Goal: Information Seeking & Learning: Learn about a topic

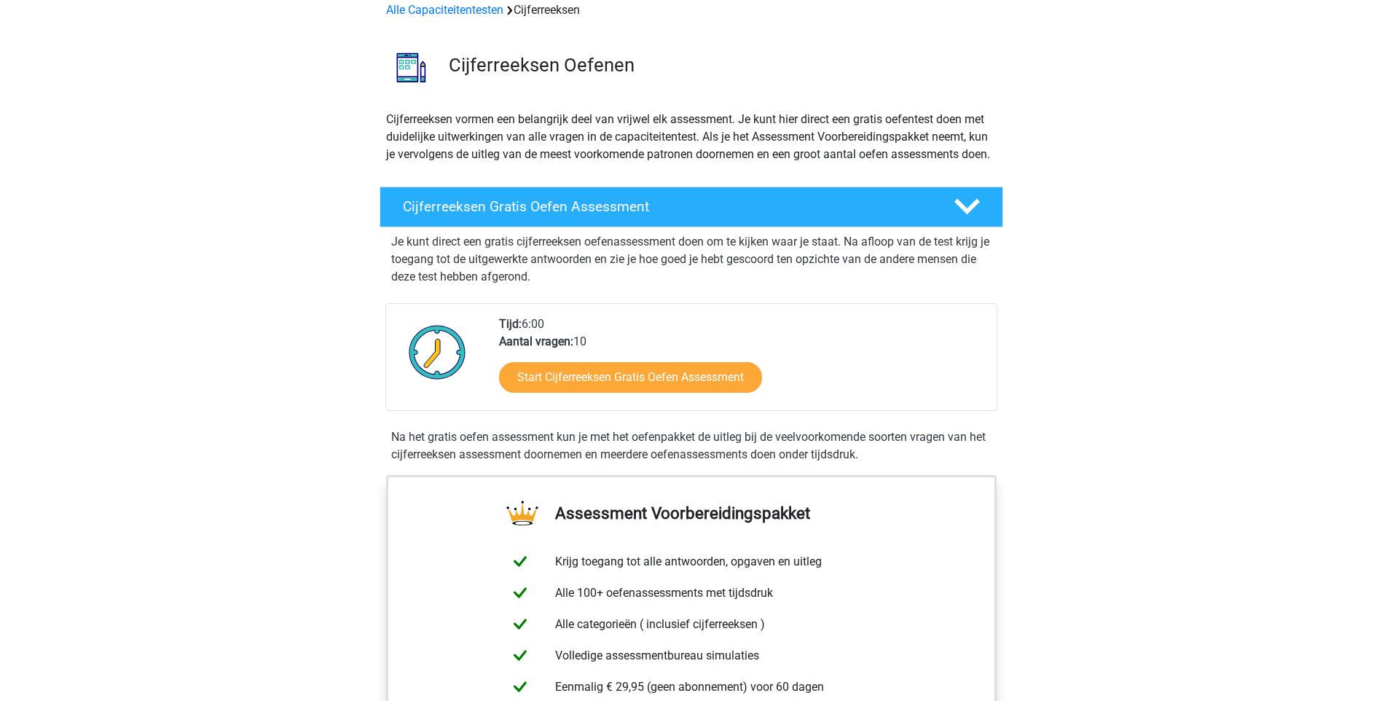
scroll to position [219, 0]
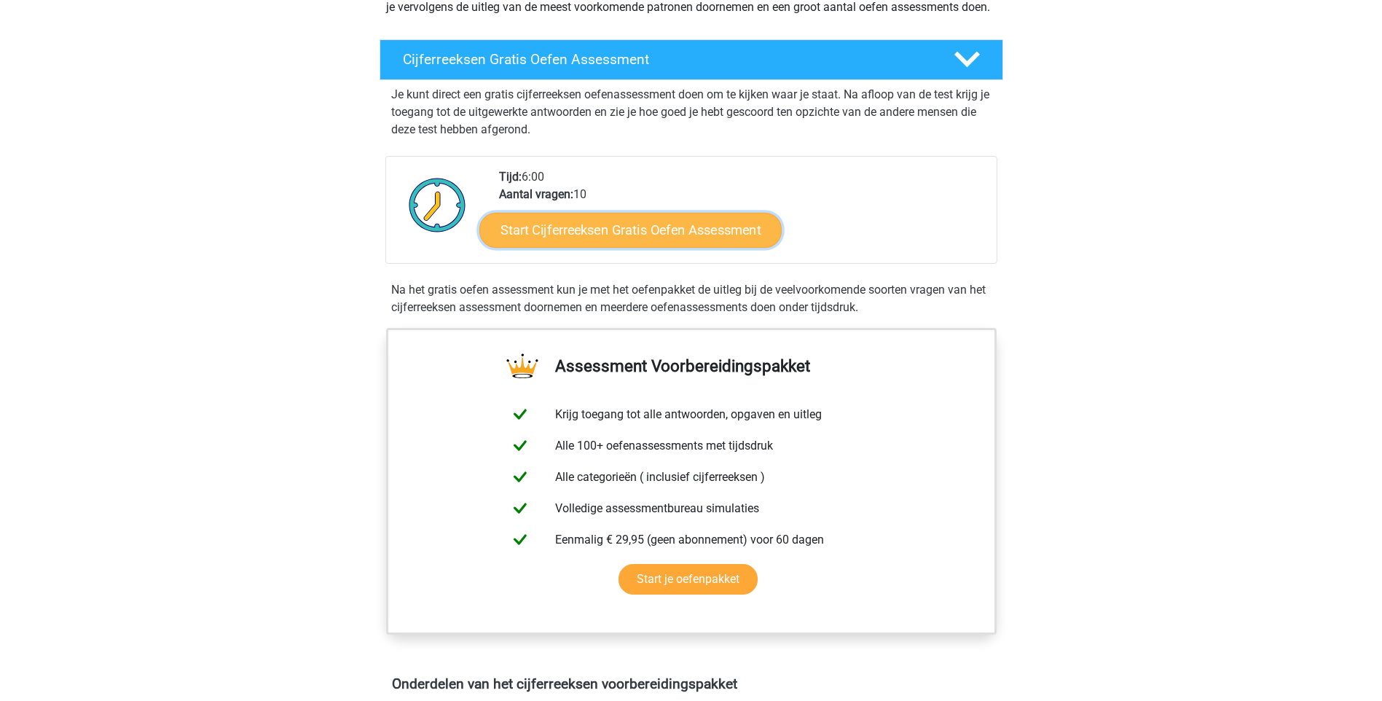
click at [687, 247] on link "Start Cijferreeksen Gratis Oefen Assessment" at bounding box center [630, 229] width 302 height 35
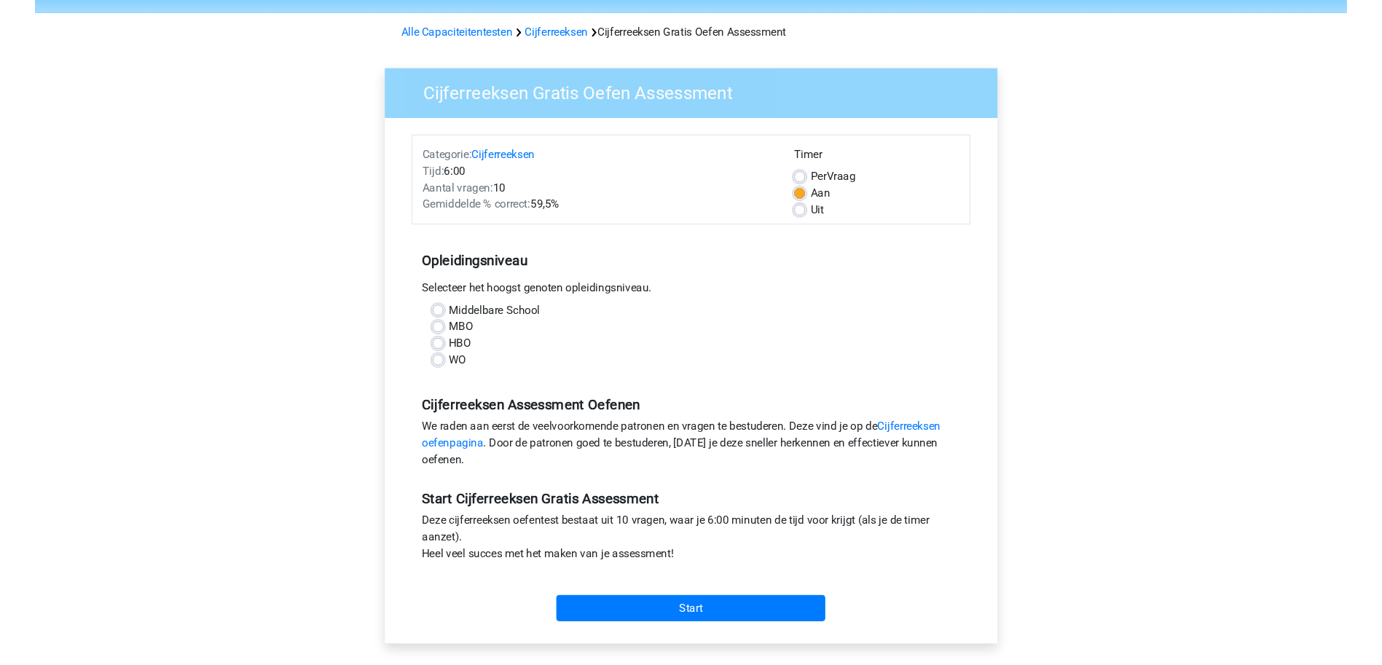
scroll to position [73, 0]
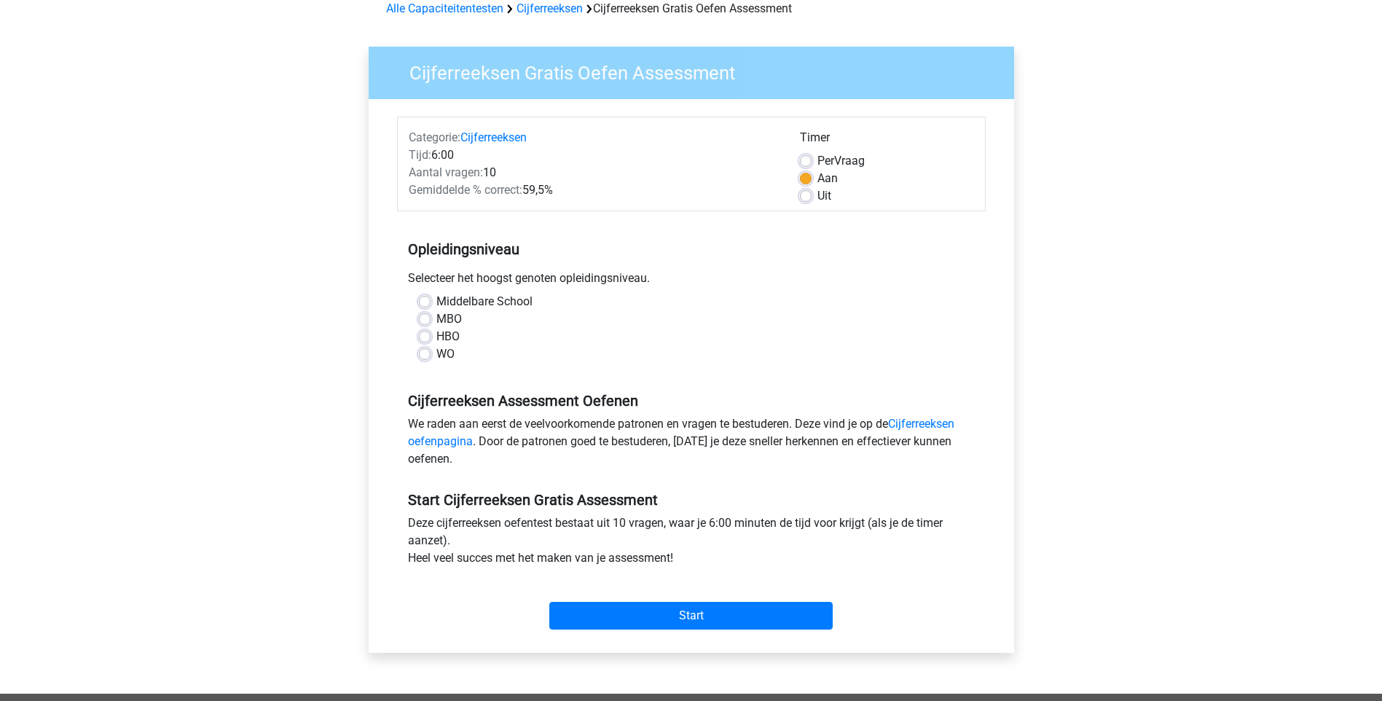
click at [436, 358] on label "WO" at bounding box center [445, 353] width 18 height 17
click at [423, 358] on input "WO" at bounding box center [425, 352] width 12 height 15
radio input "true"
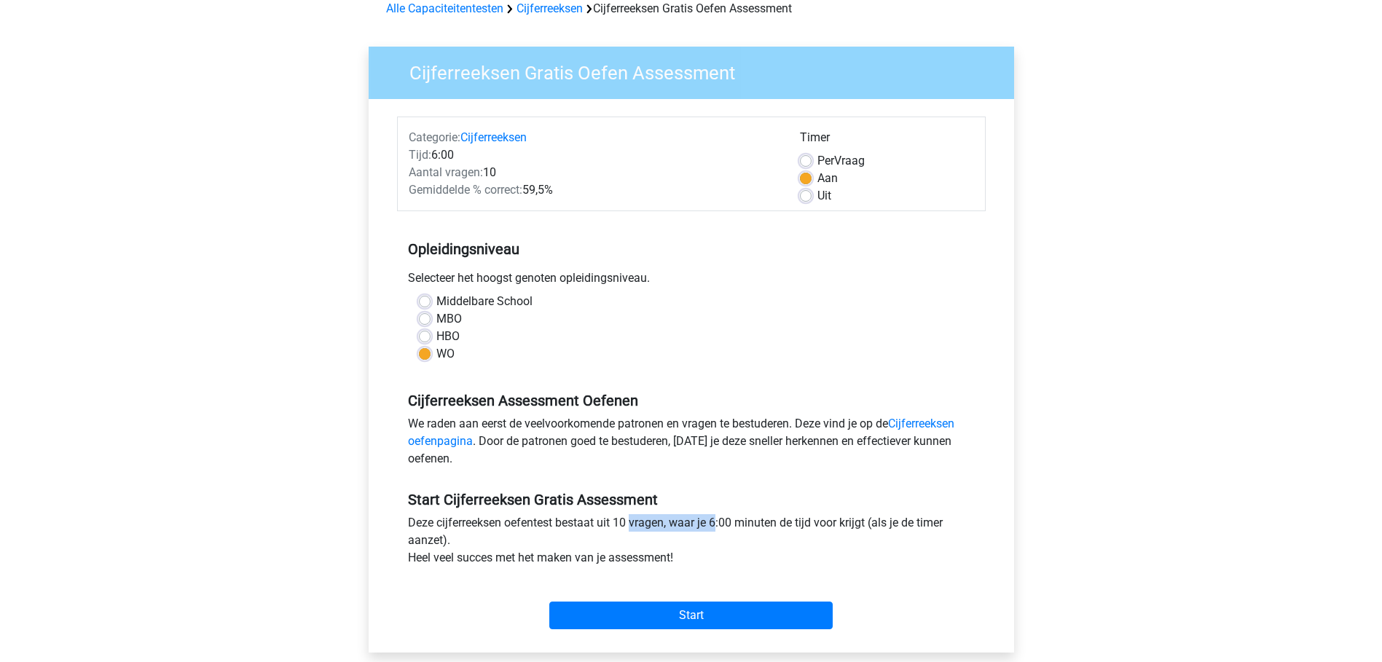
drag, startPoint x: 665, startPoint y: 528, endPoint x: 725, endPoint y: 529, distance: 59.8
click at [725, 529] on div "Deze cijferreeksen oefentest bestaat uit 10 vragen, waar je 6:00 minuten de tij…" at bounding box center [691, 543] width 589 height 58
drag, startPoint x: 725, startPoint y: 529, endPoint x: 732, endPoint y: 527, distance: 7.6
click at [732, 527] on div "Deze cijferreeksen oefentest bestaat uit 10 vragen, waar je 6:00 minuten de tij…" at bounding box center [691, 543] width 589 height 58
drag, startPoint x: 904, startPoint y: 528, endPoint x: 932, endPoint y: 532, distance: 27.9
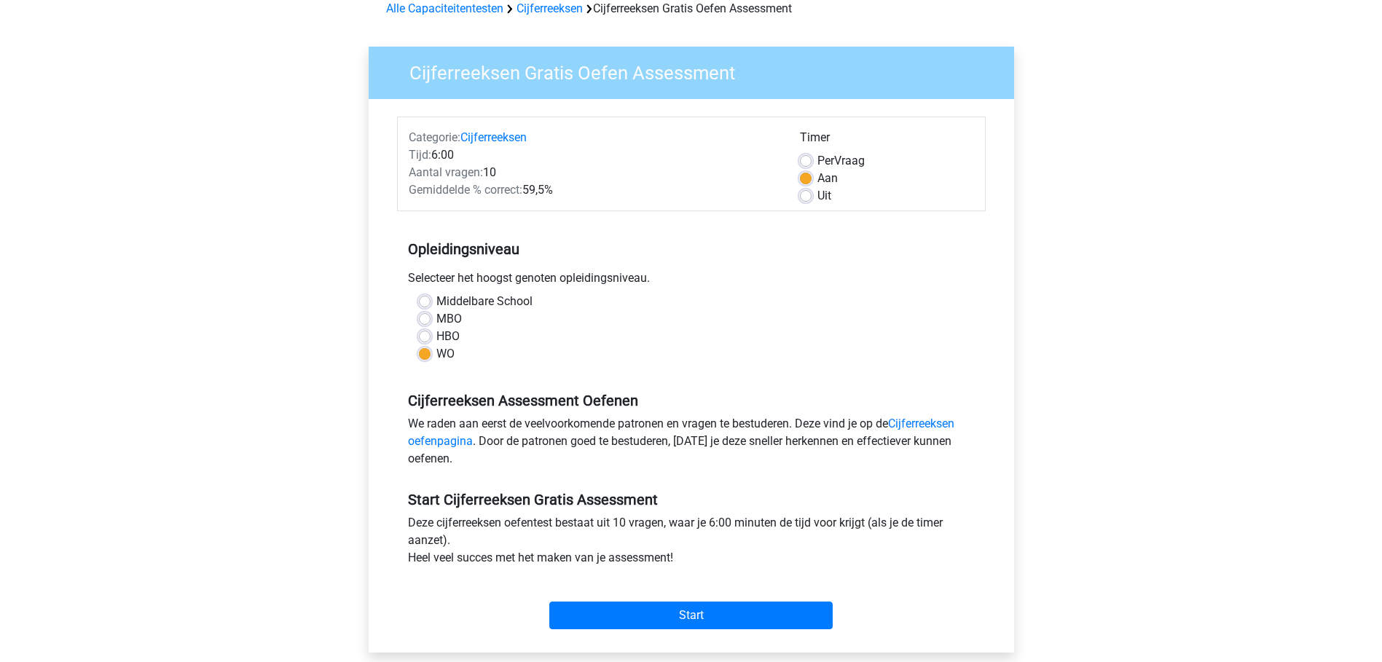
click at [932, 532] on div "Deze cijferreeksen oefentest bestaat uit 10 vragen, waar je 6:00 minuten de tij…" at bounding box center [691, 543] width 589 height 58
drag, startPoint x: 932, startPoint y: 532, endPoint x: 859, endPoint y: 539, distance: 73.2
click at [859, 539] on div "Deze cijferreeksen oefentest bestaat uit 10 vragen, waar je 6:00 minuten de tij…" at bounding box center [691, 543] width 589 height 58
click at [685, 614] on input "Start" at bounding box center [690, 616] width 283 height 28
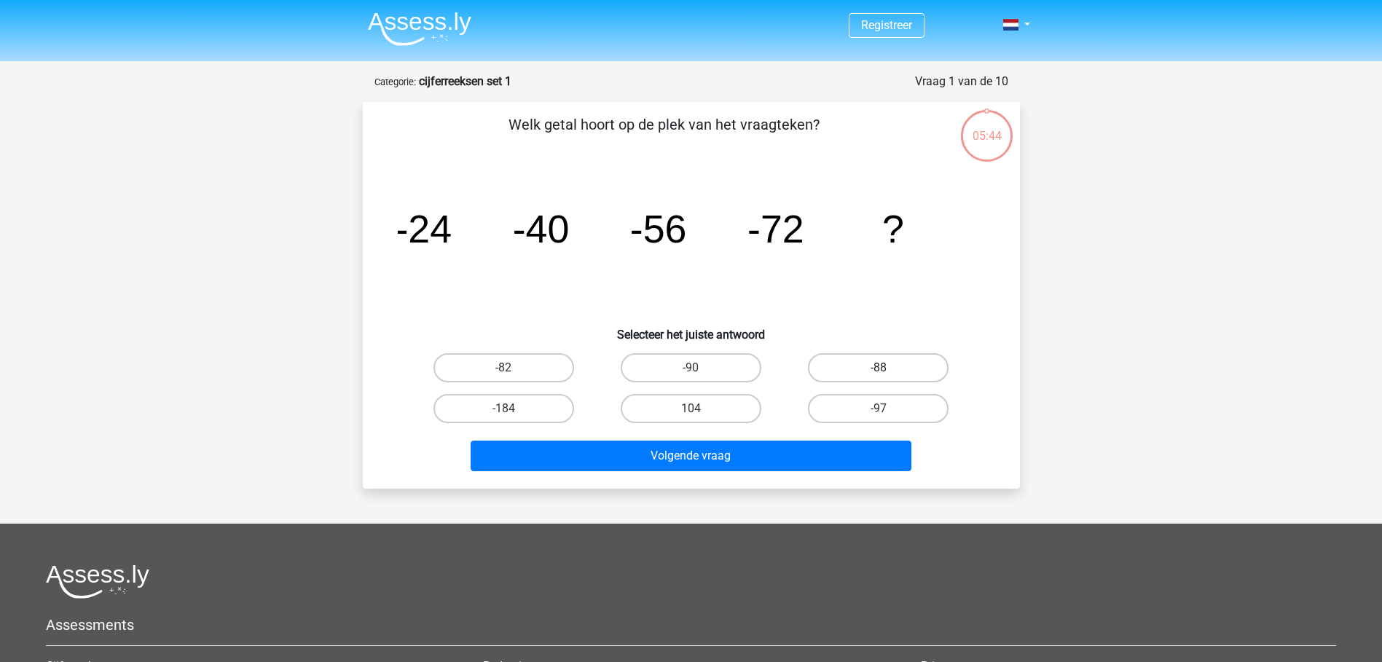
click at [881, 364] on label "-88" at bounding box center [878, 367] width 141 height 29
click at [881, 368] on input "-88" at bounding box center [883, 372] width 9 height 9
radio input "true"
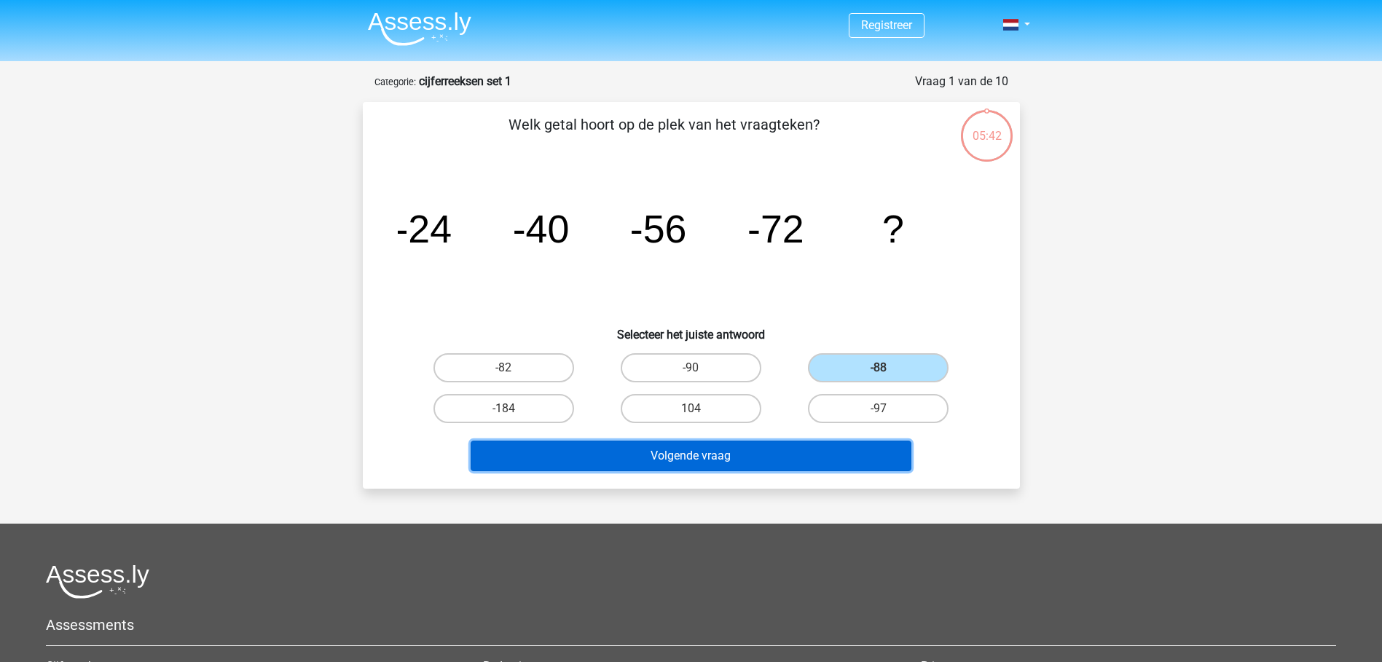
click at [703, 458] on button "Volgende vraag" at bounding box center [691, 456] width 441 height 31
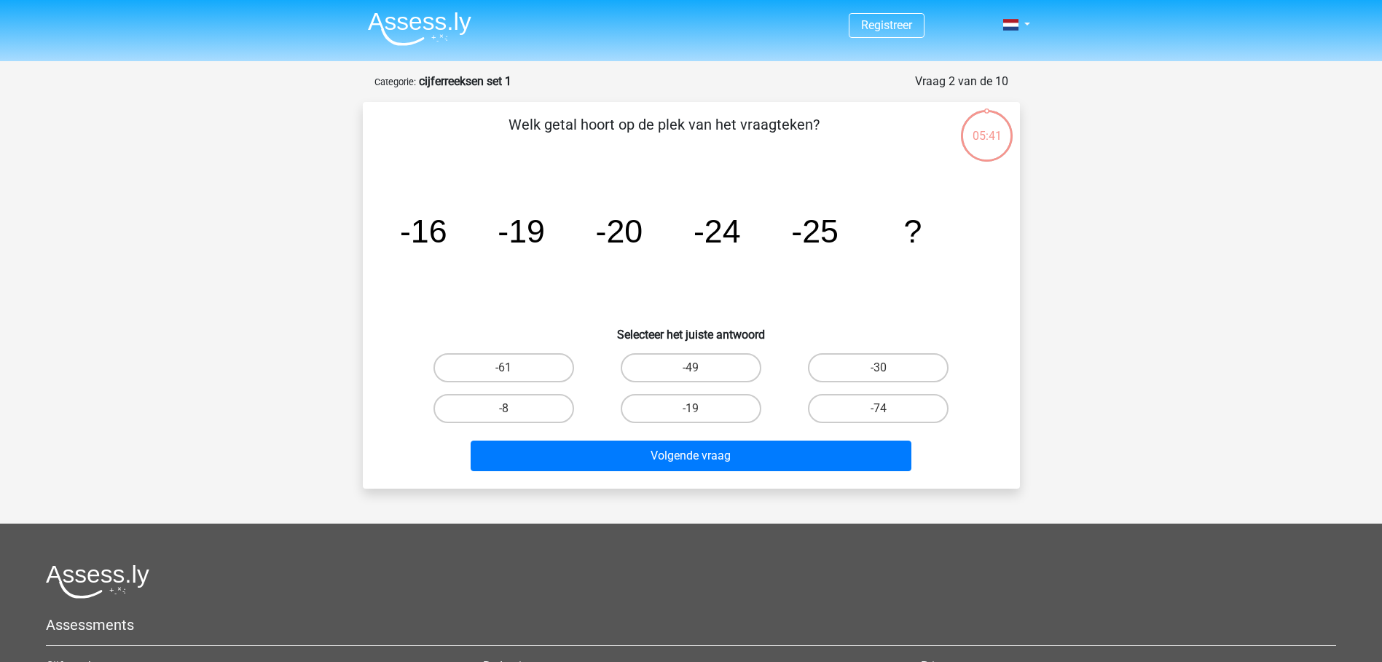
scroll to position [73, 0]
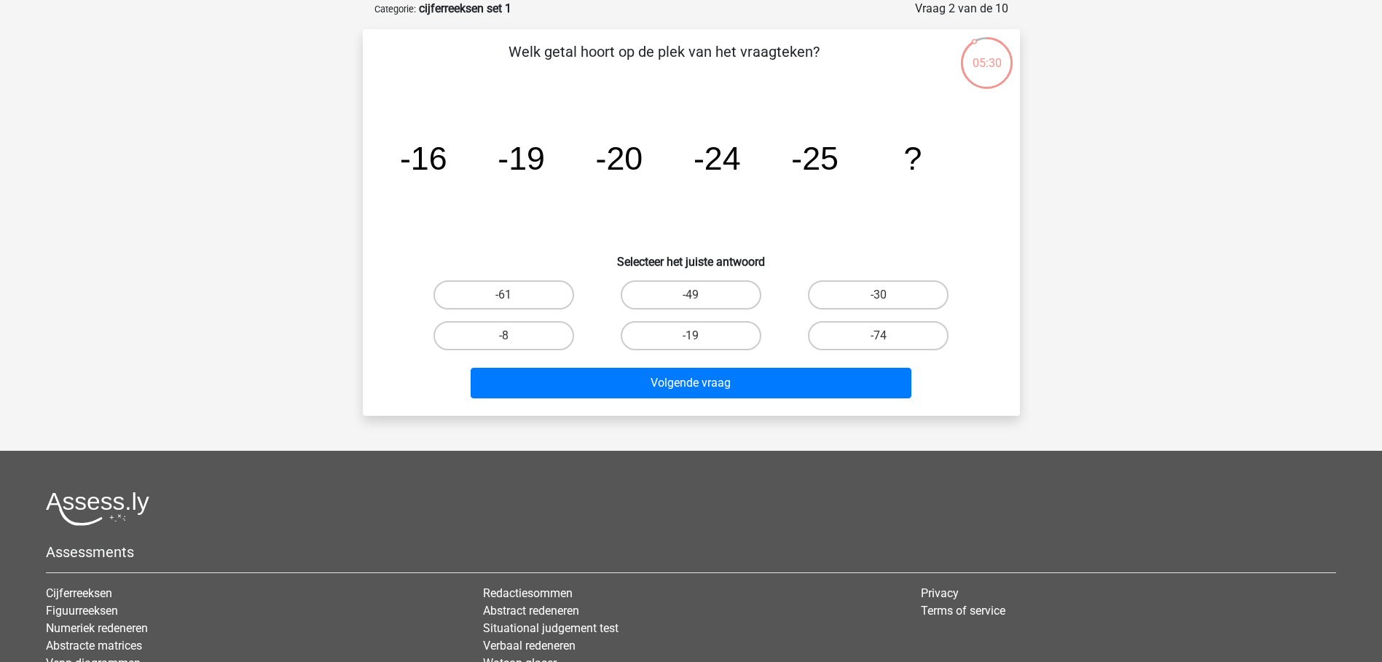
click at [879, 300] on input "-30" at bounding box center [883, 299] width 9 height 9
radio input "true"
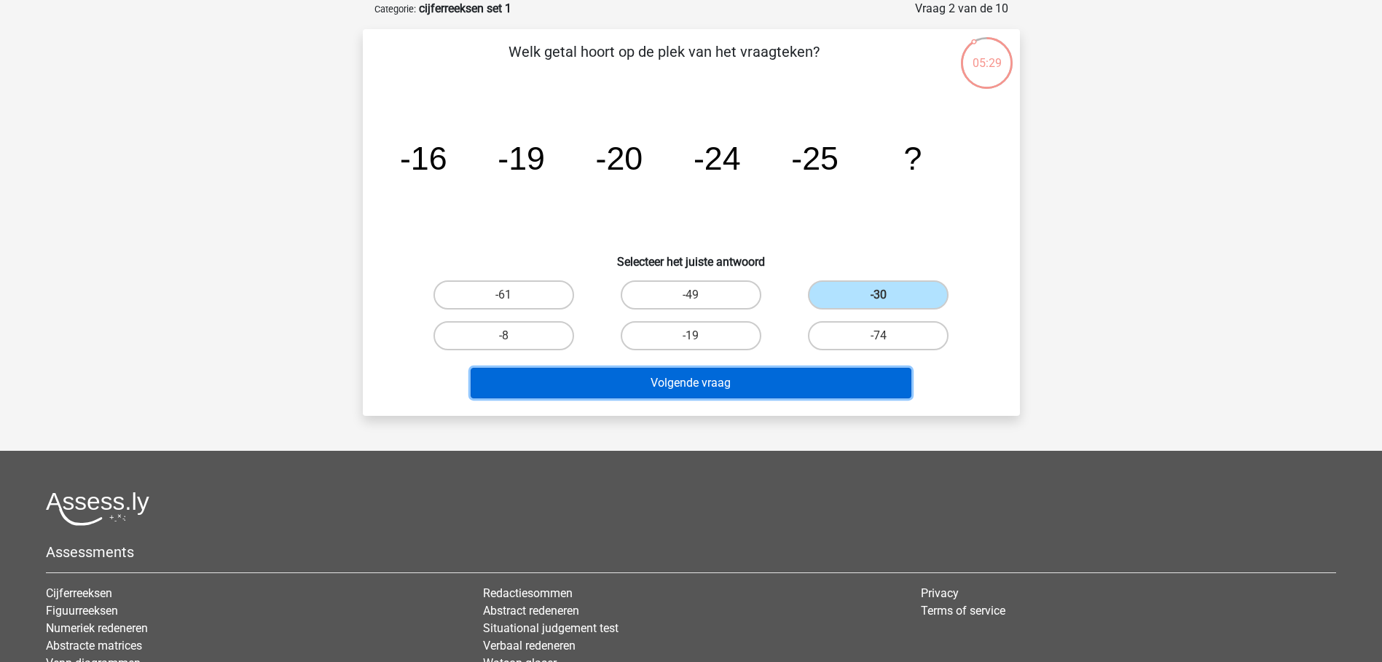
click at [694, 388] on button "Volgende vraag" at bounding box center [691, 383] width 441 height 31
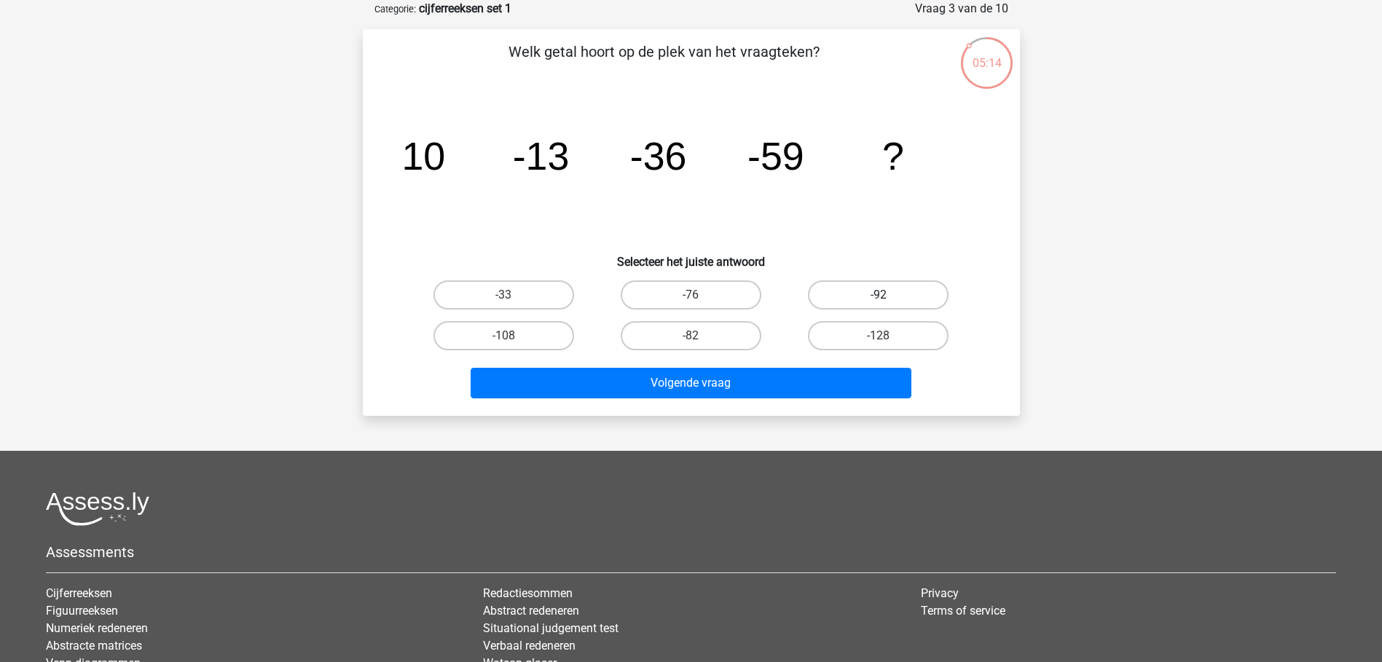
click at [842, 291] on label "-92" at bounding box center [878, 295] width 141 height 29
click at [879, 295] on input "-92" at bounding box center [883, 299] width 9 height 9
radio input "true"
click at [711, 334] on label "-82" at bounding box center [691, 335] width 141 height 29
click at [700, 336] on input "-82" at bounding box center [695, 340] width 9 height 9
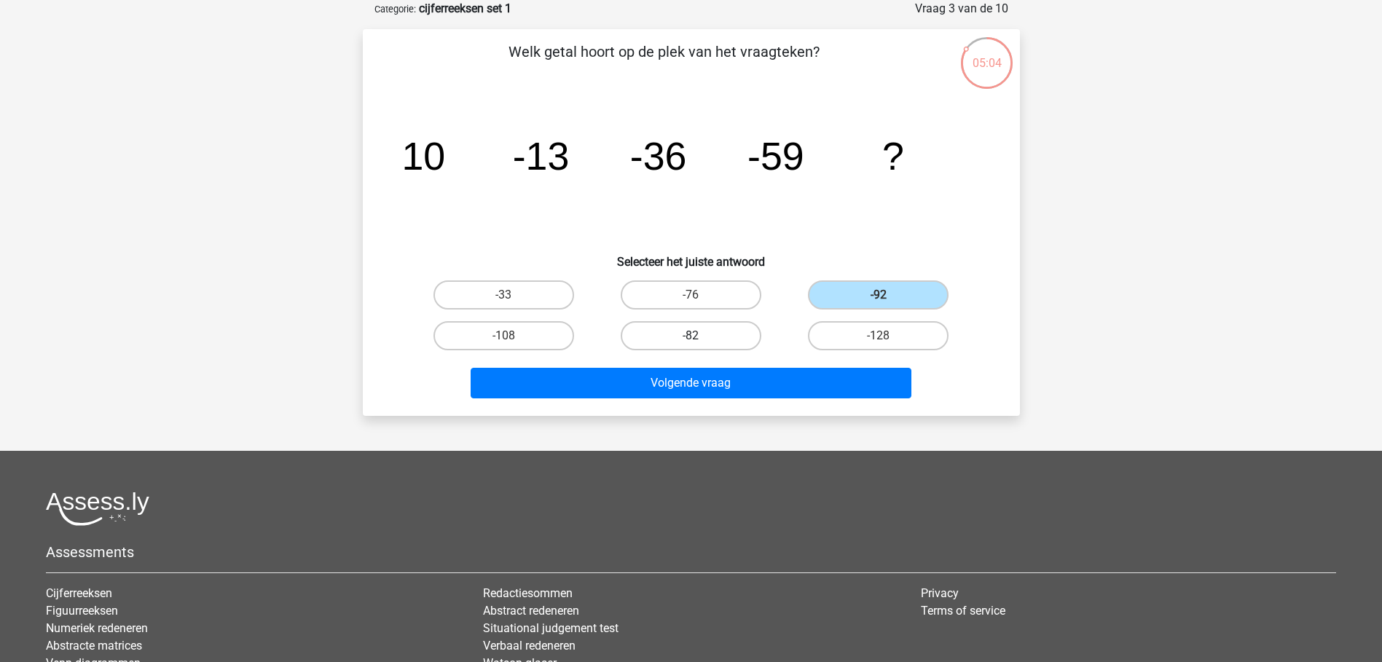
radio input "true"
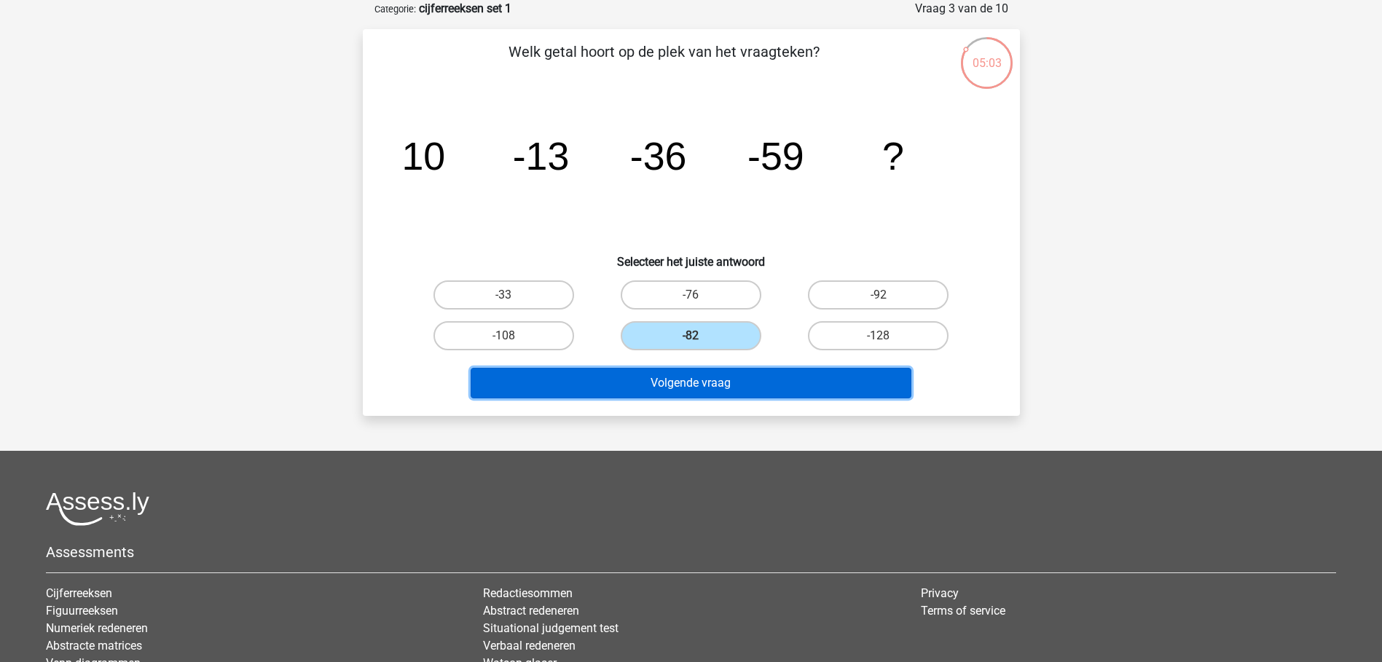
click at [691, 388] on button "Volgende vraag" at bounding box center [691, 383] width 441 height 31
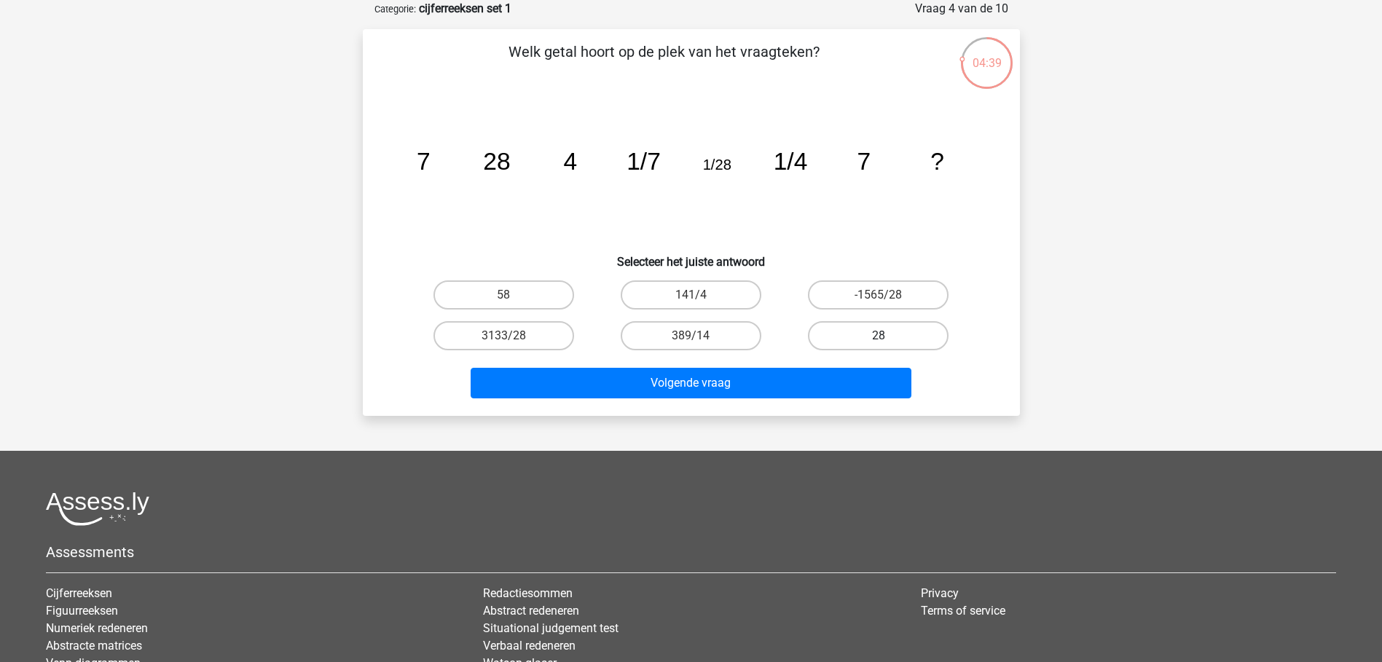
click at [893, 338] on label "28" at bounding box center [878, 335] width 141 height 29
click at [888, 338] on input "28" at bounding box center [883, 340] width 9 height 9
radio input "true"
drag, startPoint x: 432, startPoint y: 153, endPoint x: 896, endPoint y: 153, distance: 464.2
click at [896, 153] on icon "image/svg+xml 7 28 4 1/7 1/28 1/4 7 ?" at bounding box center [691, 169] width 587 height 147
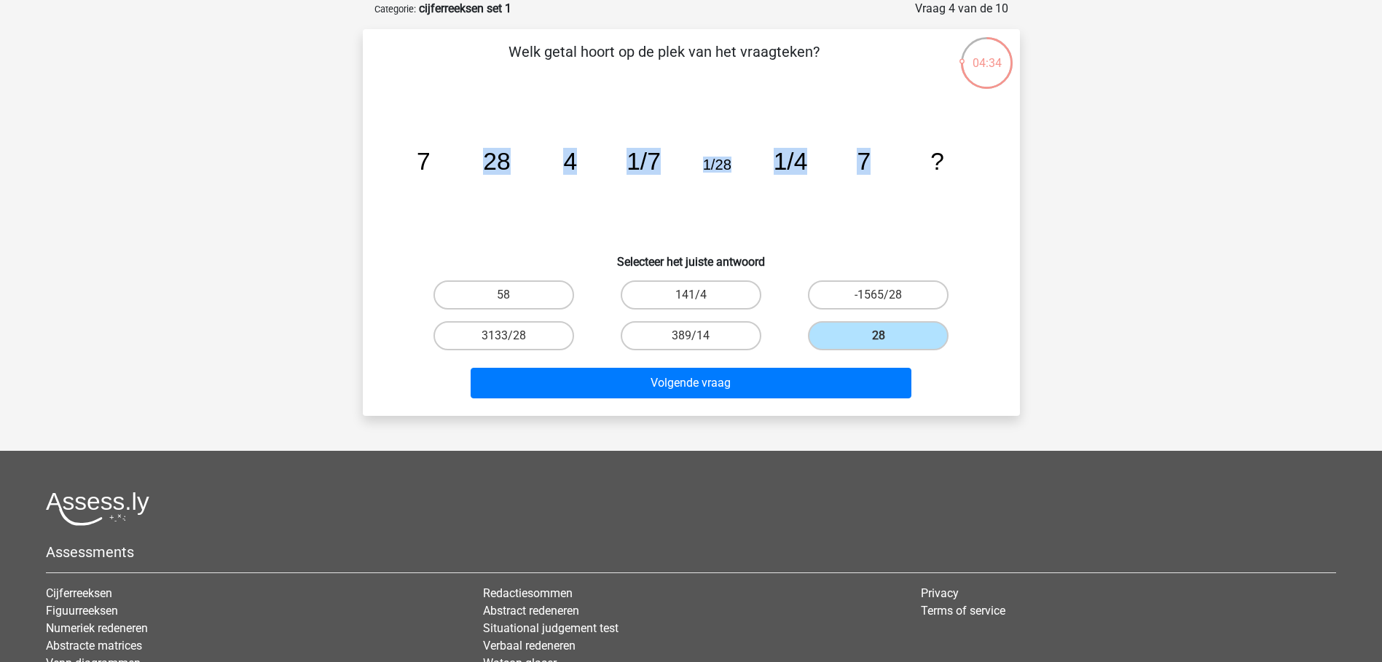
drag, startPoint x: 896, startPoint y: 153, endPoint x: 863, endPoint y: 192, distance: 51.1
click at [863, 191] on icon "image/svg+xml 7 28 4 1/7 1/28 1/4 7 ?" at bounding box center [691, 169] width 587 height 147
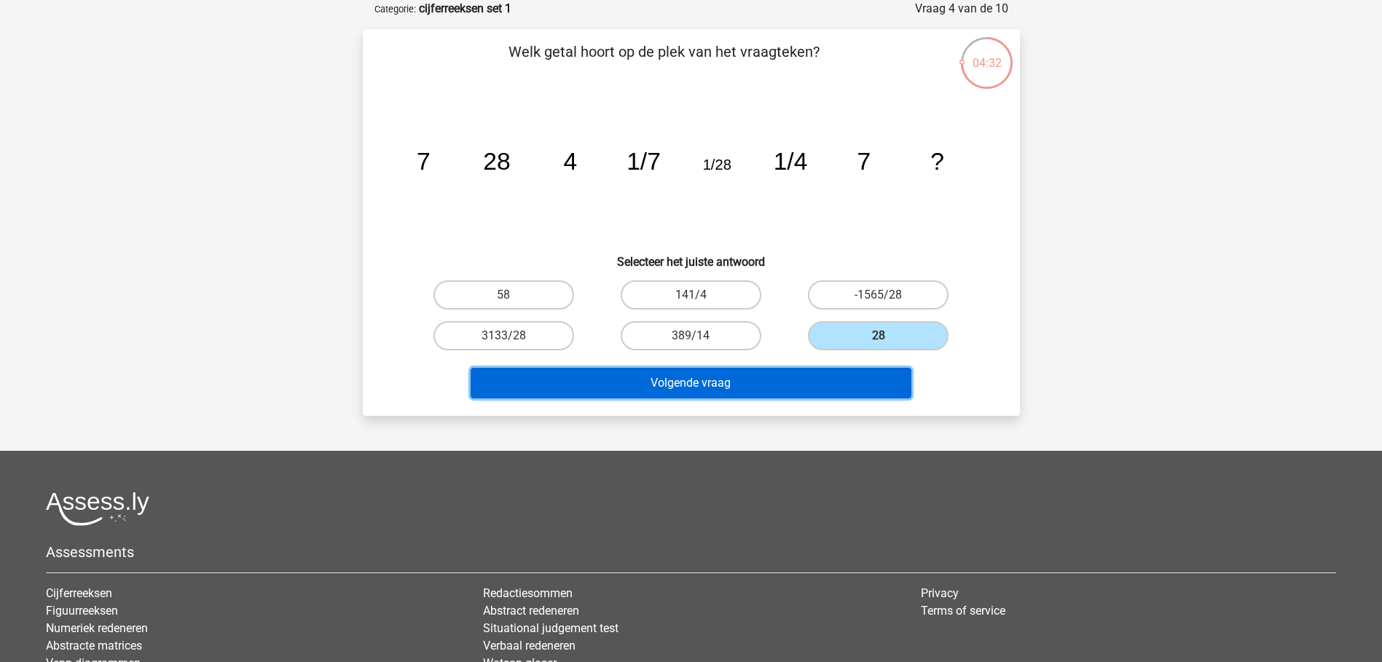
click at [754, 381] on button "Volgende vraag" at bounding box center [691, 383] width 441 height 31
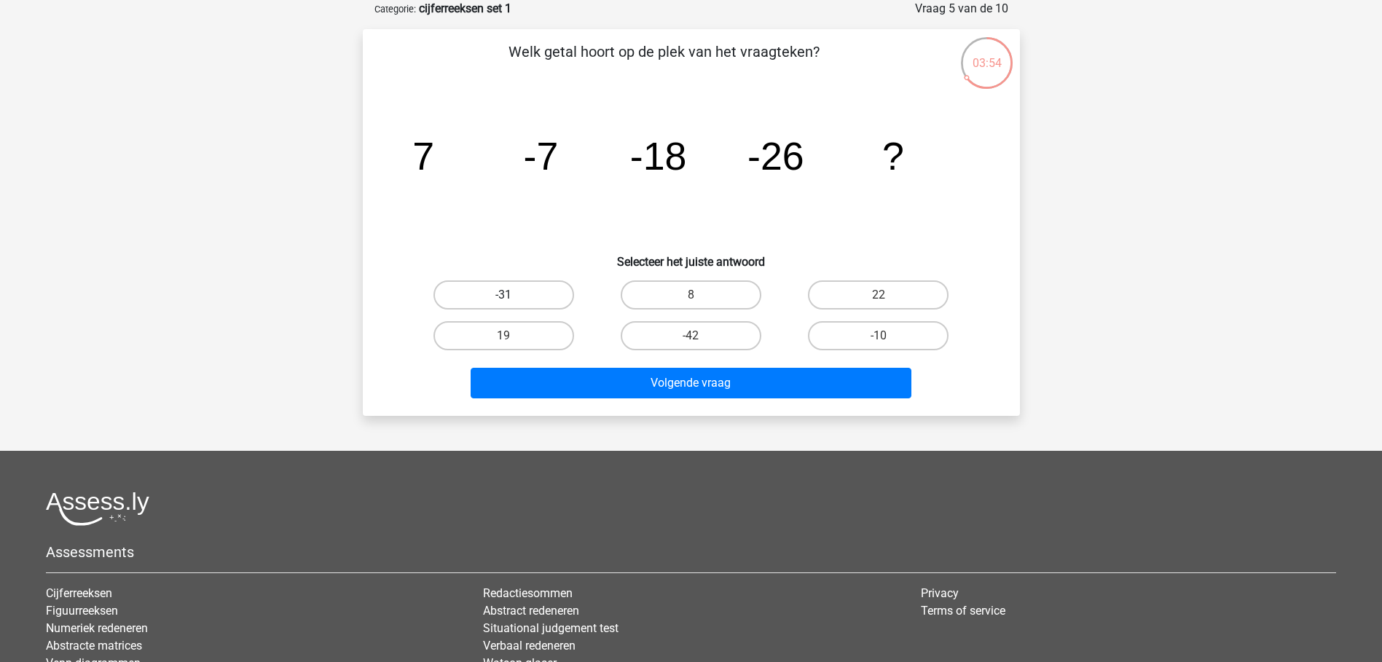
click at [530, 290] on label "-31" at bounding box center [504, 295] width 141 height 29
click at [513, 295] on input "-31" at bounding box center [508, 299] width 9 height 9
radio input "true"
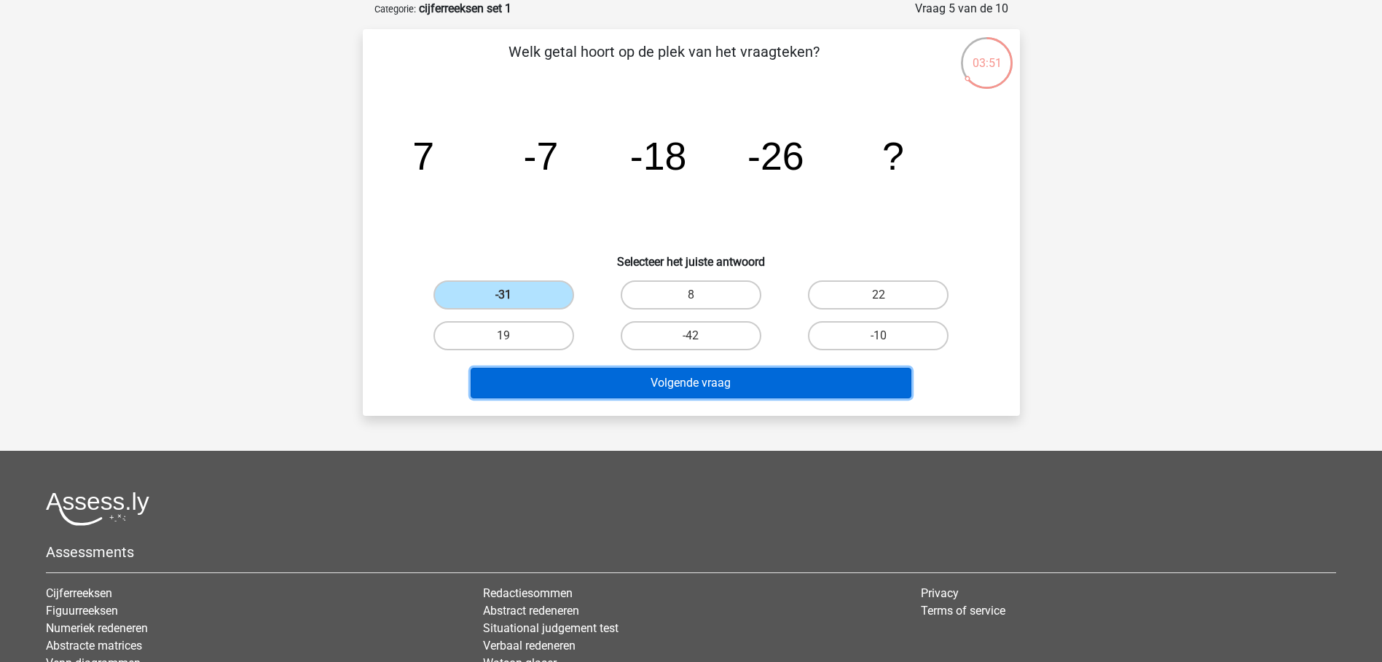
click at [695, 385] on button "Volgende vraag" at bounding box center [691, 383] width 441 height 31
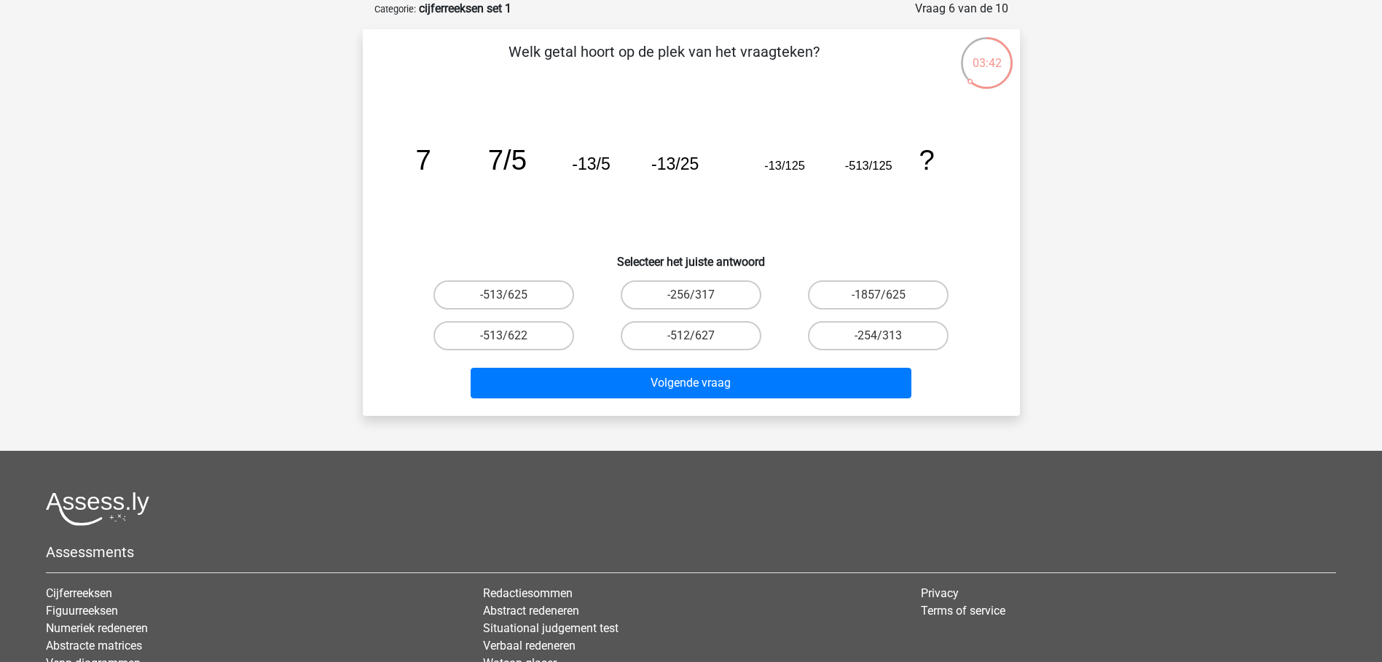
drag, startPoint x: 606, startPoint y: 162, endPoint x: 668, endPoint y: 168, distance: 63.0
click at [609, 162] on tspan "-13/5" at bounding box center [591, 163] width 38 height 19
drag, startPoint x: 792, startPoint y: 162, endPoint x: 845, endPoint y: 168, distance: 53.6
click at [845, 168] on g "7 7/5 -13/5 -13/25 -13/125 -513/125 ?" at bounding box center [674, 159] width 519 height 31
drag, startPoint x: 845, startPoint y: 168, endPoint x: 794, endPoint y: 171, distance: 51.8
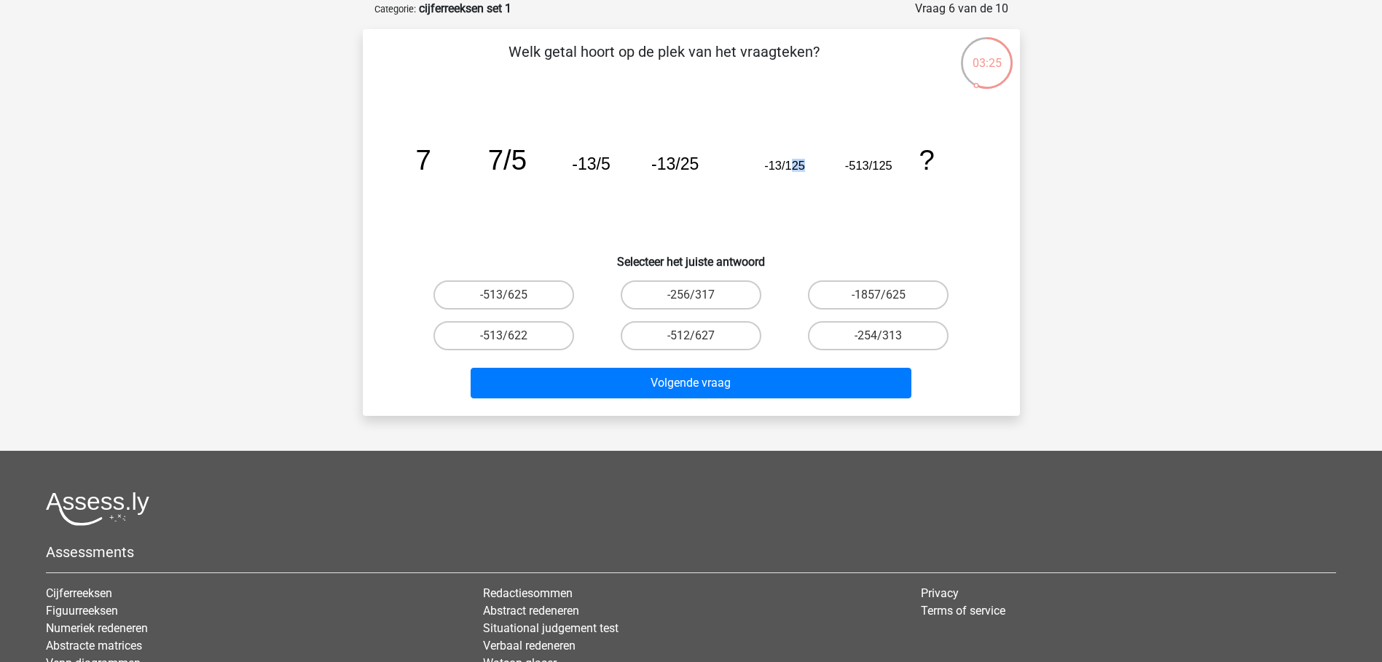
click at [794, 171] on tspan "-13/125" at bounding box center [784, 165] width 41 height 13
drag, startPoint x: 682, startPoint y: 157, endPoint x: 712, endPoint y: 159, distance: 29.9
click at [712, 159] on icon "image/svg+xml 7 7/5 -13/5 -13/25 -13/125 -513/125 ?" at bounding box center [691, 169] width 587 height 147
drag, startPoint x: 712, startPoint y: 159, endPoint x: 816, endPoint y: 170, distance: 104.8
click at [824, 170] on icon "image/svg+xml 7 7/5 -13/5 -13/25 -13/125 -513/125 ?" at bounding box center [691, 169] width 587 height 147
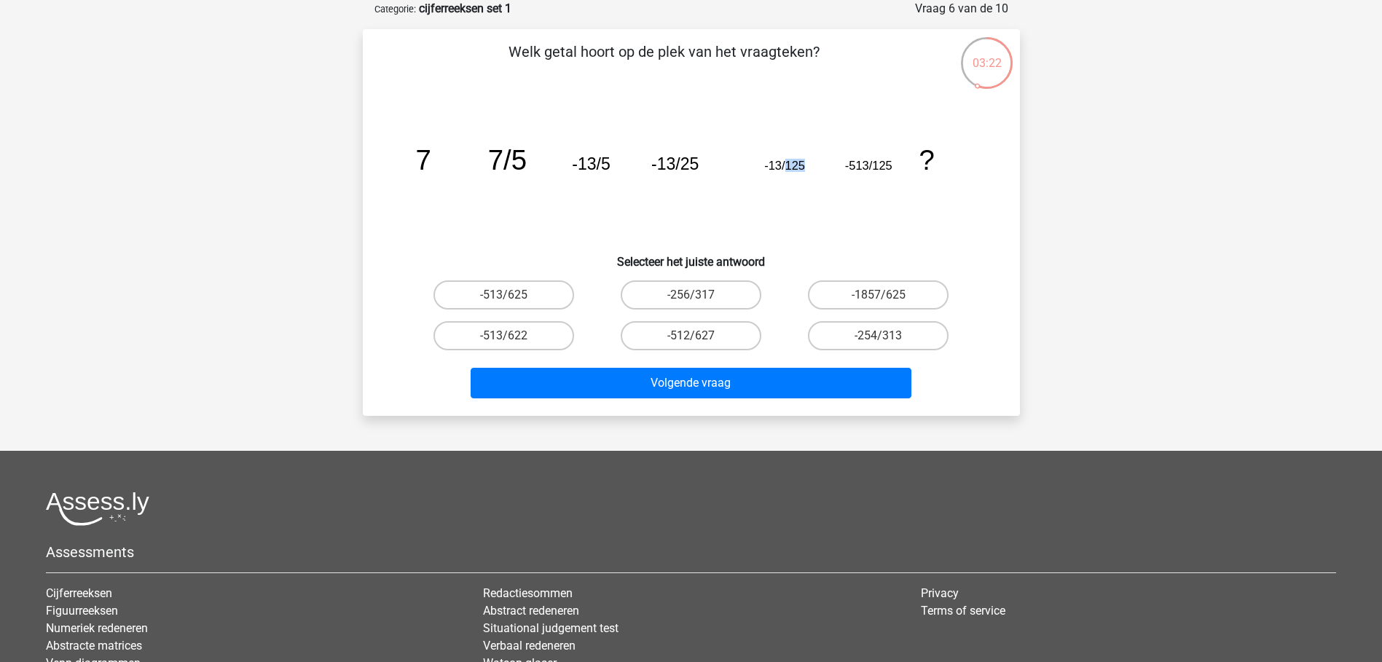
drag, startPoint x: 788, startPoint y: 163, endPoint x: 813, endPoint y: 165, distance: 25.6
click at [813, 165] on icon "image/svg+xml 7 7/5 -13/5 -13/25 -13/125 -513/125 ?" at bounding box center [691, 169] width 587 height 147
drag, startPoint x: 813, startPoint y: 165, endPoint x: 663, endPoint y: 159, distance: 150.3
click at [673, 160] on tspan "-13/25" at bounding box center [674, 163] width 47 height 19
drag, startPoint x: 649, startPoint y: 160, endPoint x: 672, endPoint y: 162, distance: 22.7
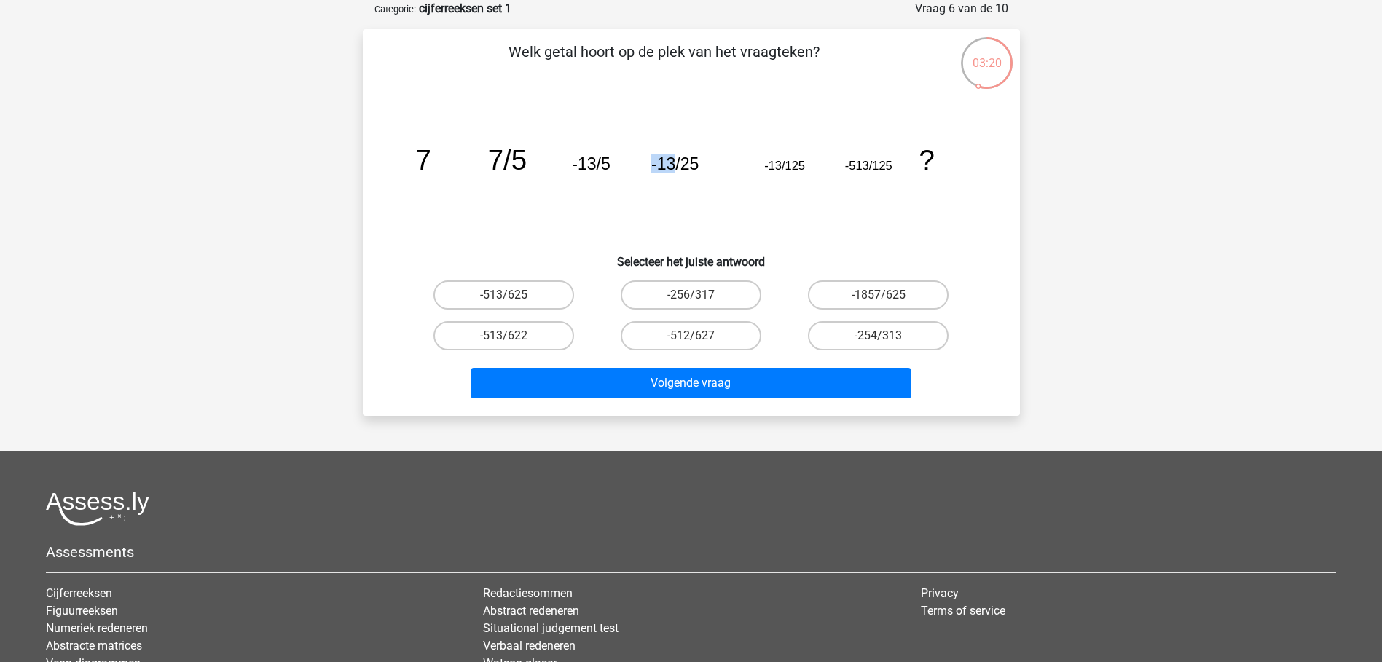
click at [672, 162] on icon "image/svg+xml 7 7/5 -13/5 -13/25 -13/125 -513/125 ?" at bounding box center [691, 169] width 587 height 147
drag, startPoint x: 672, startPoint y: 162, endPoint x: 591, endPoint y: 160, distance: 80.9
click at [591, 160] on tspan "-13/5" at bounding box center [591, 163] width 38 height 19
drag, startPoint x: 591, startPoint y: 160, endPoint x: 432, endPoint y: 153, distance: 159.0
click at [432, 153] on icon "image/svg+xml 7 7/5 -13/5 -13/25 -13/125 -513/125 ?" at bounding box center [691, 169] width 587 height 147
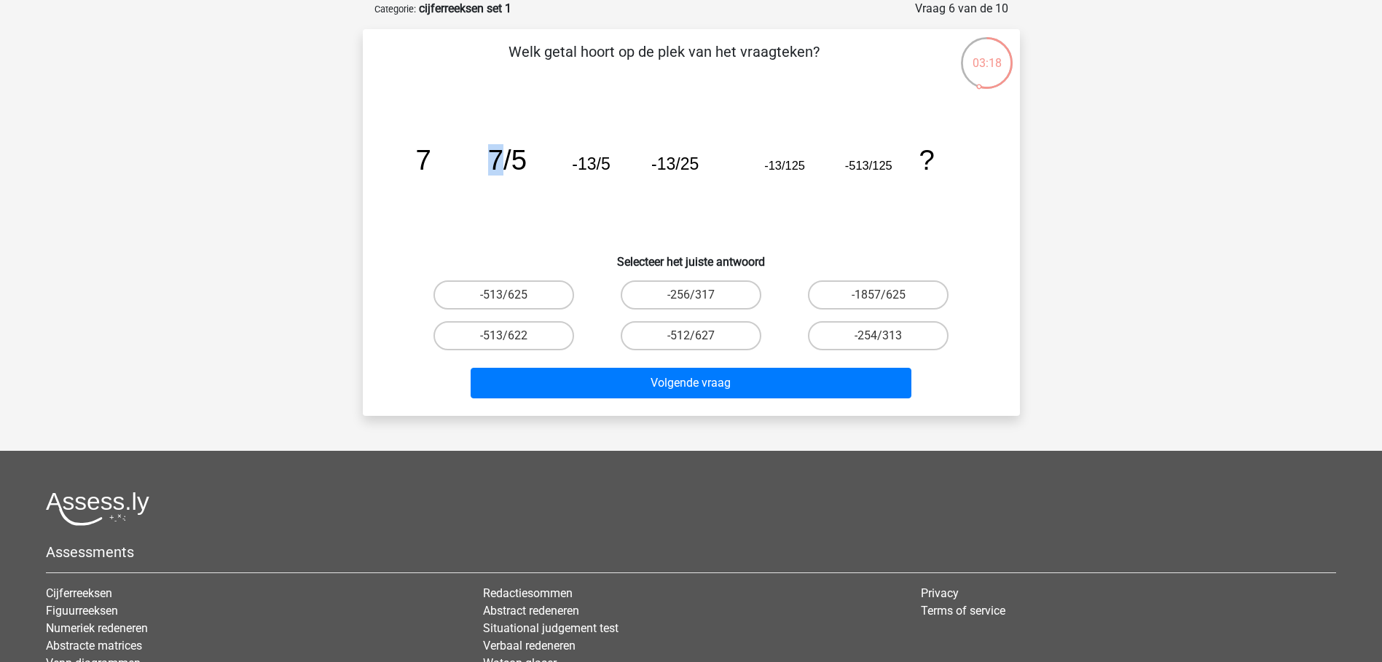
drag, startPoint x: 432, startPoint y: 153, endPoint x: 504, endPoint y: 154, distance: 72.1
click at [504, 154] on tspan "7/5" at bounding box center [506, 159] width 39 height 31
click at [549, 144] on icon "image/svg+xml 7 7/5 -13/5 -13/25 -13/125 -513/125 ?" at bounding box center [691, 169] width 587 height 147
drag, startPoint x: 517, startPoint y: 154, endPoint x: 540, endPoint y: 158, distance: 23.7
click at [540, 158] on icon "image/svg+xml 7 7/5 -13/5 -13/25 -13/125 -513/125 ?" at bounding box center [691, 169] width 587 height 147
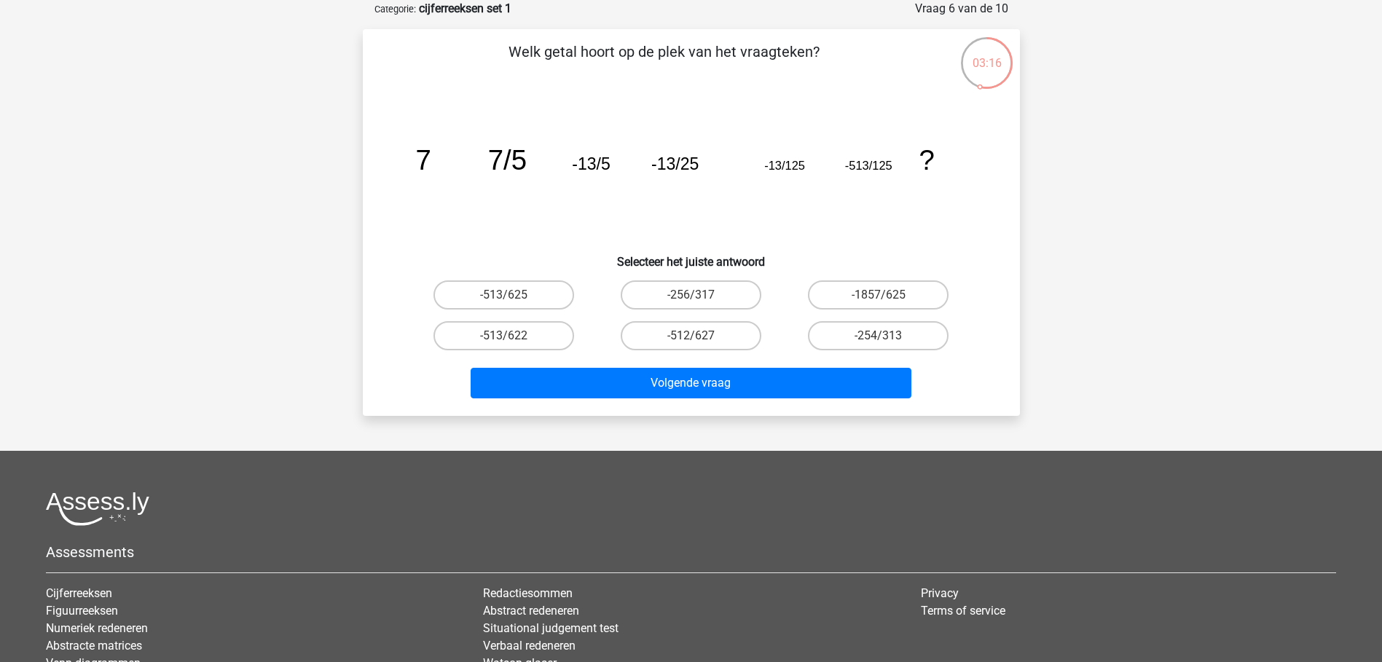
click at [839, 190] on icon "image/svg+xml 7 7/5 -13/5 -13/25 -13/125 -513/125 ?" at bounding box center [691, 169] width 587 height 147
drag, startPoint x: 873, startPoint y: 166, endPoint x: 896, endPoint y: 166, distance: 22.6
click at [896, 166] on icon "image/svg+xml 7 7/5 -13/5 -13/25 -13/125 -513/125 ?" at bounding box center [691, 169] width 587 height 147
click at [546, 334] on label "-513/622" at bounding box center [504, 335] width 141 height 29
click at [513, 336] on input "-513/622" at bounding box center [508, 340] width 9 height 9
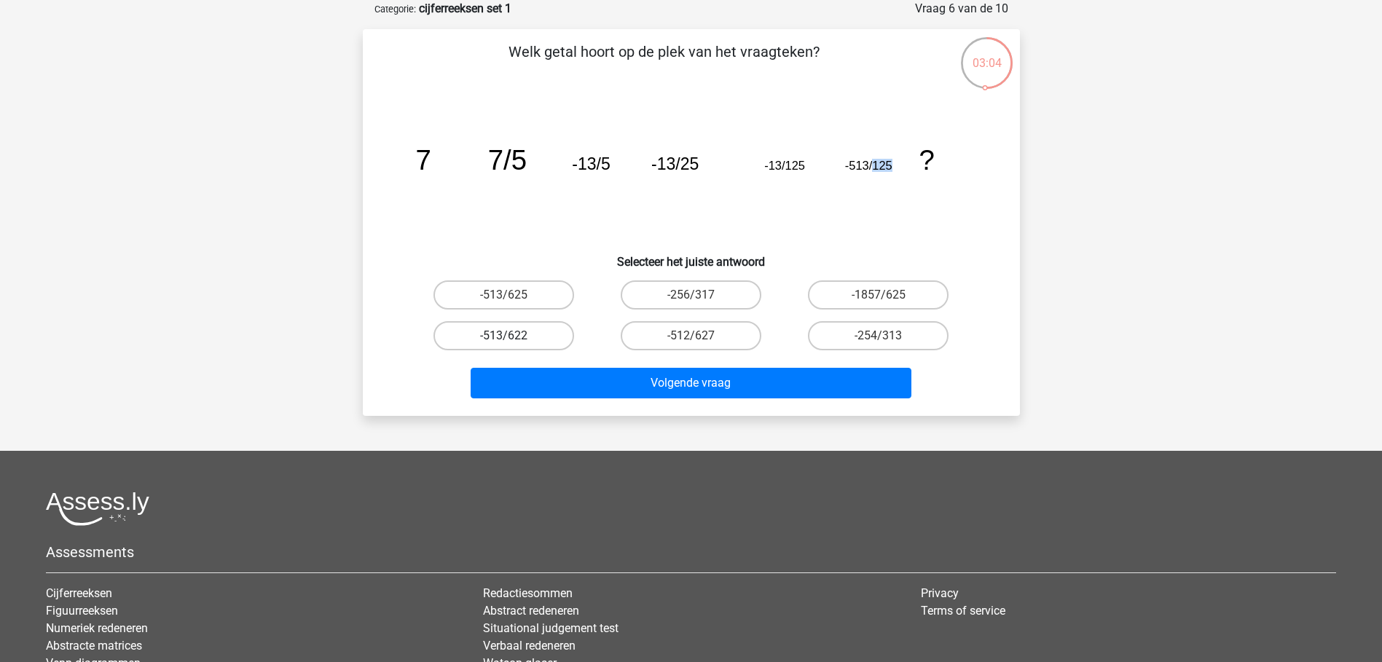
radio input "true"
click at [509, 302] on input "-513/625" at bounding box center [508, 299] width 9 height 9
radio input "true"
click at [510, 289] on label "-513/625" at bounding box center [504, 295] width 141 height 29
click at [510, 295] on input "-513/625" at bounding box center [508, 299] width 9 height 9
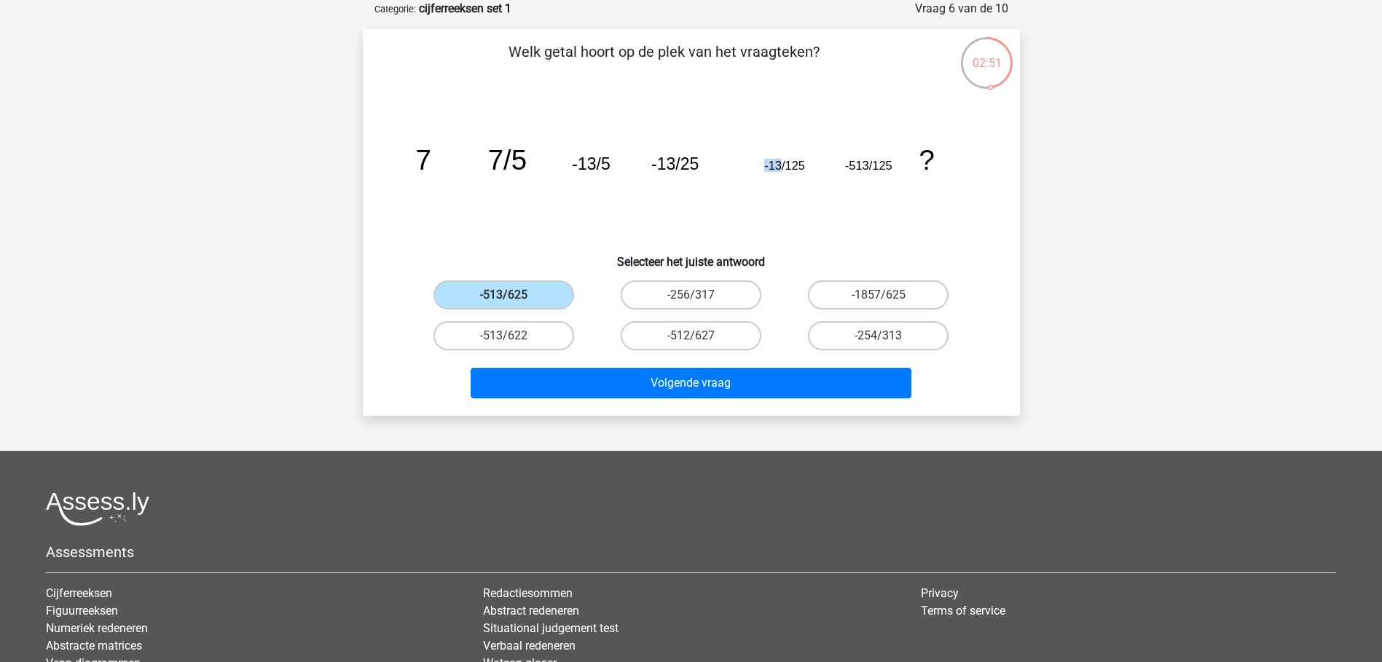
drag, startPoint x: 766, startPoint y: 166, endPoint x: 780, endPoint y: 166, distance: 14.6
click at [780, 166] on tspan "-13/125" at bounding box center [784, 165] width 41 height 13
drag, startPoint x: 780, startPoint y: 166, endPoint x: 850, endPoint y: 175, distance: 70.5
click at [850, 175] on icon "image/svg+xml 7 7/5 -13/5 -13/25 -13/125 -513/125 ?" at bounding box center [691, 169] width 587 height 147
drag, startPoint x: 847, startPoint y: 165, endPoint x: 867, endPoint y: 165, distance: 20.4
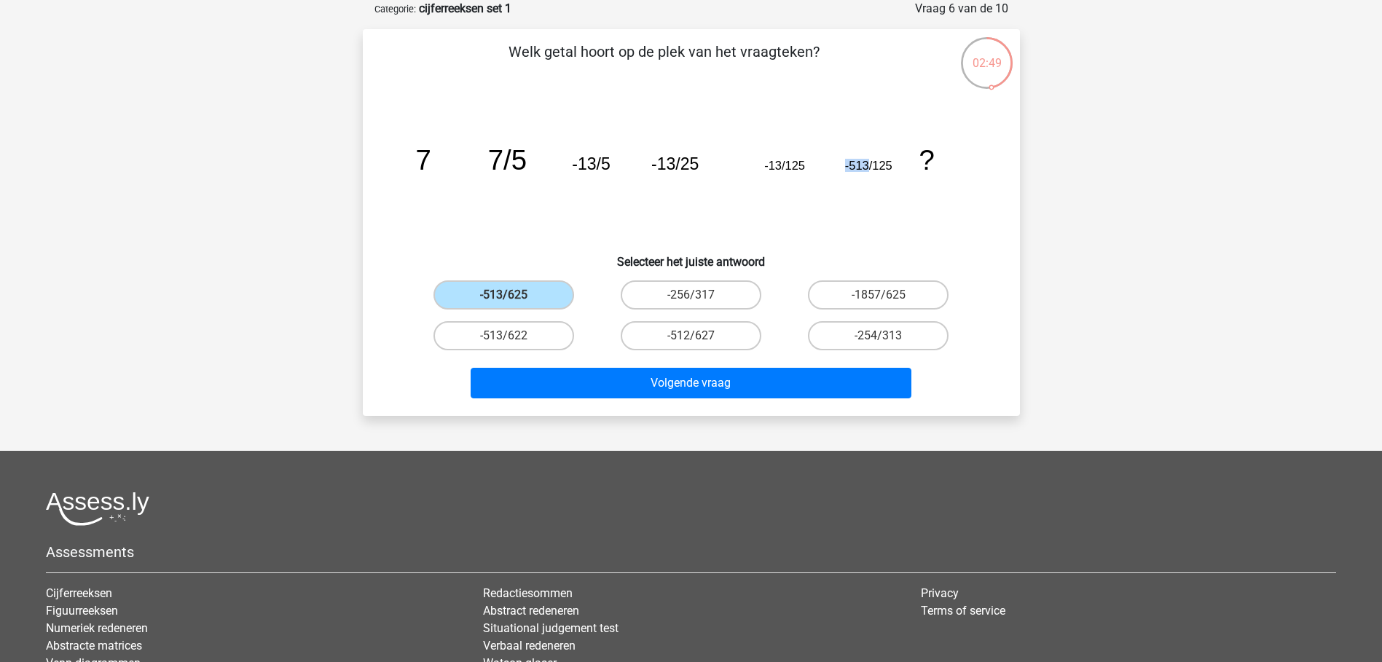
click at [867, 165] on tspan "-513/125" at bounding box center [868, 165] width 47 height 13
drag, startPoint x: 867, startPoint y: 165, endPoint x: 856, endPoint y: 189, distance: 26.4
click at [856, 189] on icon "image/svg+xml 7 7/5 -13/5 -13/25 -13/125 -513/125 ?" at bounding box center [691, 169] width 587 height 147
drag, startPoint x: 766, startPoint y: 165, endPoint x: 781, endPoint y: 168, distance: 15.6
click at [781, 168] on tspan "-13/125" at bounding box center [784, 165] width 41 height 13
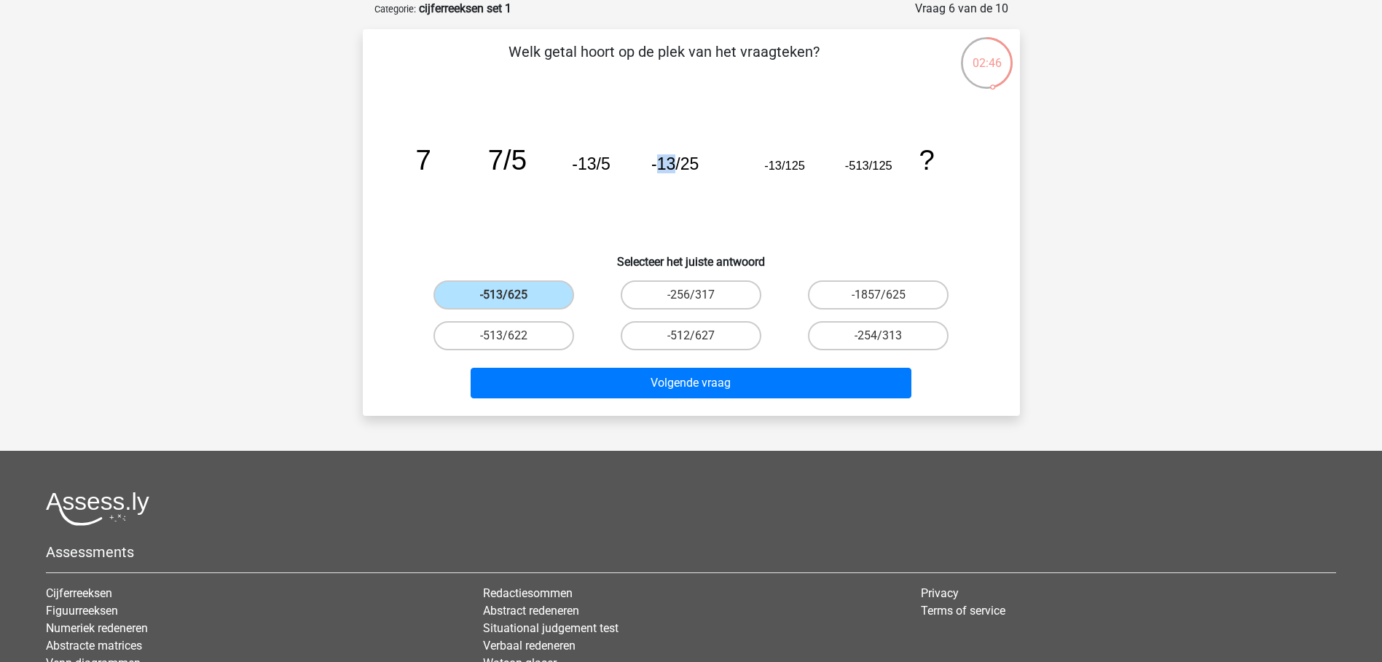
drag, startPoint x: 654, startPoint y: 165, endPoint x: 673, endPoint y: 165, distance: 18.2
click at [673, 165] on tspan "-13/25" at bounding box center [674, 163] width 47 height 19
drag, startPoint x: 673, startPoint y: 165, endPoint x: 593, endPoint y: 167, distance: 79.4
click at [593, 167] on tspan "-13/5" at bounding box center [591, 163] width 38 height 19
drag, startPoint x: 593, startPoint y: 167, endPoint x: 504, endPoint y: 156, distance: 89.6
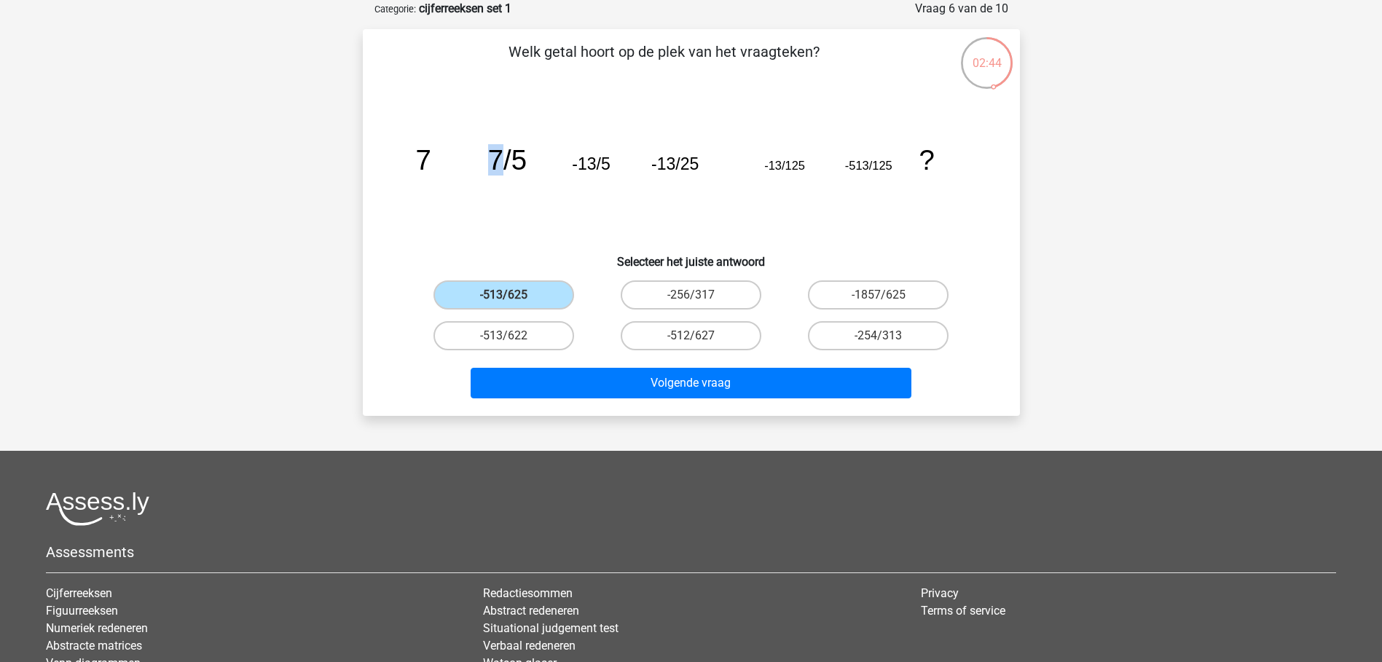
click at [504, 156] on tspan "7/5" at bounding box center [506, 159] width 39 height 31
drag, startPoint x: 504, startPoint y: 156, endPoint x: 431, endPoint y: 157, distance: 72.9
click at [431, 157] on icon "image/svg+xml 7 7/5 -13/5 -13/25 -13/125 -513/125 ?" at bounding box center [691, 169] width 587 height 147
drag, startPoint x: 431, startPoint y: 157, endPoint x: 541, endPoint y: 161, distance: 109.4
click at [541, 161] on icon "image/svg+xml 7 7/5 -13/5 -13/25 -13/125 -513/125 ?" at bounding box center [691, 169] width 587 height 147
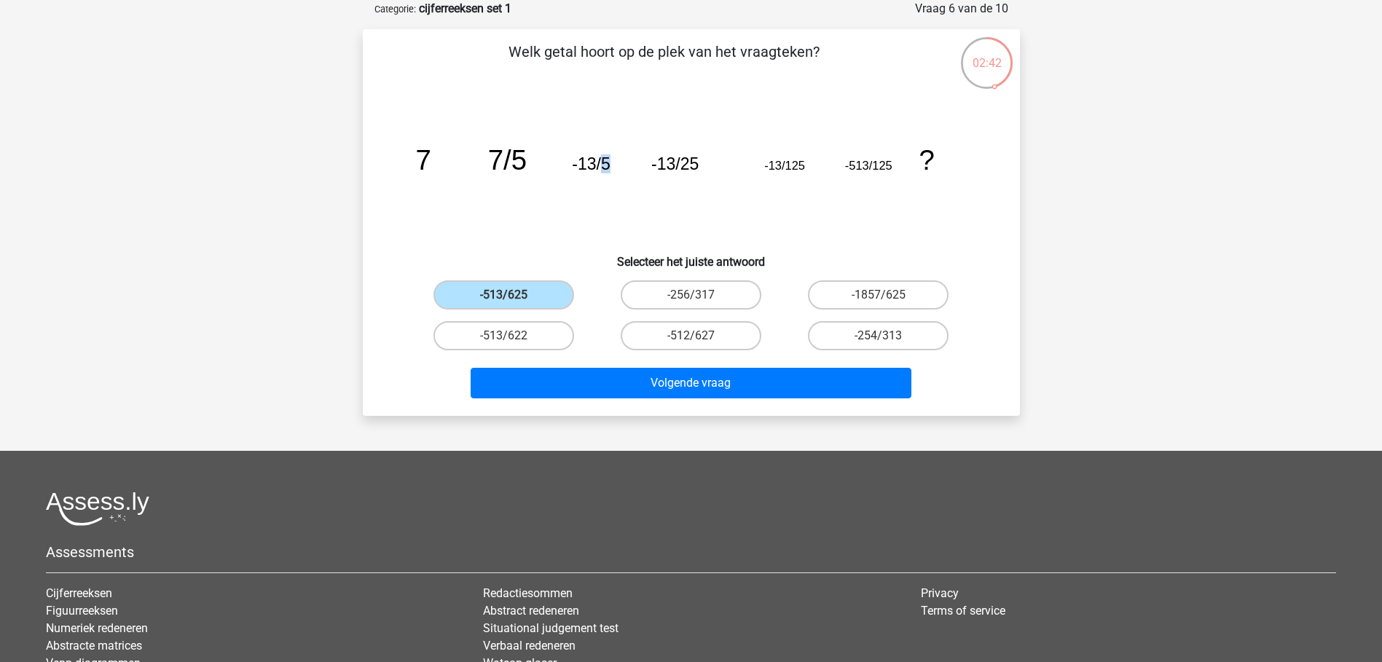
drag, startPoint x: 541, startPoint y: 161, endPoint x: 615, endPoint y: 164, distance: 74.4
click at [615, 164] on icon "image/svg+xml 7 7/5 -13/5 -13/25 -13/125 -513/125 ?" at bounding box center [691, 169] width 587 height 147
drag, startPoint x: 615, startPoint y: 164, endPoint x: 712, endPoint y: 161, distance: 97.0
click at [712, 161] on icon "image/svg+xml 7 7/5 -13/5 -13/25 -13/125 -513/125 ?" at bounding box center [691, 169] width 587 height 147
drag, startPoint x: 712, startPoint y: 161, endPoint x: 814, endPoint y: 165, distance: 102.1
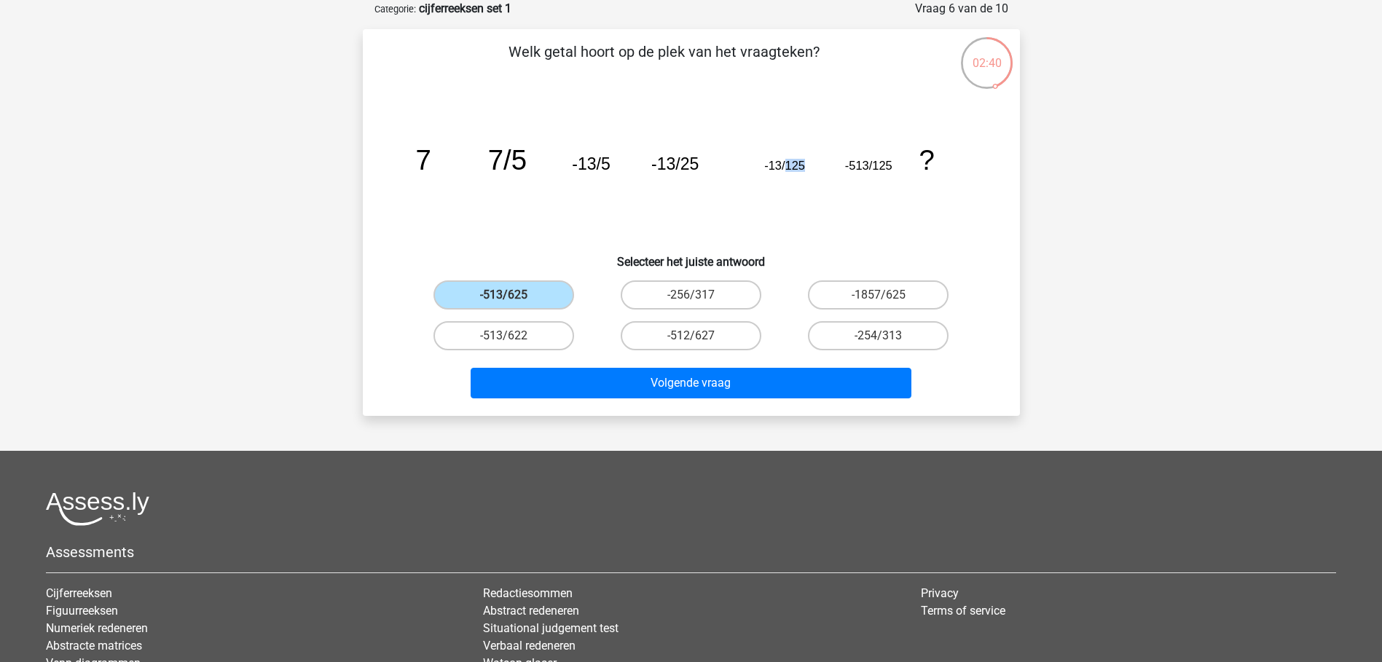
click at [814, 165] on icon "image/svg+xml 7 7/5 -13/5 -13/25 -13/125 -513/125 ?" at bounding box center [691, 169] width 587 height 147
drag, startPoint x: 814, startPoint y: 165, endPoint x: 905, endPoint y: 167, distance: 91.1
click at [905, 167] on icon "image/svg+xml 7 7/5 -13/5 -13/25 -13/125 -513/125 ?" at bounding box center [691, 169] width 587 height 147
drag, startPoint x: 905, startPoint y: 167, endPoint x: 815, endPoint y: 202, distance: 96.2
click at [830, 199] on icon "image/svg+xml 7 7/5 -13/5 -13/25 -13/125 -513/125 ?" at bounding box center [691, 169] width 587 height 147
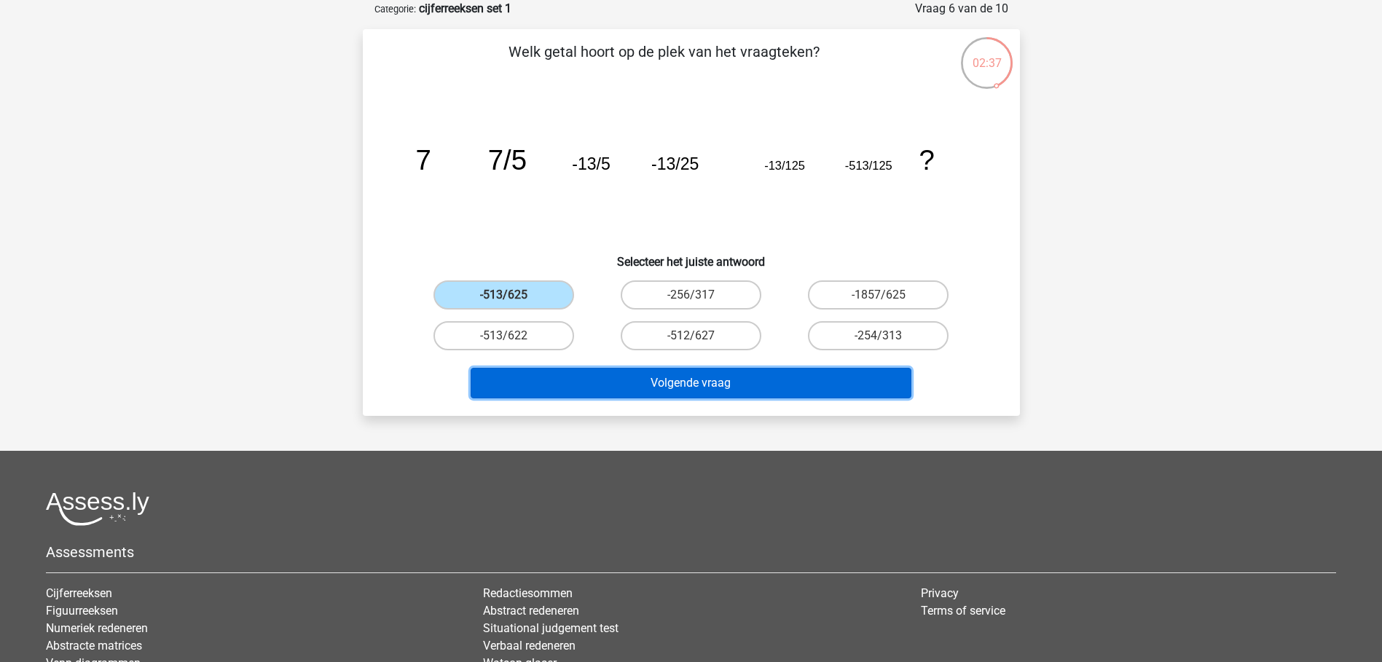
click at [741, 383] on button "Volgende vraag" at bounding box center [691, 383] width 441 height 31
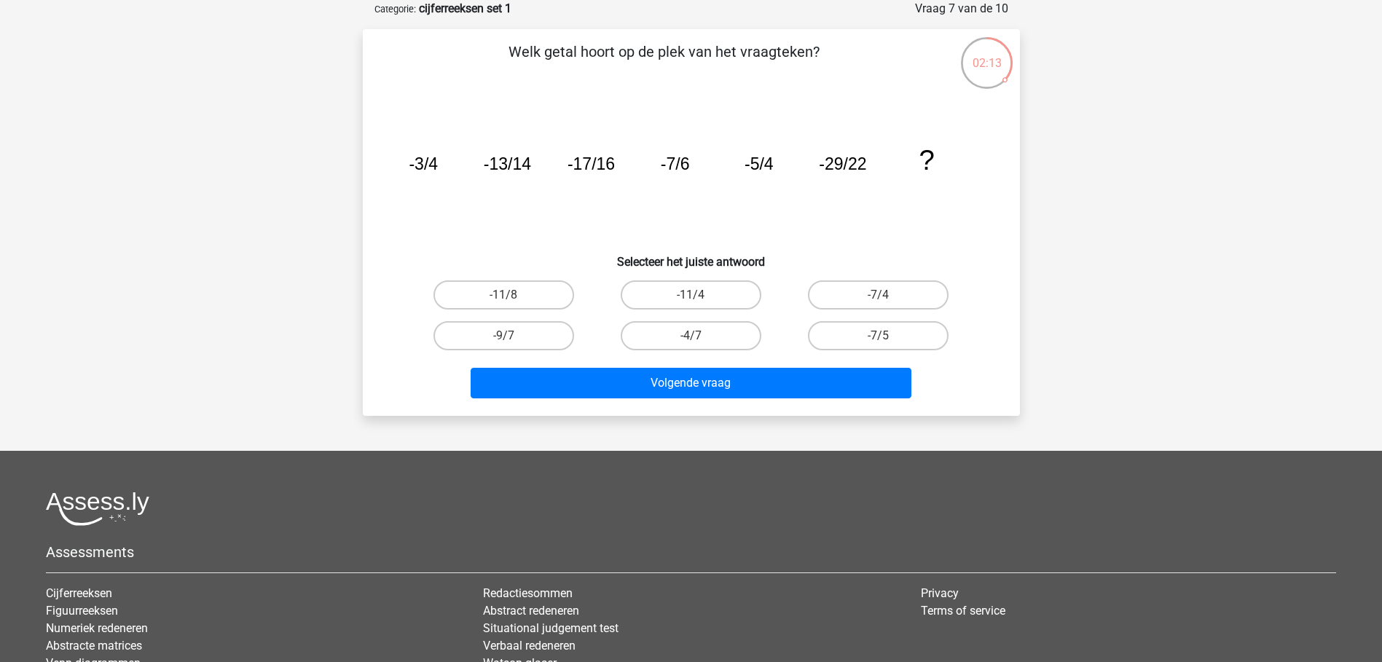
drag, startPoint x: 489, startPoint y: 160, endPoint x: 501, endPoint y: 165, distance: 13.4
click at [501, 165] on tspan "-13/14" at bounding box center [506, 163] width 47 height 19
drag, startPoint x: 501, startPoint y: 165, endPoint x: 577, endPoint y: 157, distance: 76.2
click at [581, 159] on tspan "-17/16" at bounding box center [590, 163] width 47 height 19
click at [592, 159] on tspan "-17/16" at bounding box center [590, 163] width 47 height 19
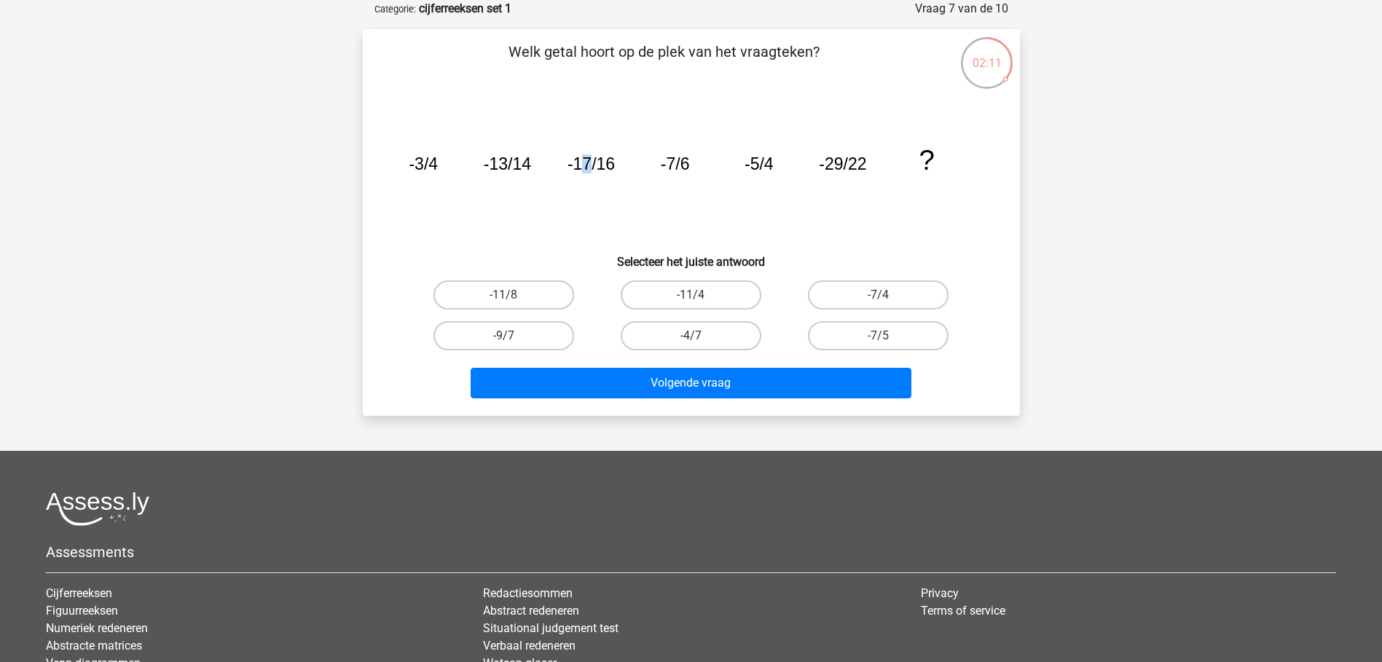
drag, startPoint x: 592, startPoint y: 159, endPoint x: 536, endPoint y: 165, distance: 56.4
click at [532, 163] on icon "image/svg+xml -3/4 -13/14 -17/16 -7/6 -5/4 -29/22 ?" at bounding box center [691, 169] width 587 height 147
drag, startPoint x: 517, startPoint y: 162, endPoint x: 528, endPoint y: 162, distance: 10.2
click at [528, 162] on tspan "-13/14" at bounding box center [506, 163] width 47 height 19
drag, startPoint x: 528, startPoint y: 162, endPoint x: 594, endPoint y: 166, distance: 66.5
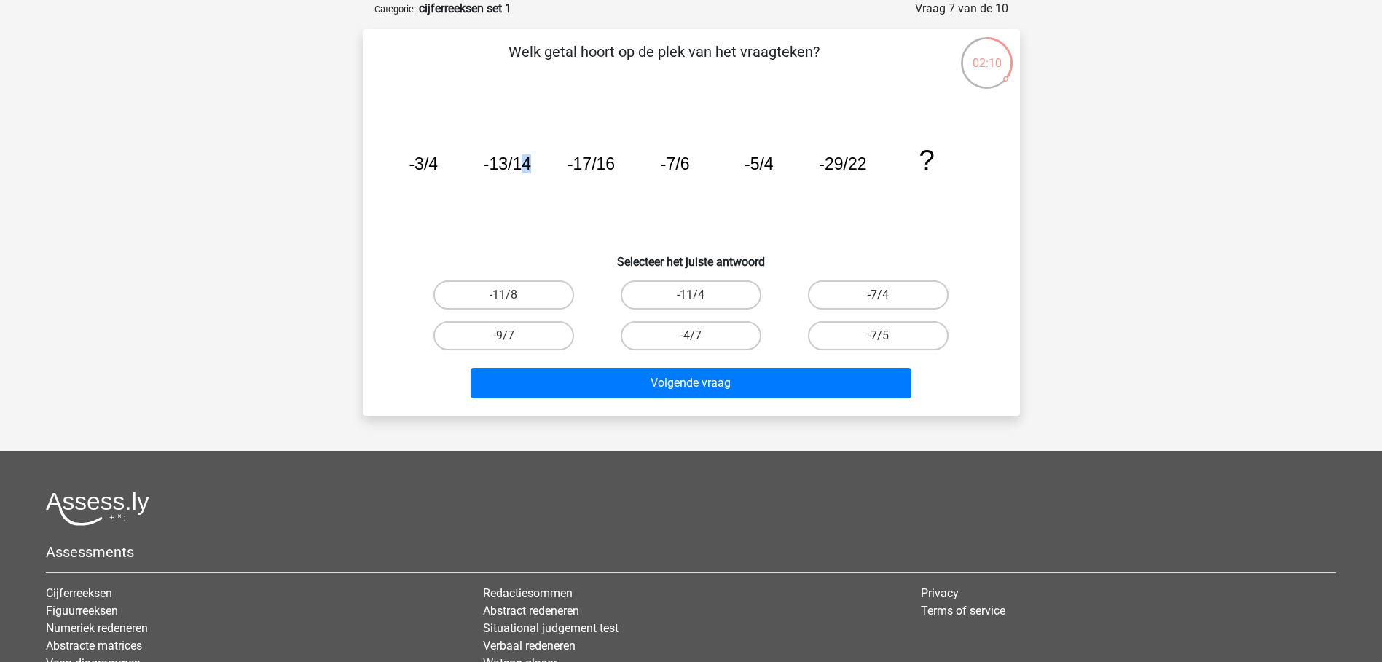
click at [594, 166] on tspan "-17/16" at bounding box center [590, 163] width 47 height 19
drag, startPoint x: 594, startPoint y: 166, endPoint x: 603, endPoint y: 160, distance: 10.5
click at [603, 160] on tspan "-17/16" at bounding box center [590, 163] width 47 height 19
click at [619, 161] on icon "image/svg+xml -3/4 -13/14 -17/16 -7/6 -5/4 -29/22 ?" at bounding box center [691, 169] width 587 height 147
drag, startPoint x: 619, startPoint y: 161, endPoint x: 632, endPoint y: 166, distance: 14.8
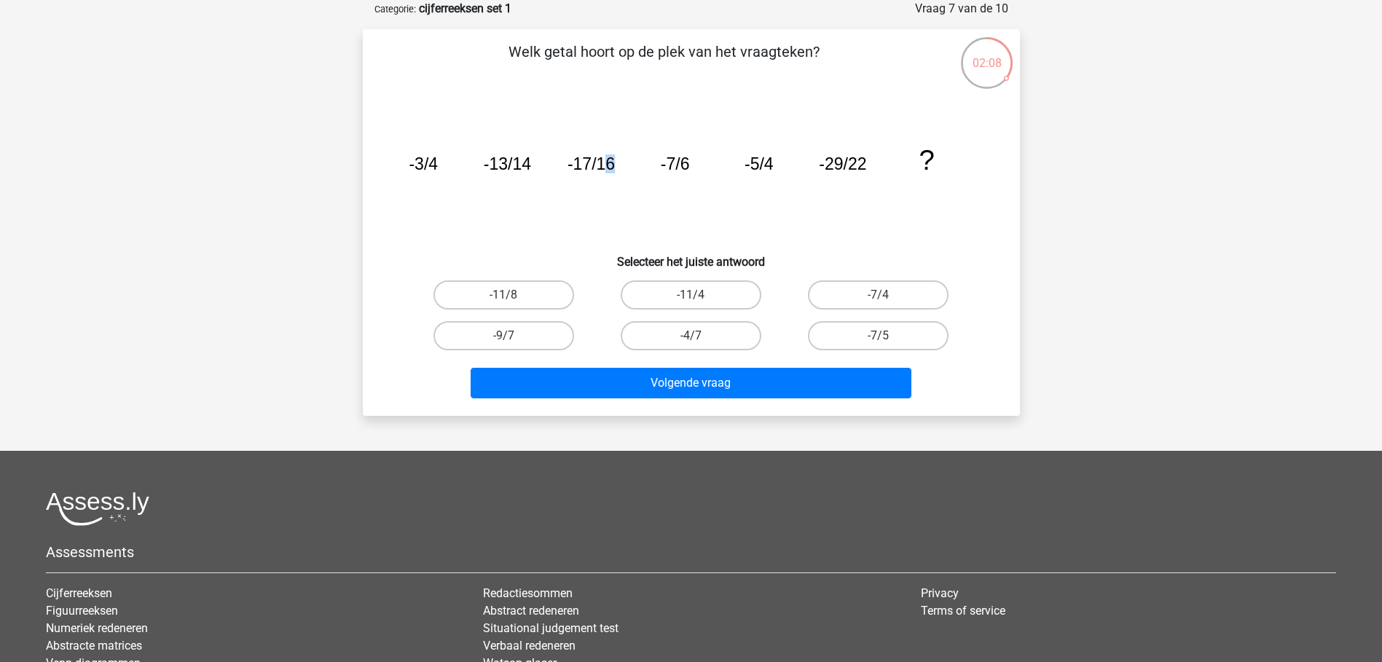
click at [632, 166] on icon "image/svg+xml -3/4 -13/14 -17/16 -7/6 -5/4 -29/22 ?" at bounding box center [691, 169] width 587 height 147
click at [541, 162] on icon "image/svg+xml -3/4 -13/14 -17/16 -7/6 -5/4 -29/22 ?" at bounding box center [691, 169] width 587 height 147
drag, startPoint x: 541, startPoint y: 162, endPoint x: 536, endPoint y: 175, distance: 13.4
click at [595, 175] on icon "image/svg+xml -3/4 -13/14 -17/16 -7/6 -5/4 -29/22 ?" at bounding box center [691, 169] width 587 height 147
drag, startPoint x: 666, startPoint y: 164, endPoint x: 904, endPoint y: 173, distance: 238.5
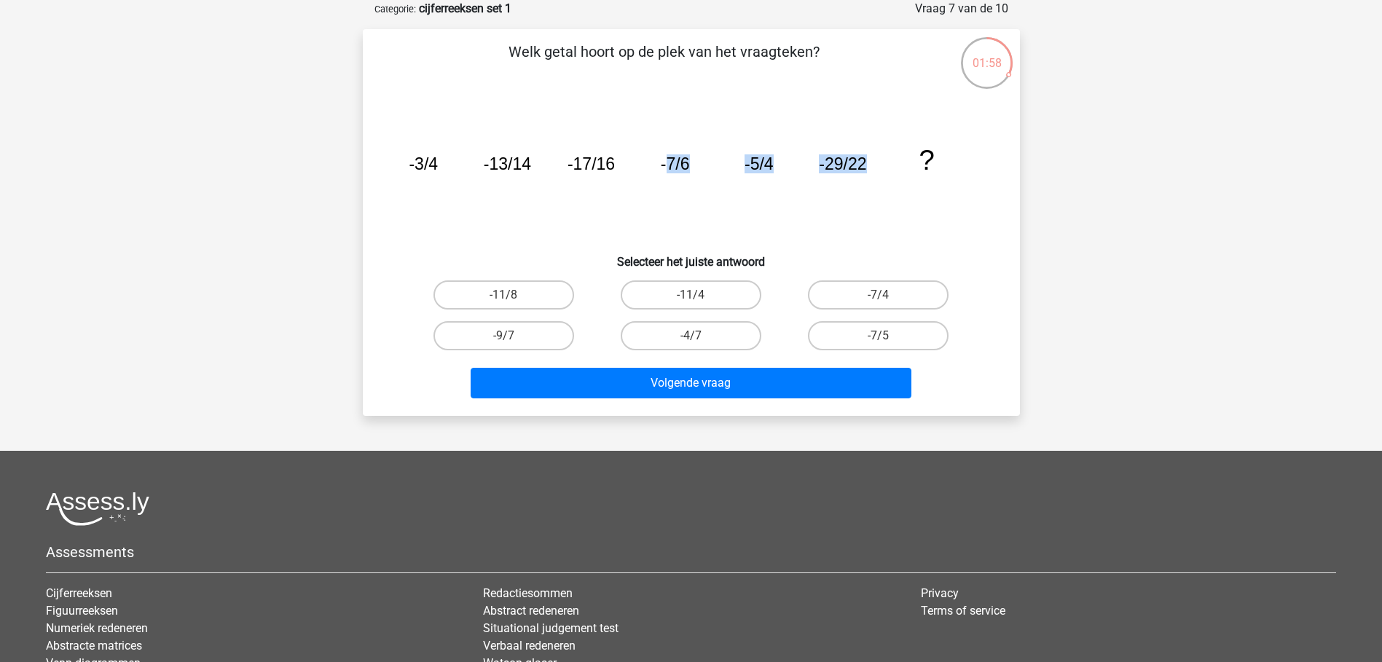
click at [904, 173] on icon "image/svg+xml -3/4 -13/14 -17/16 -7/6 -5/4 -29/22 ?" at bounding box center [691, 169] width 587 height 147
drag, startPoint x: 904, startPoint y: 173, endPoint x: 764, endPoint y: 205, distance: 143.5
click at [764, 205] on icon "image/svg+xml -3/4 -13/14 -17/16 -7/6 -5/4 -29/22 ?" at bounding box center [691, 169] width 587 height 147
drag, startPoint x: 417, startPoint y: 162, endPoint x: 605, endPoint y: 166, distance: 188.0
click at [605, 166] on g "-3/4 -13/14 -17/16 -7/6 -5/4 -29/22 ?" at bounding box center [671, 159] width 525 height 31
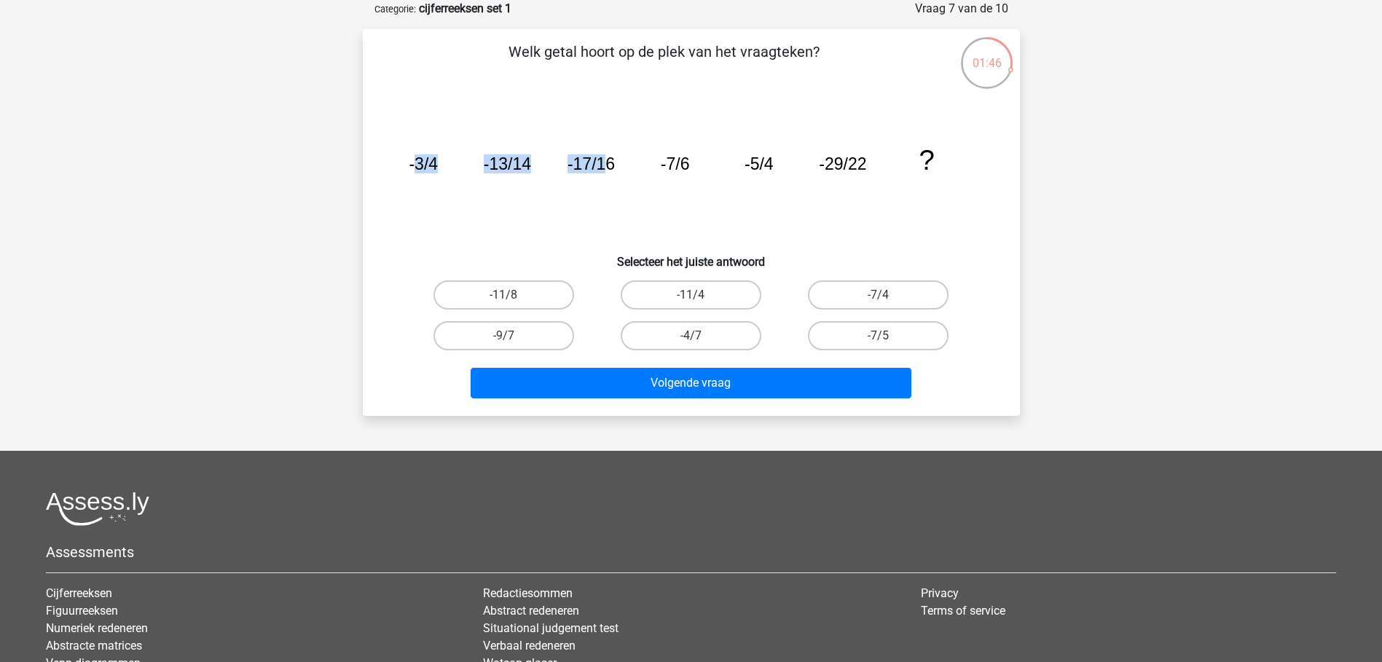
drag, startPoint x: 605, startPoint y: 166, endPoint x: 442, endPoint y: 168, distance: 162.5
click at [447, 168] on icon "image/svg+xml -3/4 -13/14 -17/16 -7/6 -5/4 -29/22 ?" at bounding box center [691, 169] width 587 height 147
drag, startPoint x: 433, startPoint y: 162, endPoint x: 442, endPoint y: 162, distance: 8.7
click at [442, 162] on icon "image/svg+xml -3/4 -13/14 -17/16 -7/6 -5/4 -29/22 ?" at bounding box center [691, 169] width 587 height 147
drag, startPoint x: 442, startPoint y: 162, endPoint x: 433, endPoint y: 166, distance: 9.8
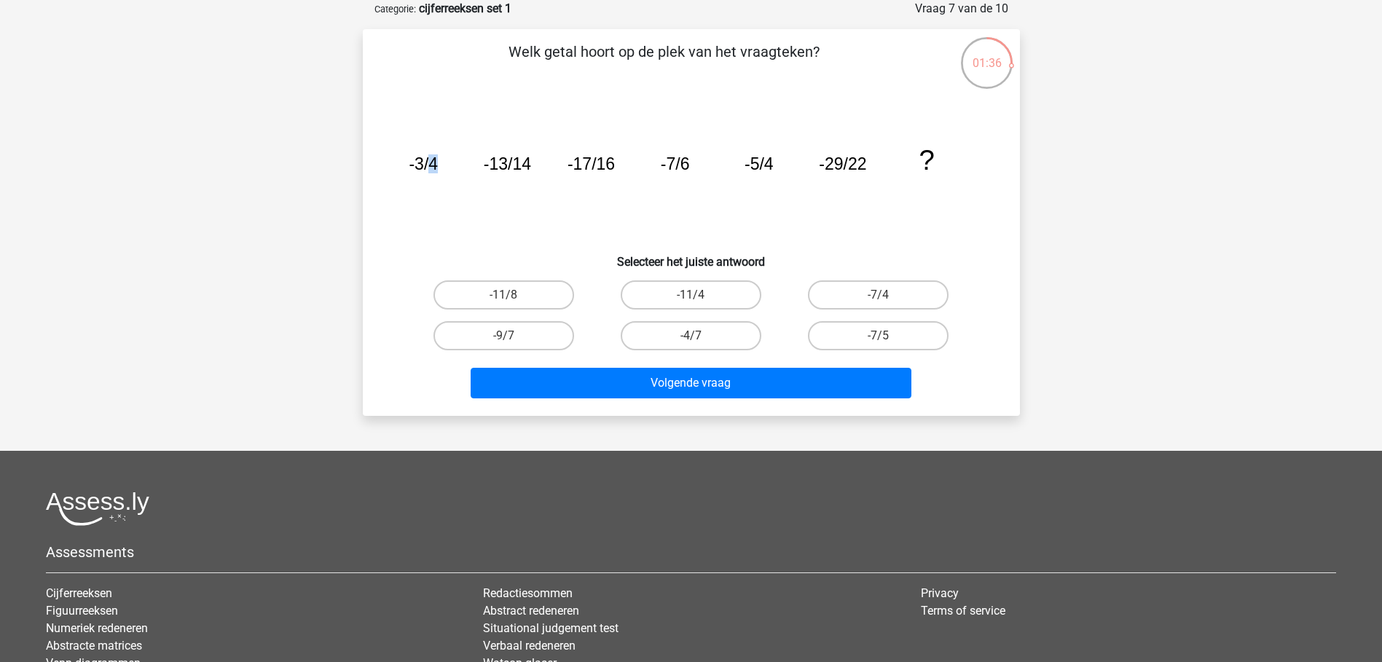
click at [436, 165] on tspan "-3/4" at bounding box center [423, 163] width 29 height 19
drag, startPoint x: 431, startPoint y: 166, endPoint x: 440, endPoint y: 165, distance: 9.5
click at [440, 165] on icon "image/svg+xml -3/4 -13/14 -17/16 -7/6 -5/4 -29/22 ?" at bounding box center [691, 169] width 587 height 147
drag, startPoint x: 440, startPoint y: 165, endPoint x: 520, endPoint y: 168, distance: 80.2
click at [521, 168] on tspan "-13/14" at bounding box center [506, 163] width 47 height 19
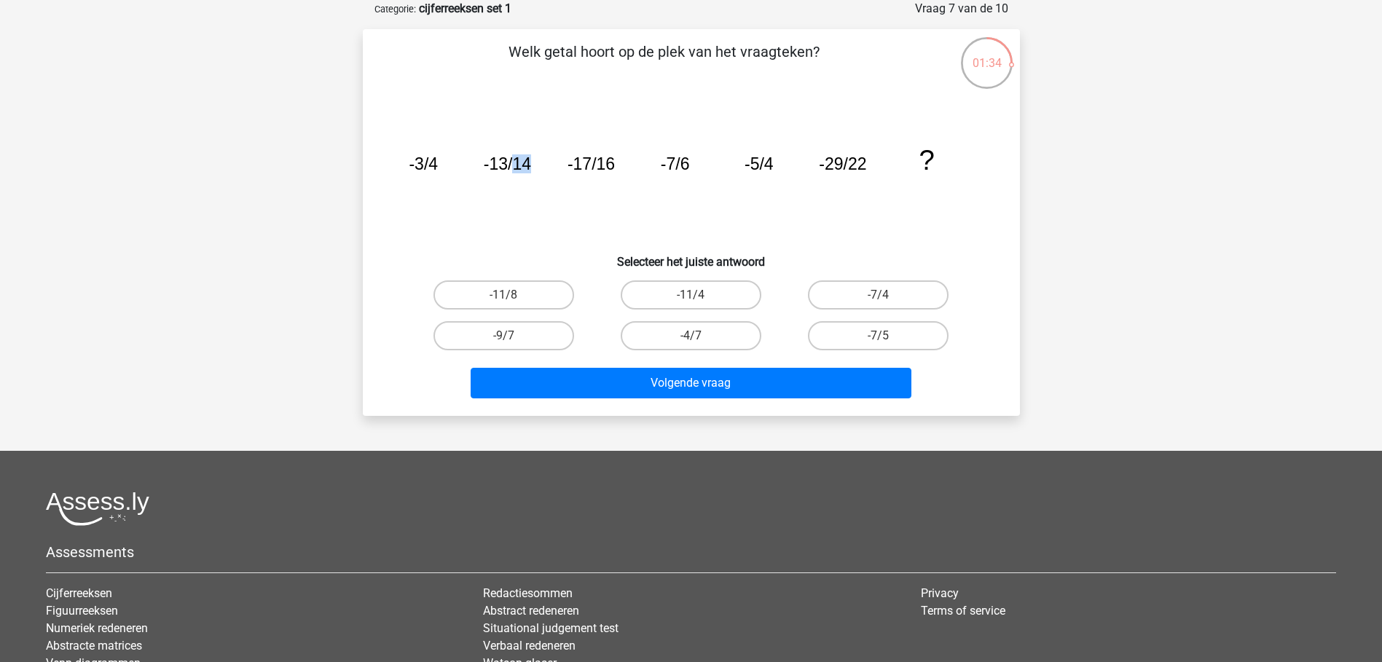
drag, startPoint x: 515, startPoint y: 164, endPoint x: 548, endPoint y: 164, distance: 32.8
click at [548, 164] on icon "image/svg+xml -3/4 -13/14 -17/16 -7/6 -5/4 -29/22 ?" at bounding box center [691, 169] width 587 height 147
drag, startPoint x: 548, startPoint y: 164, endPoint x: 576, endPoint y: 180, distance: 32.6
click at [555, 200] on icon "image/svg+xml -3/4 -13/14 -17/16 -7/6 -5/4 -29/22 ?" at bounding box center [691, 169] width 587 height 147
drag, startPoint x: 577, startPoint y: 160, endPoint x: 631, endPoint y: 160, distance: 53.9
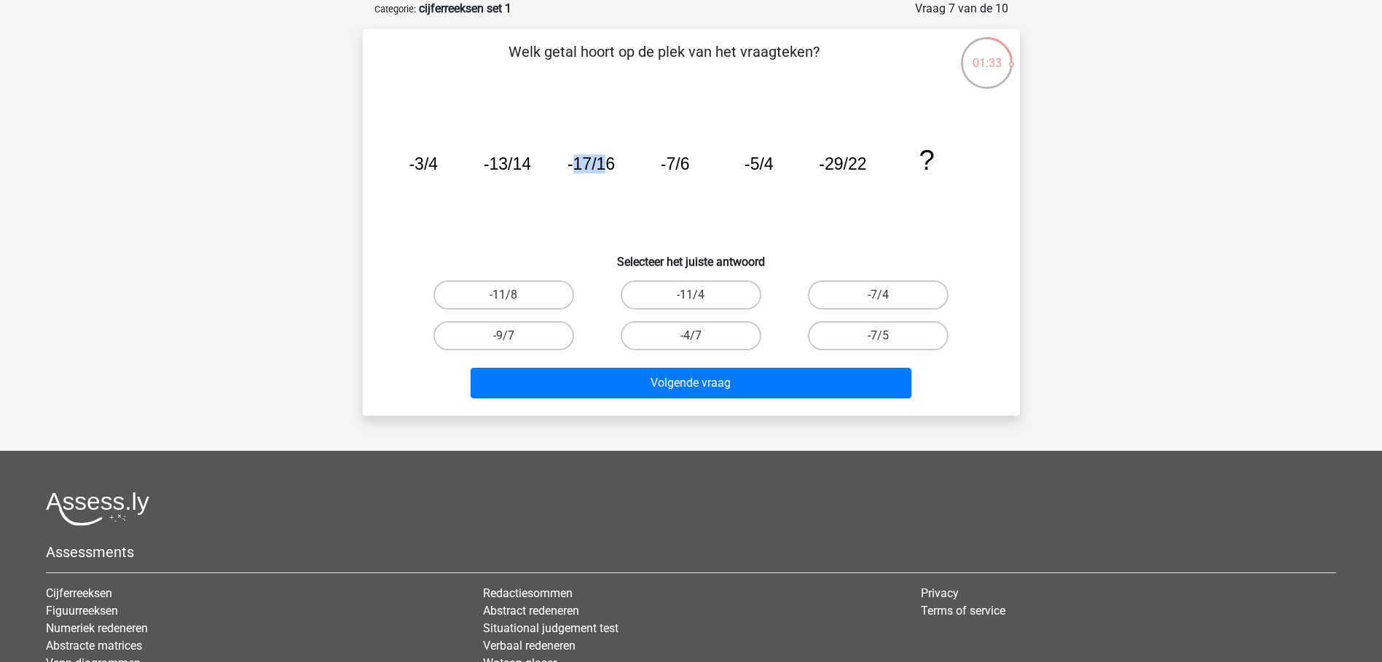
click at [631, 160] on icon "image/svg+xml -3/4 -13/14 -17/16 -7/6 -5/4 -29/22 ?" at bounding box center [691, 169] width 587 height 147
drag, startPoint x: 631, startPoint y: 160, endPoint x: 625, endPoint y: 173, distance: 13.7
click at [625, 173] on icon "image/svg+xml -3/4 -13/14 -17/16 -7/6 -5/4 -29/22 ?" at bounding box center [691, 169] width 587 height 147
drag, startPoint x: 663, startPoint y: 164, endPoint x: 695, endPoint y: 165, distance: 32.1
click at [695, 165] on icon "image/svg+xml -3/4 -13/14 -17/16 -7/6 -5/4 -29/22 ?" at bounding box center [691, 169] width 587 height 147
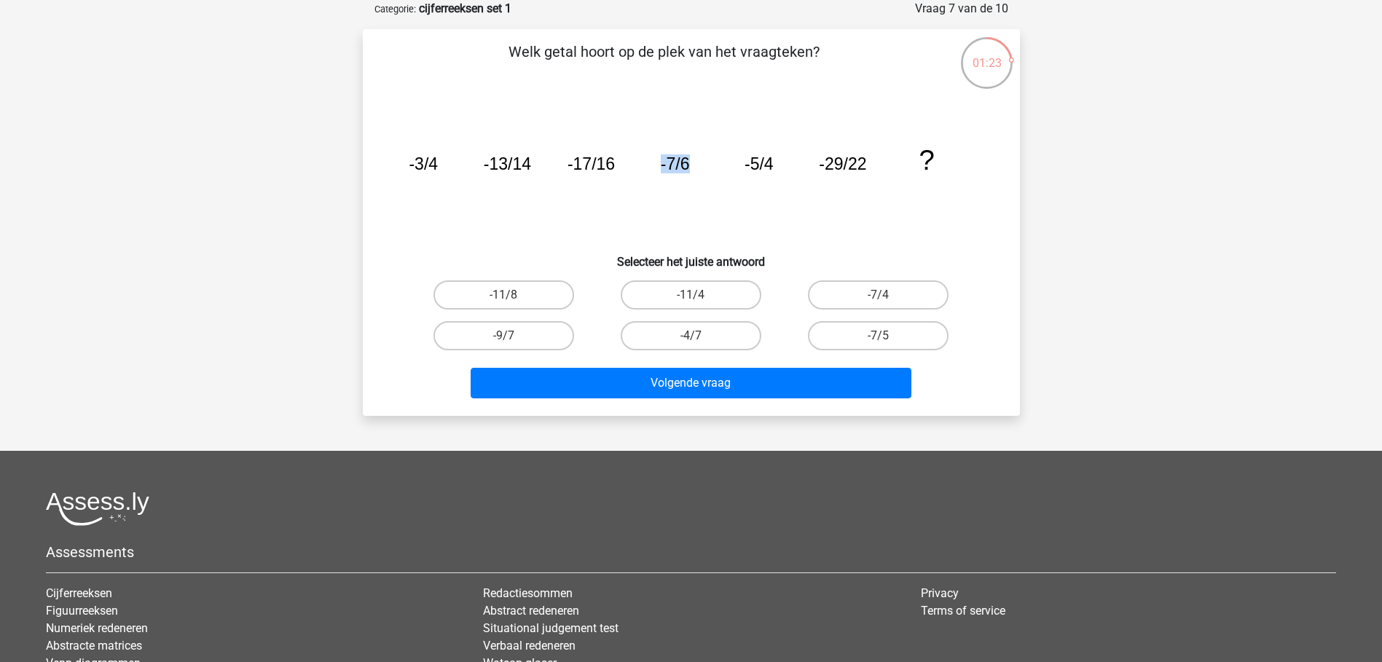
drag, startPoint x: 695, startPoint y: 165, endPoint x: 711, endPoint y: 168, distance: 16.2
click at [711, 168] on icon "image/svg+xml -3/4 -13/14 -17/16 -7/6 -5/4 -29/22 ?" at bounding box center [691, 169] width 587 height 147
drag, startPoint x: 665, startPoint y: 159, endPoint x: 675, endPoint y: 159, distance: 9.5
click at [675, 159] on tspan "-7/6" at bounding box center [674, 163] width 29 height 19
drag, startPoint x: 675, startPoint y: 159, endPoint x: 747, endPoint y: 162, distance: 72.2
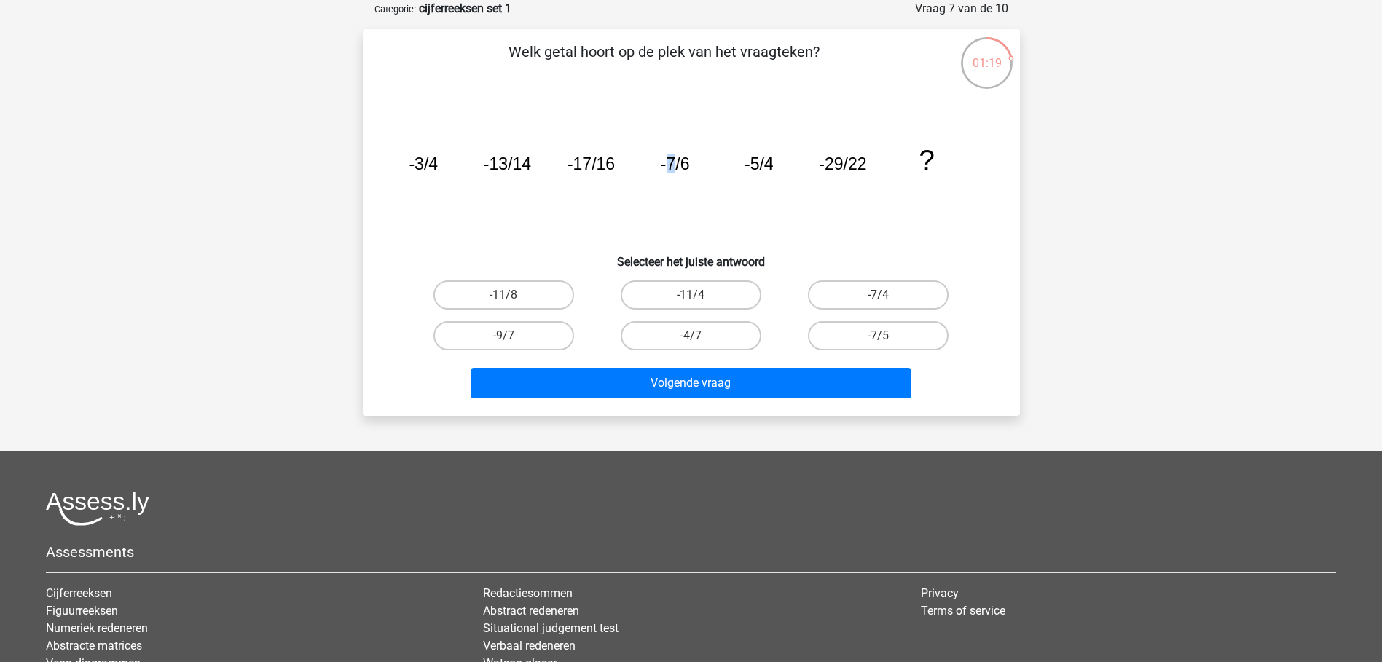
click at [743, 160] on icon "image/svg+xml -3/4 -13/14 -17/16 -7/6 -5/4 -29/22 ?" at bounding box center [691, 169] width 587 height 147
drag, startPoint x: 670, startPoint y: 162, endPoint x: 718, endPoint y: 165, distance: 48.9
click at [669, 163] on tspan "-7/6" at bounding box center [674, 163] width 29 height 19
drag, startPoint x: 754, startPoint y: 158, endPoint x: 747, endPoint y: 165, distance: 9.8
click at [751, 164] on tspan "-5/4" at bounding box center [758, 163] width 29 height 19
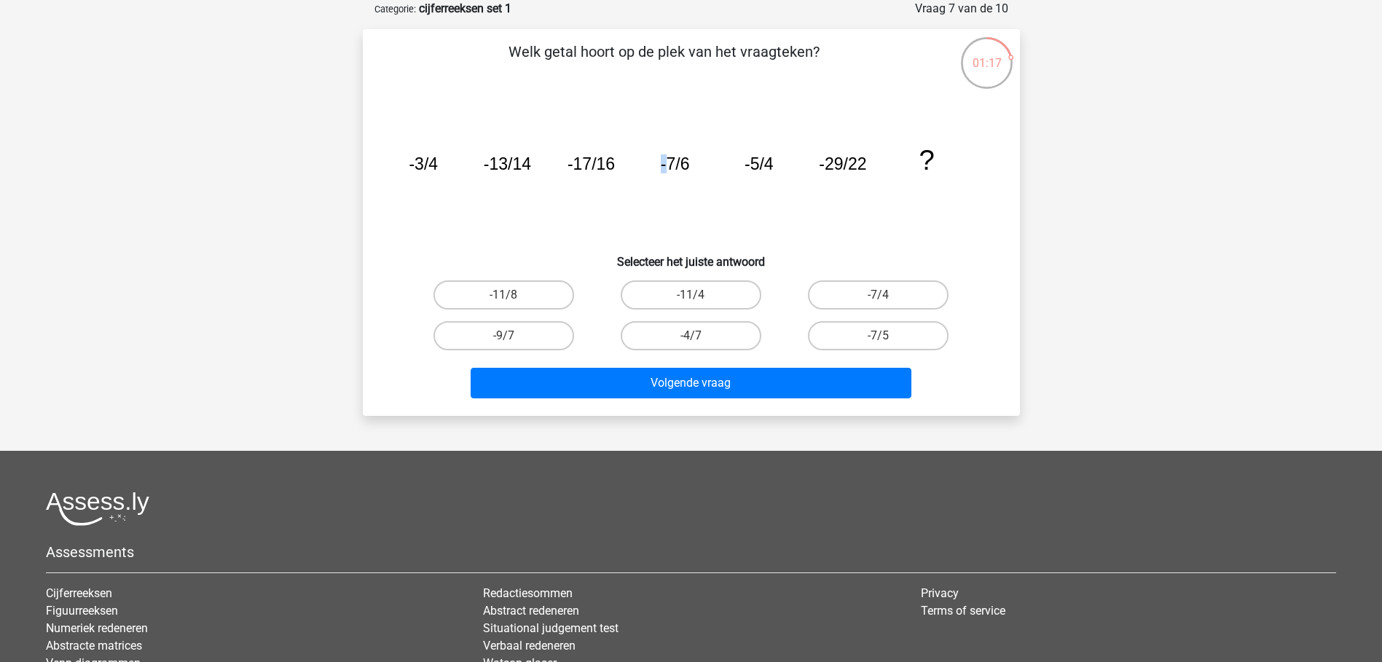
click at [664, 159] on tspan "-7/6" at bounding box center [674, 163] width 29 height 19
drag, startPoint x: 664, startPoint y: 159, endPoint x: 684, endPoint y: 161, distance: 19.8
click at [679, 159] on tspan "-7/6" at bounding box center [674, 163] width 29 height 19
drag, startPoint x: 683, startPoint y: 162, endPoint x: 696, endPoint y: 163, distance: 13.2
click at [696, 163] on icon "image/svg+xml -3/4 -13/14 -17/16 -7/6 -5/4 -29/22 ?" at bounding box center [691, 169] width 587 height 147
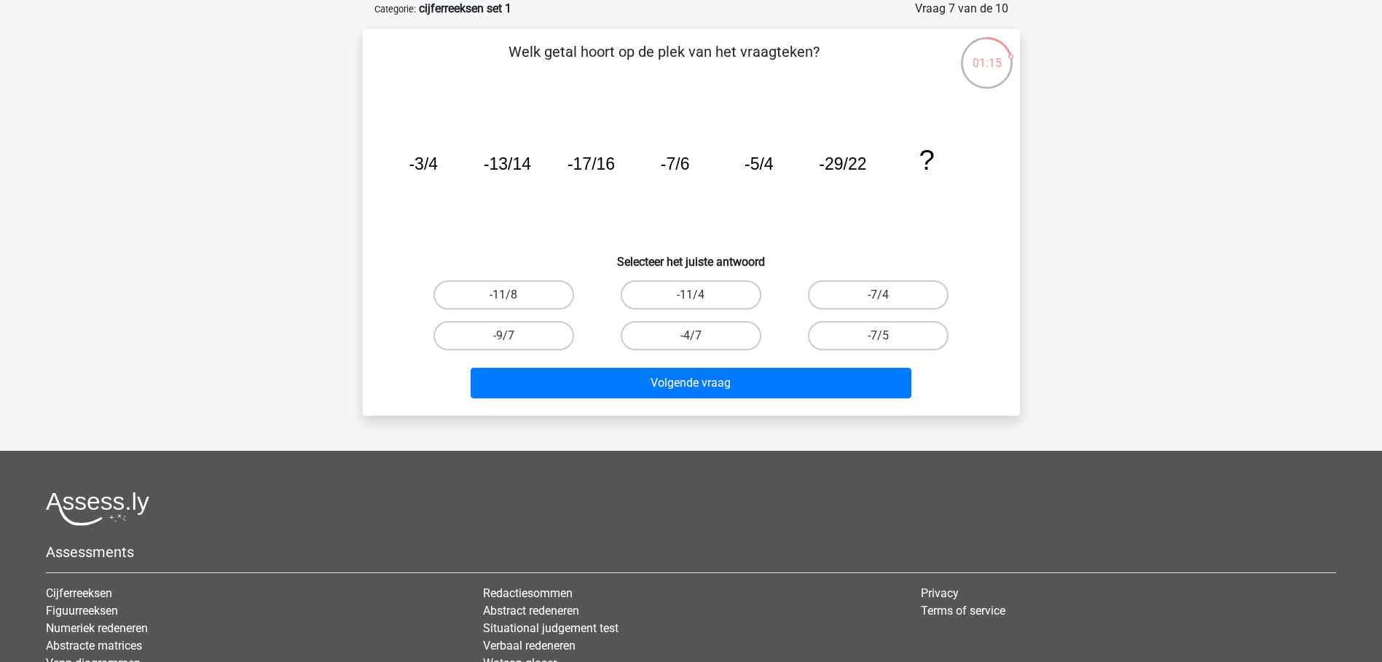
drag, startPoint x: 696, startPoint y: 163, endPoint x: 768, endPoint y: 162, distance: 72.1
click at [769, 162] on tspan "-5/4" at bounding box center [758, 163] width 29 height 19
drag, startPoint x: 767, startPoint y: 162, endPoint x: 778, endPoint y: 162, distance: 10.9
click at [778, 162] on icon "image/svg+xml -3/4 -13/14 -17/16 -7/6 -5/4 -29/22 ?" at bounding box center [691, 169] width 587 height 147
drag
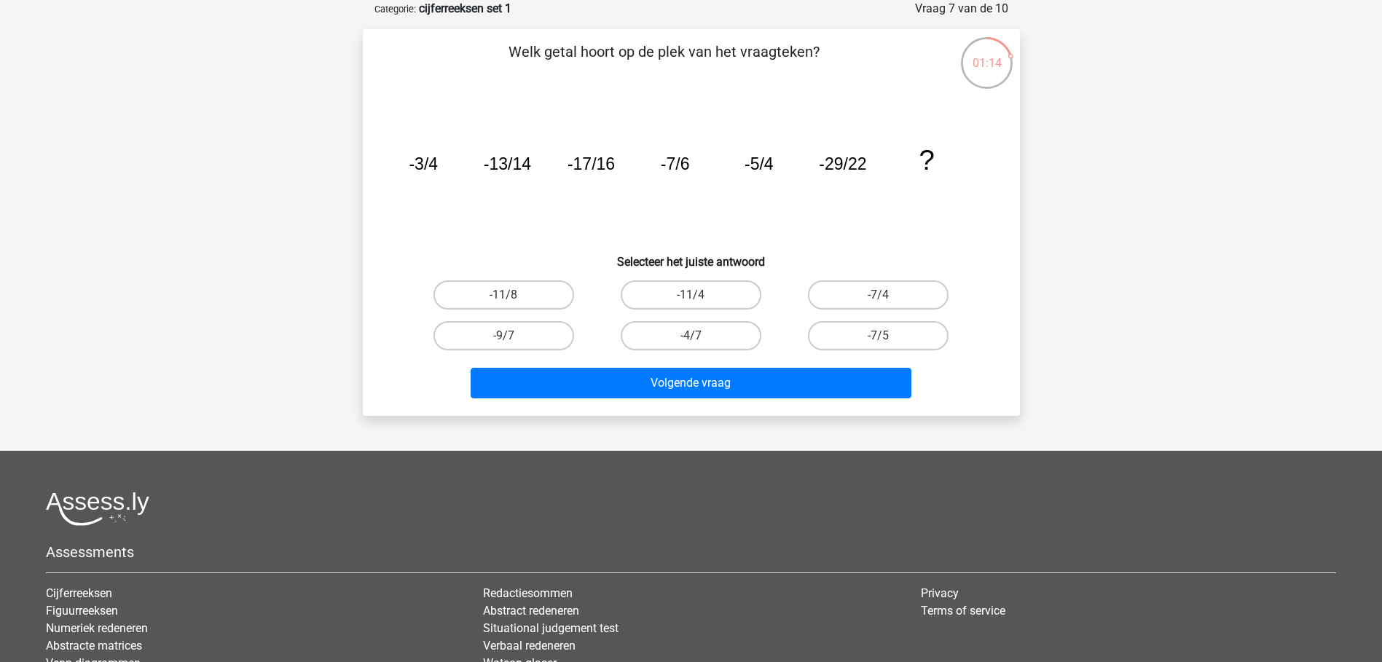
click at [722, 165] on icon "image/svg+xml -3/4 -13/14 -17/16 -7/6 -5/4 -29/22 ?" at bounding box center [691, 169] width 587 height 147
click at [678, 164] on tspan "-7/6" at bounding box center [674, 163] width 29 height 19
drag, startPoint x: 409, startPoint y: 160, endPoint x: 425, endPoint y: 160, distance: 16.0
click at [425, 160] on tspan "-3/4" at bounding box center [423, 163] width 29 height 19
drag, startPoint x: 425, startPoint y: 160, endPoint x: 431, endPoint y: 166, distance: 9.3
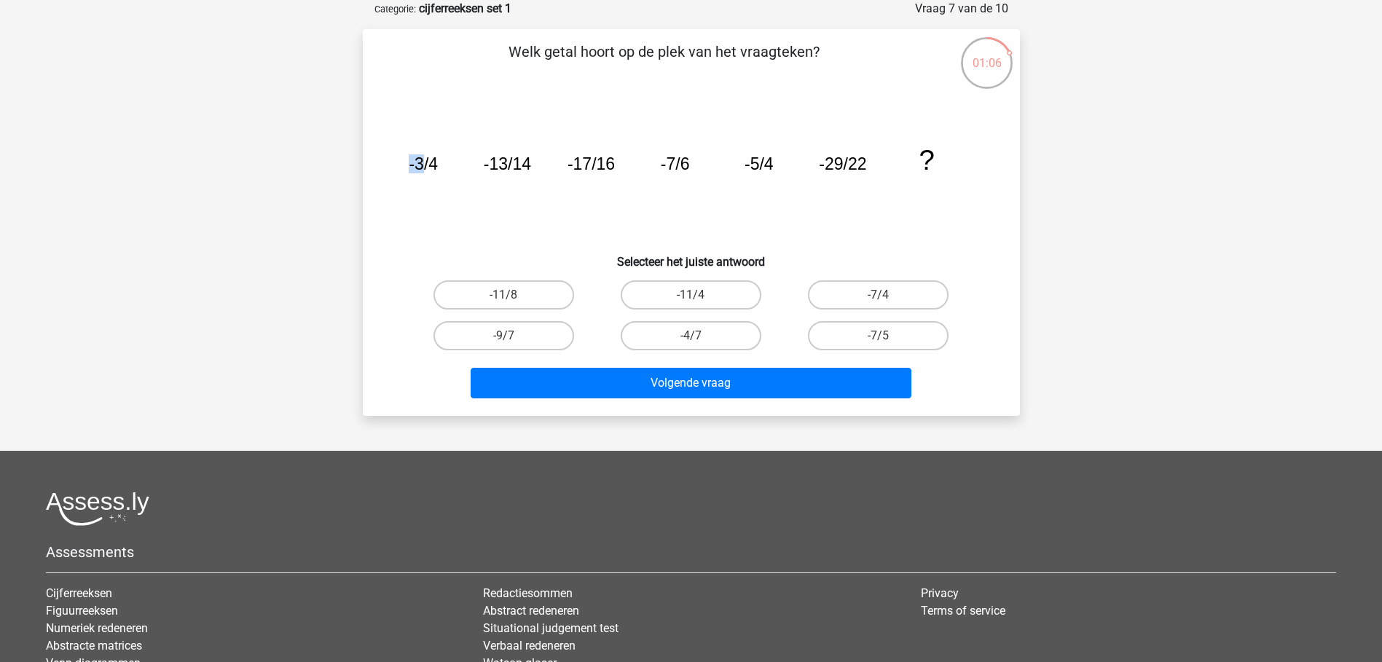
click at [431, 166] on tspan "-3/4" at bounding box center [423, 163] width 29 height 19
click at [442, 164] on icon "image/svg+xml -3/4 -13/14 -17/16 -7/6 -5/4 -29/22 ?" at bounding box center [691, 169] width 587 height 147
drag, startPoint x: 442, startPoint y: 164, endPoint x: 433, endPoint y: 168, distance: 9.5
click at [440, 165] on icon "image/svg+xml -3/4 -13/14 -17/16 -7/6 -5/4 -29/22 ?" at bounding box center [691, 169] width 587 height 147
drag, startPoint x: 409, startPoint y: 163, endPoint x: 421, endPoint y: 162, distance: 12.4
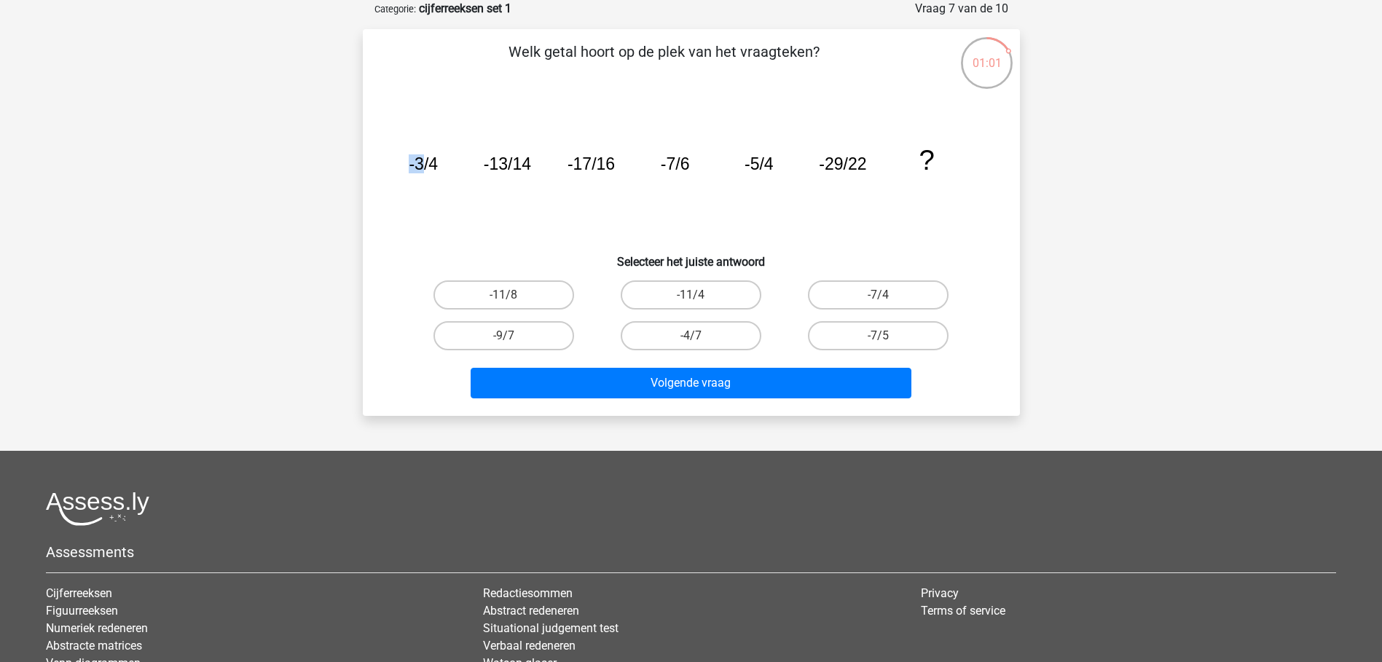
click at [421, 162] on tspan "-3/4" at bounding box center [423, 163] width 29 height 19
drag, startPoint x: 421, startPoint y: 162, endPoint x: 434, endPoint y: 165, distance: 13.4
click at [429, 166] on tspan "-3/4" at bounding box center [423, 163] width 29 height 19
drag, startPoint x: 430, startPoint y: 163, endPoint x: 441, endPoint y: 164, distance: 11.0
click at [441, 164] on icon "image/svg+xml -3/4 -13/14 -17/16 -7/6 -5/4 -29/22 ?" at bounding box center [691, 169] width 587 height 147
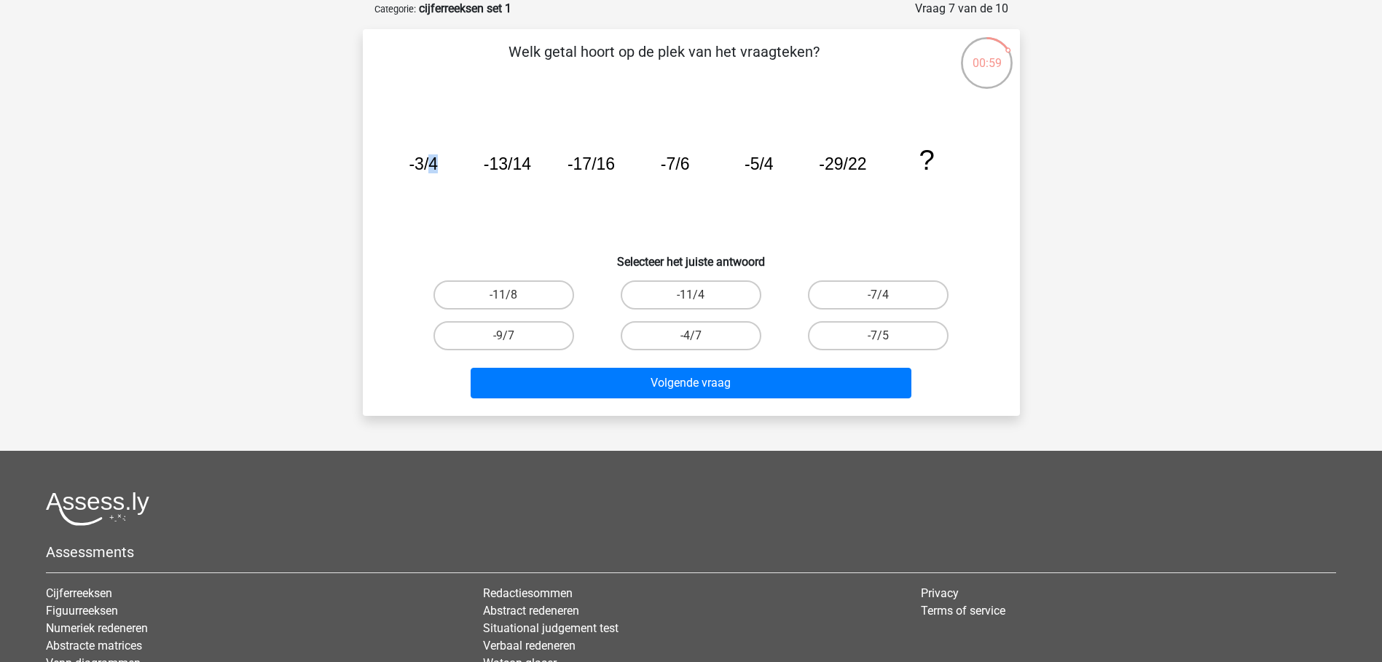
click at [441, 167] on icon "image/svg+xml -3/4 -13/14 -17/16 -7/6 -5/4 -29/22 ?" at bounding box center [691, 169] width 587 height 147
click at [442, 162] on icon "image/svg+xml -3/4 -13/14 -17/16 -7/6 -5/4 -29/22 ?" at bounding box center [691, 169] width 587 height 147
drag, startPoint x: 442, startPoint y: 162, endPoint x: 534, endPoint y: 171, distance: 92.2
click at [534, 171] on icon "image/svg+xml -3/4 -13/14 -17/16 -7/6 -5/4 -29/22 ?" at bounding box center [691, 169] width 587 height 147
drag, startPoint x: 744, startPoint y: 162, endPoint x: 765, endPoint y: 165, distance: 21.3
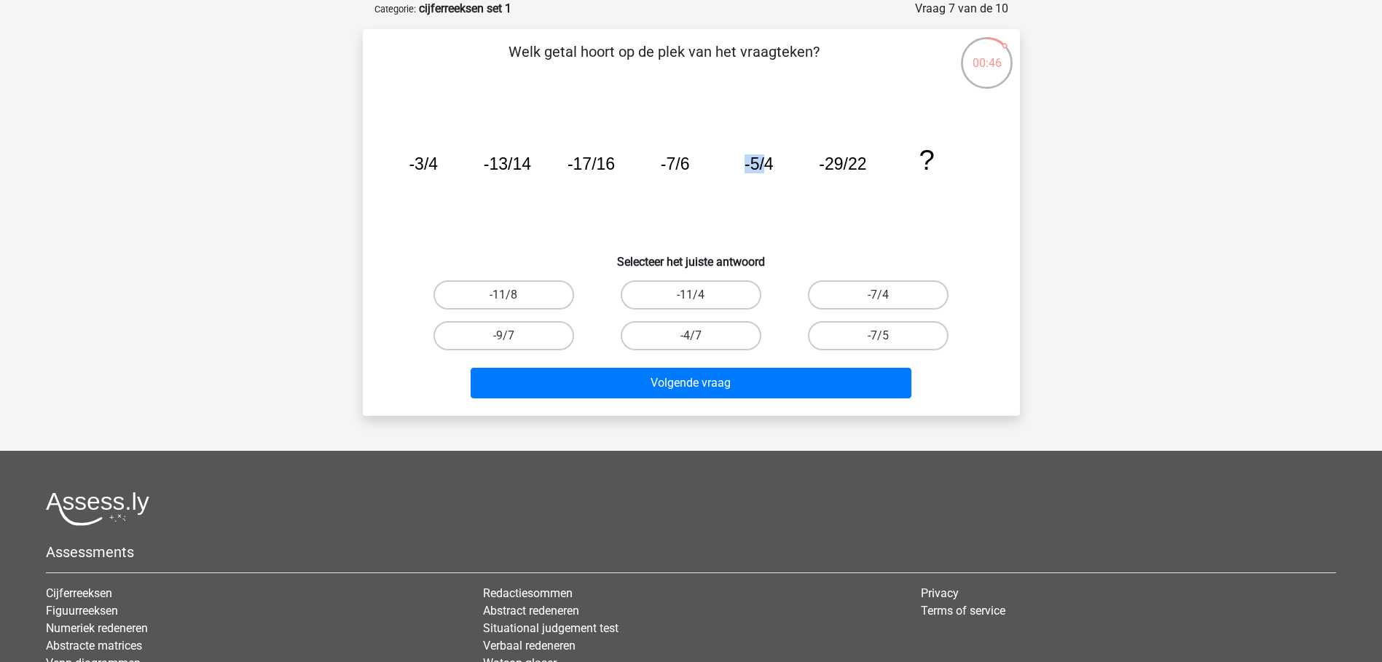
click at [765, 165] on icon "image/svg+xml -3/4 -13/14 -17/16 -7/6 -5/4 -29/22 ?" at bounding box center [691, 169] width 587 height 147
drag, startPoint x: 765, startPoint y: 165, endPoint x: 692, endPoint y: 165, distance: 73.6
click at [693, 163] on icon "image/svg+xml -3/4 -13/14 -17/16 -7/6 -5/4 -29/22 ?" at bounding box center [691, 169] width 587 height 147
drag, startPoint x: 665, startPoint y: 164, endPoint x: 672, endPoint y: 162, distance: 7.4
click at [672, 162] on tspan "-7/6" at bounding box center [674, 163] width 29 height 19
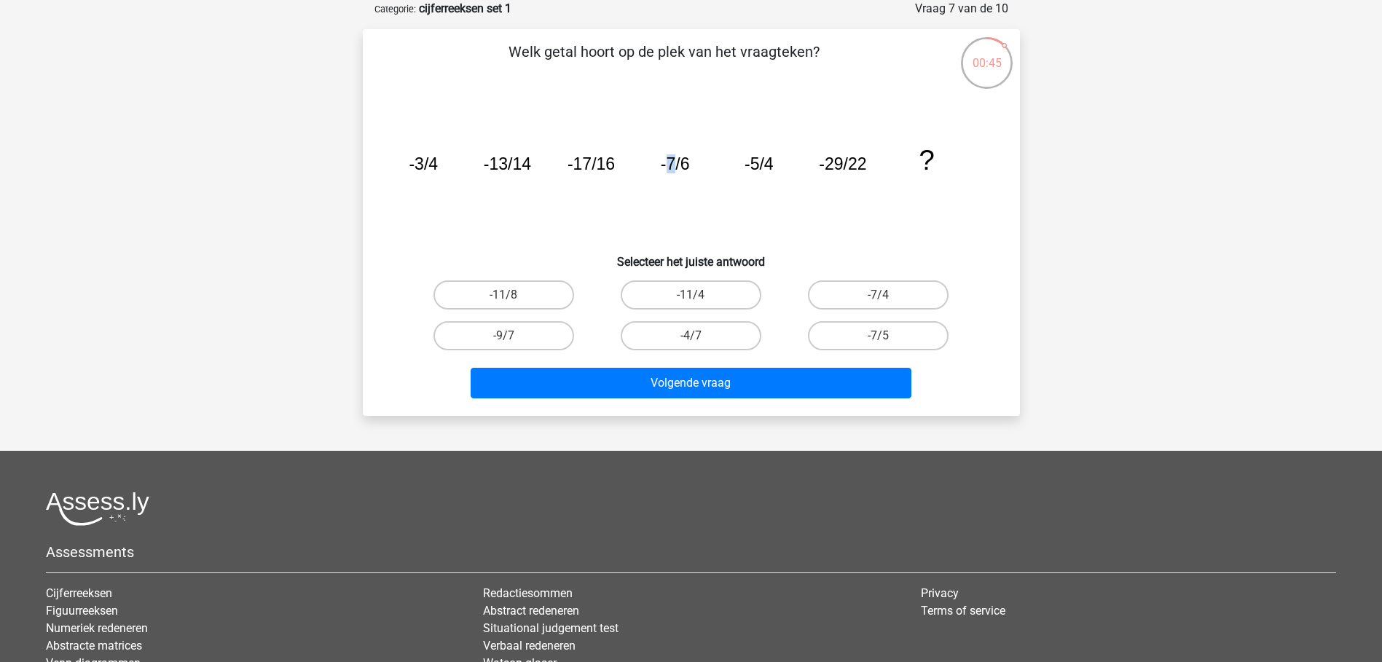
click at [667, 165] on tspan "-7/6" at bounding box center [674, 163] width 29 height 19
drag, startPoint x: 659, startPoint y: 160, endPoint x: 672, endPoint y: 162, distance: 13.3
click at [672, 162] on icon "image/svg+xml -3/4 -13/14 -17/16 -7/6 -5/4 -29/22 ?" at bounding box center [691, 169] width 587 height 147
click at [709, 165] on icon "image/svg+xml -3/4 -13/14 -17/16 -7/6 -5/4 -29/22 ?" at bounding box center [691, 169] width 587 height 147
click at [754, 160] on tspan "-5/4" at bounding box center [758, 163] width 29 height 19
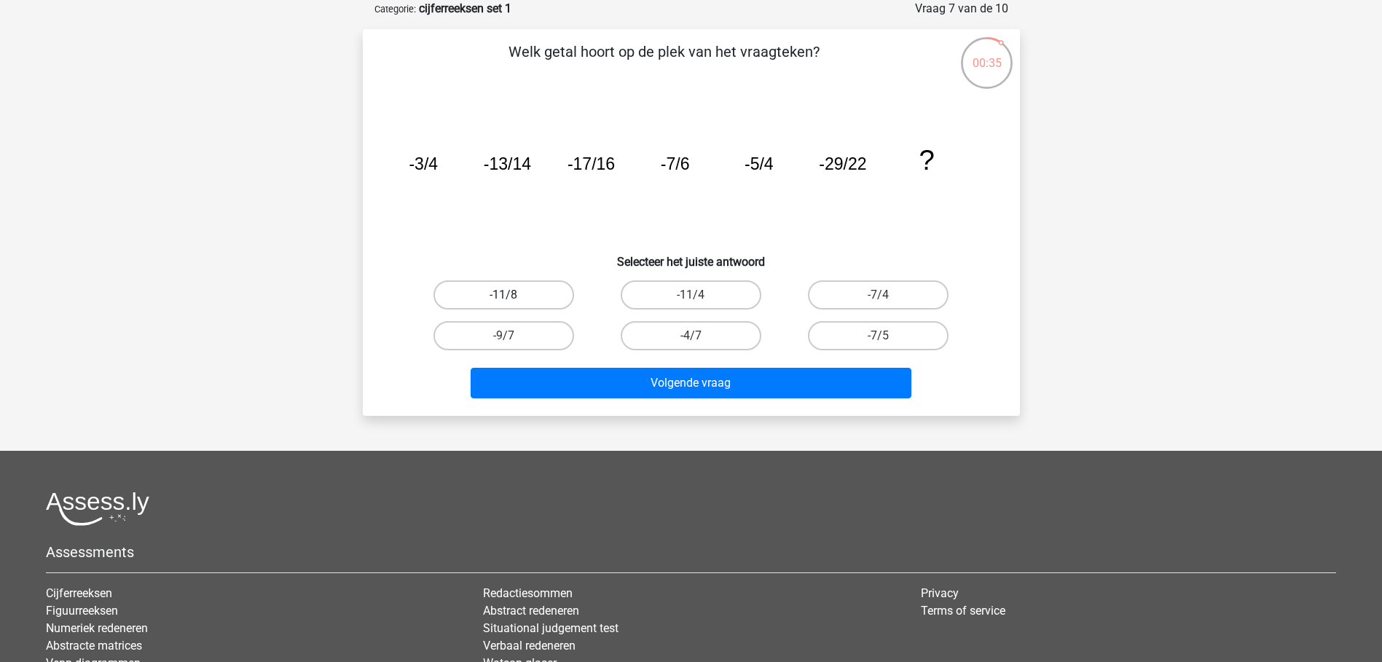
drag, startPoint x: 531, startPoint y: 290, endPoint x: 556, endPoint y: 300, distance: 26.8
click at [533, 290] on label "-11/8" at bounding box center [504, 295] width 141 height 29
click at [513, 295] on input "-11/8" at bounding box center [508, 299] width 9 height 9
radio input "true"
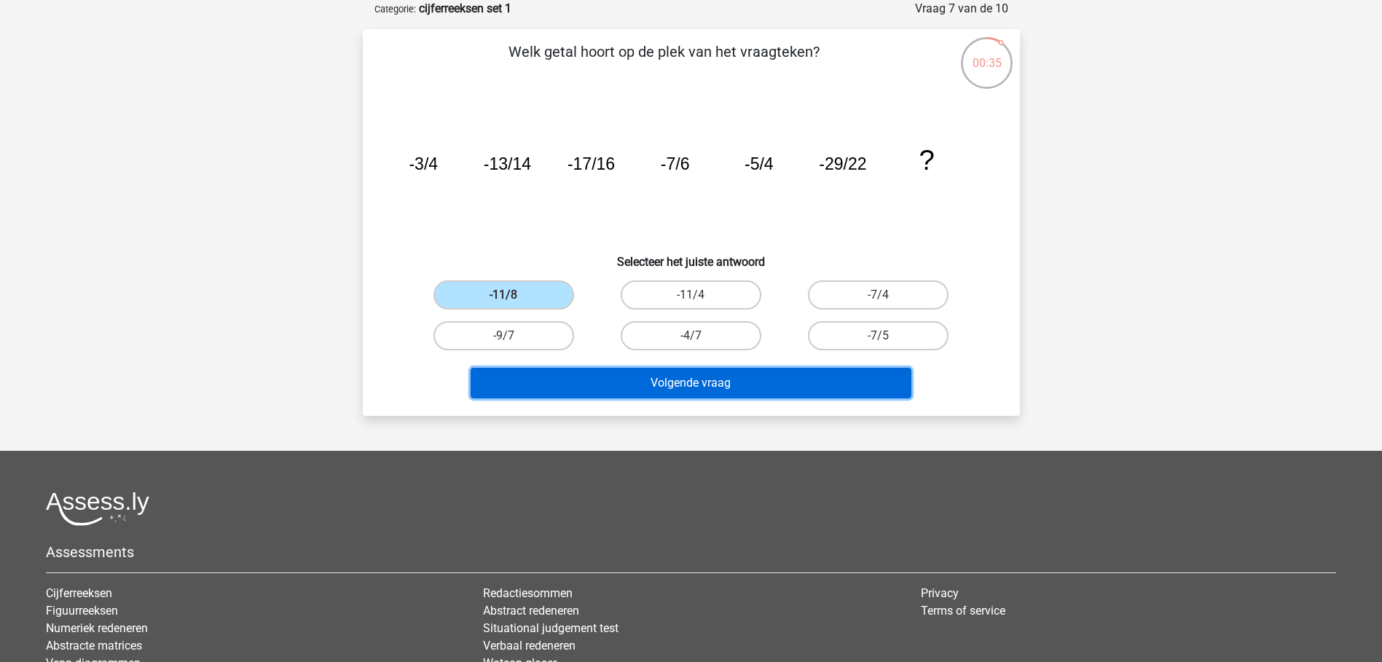
click at [727, 385] on button "Volgende vraag" at bounding box center [691, 383] width 441 height 31
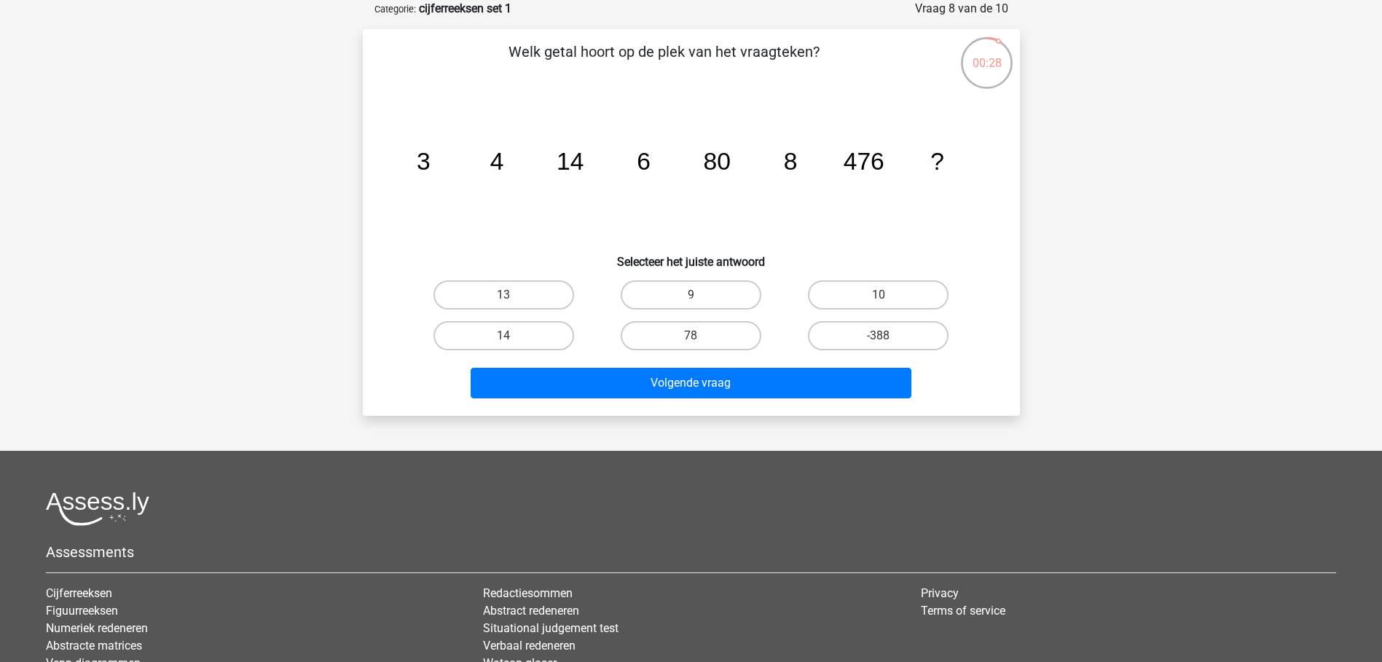
drag, startPoint x: 561, startPoint y: 158, endPoint x: 579, endPoint y: 157, distance: 18.2
click at [579, 157] on tspan "14" at bounding box center [570, 161] width 27 height 27
drag, startPoint x: 579, startPoint y: 157, endPoint x: 492, endPoint y: 171, distance: 88.4
click at [492, 171] on tspan "4" at bounding box center [497, 161] width 14 height 27
drag, startPoint x: 493, startPoint y: 157, endPoint x: 503, endPoint y: 158, distance: 9.5
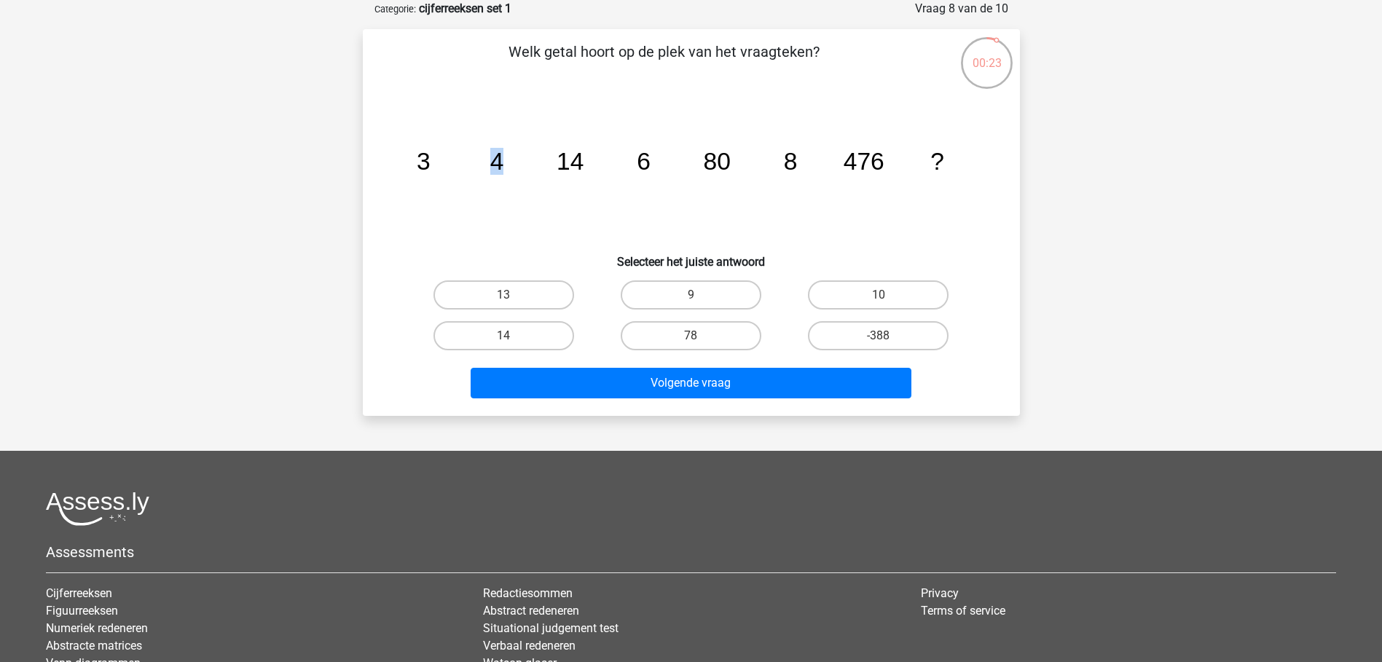
click at [503, 158] on tspan "4" at bounding box center [497, 161] width 14 height 27
drag, startPoint x: 503, startPoint y: 158, endPoint x: 663, endPoint y: 160, distance: 160.3
click at [663, 160] on icon "image/svg+xml 3 4 14 6 80 8 476 ?" at bounding box center [691, 169] width 587 height 147
drag, startPoint x: 663, startPoint y: 160, endPoint x: 813, endPoint y: 164, distance: 150.2
click at [813, 164] on icon "image/svg+xml 3 4 14 6 80 8 476 ?" at bounding box center [691, 169] width 587 height 147
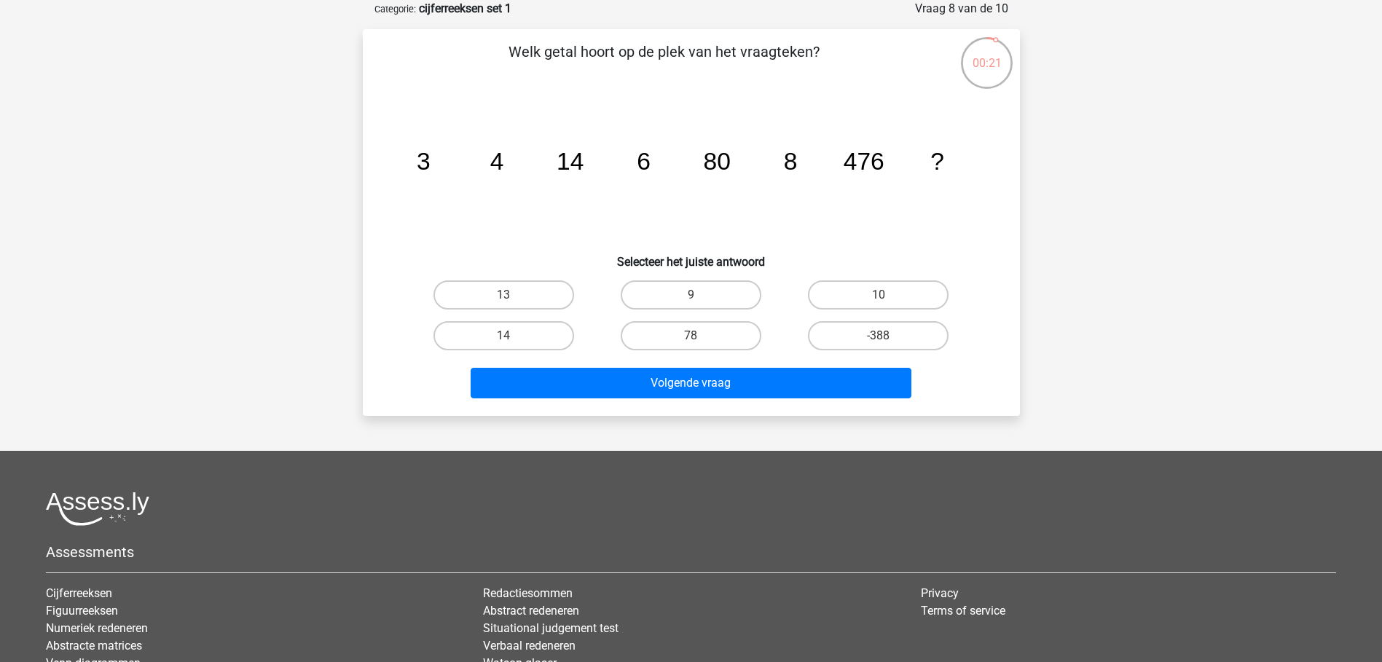
drag, startPoint x: 917, startPoint y: 165, endPoint x: 926, endPoint y: 162, distance: 9.5
click at [917, 165] on icon "image/svg+xml 3 4 14 6 80 8 476 ?" at bounding box center [691, 169] width 587 height 147
drag, startPoint x: 933, startPoint y: 160, endPoint x: 952, endPoint y: 162, distance: 19.0
click at [952, 162] on icon "image/svg+xml 3 4 14 6 80 8 476 ?" at bounding box center [691, 169] width 587 height 147
click at [880, 287] on label "10" at bounding box center [878, 295] width 141 height 29
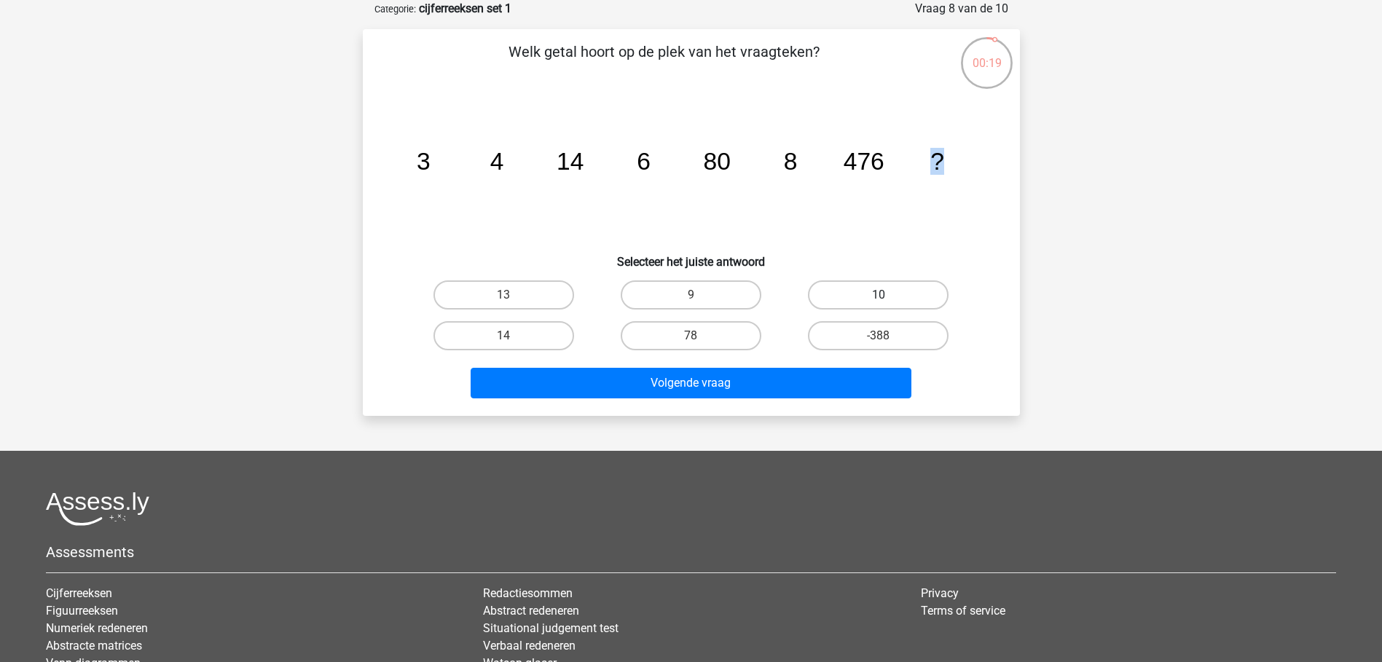
click at [880, 295] on input "10" at bounding box center [883, 299] width 9 height 9
radio input "true"
click at [466, 228] on icon "image/svg+xml 3 4 14 6 80 8 476 ?" at bounding box center [691, 169] width 587 height 147
drag, startPoint x: 485, startPoint y: 159, endPoint x: 506, endPoint y: 160, distance: 20.5
click at [506, 160] on icon "image/svg+xml 3 4 14 6 80 8 476 ?" at bounding box center [691, 169] width 587 height 147
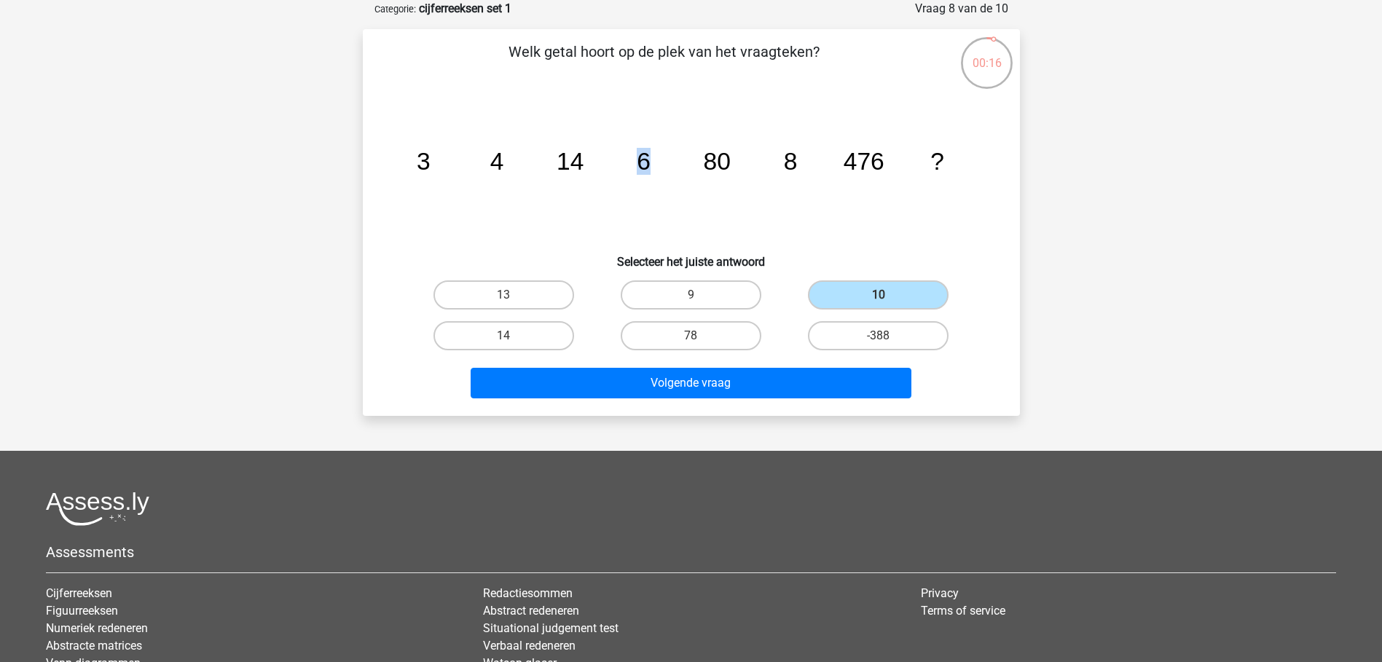
drag, startPoint x: 506, startPoint y: 160, endPoint x: 648, endPoint y: 159, distance: 142.1
click at [648, 159] on icon "image/svg+xml 3 4 14 6 80 8 476 ?" at bounding box center [691, 169] width 587 height 147
drag, startPoint x: 648, startPoint y: 159, endPoint x: 442, endPoint y: 165, distance: 206.3
click at [442, 165] on div "Welk getal hoort op de plek van het vraagteken? image/svg+xml 3 4 14 6 80 8 476…" at bounding box center [692, 223] width 646 height 364
drag, startPoint x: 442, startPoint y: 165, endPoint x: 549, endPoint y: 157, distance: 107.5
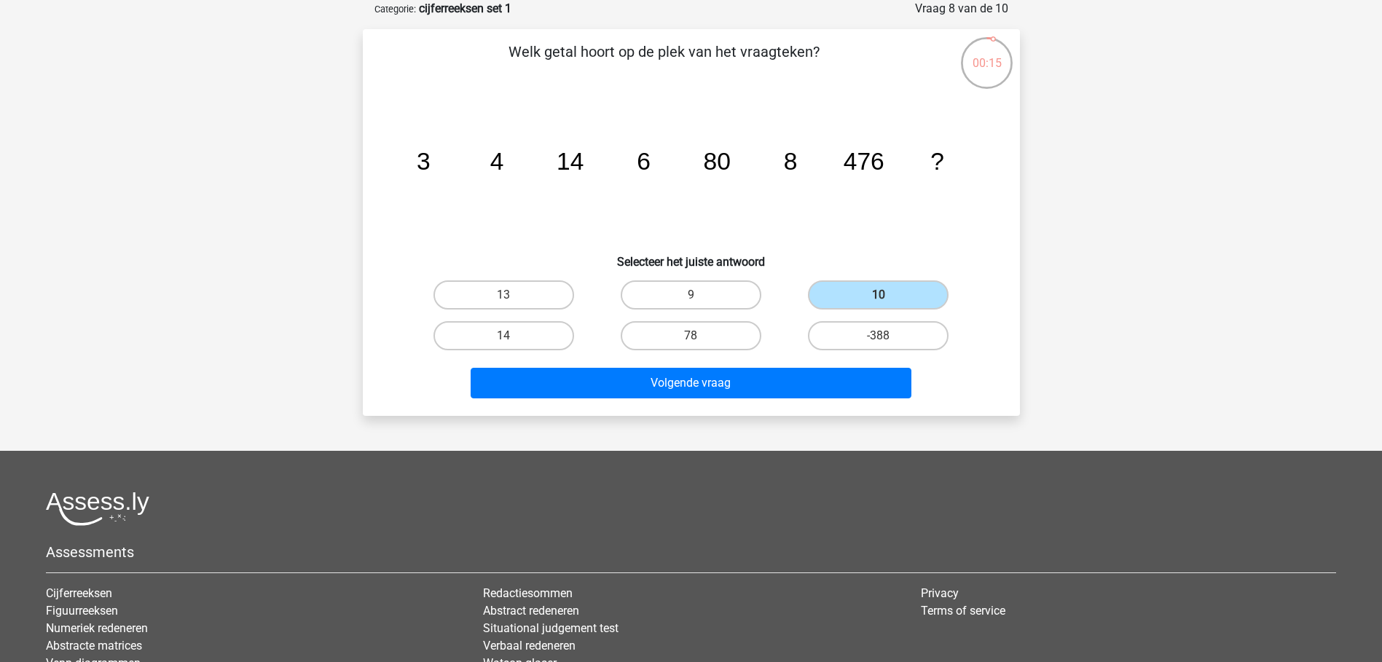
click at [546, 160] on icon "image/svg+xml 3 4 14 6 80 8 476 ?" at bounding box center [691, 169] width 587 height 147
click at [565, 159] on icon "image/svg+xml 3 4 14 6 80 8 476 ?" at bounding box center [691, 169] width 587 height 147
drag, startPoint x: 565, startPoint y: 159, endPoint x: 738, endPoint y: 163, distance: 173.5
click at [738, 163] on icon "image/svg+xml 3 4 14 6 80 8 476 ?" at bounding box center [691, 169] width 587 height 147
drag, startPoint x: 738, startPoint y: 163, endPoint x: 848, endPoint y: 190, distance: 113.3
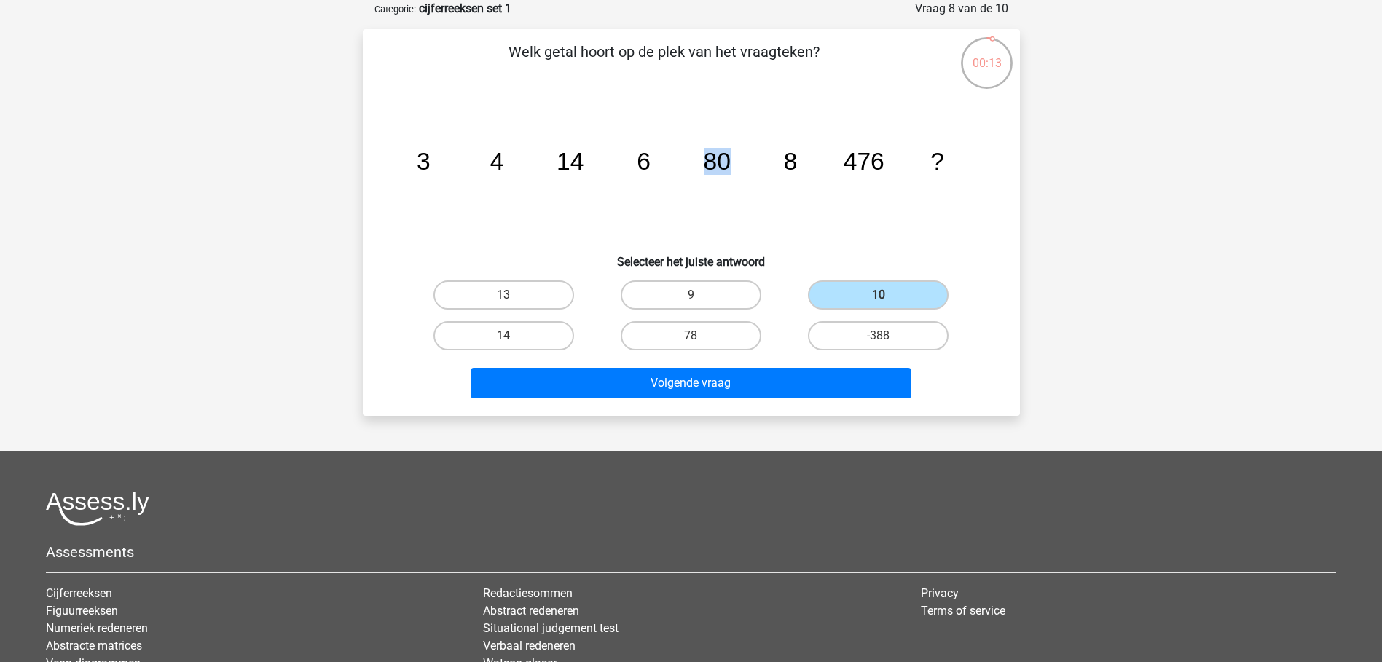
click at [848, 190] on icon "image/svg+xml 3 4 14 6 80 8 476 ?" at bounding box center [691, 169] width 587 height 147
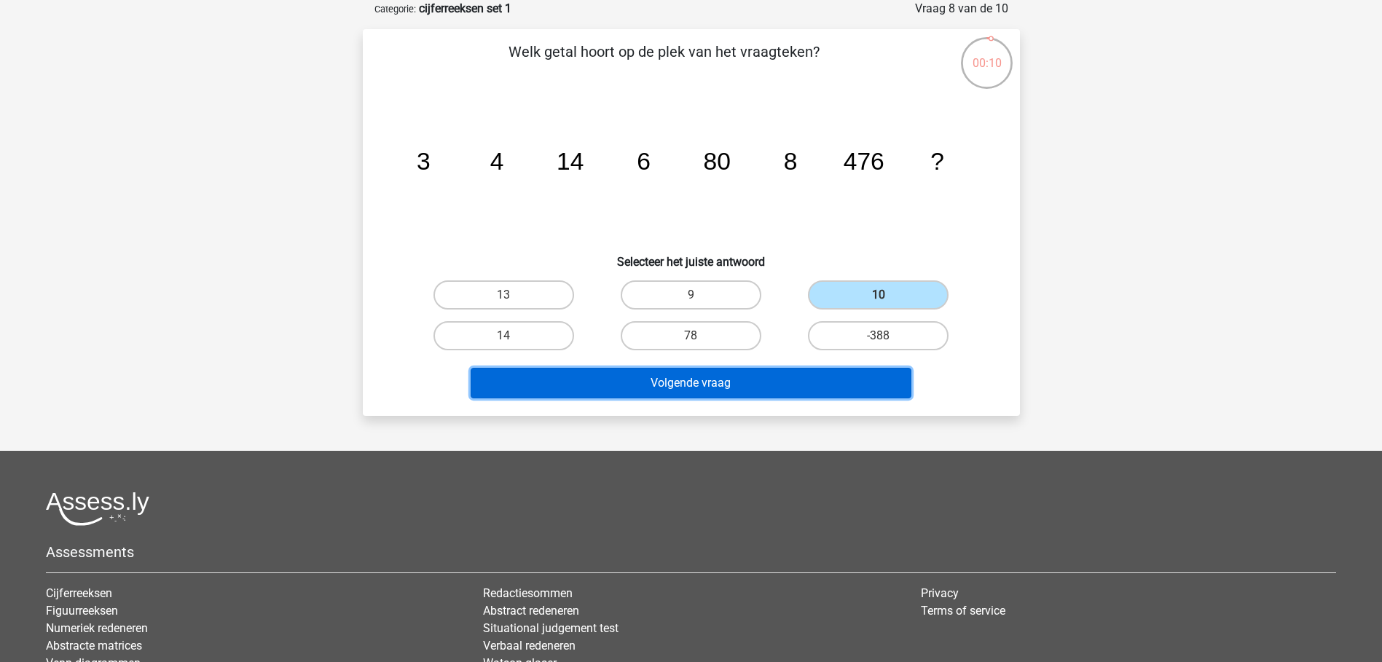
click at [725, 383] on button "Volgende vraag" at bounding box center [691, 383] width 441 height 31
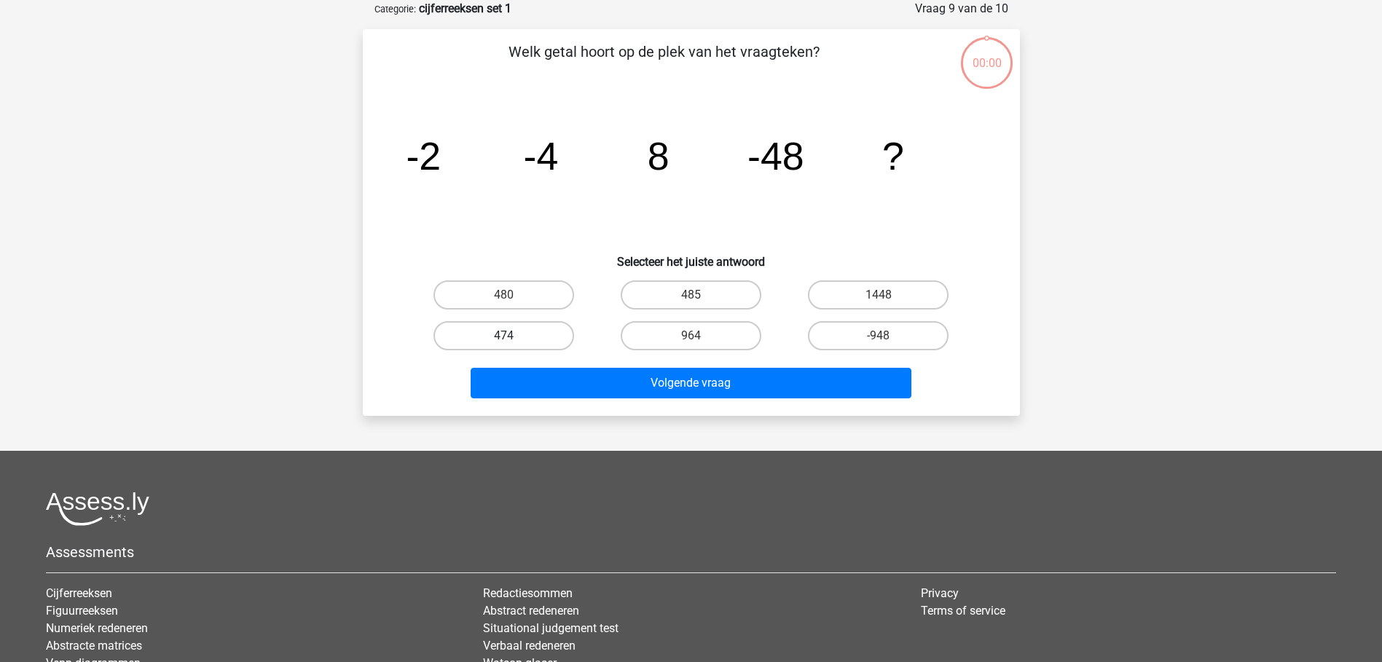
drag, startPoint x: 490, startPoint y: 326, endPoint x: 587, endPoint y: 365, distance: 105.0
click at [490, 328] on label "474" at bounding box center [504, 335] width 141 height 29
click at [504, 336] on input "474" at bounding box center [508, 340] width 9 height 9
radio input "true"
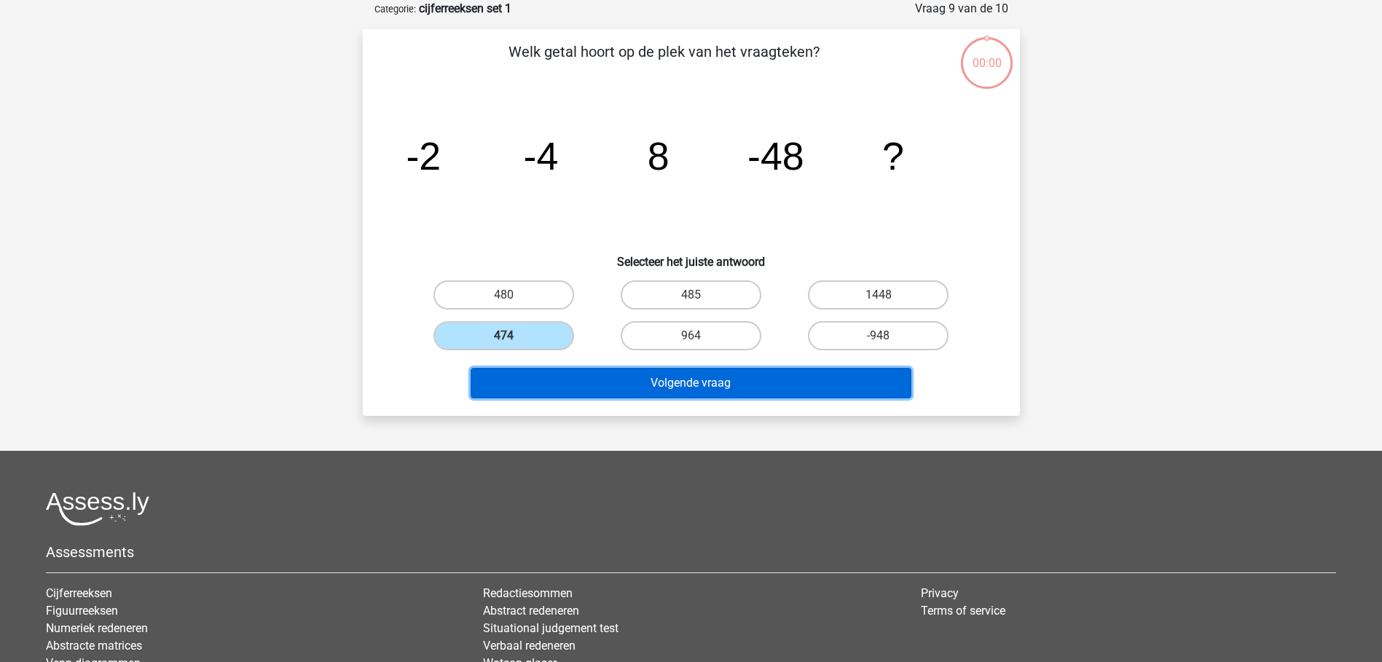
click at [618, 376] on button "Volgende vraag" at bounding box center [691, 383] width 441 height 31
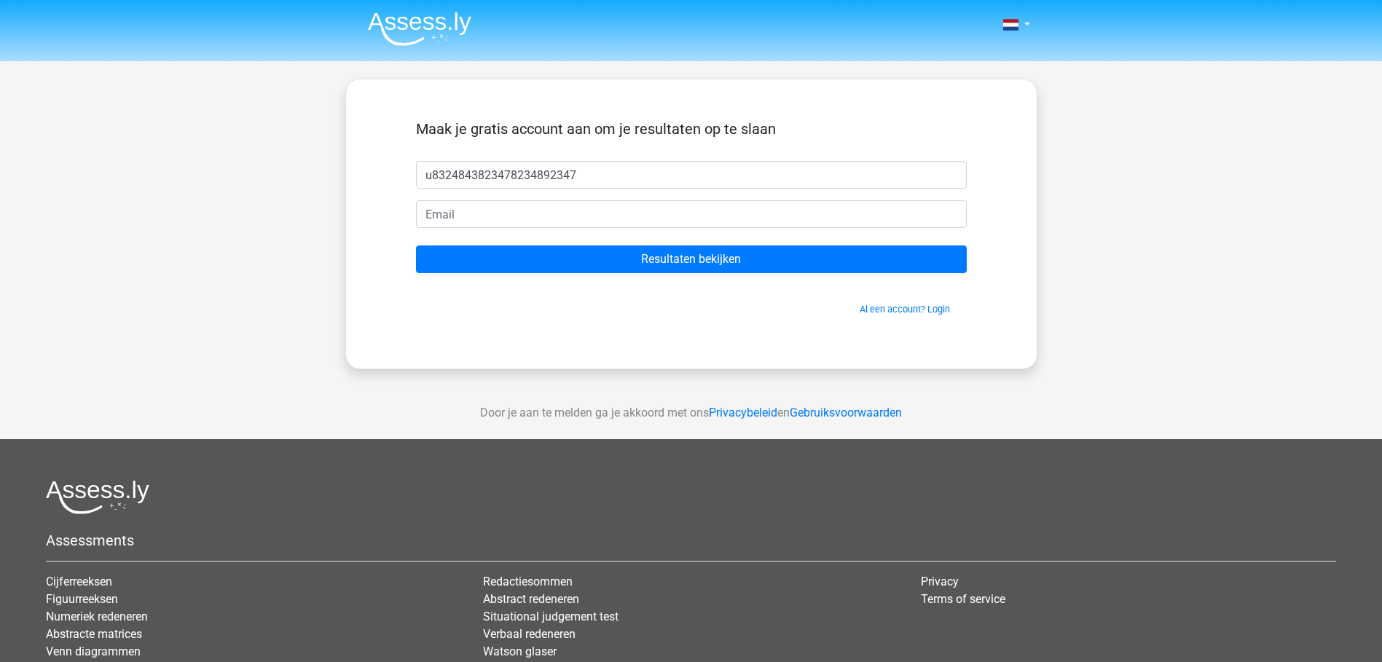
type input "u8324843823478234892347"
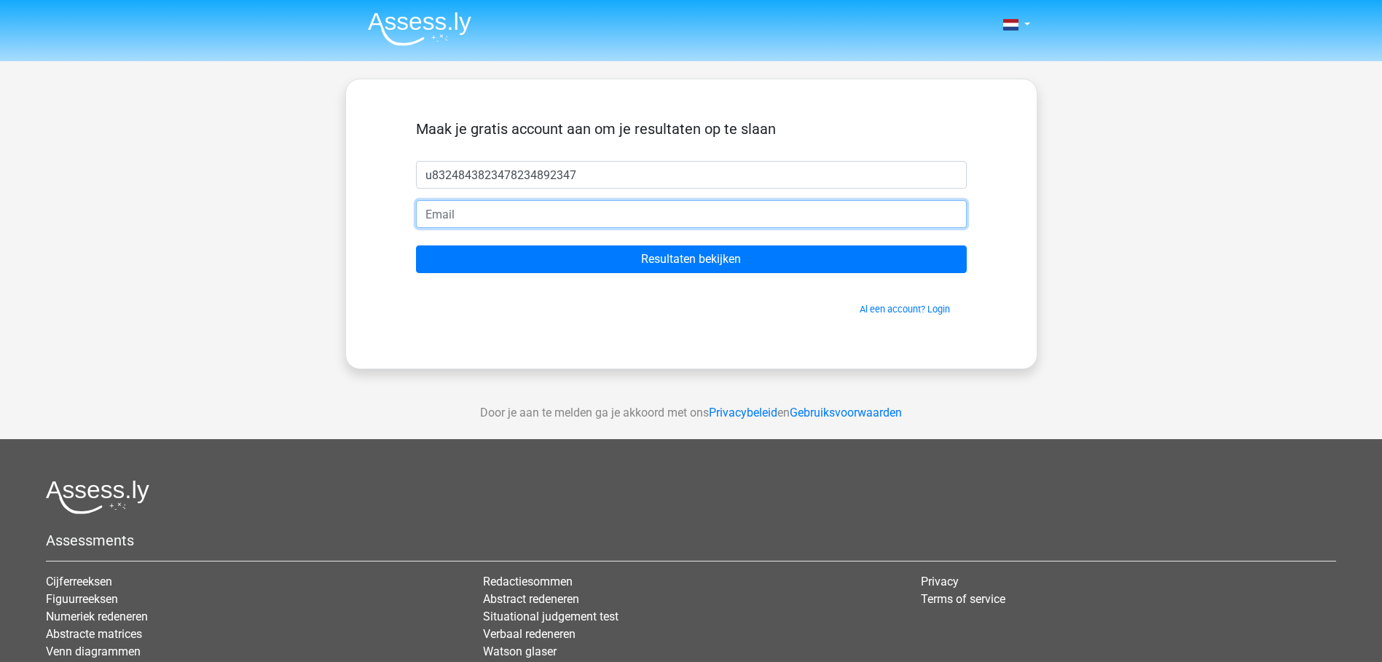
drag, startPoint x: 561, startPoint y: 209, endPoint x: 571, endPoint y: 203, distance: 11.1
click at [561, 209] on input "email" at bounding box center [691, 214] width 551 height 28
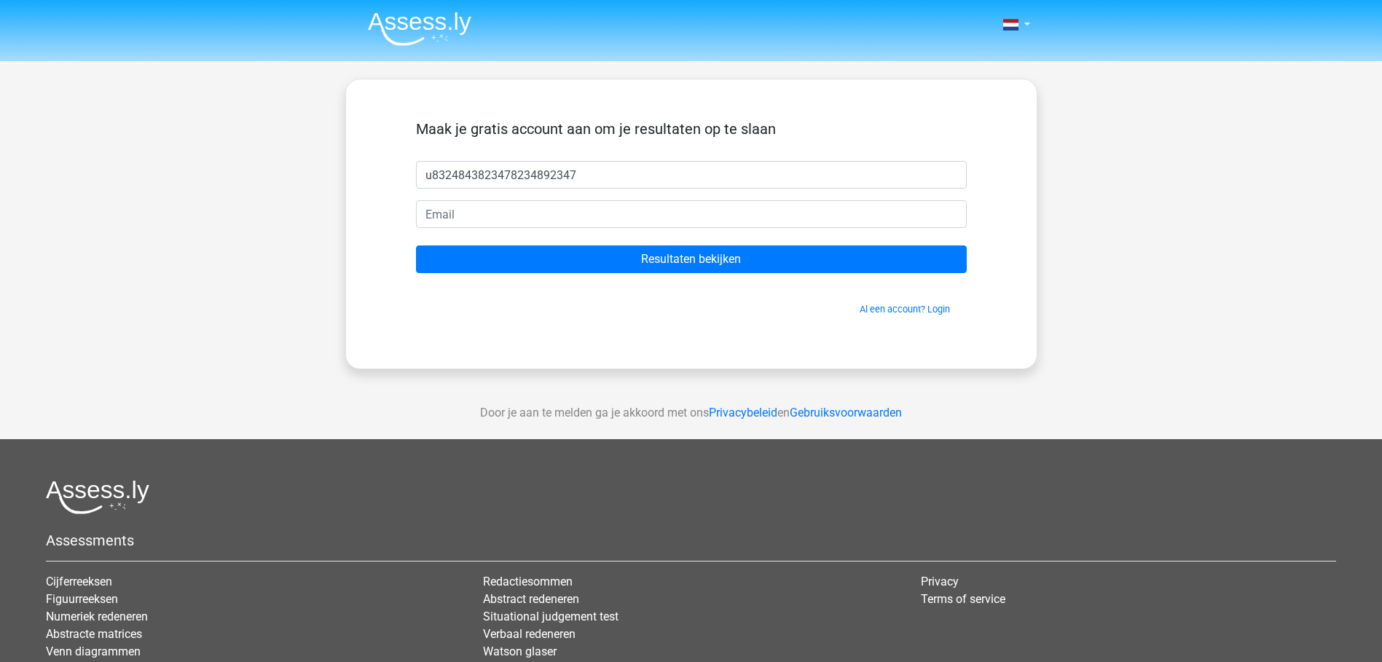
click at [261, 238] on div "Nederlands English" at bounding box center [691, 412] width 1382 height 824
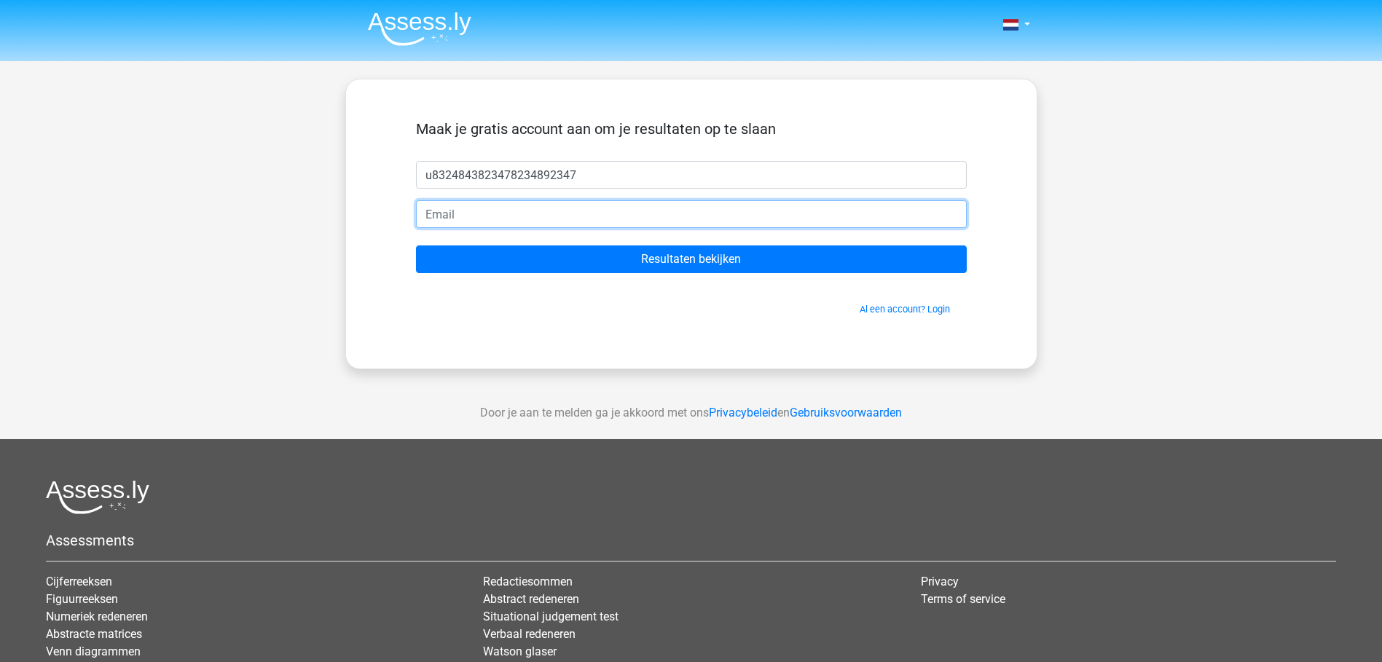
click at [487, 215] on input "email" at bounding box center [691, 214] width 551 height 28
paste input "[EMAIL_ADDRESS][DOMAIN_NAME]"
type input "[EMAIL_ADDRESS][DOMAIN_NAME]"
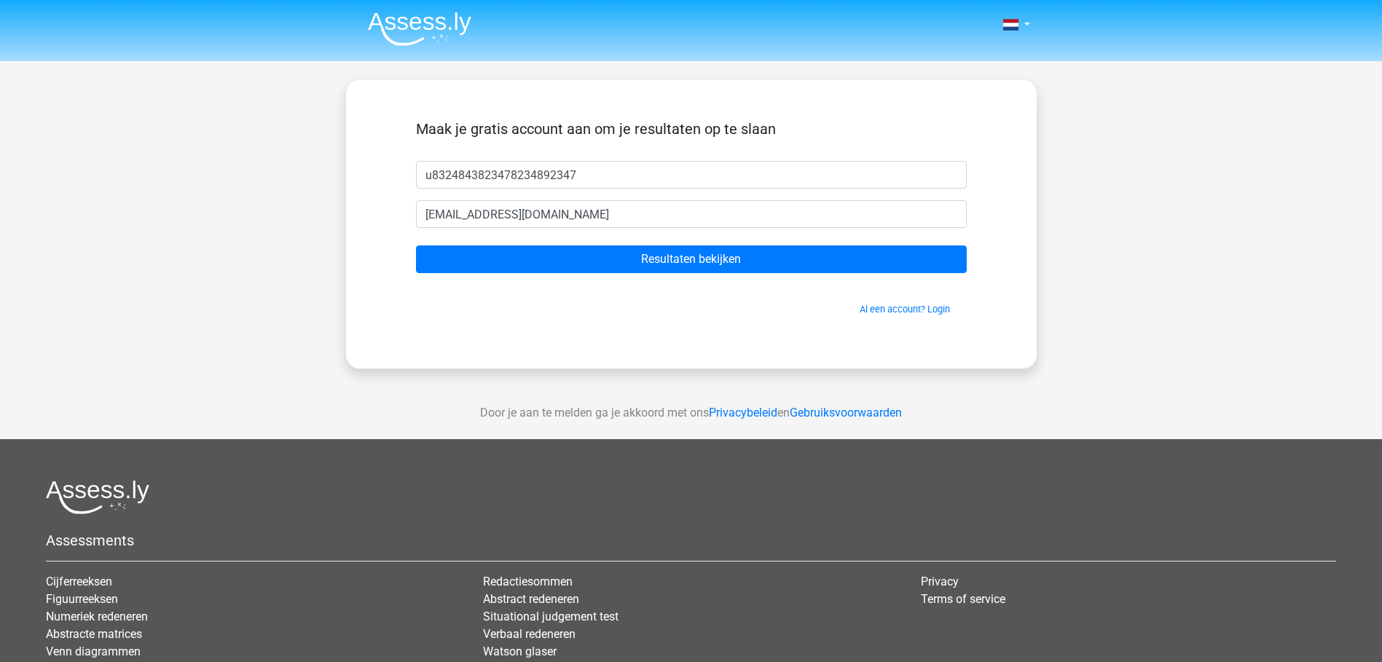
drag, startPoint x: 616, startPoint y: 318, endPoint x: 654, endPoint y: 274, distance: 57.9
click at [619, 313] on div "[PERSON_NAME] gratis account aan om je resultaten op te slaan u8324843823478234…" at bounding box center [691, 223] width 621 height 219
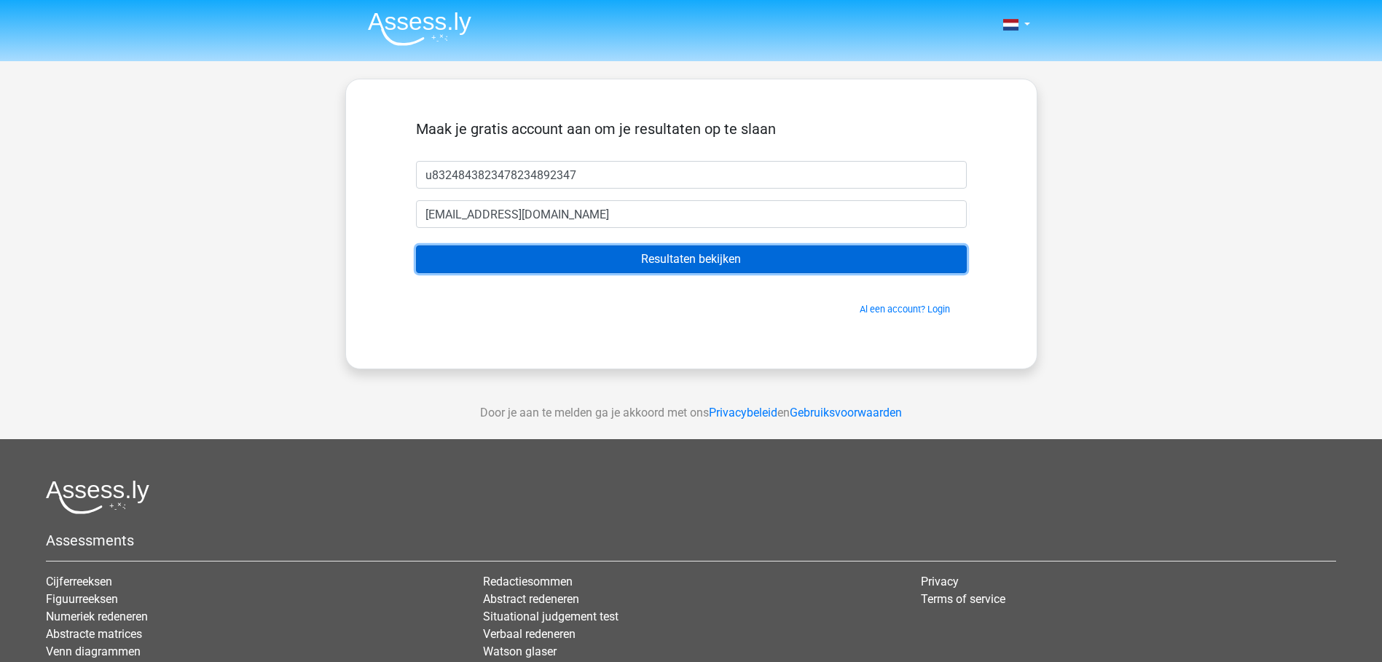
click at [667, 249] on input "Resultaten bekijken" at bounding box center [691, 260] width 551 height 28
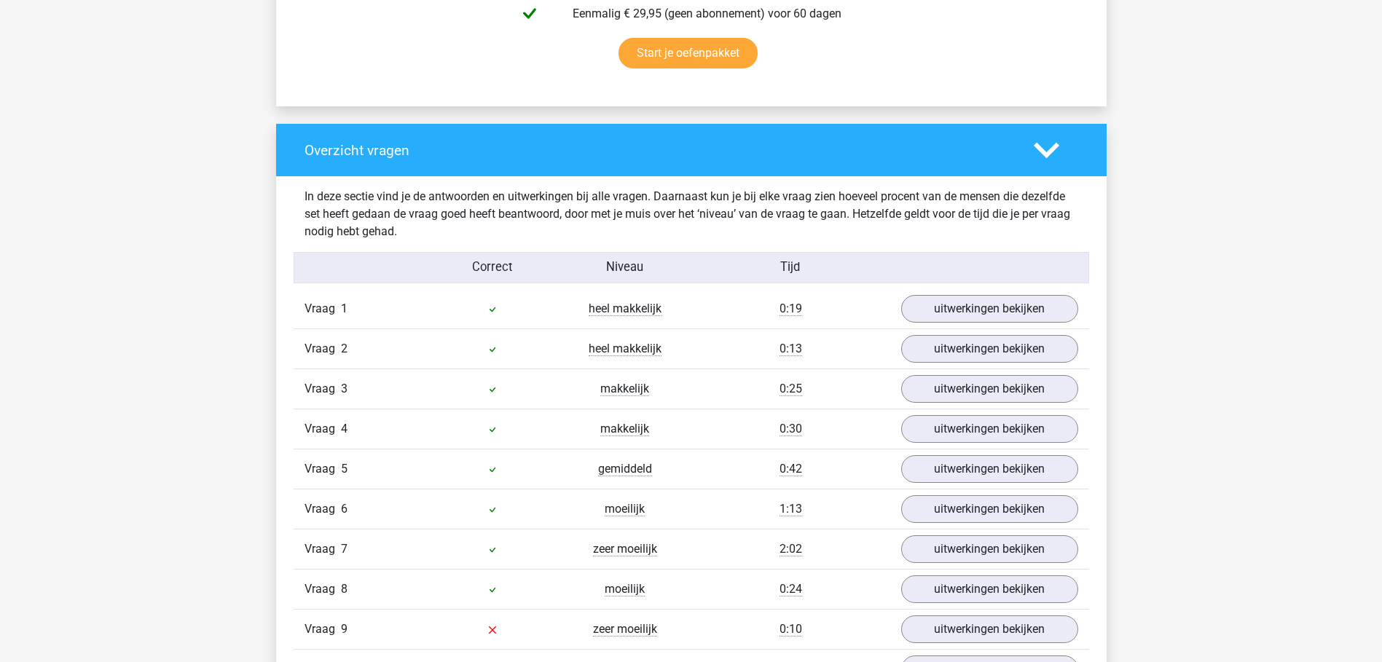
scroll to position [1093, 0]
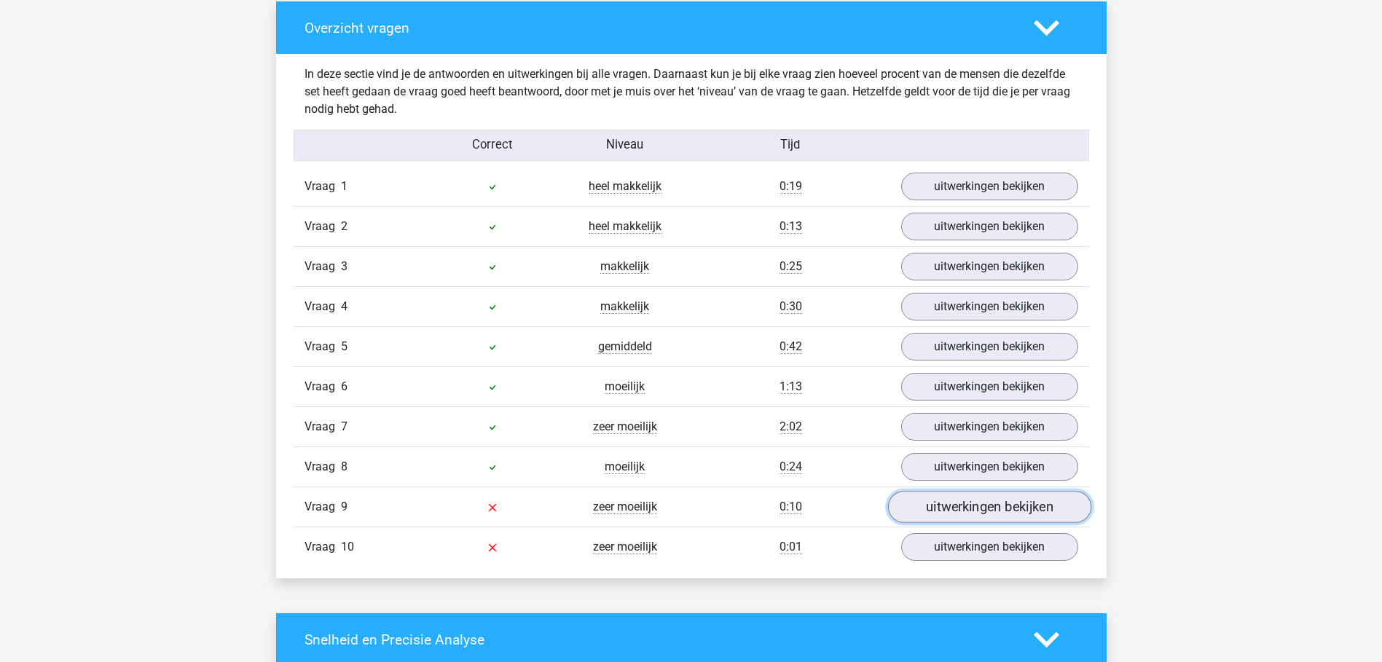
click at [969, 510] on link "uitwerkingen bekijken" at bounding box center [989, 507] width 203 height 32
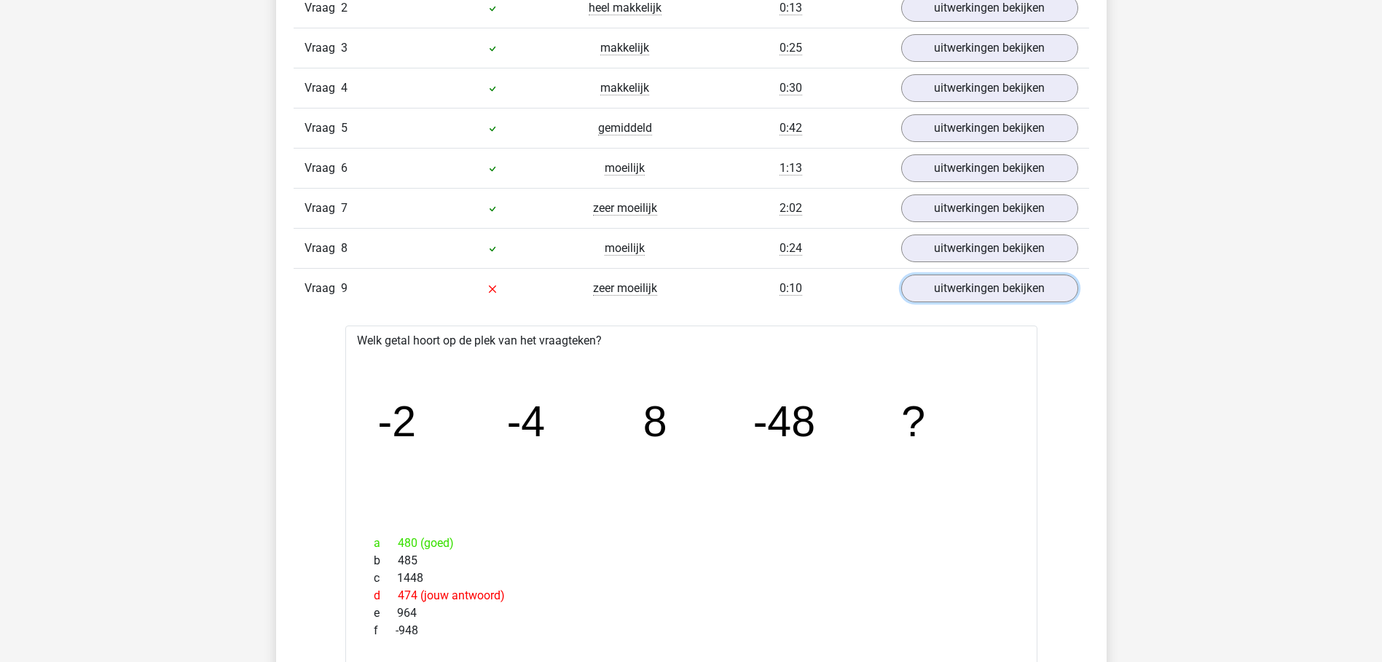
scroll to position [1384, 0]
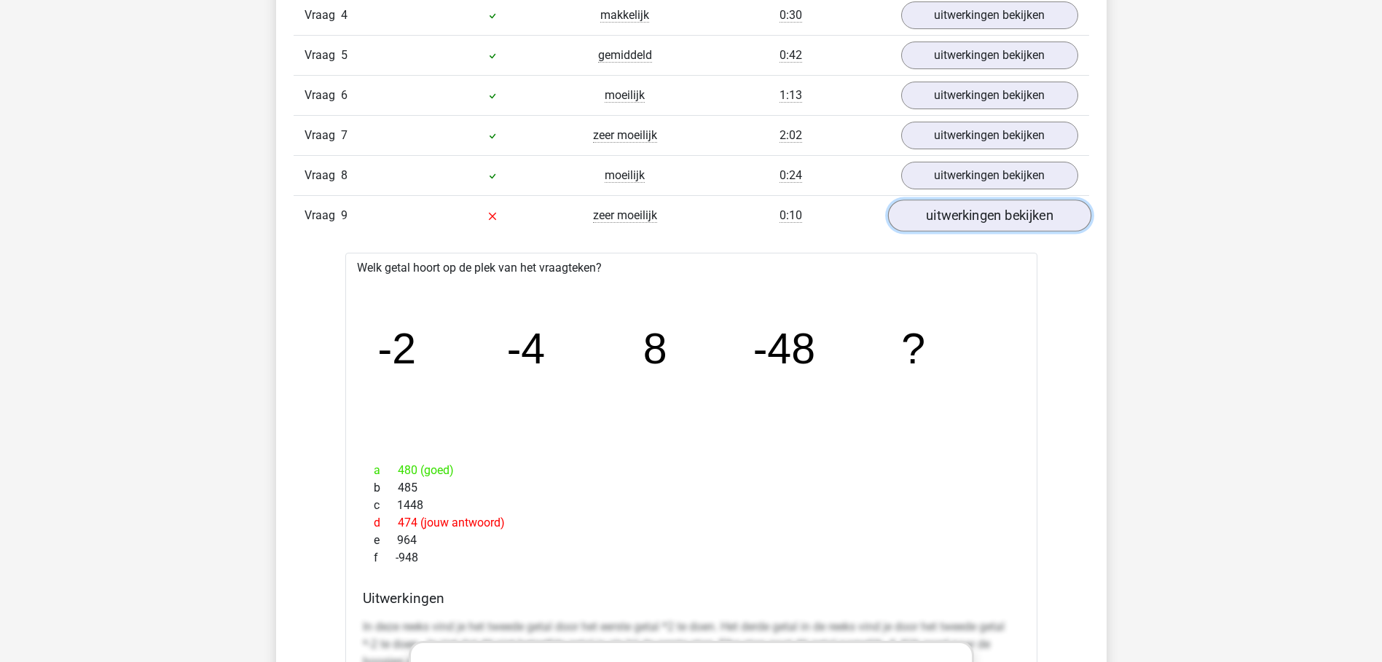
click at [985, 222] on link "uitwerkingen bekijken" at bounding box center [989, 216] width 203 height 32
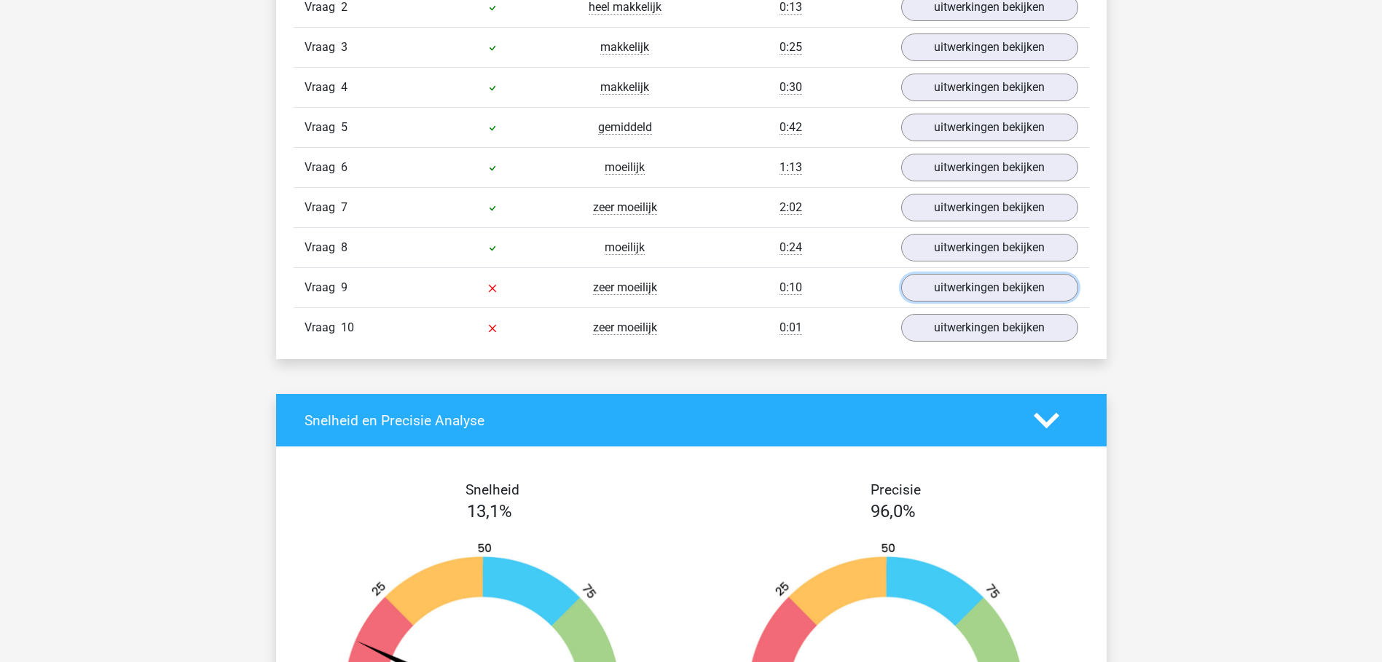
scroll to position [1312, 0]
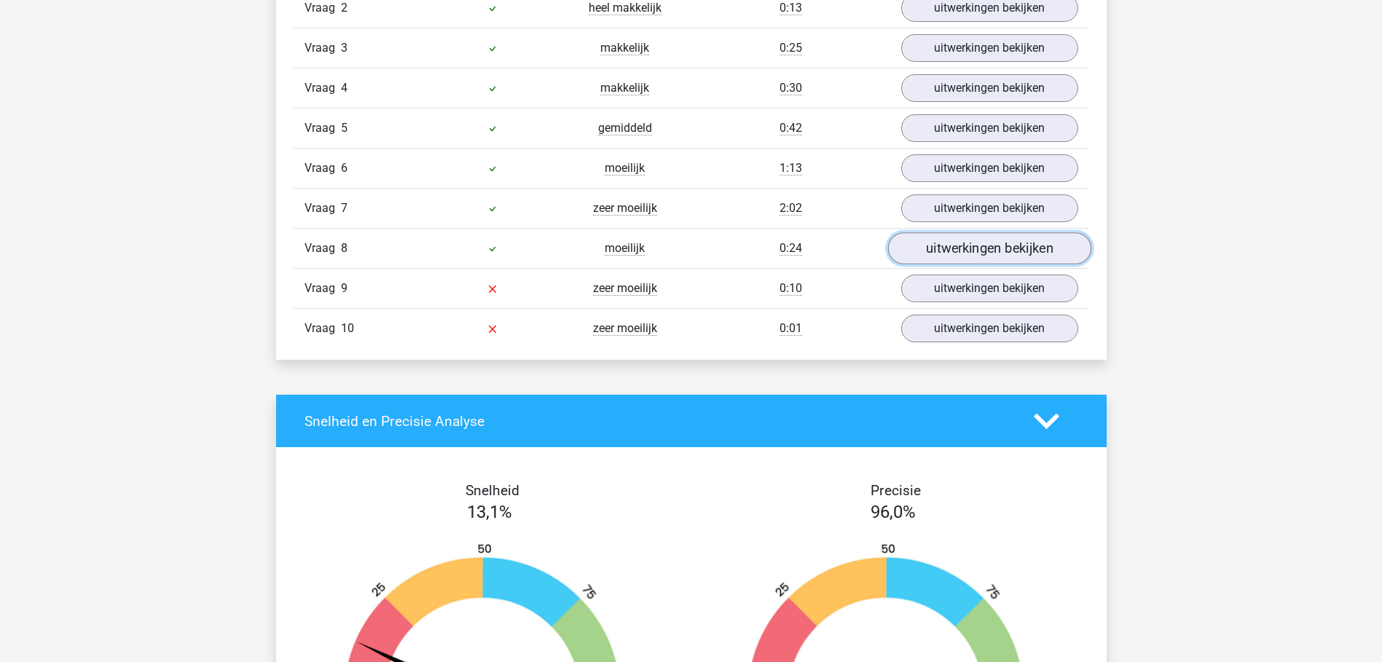
click at [995, 246] on link "uitwerkingen bekijken" at bounding box center [989, 248] width 203 height 32
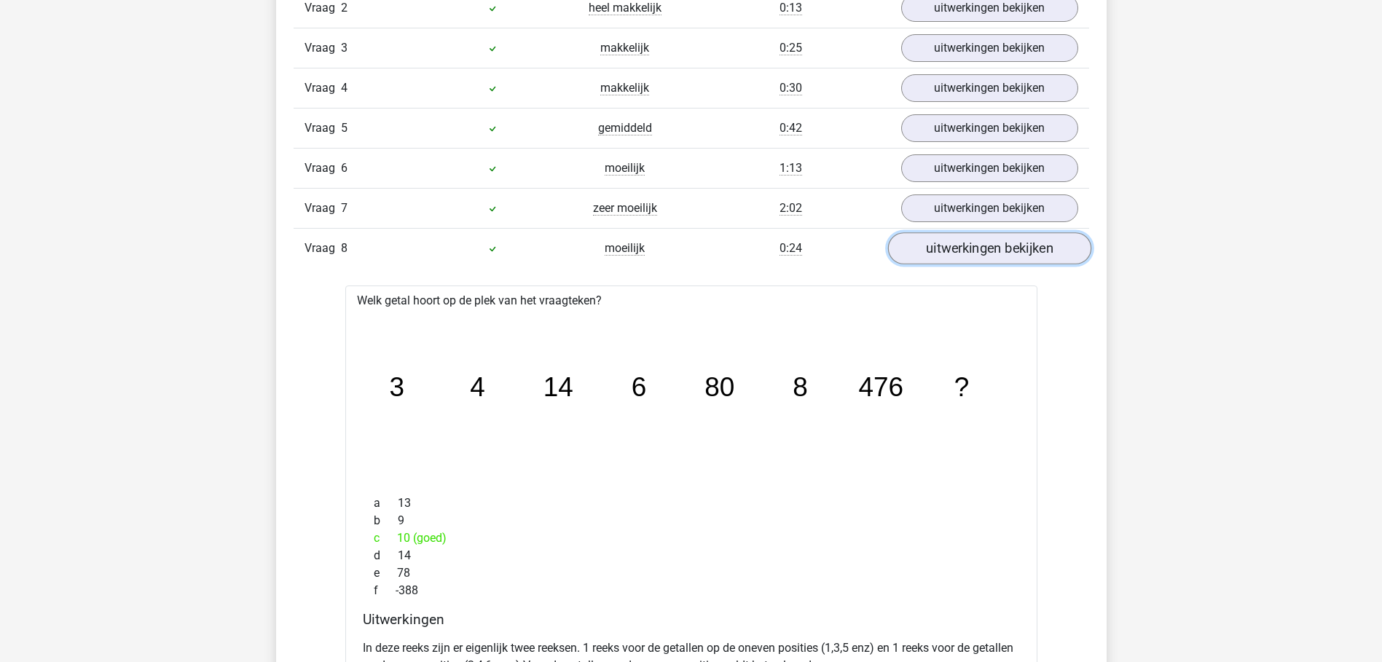
click at [995, 246] on link "uitwerkingen bekijken" at bounding box center [989, 248] width 203 height 32
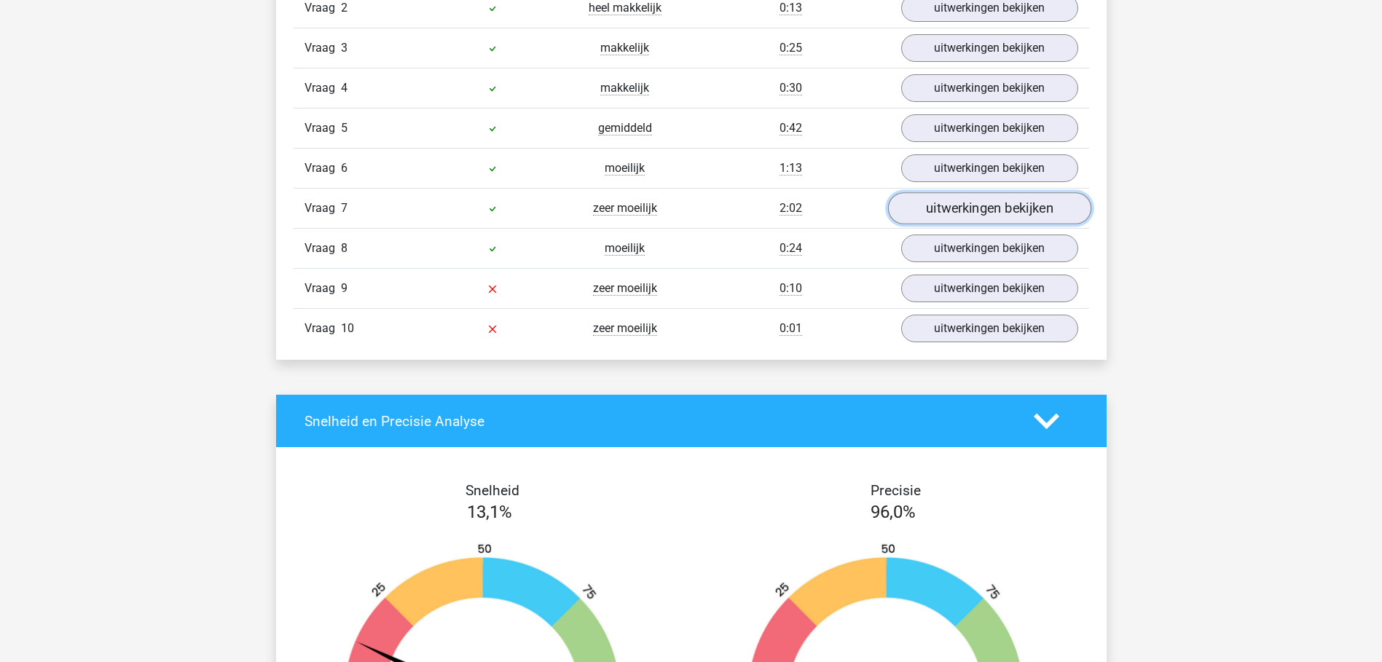
click at [994, 210] on link "uitwerkingen bekijken" at bounding box center [989, 208] width 203 height 32
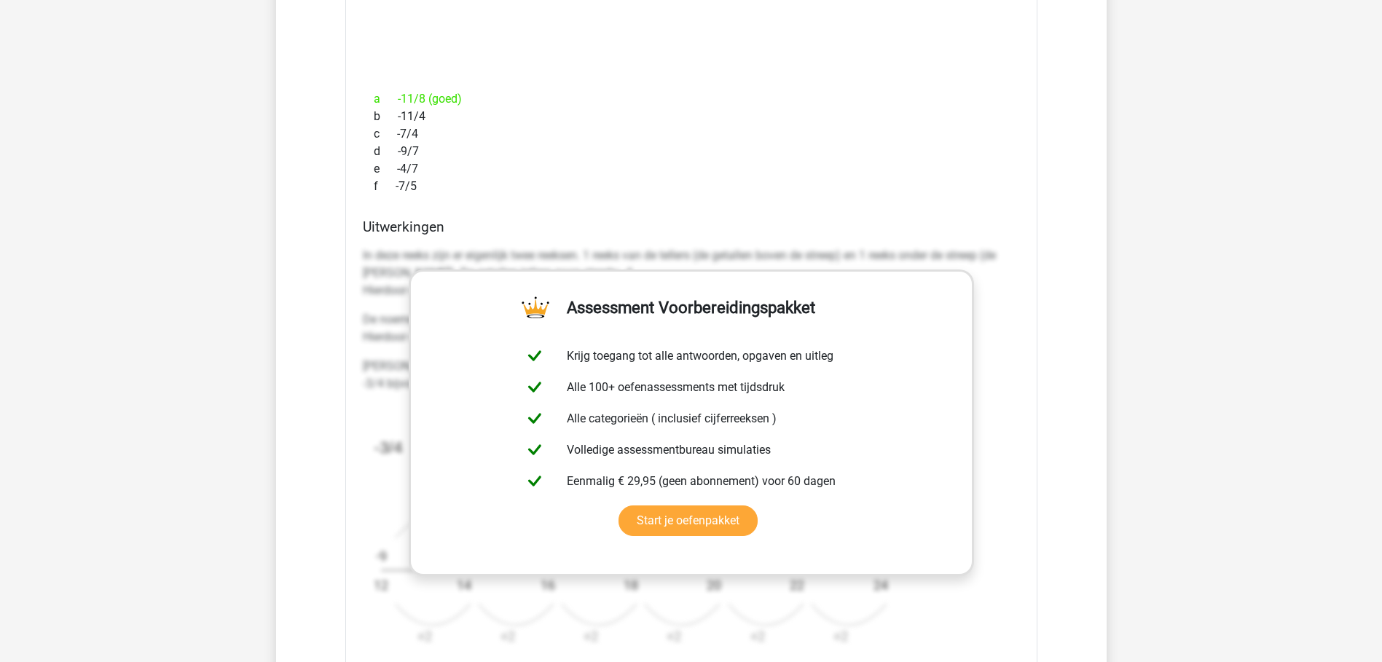
scroll to position [1239, 0]
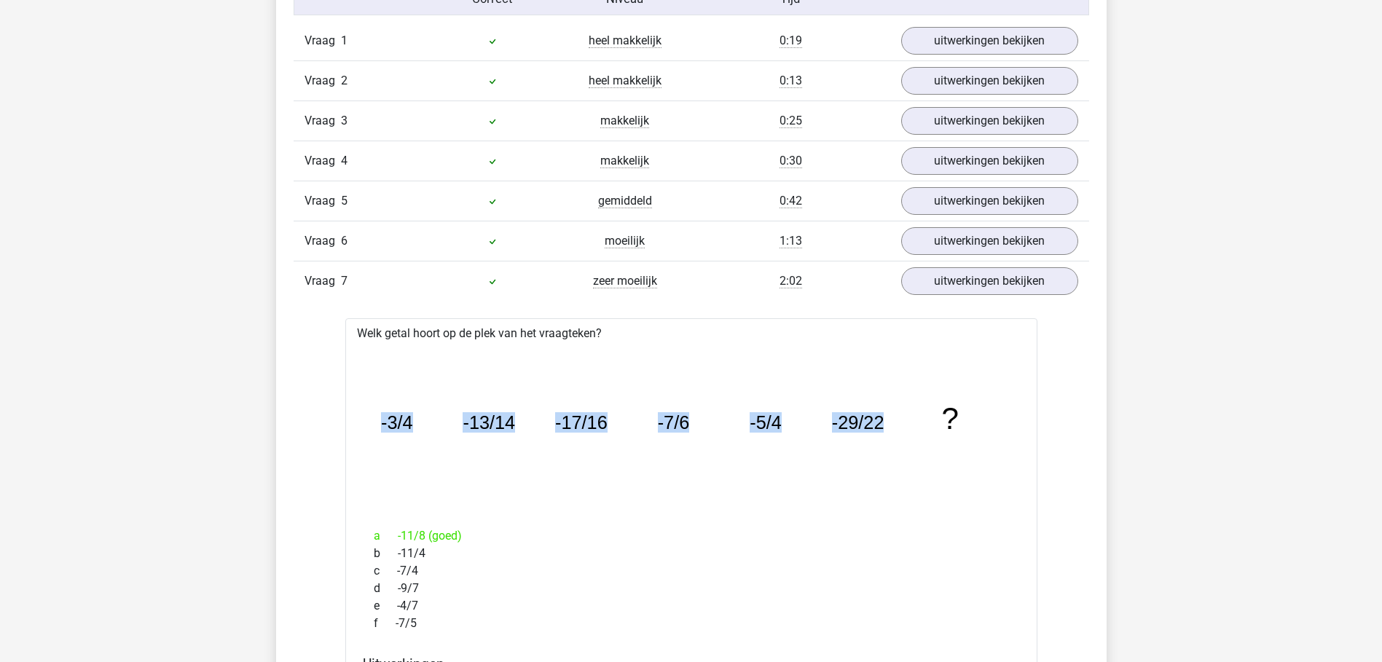
drag, startPoint x: 378, startPoint y: 426, endPoint x: 897, endPoint y: 421, distance: 518.8
click at [897, 421] on icon "image/svg+xml -3/4 -13/14 -17/16 -7/6 -5/4 -29/22 ?" at bounding box center [692, 429] width 646 height 162
drag, startPoint x: 897, startPoint y: 421, endPoint x: 807, endPoint y: 483, distance: 109.5
click at [849, 470] on icon "image/svg+xml -3/4 -13/14 -17/16 -7/6 -5/4 -29/22 ?" at bounding box center [692, 429] width 646 height 162
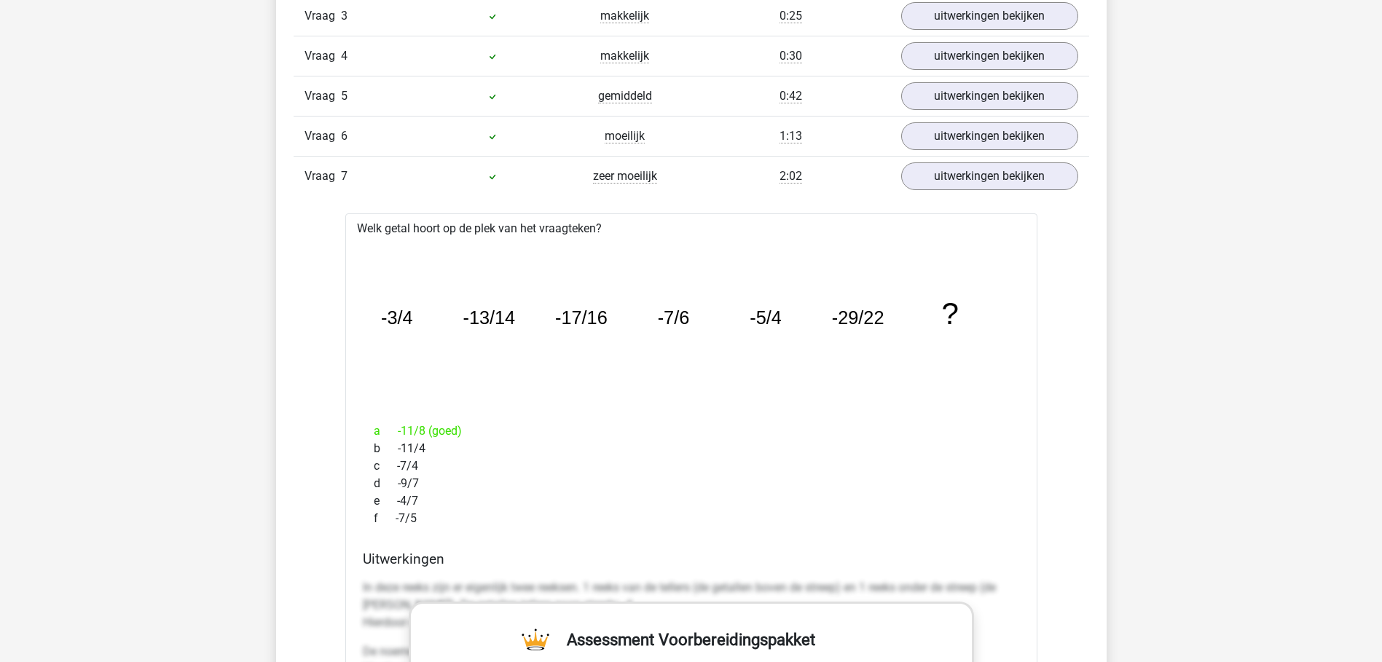
scroll to position [1312, 0]
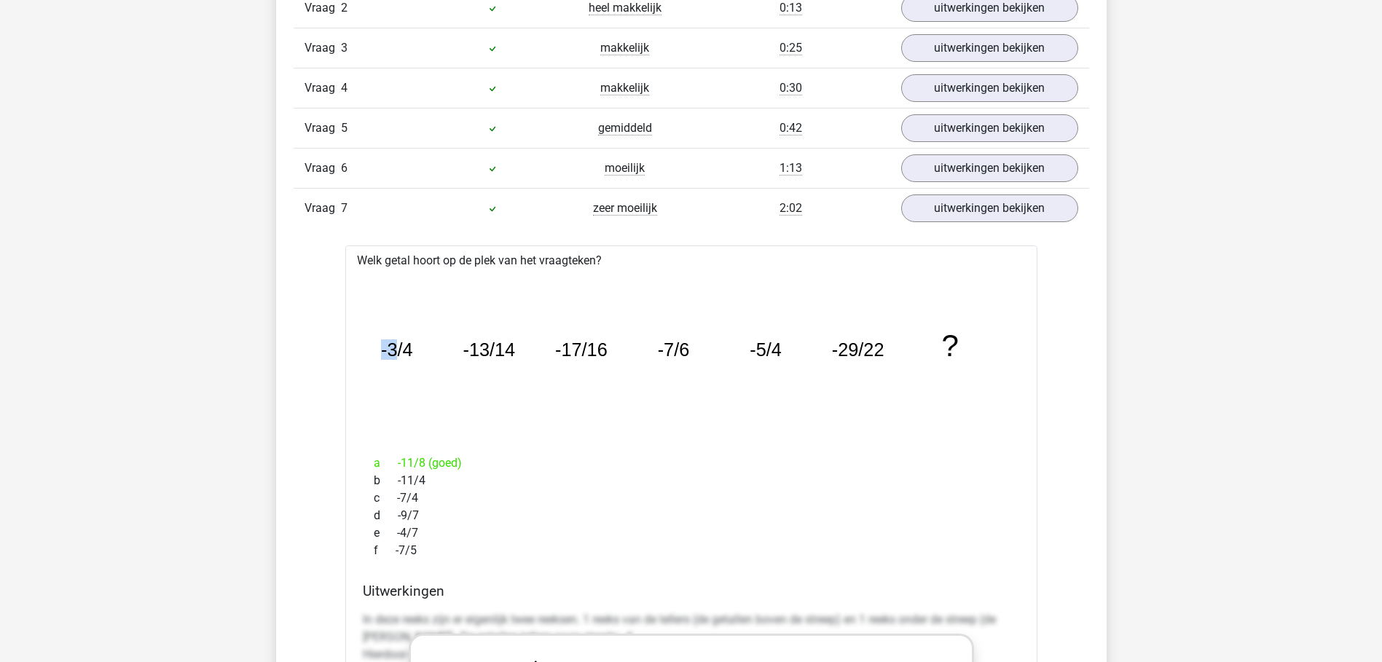
drag, startPoint x: 381, startPoint y: 348, endPoint x: 392, endPoint y: 349, distance: 11.0
click at [392, 349] on tspan "-3/4" at bounding box center [396, 350] width 32 height 20
drag, startPoint x: 392, startPoint y: 349, endPoint x: 407, endPoint y: 351, distance: 15.5
click at [407, 351] on tspan "-3/4" at bounding box center [396, 350] width 32 height 20
click at [410, 351] on tspan "-3/4" at bounding box center [396, 350] width 32 height 20
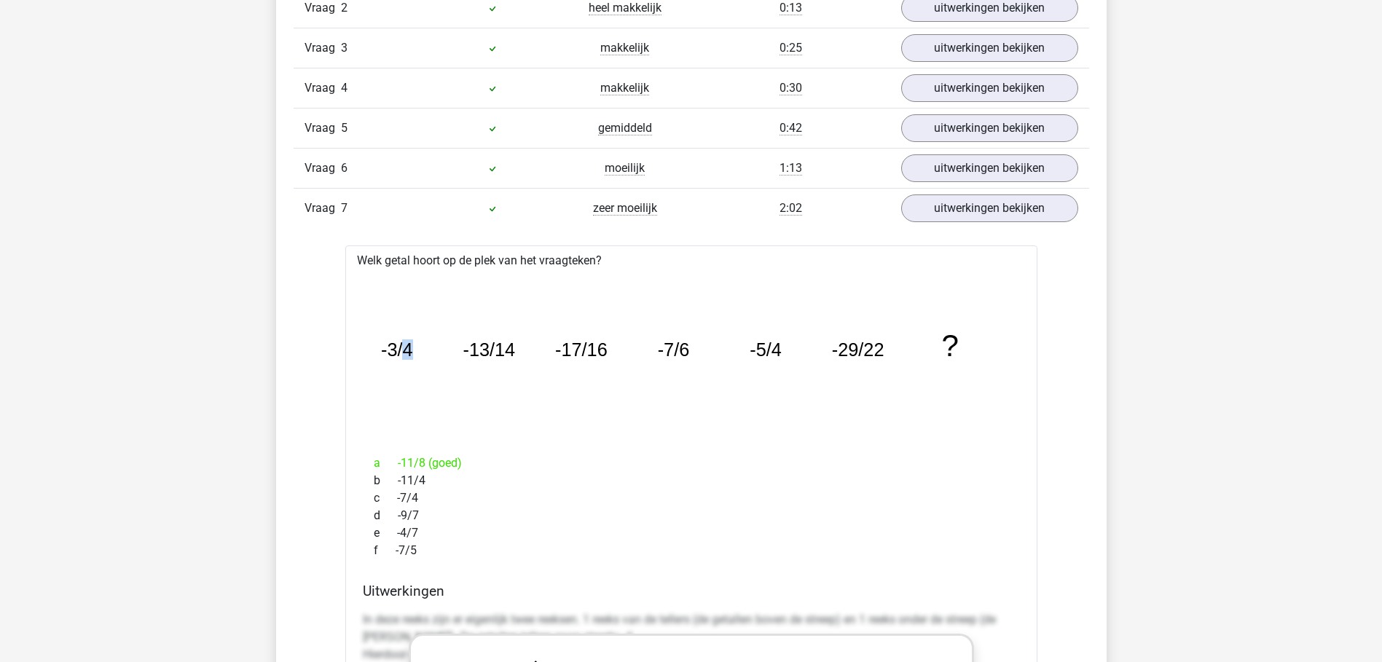
drag, startPoint x: 410, startPoint y: 351, endPoint x: 428, endPoint y: 371, distance: 26.8
click at [428, 371] on icon "image/svg+xml -3/4 -13/14 -17/16 -7/6 -5/4 -29/22 ?" at bounding box center [692, 356] width 646 height 162
click at [437, 361] on icon "image/svg+xml -3/4 -13/14 -17/16 -7/6 -5/4 -29/22 ?" at bounding box center [692, 356] width 646 height 162
click at [421, 351] on icon "image/svg+xml -3/4 -13/14 -17/16 -7/6 -5/4 -29/22 ?" at bounding box center [692, 356] width 646 height 162
drag, startPoint x: 383, startPoint y: 348, endPoint x: 394, endPoint y: 348, distance: 11.7
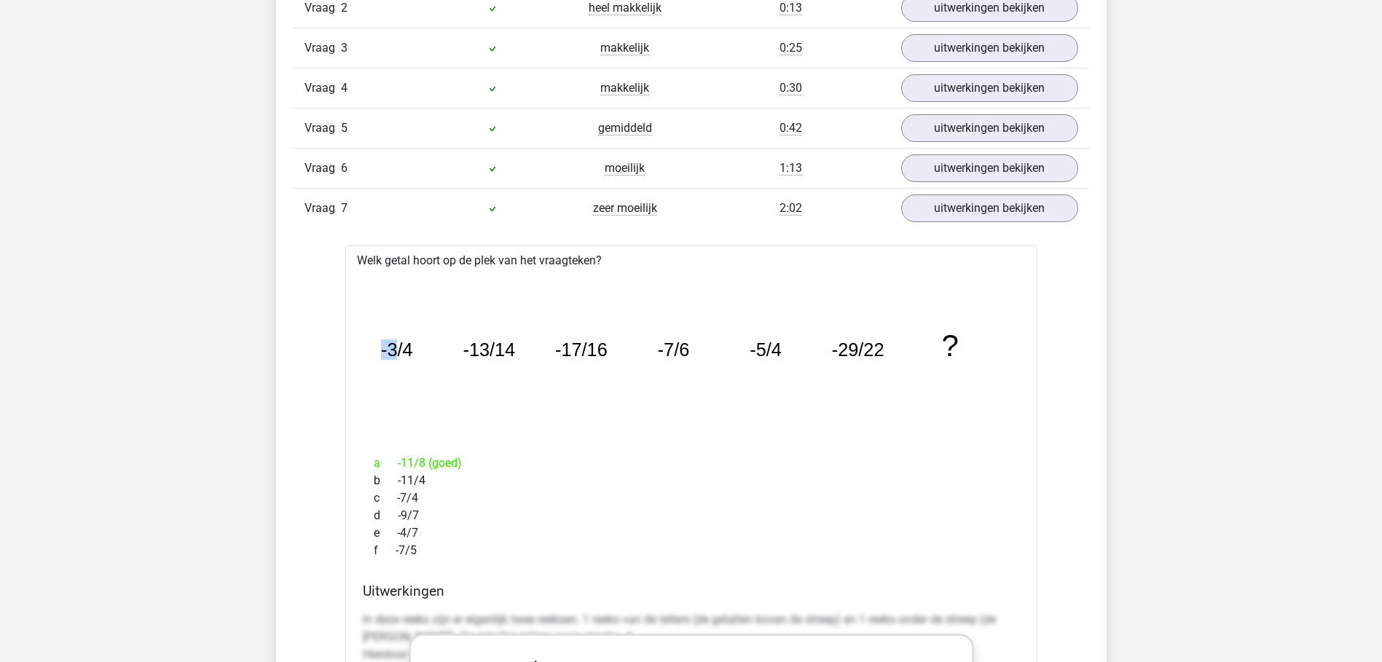
click at [394, 348] on tspan "-3/4" at bounding box center [396, 350] width 32 height 20
drag, startPoint x: 394, startPoint y: 348, endPoint x: 404, endPoint y: 350, distance: 9.7
click at [404, 350] on tspan "-3/4" at bounding box center [396, 350] width 32 height 20
drag, startPoint x: 403, startPoint y: 349, endPoint x: 412, endPoint y: 349, distance: 9.5
click at [412, 349] on tspan "-3/4" at bounding box center [396, 350] width 32 height 20
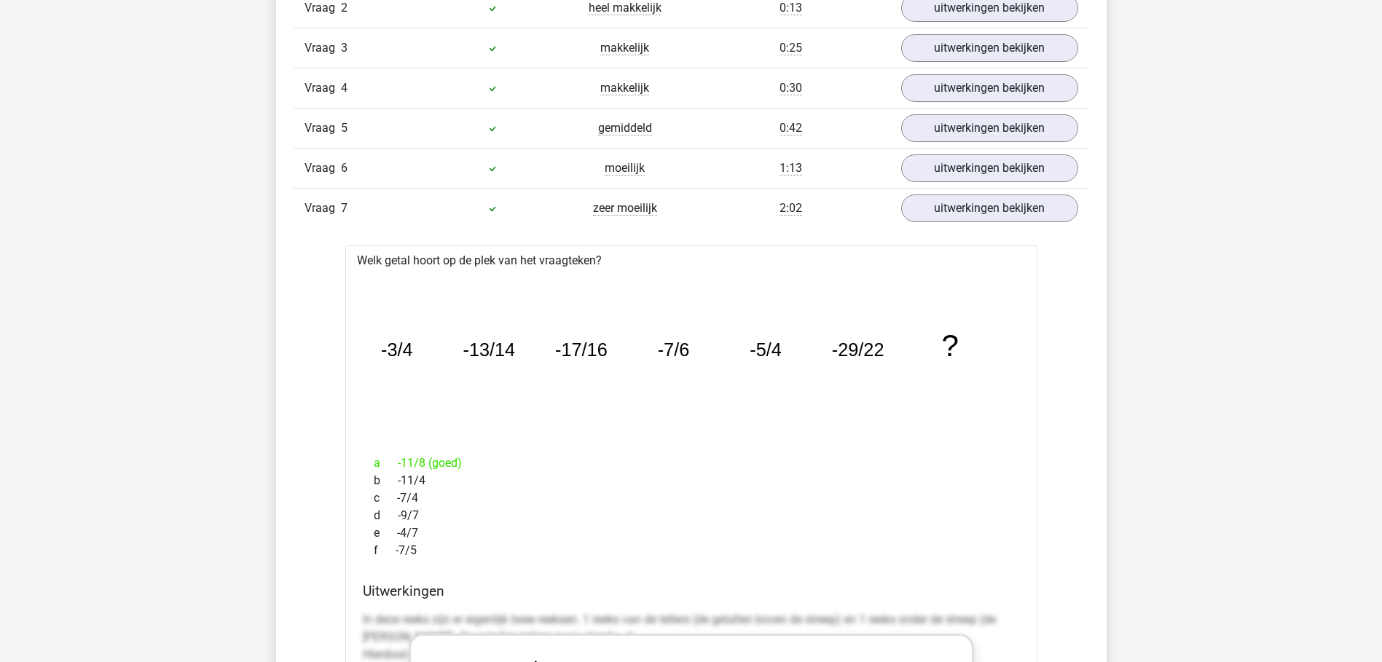
drag, startPoint x: 412, startPoint y: 349, endPoint x: 384, endPoint y: 348, distance: 28.4
click at [386, 348] on tspan "-3/4" at bounding box center [396, 350] width 32 height 20
drag, startPoint x: 380, startPoint y: 348, endPoint x: 396, endPoint y: 350, distance: 16.1
click at [396, 350] on icon "image/svg+xml -3/4 -13/14 -17/16 -7/6 -5/4 -29/22 ?" at bounding box center [692, 356] width 646 height 162
click at [403, 351] on tspan "-3/4" at bounding box center [396, 350] width 32 height 20
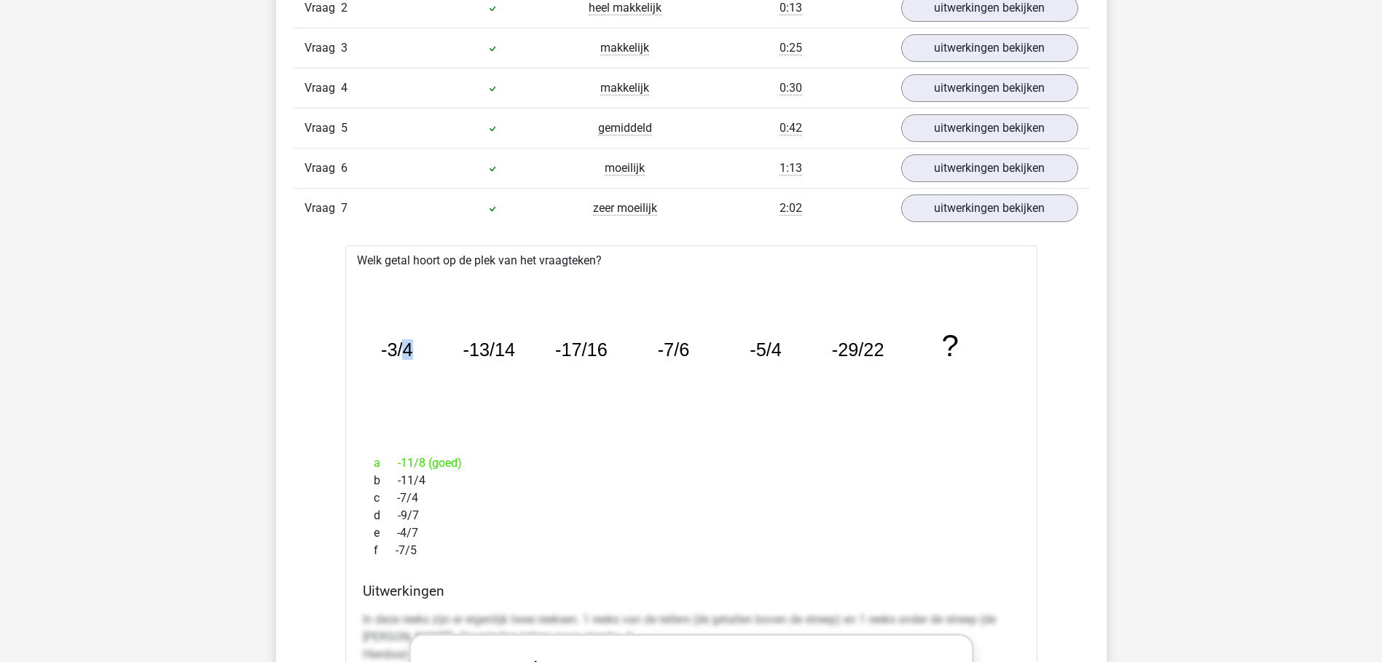
drag, startPoint x: 402, startPoint y: 350, endPoint x: 412, endPoint y: 350, distance: 9.5
click at [412, 350] on tspan "-3/4" at bounding box center [396, 350] width 32 height 20
drag, startPoint x: 412, startPoint y: 350, endPoint x: 584, endPoint y: 365, distance: 173.3
click at [584, 367] on icon "image/svg+xml -3/4 -13/14 -17/16 -7/6 -5/4 -29/22 ?" at bounding box center [692, 356] width 646 height 162
drag, startPoint x: 466, startPoint y: 351, endPoint x: 541, endPoint y: 353, distance: 75.1
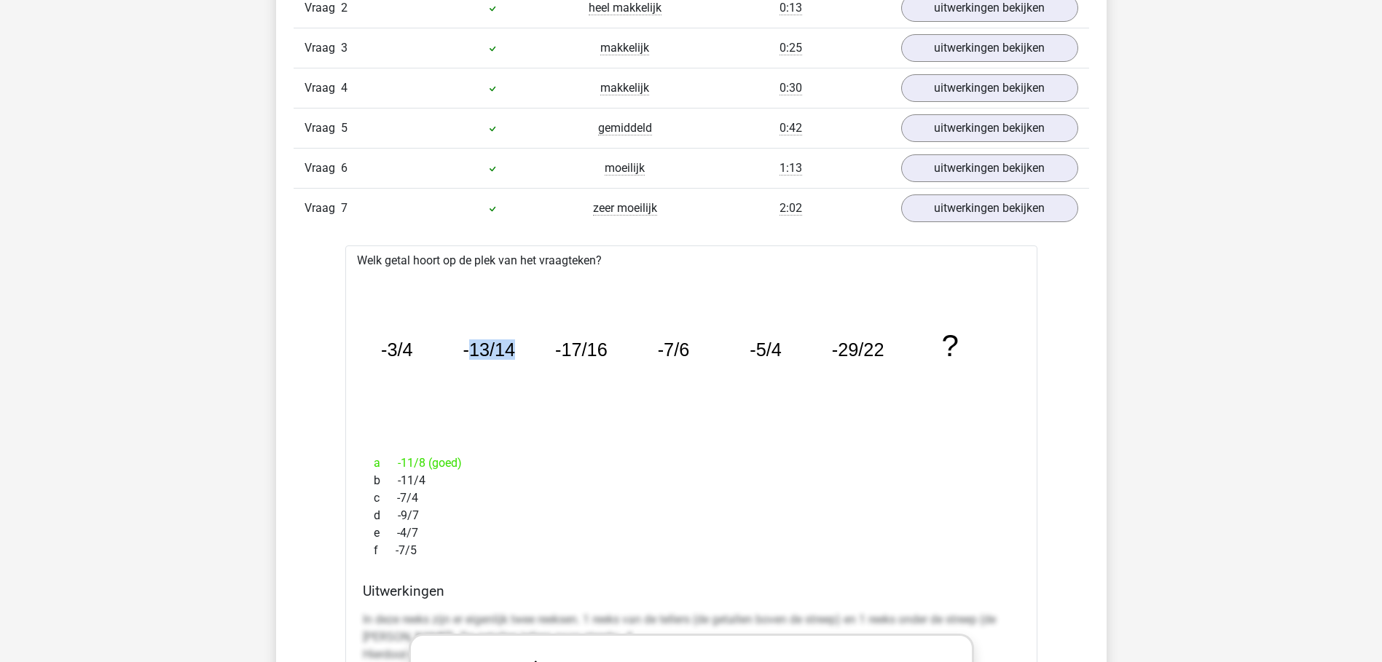
click at [541, 353] on icon "image/svg+xml -3/4 -13/14 -17/16 -7/6 -5/4 -29/22 ?" at bounding box center [692, 356] width 646 height 162
drag, startPoint x: 541, startPoint y: 353, endPoint x: 389, endPoint y: 350, distance: 152.3
click at [393, 351] on tspan "-3/4" at bounding box center [396, 350] width 32 height 20
drag, startPoint x: 383, startPoint y: 348, endPoint x: 394, endPoint y: 350, distance: 11.1
click at [394, 350] on tspan "-3/4" at bounding box center [396, 350] width 32 height 20
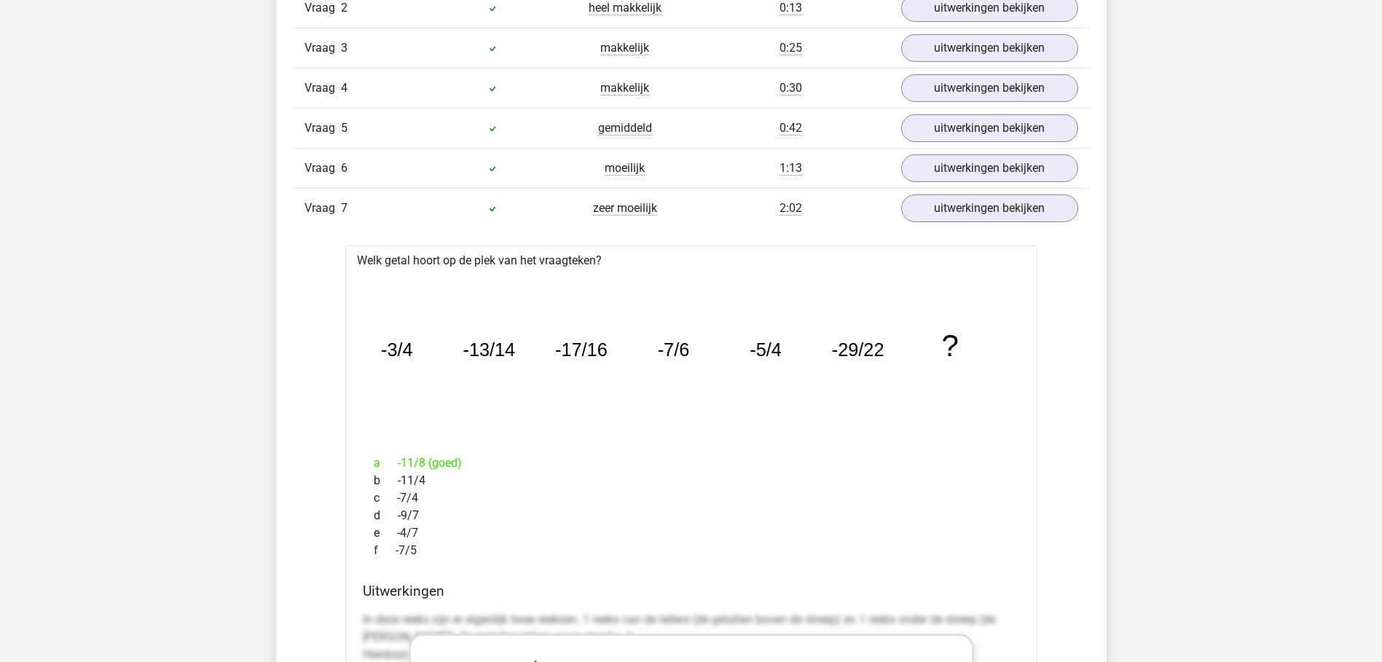
drag, startPoint x: 394, startPoint y: 350, endPoint x: 403, endPoint y: 370, distance: 22.2
click at [403, 370] on icon "image/svg+xml -3/4 -13/14 -17/16 -7/6 -5/4 -29/22 ?" at bounding box center [692, 356] width 646 height 162
click at [396, 349] on icon "image/svg+xml -3/4 -13/14 -17/16 -7/6 -5/4 -29/22 ?" at bounding box center [692, 356] width 646 height 162
drag, startPoint x: 396, startPoint y: 349, endPoint x: 397, endPoint y: 365, distance: 16.1
click at [397, 365] on icon "image/svg+xml -3/4 -13/14 -17/16 -7/6 -5/4 -29/22 ?" at bounding box center [692, 356] width 646 height 162
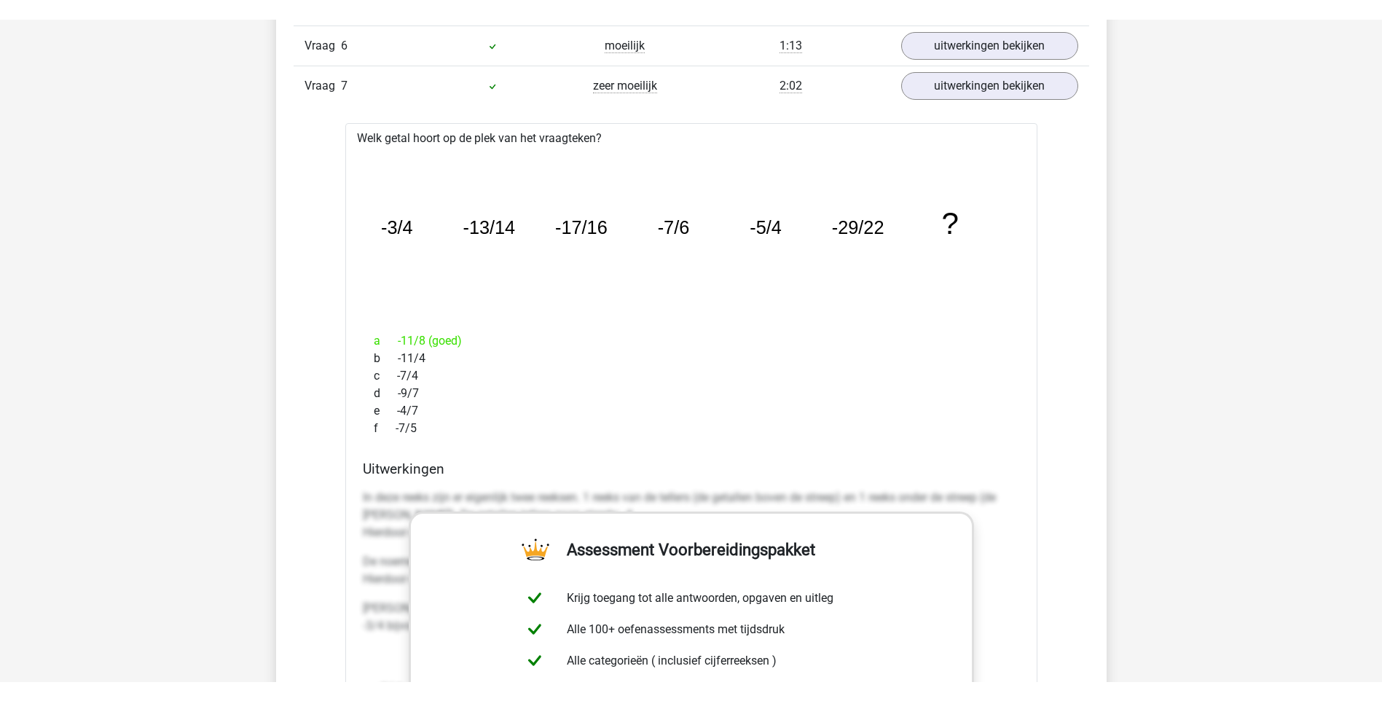
scroll to position [1457, 0]
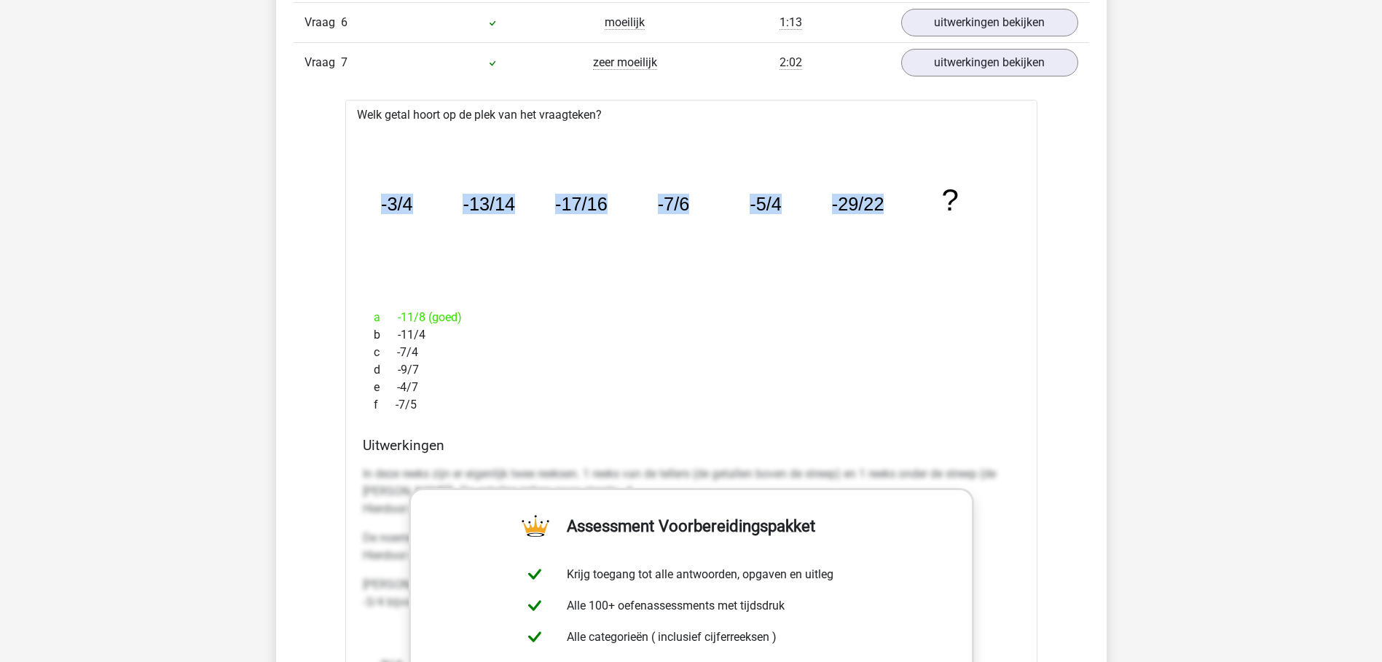
drag, startPoint x: 383, startPoint y: 205, endPoint x: 892, endPoint y: 201, distance: 508.6
click at [892, 201] on icon "image/svg+xml -3/4 -13/14 -17/16 -7/6 -5/4 -29/22 ?" at bounding box center [692, 211] width 646 height 162
copy g "-3/4 -13/14 -17/16 -7/6 -5/4 -29/22"
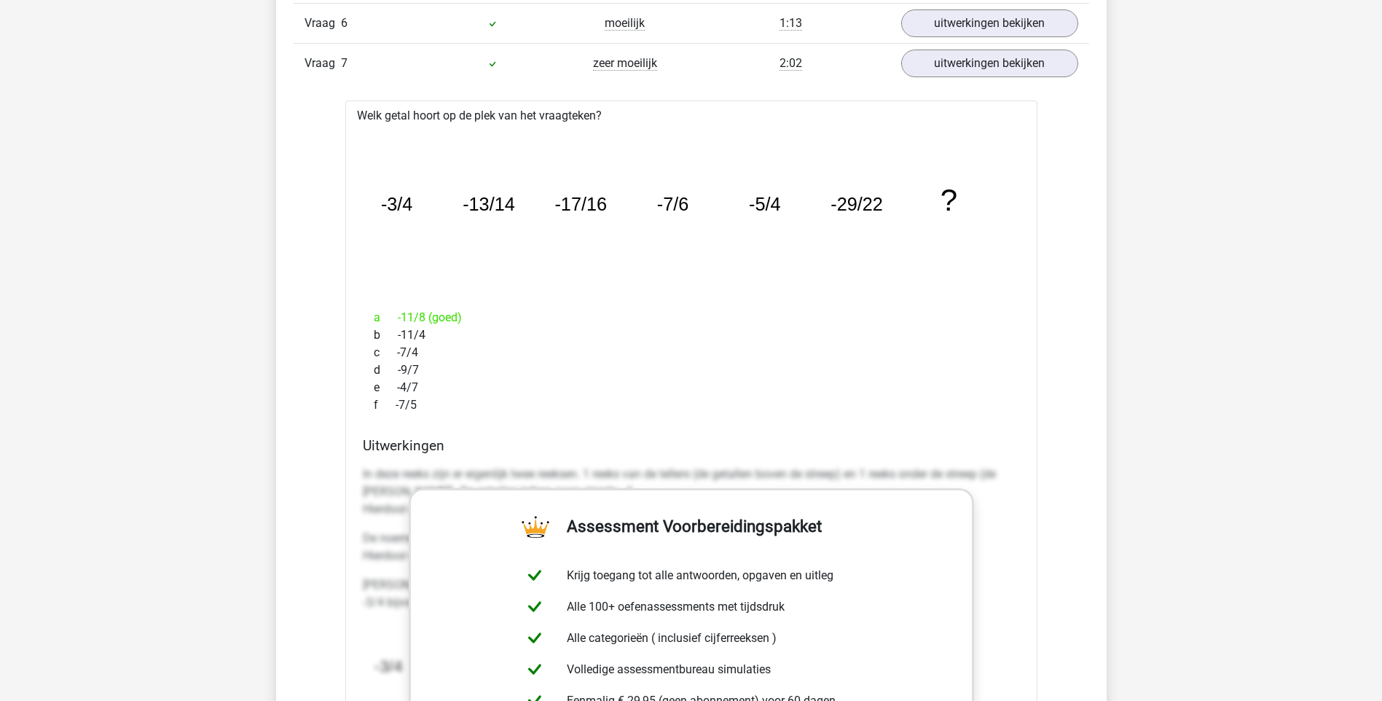
click at [466, 304] on div "a -11/8 (goed) b -11/4 c -7/4 d -9/7 e -4/7 f -7/5" at bounding box center [691, 361] width 657 height 117
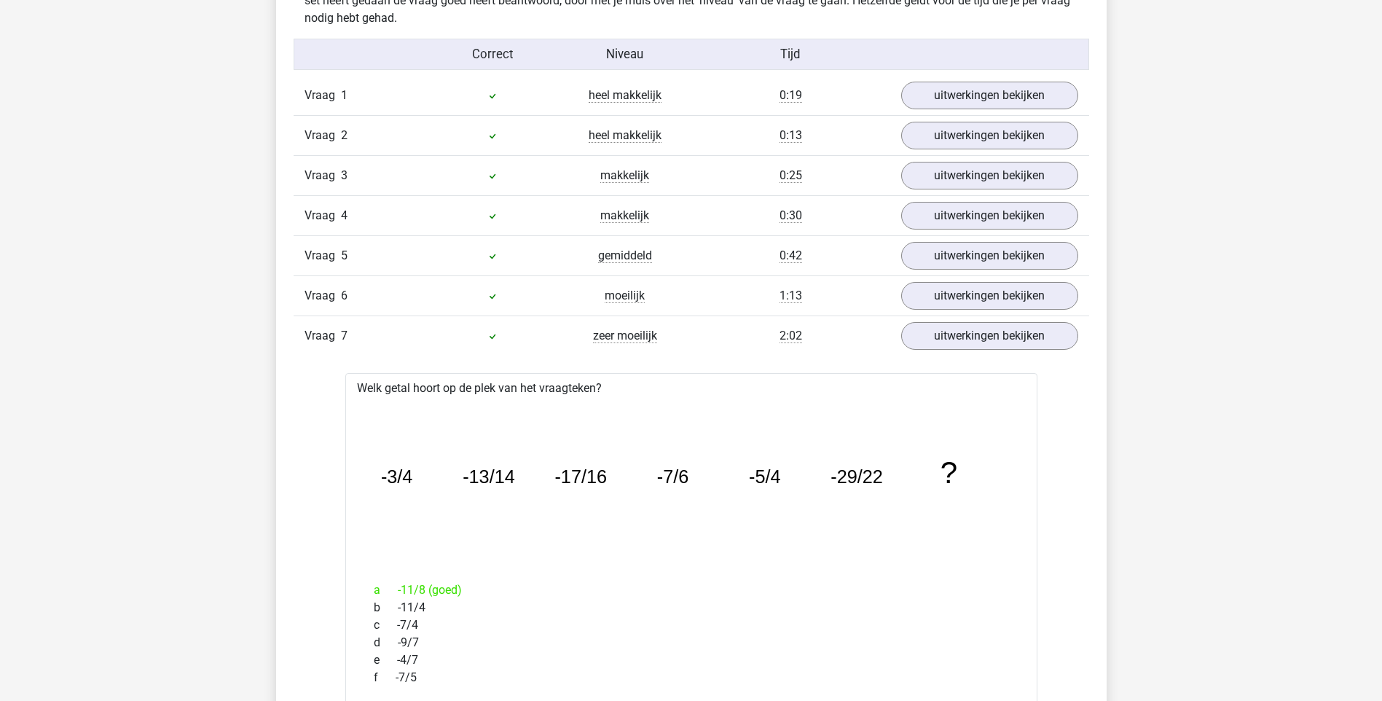
scroll to position [1166, 0]
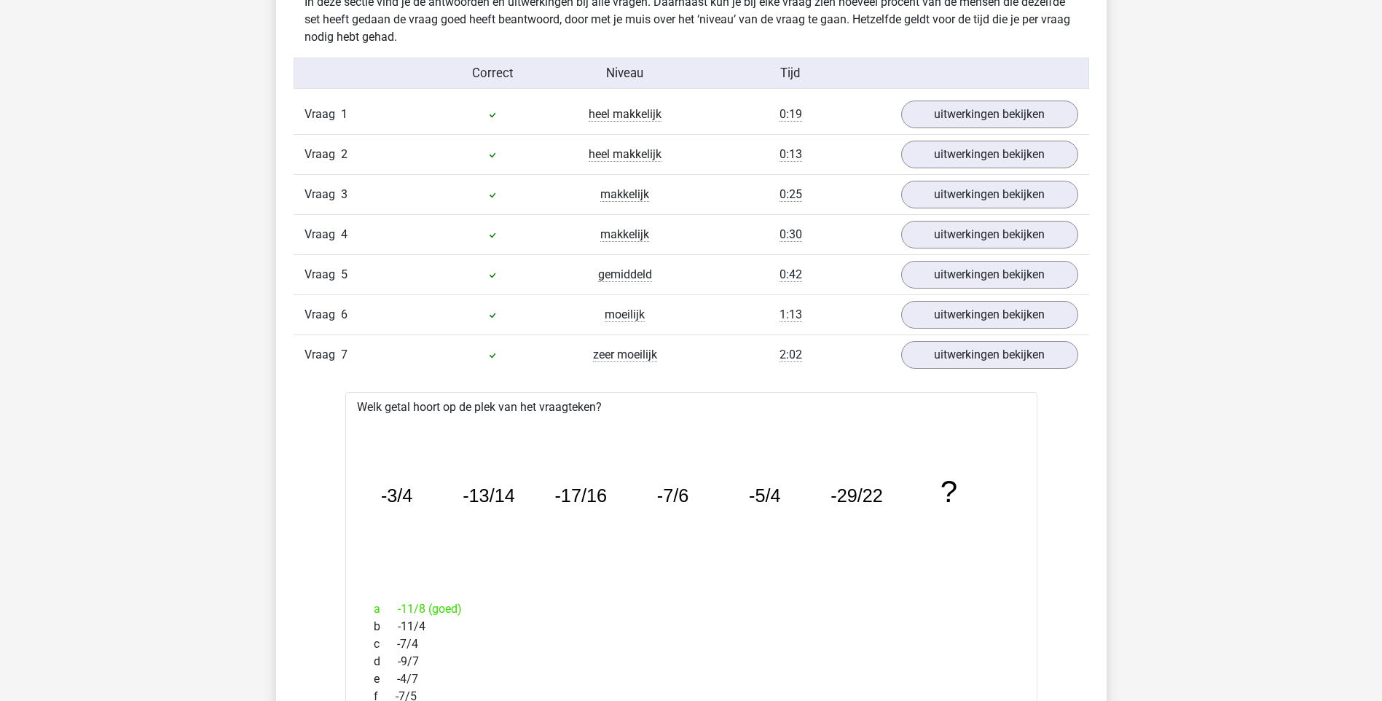
drag, startPoint x: 675, startPoint y: 354, endPoint x: 576, endPoint y: 353, distance: 99.1
click at [576, 353] on div "zeer moeilijk" at bounding box center [625, 354] width 133 height 17
click at [968, 105] on link "uitwerkingen bekijken" at bounding box center [989, 114] width 203 height 32
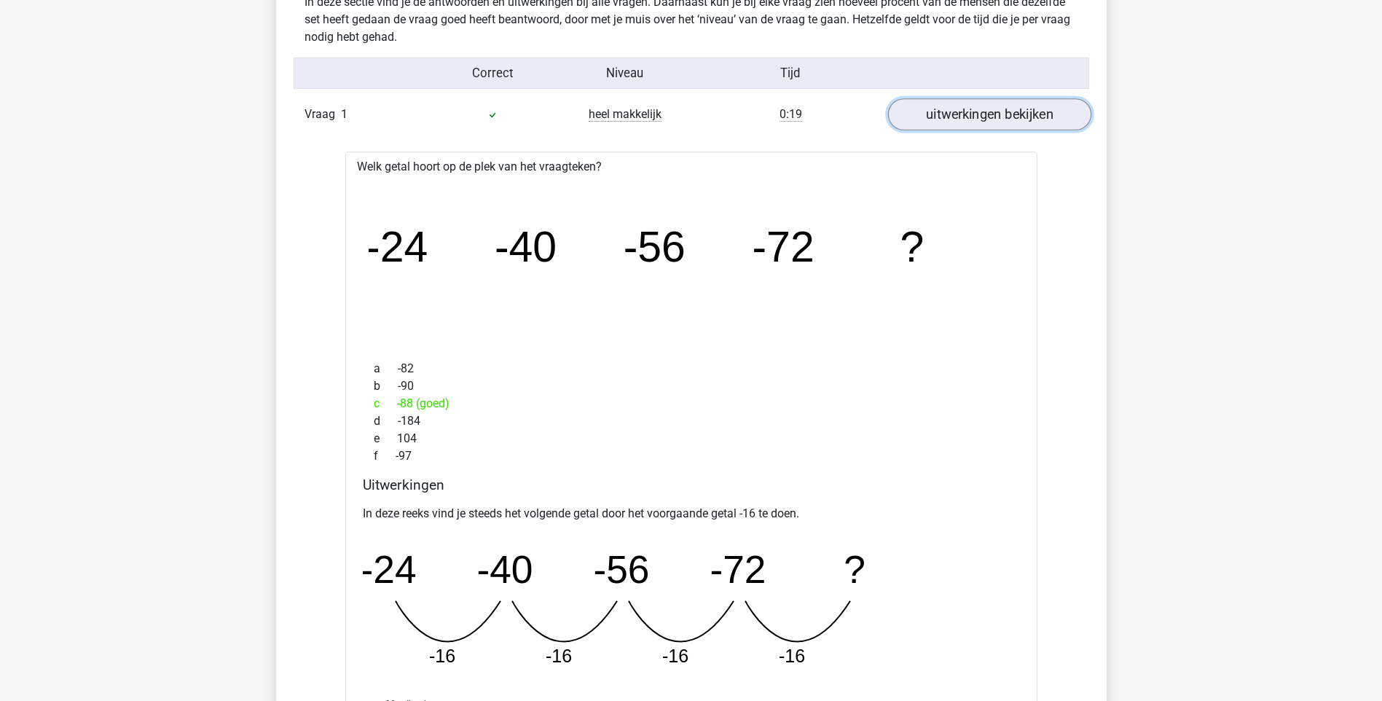
click at [982, 111] on link "uitwerkingen bekijken" at bounding box center [989, 114] width 203 height 32
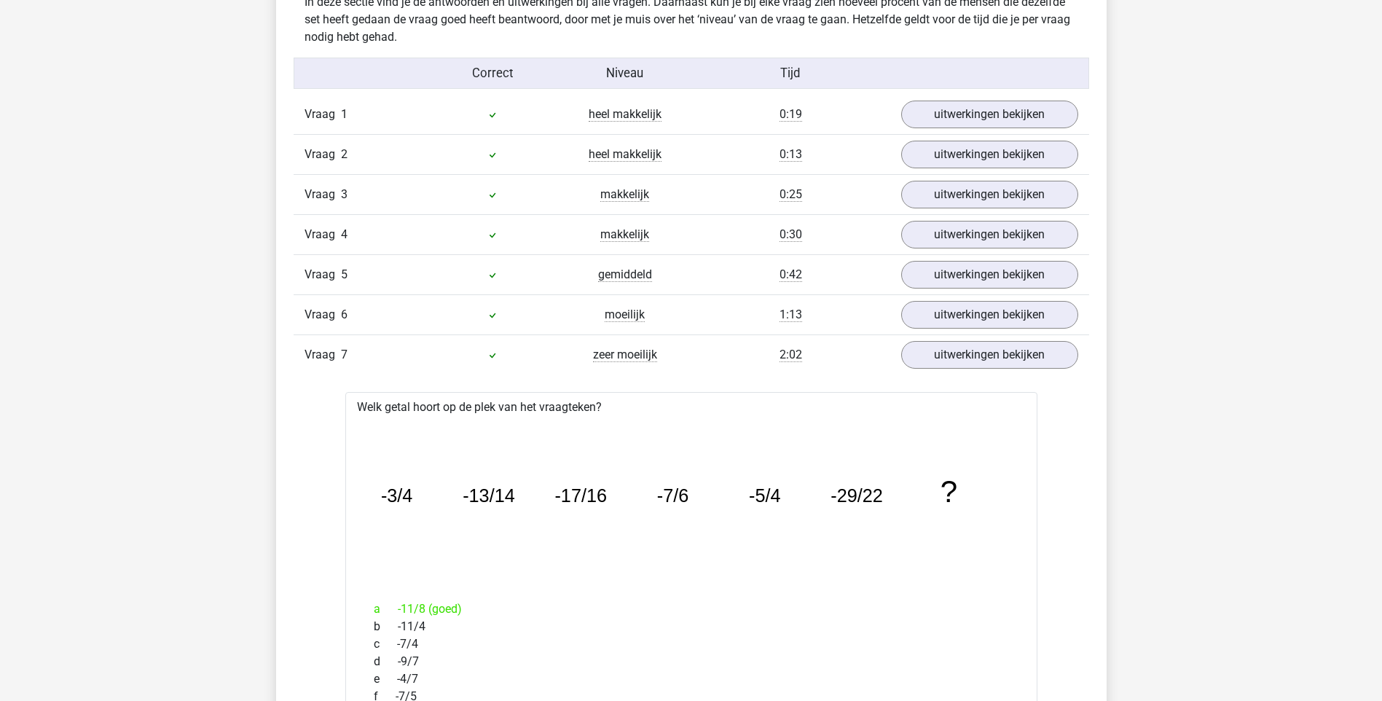
click at [974, 172] on div "Vraag 2 heel makkelijk 0:13 uitwerkingen bekijken" at bounding box center [692, 154] width 796 height 40
click at [979, 158] on link "uitwerkingen bekijken" at bounding box center [989, 154] width 203 height 32
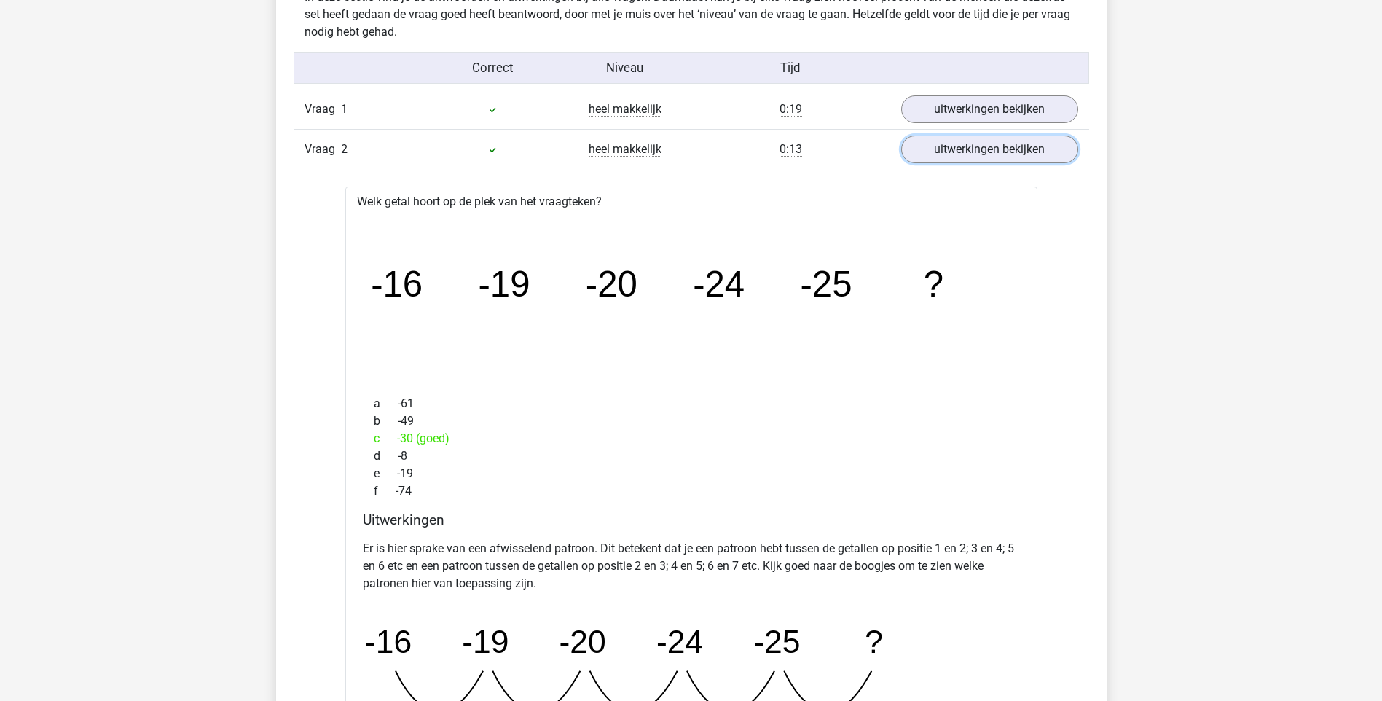
scroll to position [1093, 0]
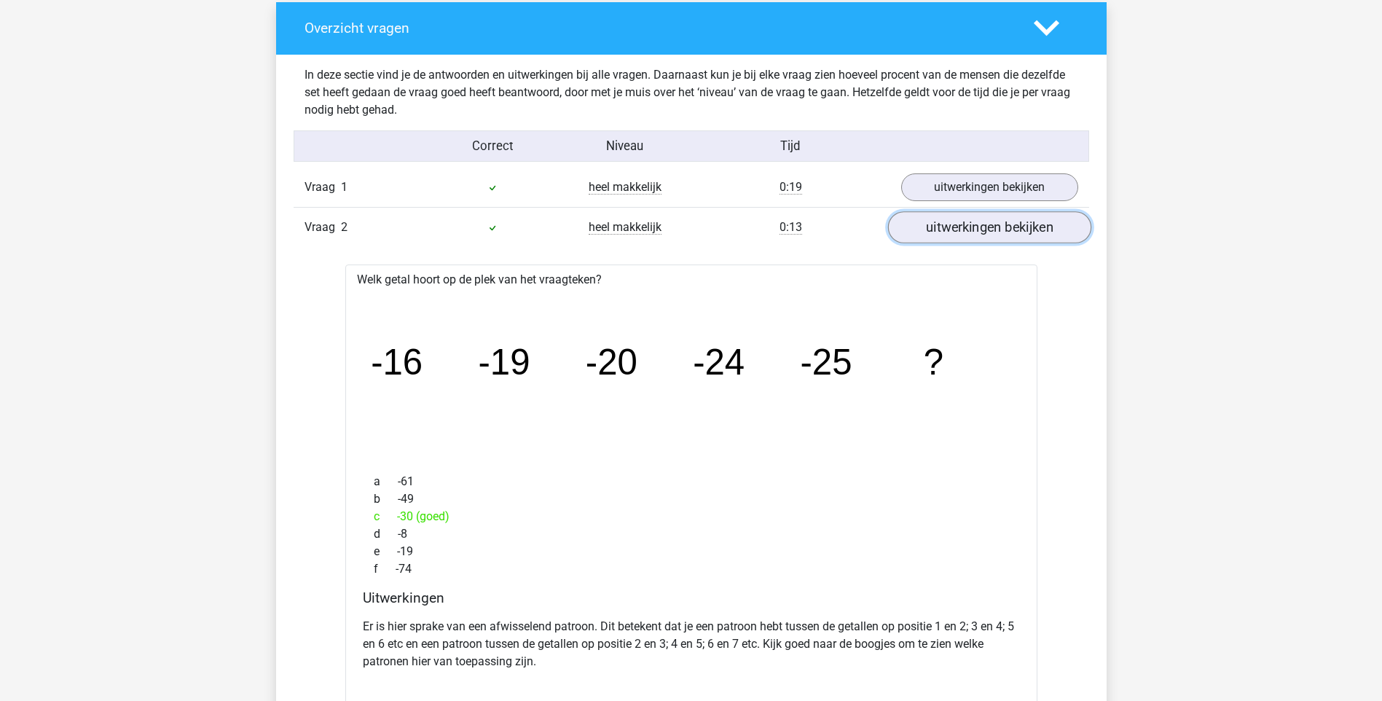
click at [973, 232] on link "uitwerkingen bekijken" at bounding box center [989, 227] width 203 height 32
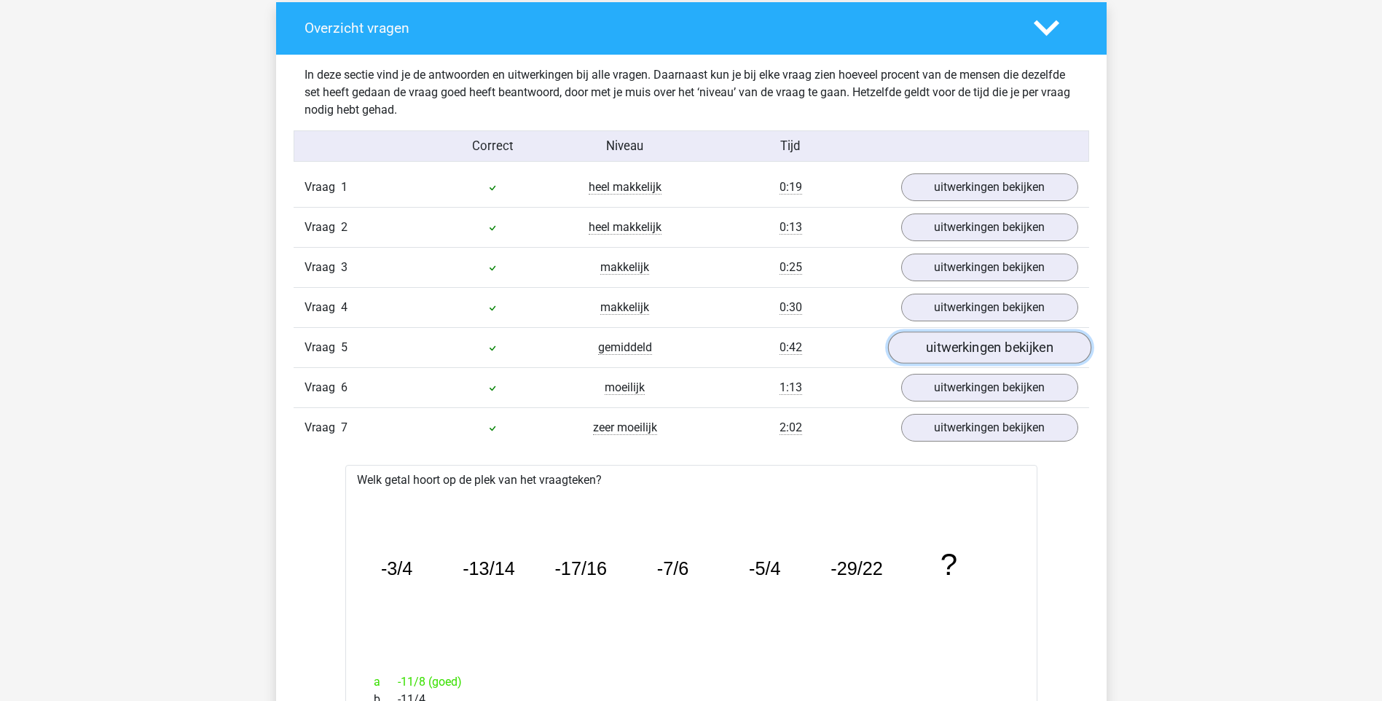
click at [981, 350] on link "uitwerkingen bekijken" at bounding box center [989, 348] width 203 height 32
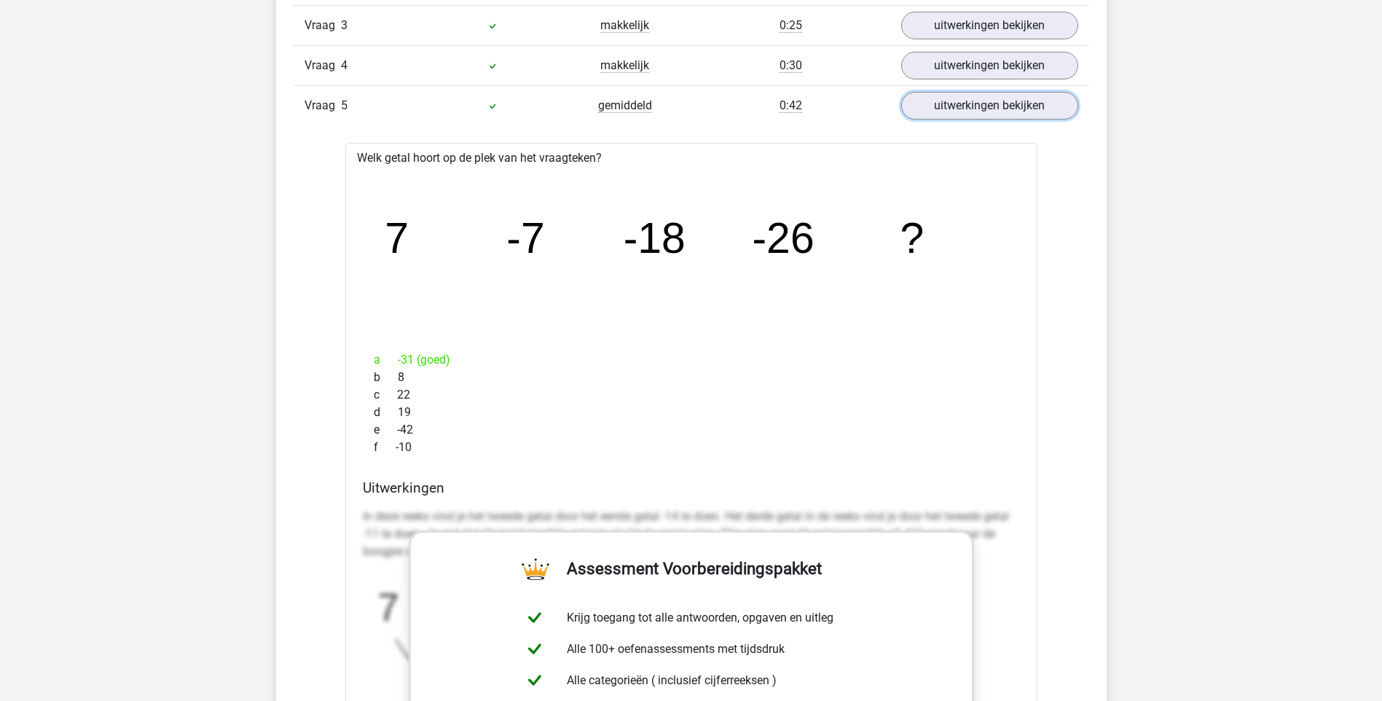
scroll to position [1312, 0]
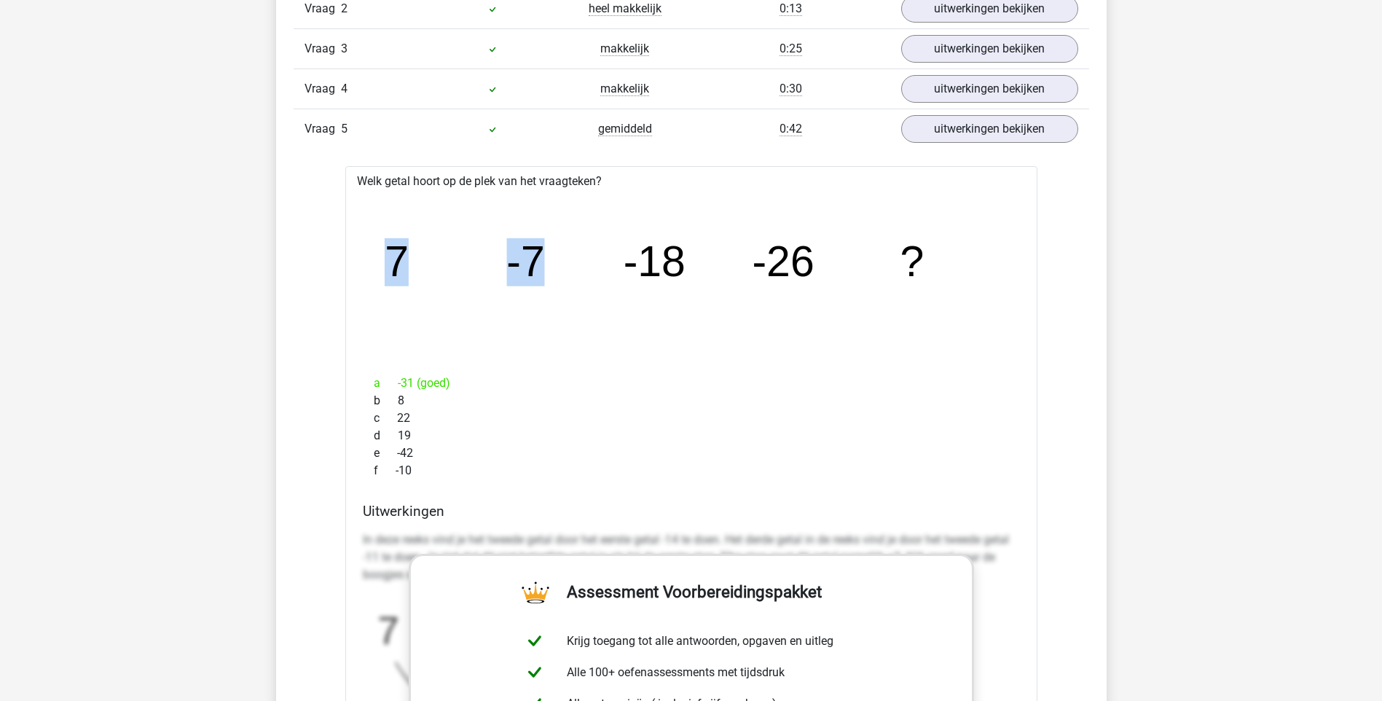
drag, startPoint x: 329, startPoint y: 260, endPoint x: 600, endPoint y: 262, distance: 271.8
drag, startPoint x: 600, startPoint y: 262, endPoint x: 612, endPoint y: 263, distance: 11.7
click at [612, 263] on icon "image/svg+xml 7 -7 -18 -26 ?" at bounding box center [692, 277] width 646 height 162
drag, startPoint x: 522, startPoint y: 255, endPoint x: 694, endPoint y: 260, distance: 171.3
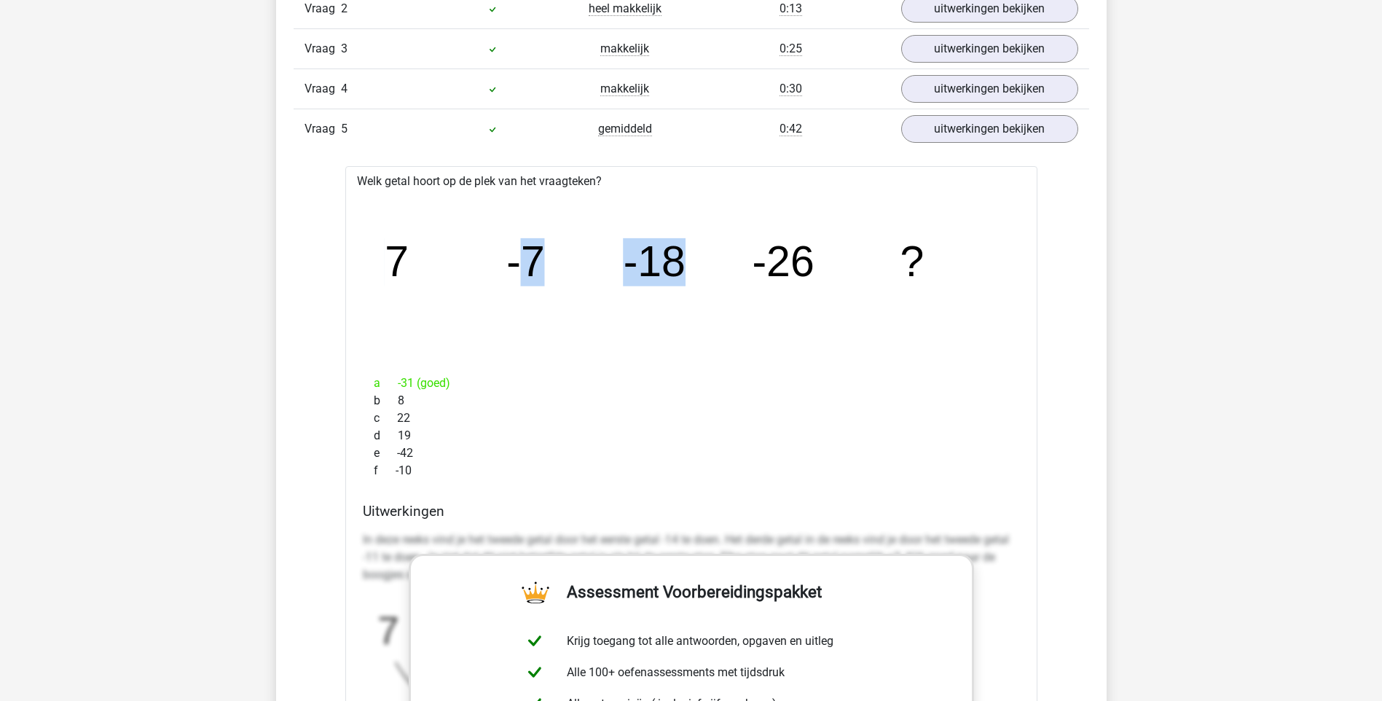
click at [694, 260] on icon "image/svg+xml 7 -7 -18 -26 ?" at bounding box center [692, 277] width 646 height 162
drag, startPoint x: 694, startPoint y: 260, endPoint x: 694, endPoint y: 273, distance: 13.1
click at [694, 273] on icon "image/svg+xml 7 -7 -18 -26 ?" at bounding box center [692, 277] width 646 height 162
drag, startPoint x: 393, startPoint y: 260, endPoint x: 407, endPoint y: 260, distance: 13.1
click at [407, 260] on tspan "7" at bounding box center [397, 262] width 24 height 48
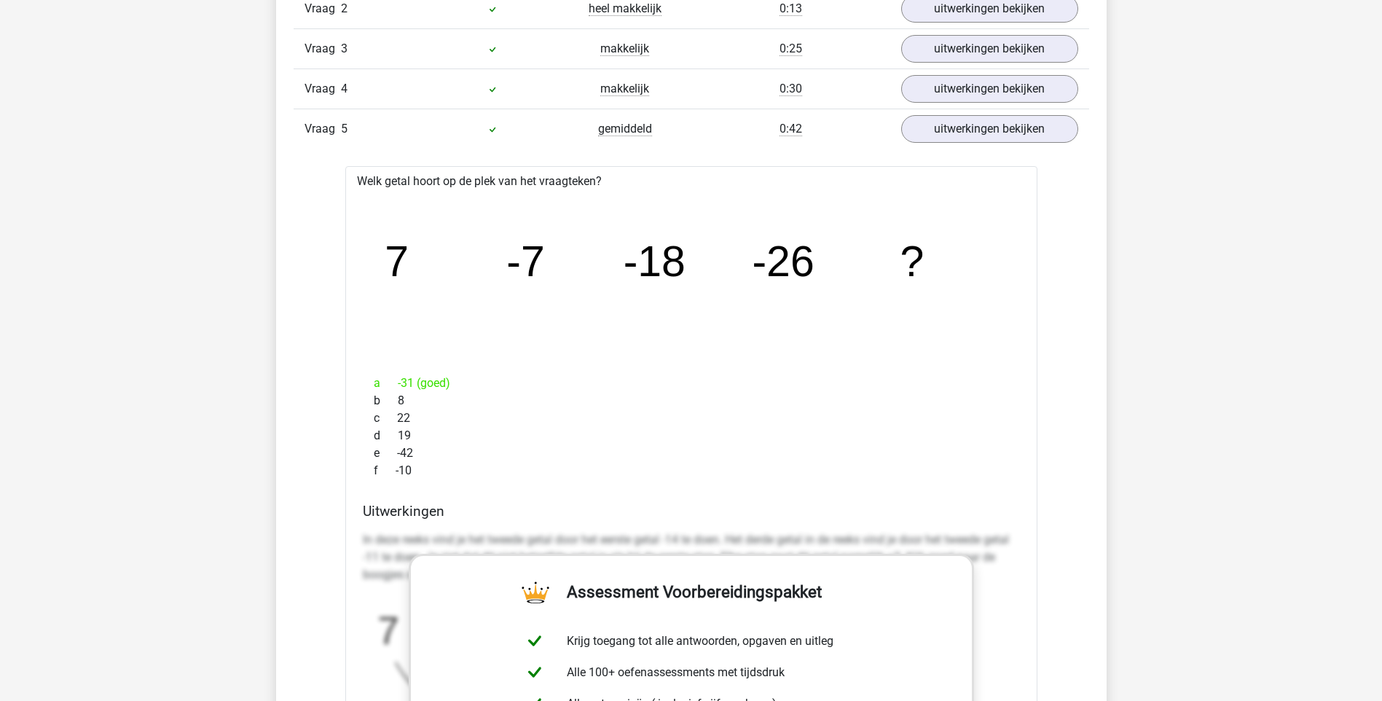
drag, startPoint x: 407, startPoint y: 260, endPoint x: 518, endPoint y: 261, distance: 111.5
click at [504, 261] on icon "image/svg+xml 7 -7 -18 -26 ?" at bounding box center [692, 277] width 646 height 162
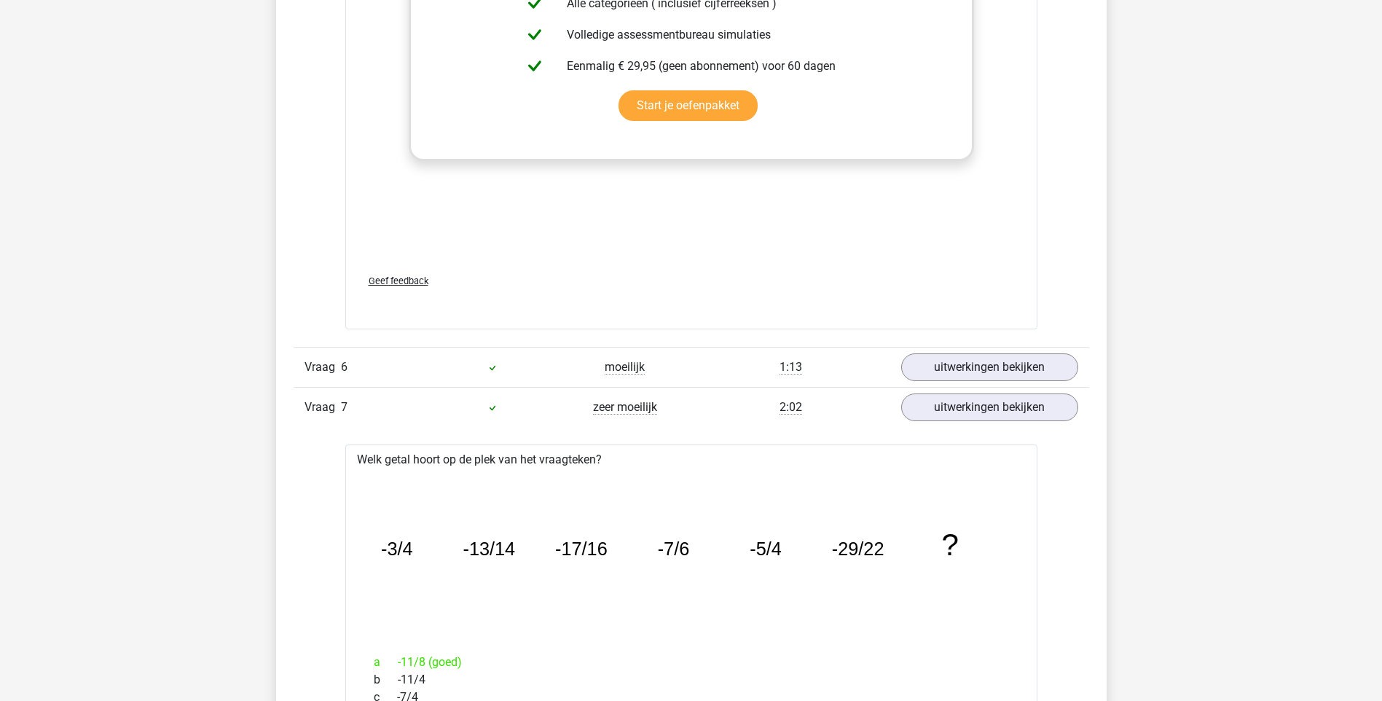
scroll to position [2040, 0]
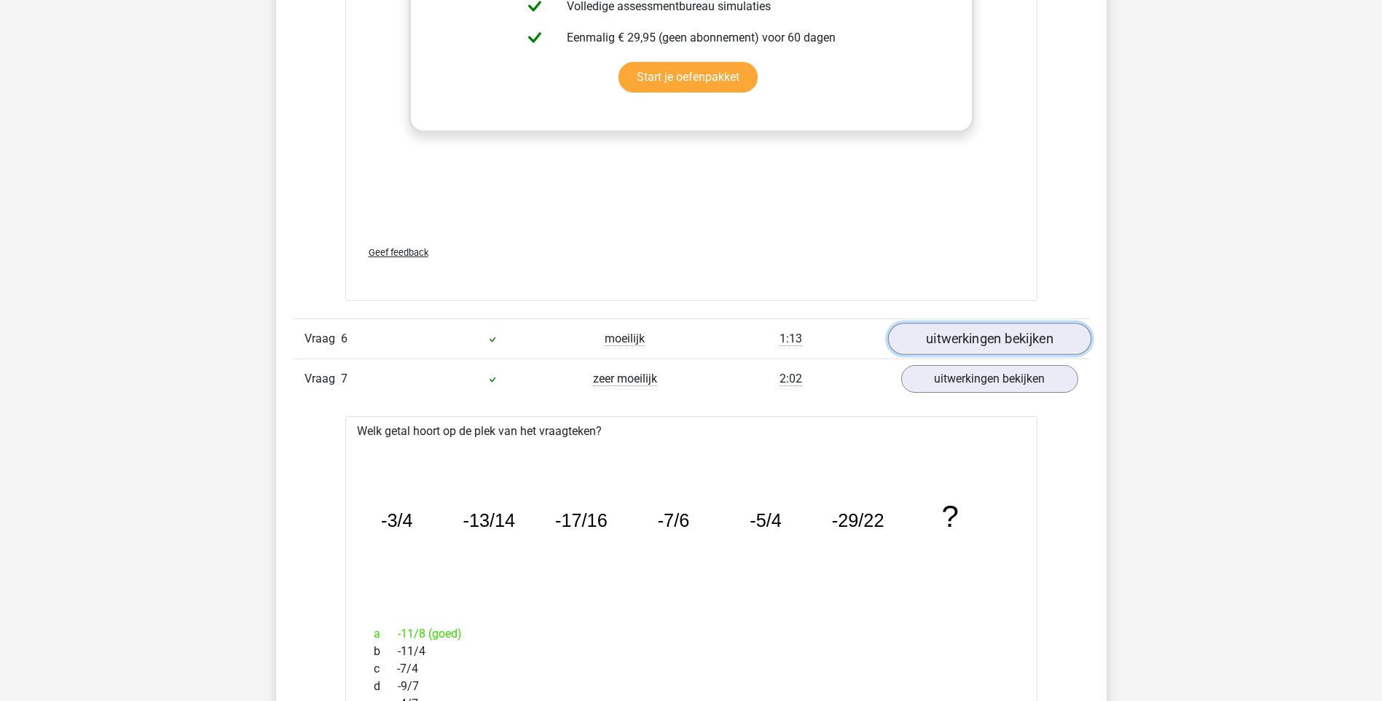
click at [976, 339] on link "uitwerkingen bekijken" at bounding box center [989, 340] width 203 height 32
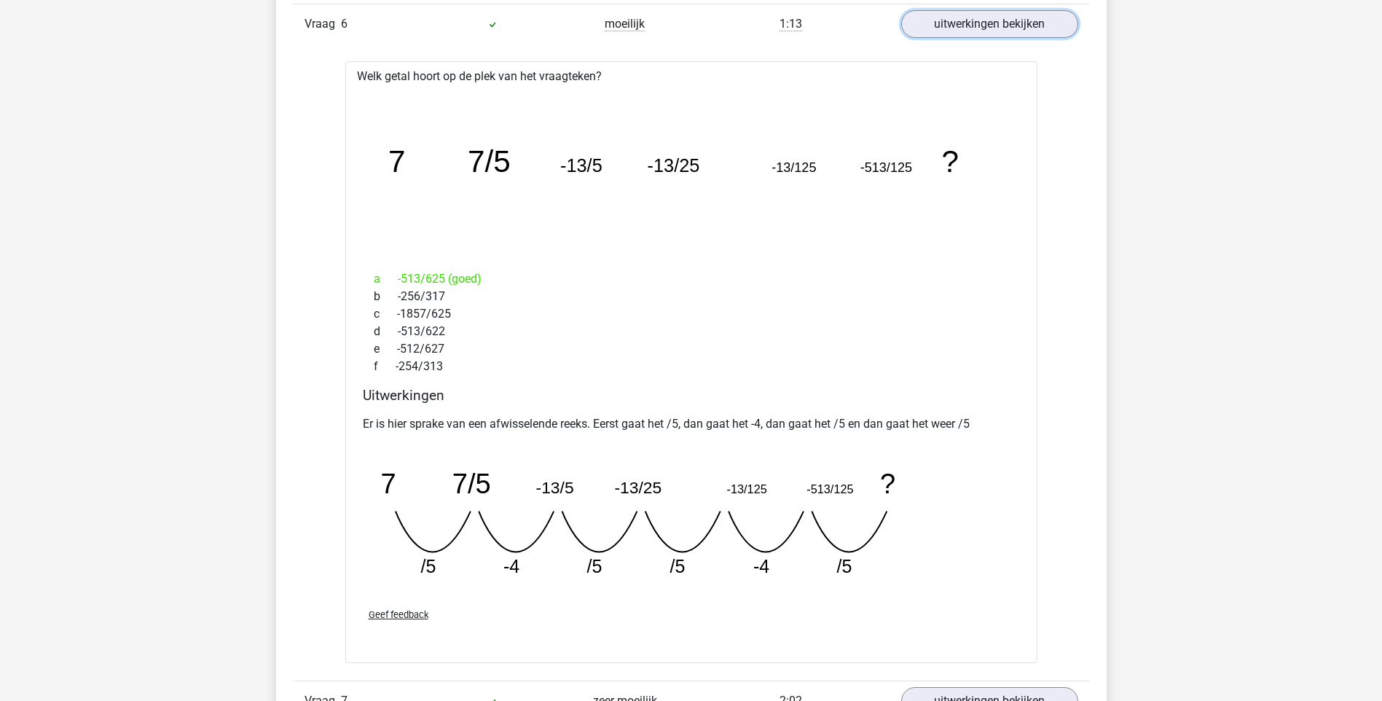
scroll to position [2332, 0]
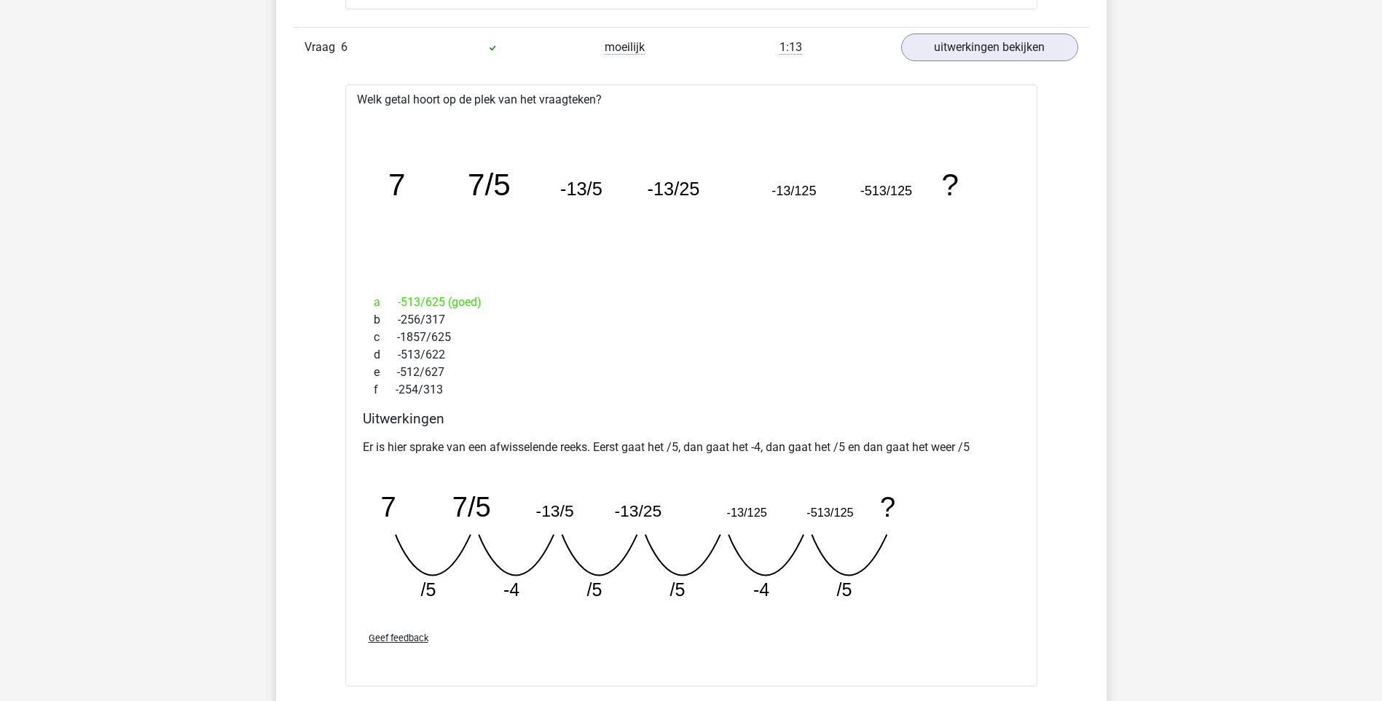
drag, startPoint x: 423, startPoint y: 298, endPoint x: 441, endPoint y: 299, distance: 18.3
click at [441, 299] on div "a -513/625 (goed)" at bounding box center [691, 302] width 657 height 17
drag, startPoint x: 441, startPoint y: 299, endPoint x: 932, endPoint y: 271, distance: 492.0
click at [932, 271] on icon "image/svg+xml 7 7/5 -13/5 -13/25 -13/125 -513/125 ?" at bounding box center [692, 195] width 646 height 162
drag, startPoint x: 796, startPoint y: 192, endPoint x: 815, endPoint y: 195, distance: 18.4
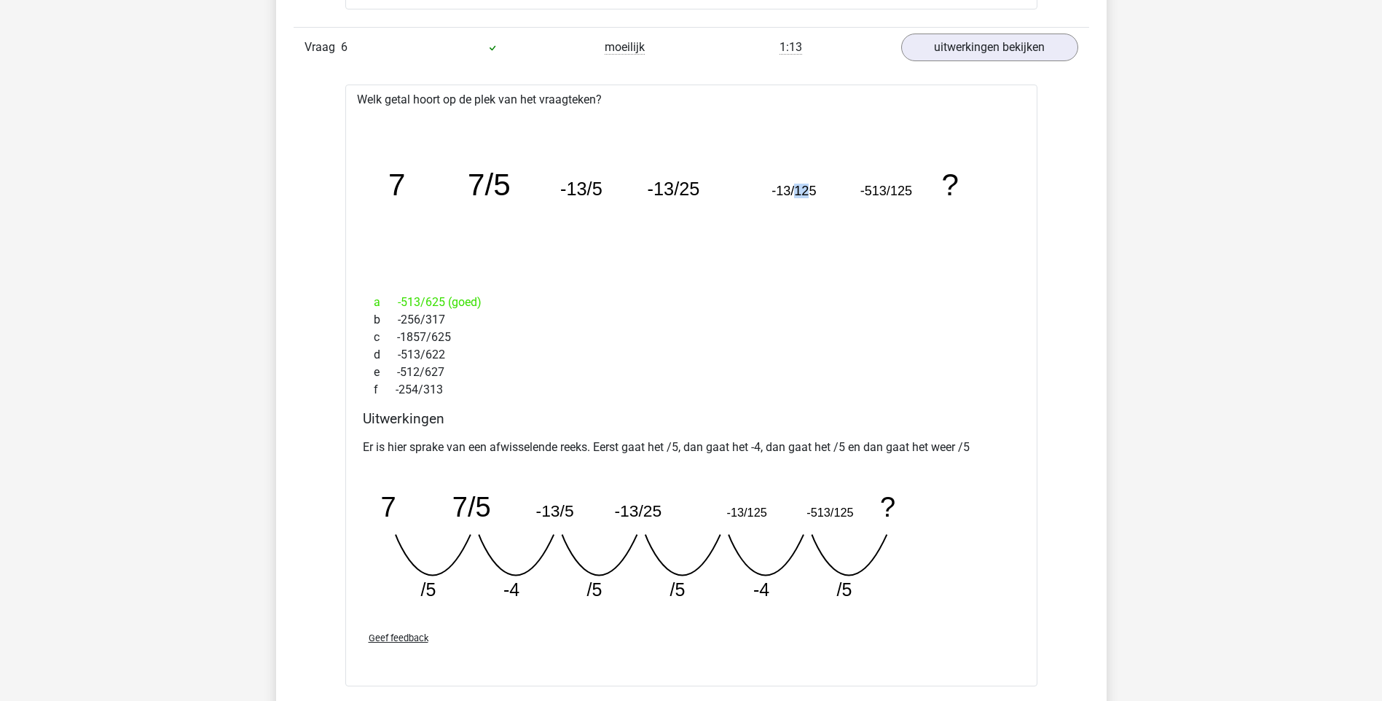
click at [815, 195] on tspan "-13/125" at bounding box center [794, 191] width 44 height 15
drag, startPoint x: 815, startPoint y: 195, endPoint x: 717, endPoint y: 187, distance: 98.0
click at [718, 187] on icon "image/svg+xml 7 7/5 -13/5 -13/25 -13/125 -513/125 ?" at bounding box center [692, 195] width 646 height 162
drag, startPoint x: 594, startPoint y: 192, endPoint x: 602, endPoint y: 192, distance: 8.0
click at [602, 192] on tspan "-13/5" at bounding box center [581, 189] width 42 height 20
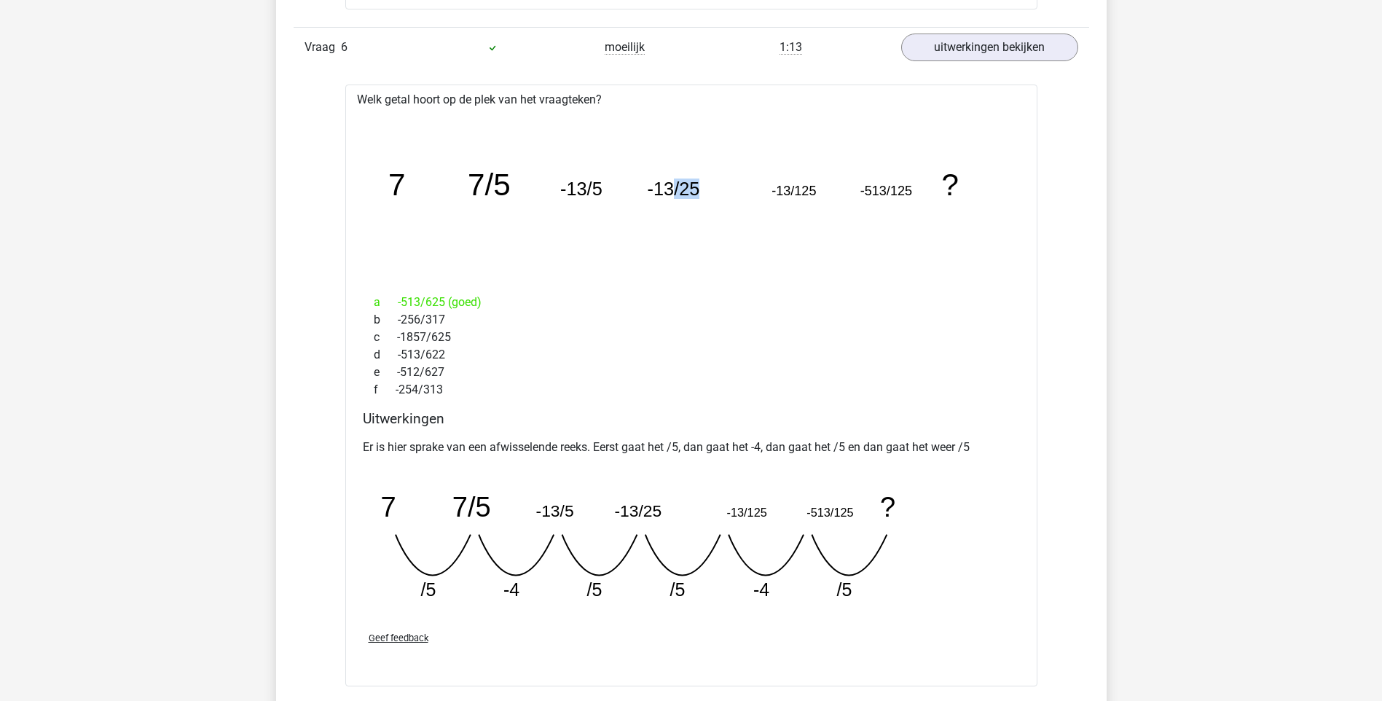
drag, startPoint x: 602, startPoint y: 192, endPoint x: 699, endPoint y: 193, distance: 96.9
click at [699, 193] on tspan "-13/25" at bounding box center [673, 189] width 52 height 20
drag, startPoint x: 699, startPoint y: 193, endPoint x: 791, endPoint y: 188, distance: 92.7
click at [791, 188] on tspan "-13/125" at bounding box center [794, 191] width 44 height 15
click at [796, 187] on tspan "-13/125" at bounding box center [794, 191] width 44 height 15
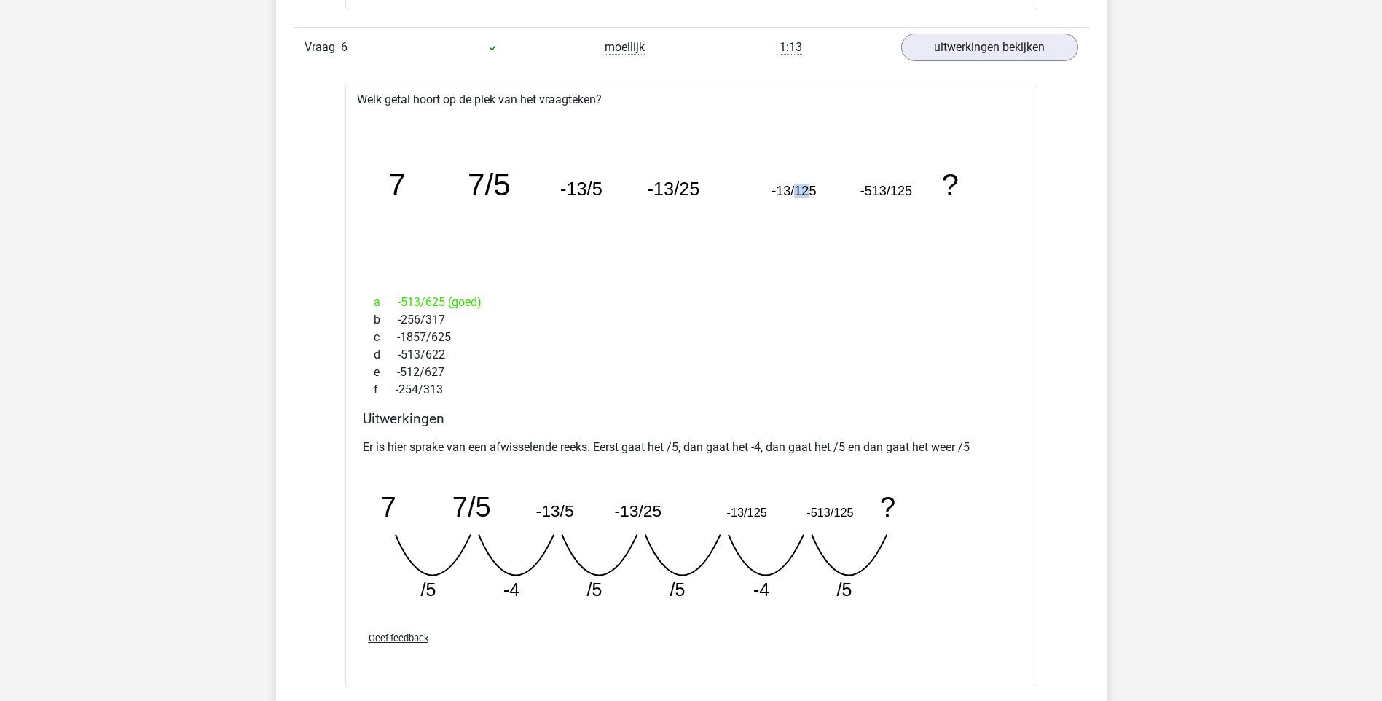
drag, startPoint x: 797, startPoint y: 188, endPoint x: 820, endPoint y: 188, distance: 23.3
click at [820, 188] on icon "image/svg+xml 7 7/5 -13/5 -13/25 -13/125 -513/125 ?" at bounding box center [692, 195] width 646 height 162
drag, startPoint x: 820, startPoint y: 188, endPoint x: 905, endPoint y: 197, distance: 85.0
click at [905, 197] on tspan "-513/125" at bounding box center [886, 191] width 52 height 15
drag, startPoint x: 893, startPoint y: 189, endPoint x: 919, endPoint y: 189, distance: 25.5
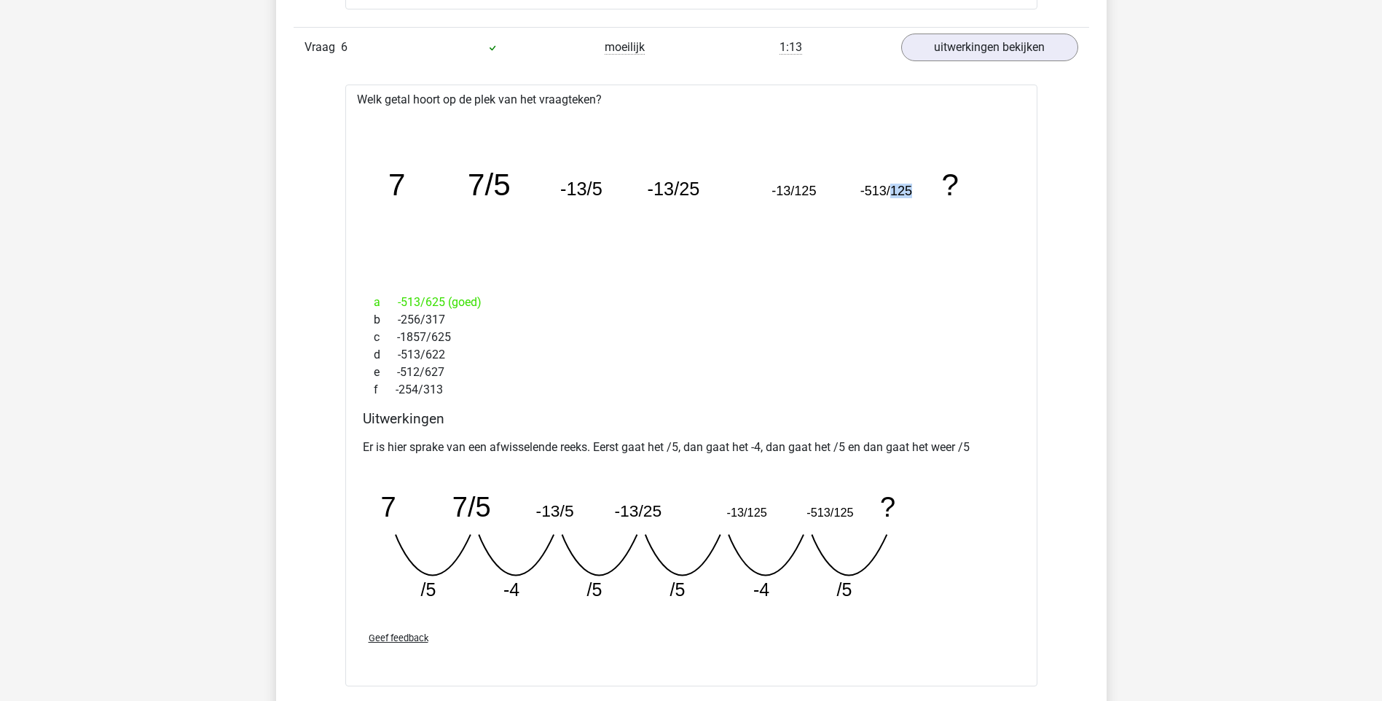
click at [919, 189] on icon "image/svg+xml 7 7/5 -13/5 -13/25 -13/125 -513/125 ?" at bounding box center [692, 195] width 646 height 162
drag, startPoint x: 919, startPoint y: 189, endPoint x: 886, endPoint y: 223, distance: 46.9
click at [886, 223] on icon "image/svg+xml 7 7/5 -13/5 -13/25 -13/125 -513/125 ?" at bounding box center [692, 195] width 646 height 162
drag, startPoint x: 594, startPoint y: 187, endPoint x: 606, endPoint y: 187, distance: 12.4
click at [606, 187] on icon "image/svg+xml 7 7/5 -13/5 -13/25 -13/125 -513/125 ?" at bounding box center [692, 195] width 646 height 162
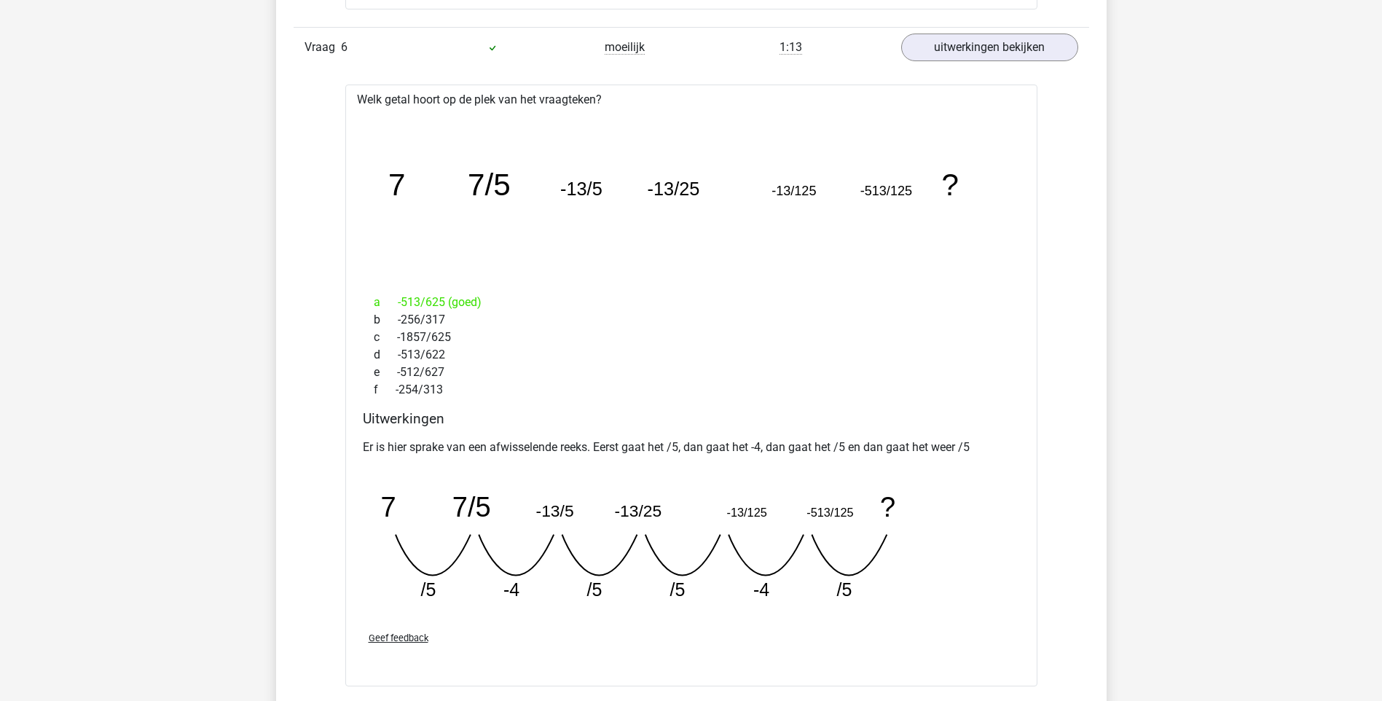
drag, startPoint x: 606, startPoint y: 187, endPoint x: 685, endPoint y: 189, distance: 78.7
click at [687, 189] on tspan "-13/25" at bounding box center [673, 189] width 52 height 20
drag, startPoint x: 683, startPoint y: 187, endPoint x: 735, endPoint y: 184, distance: 51.8
click at [735, 184] on icon "image/svg+xml 7 7/5 -13/5 -13/25 -13/125 -513/125 ?" at bounding box center [692, 195] width 646 height 162
drag, startPoint x: 735, startPoint y: 184, endPoint x: 809, endPoint y: 191, distance: 74.6
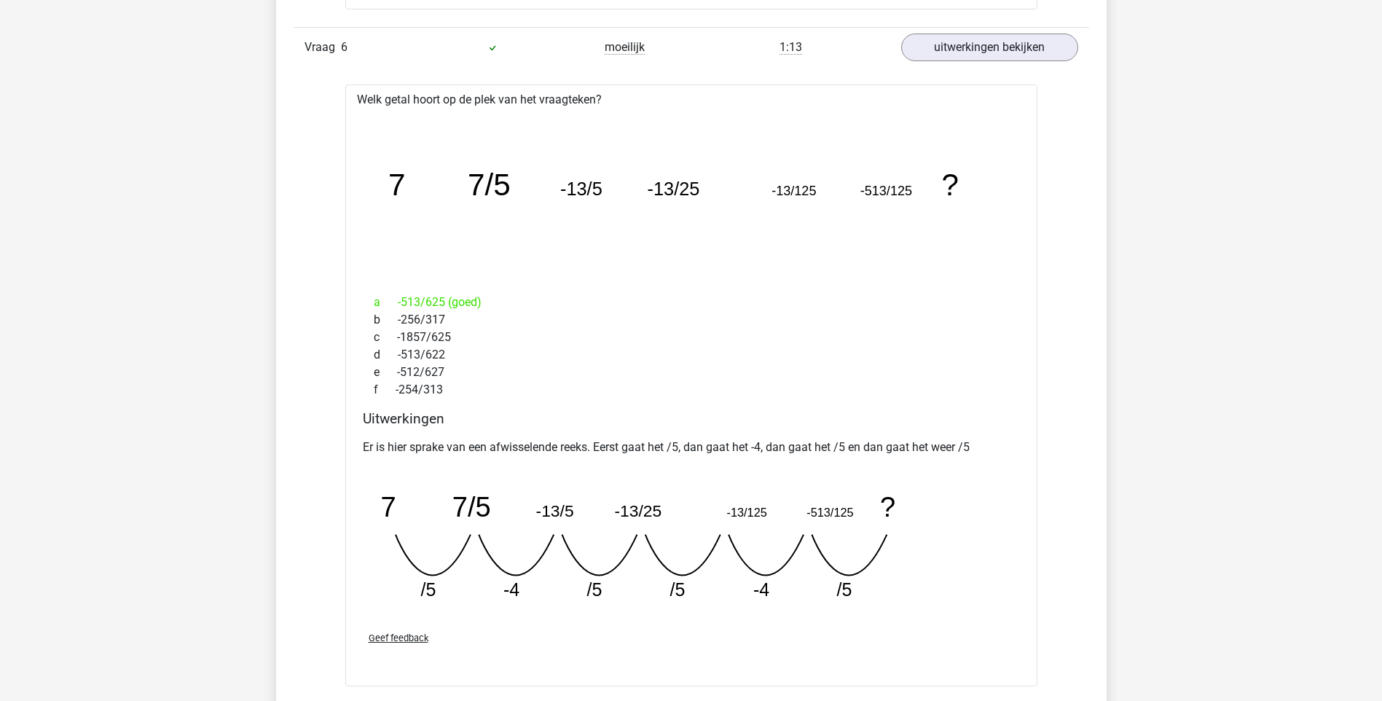
click at [796, 192] on tspan "-13/125" at bounding box center [794, 191] width 44 height 15
drag, startPoint x: 796, startPoint y: 189, endPoint x: 814, endPoint y: 192, distance: 17.7
click at [814, 192] on tspan "-13/125" at bounding box center [794, 191] width 44 height 15
drag, startPoint x: 814, startPoint y: 192, endPoint x: 887, endPoint y: 192, distance: 72.9
click at [887, 192] on tspan "-513/125" at bounding box center [886, 191] width 52 height 15
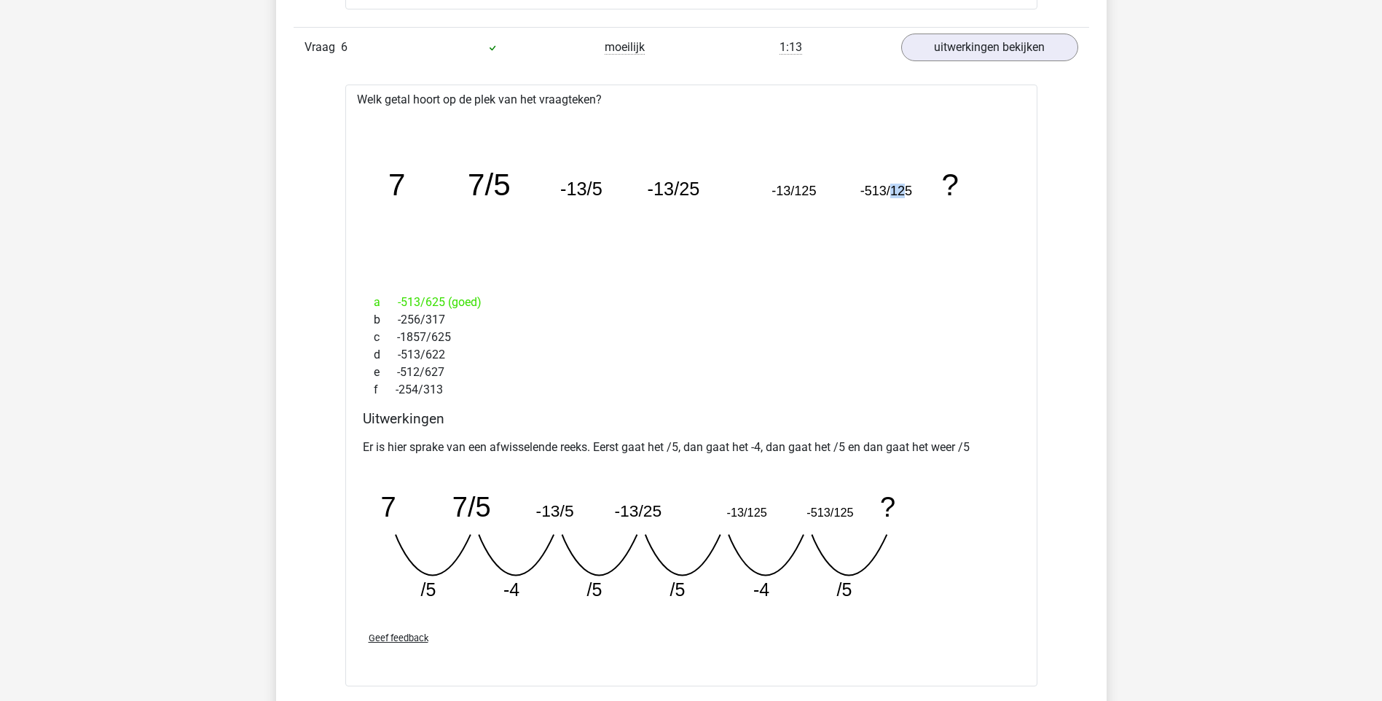
drag, startPoint x: 890, startPoint y: 189, endPoint x: 939, endPoint y: 198, distance: 49.7
click at [939, 198] on icon "image/svg+xml 7 7/5 -13/5 -13/25 -13/125 -513/125 ?" at bounding box center [692, 195] width 646 height 162
drag, startPoint x: 939, startPoint y: 198, endPoint x: 875, endPoint y: 262, distance: 90.2
click at [872, 266] on icon "image/svg+xml 7 7/5 -13/5 -13/25 -13/125 -513/125 ?" at bounding box center [692, 195] width 646 height 162
click at [396, 182] on tspan "7" at bounding box center [396, 185] width 17 height 34
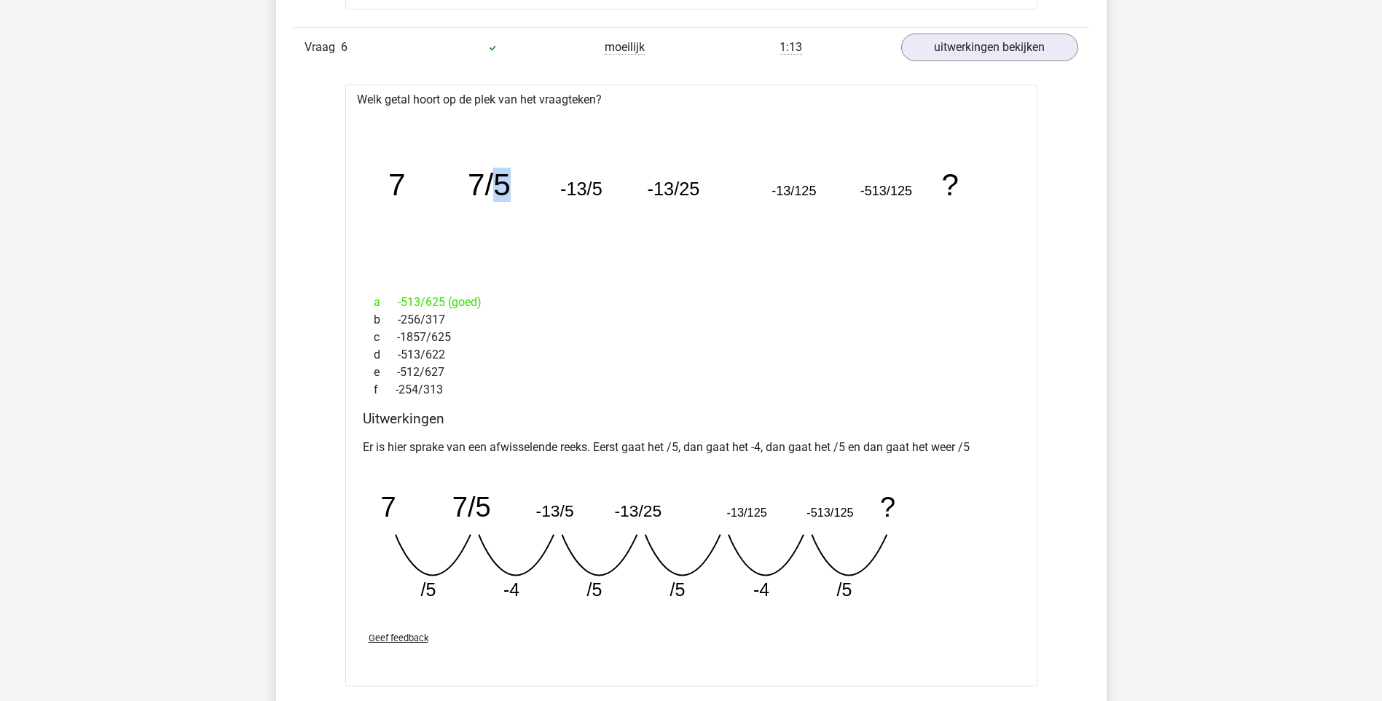
drag, startPoint x: 496, startPoint y: 183, endPoint x: 508, endPoint y: 186, distance: 12.0
click at [508, 186] on tspan "7/5" at bounding box center [489, 185] width 43 height 34
drag, startPoint x: 508, startPoint y: 186, endPoint x: 491, endPoint y: 196, distance: 19.6
click at [506, 195] on tspan "7/5" at bounding box center [489, 185] width 43 height 34
click at [411, 183] on icon "image/svg+xml 7 7/5 -13/5 -13/25 -13/125 -513/125 ?" at bounding box center [692, 195] width 646 height 162
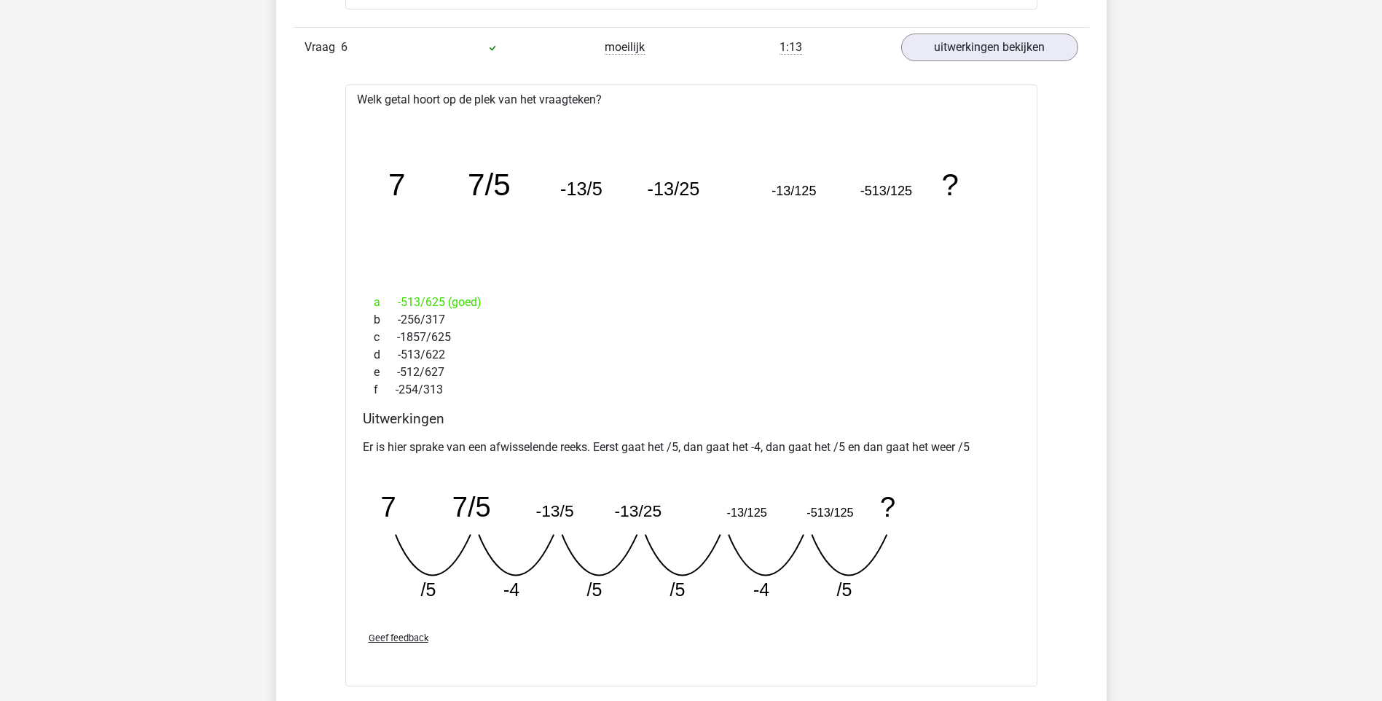
drag, startPoint x: 411, startPoint y: 183, endPoint x: 486, endPoint y: 181, distance: 75.1
click at [486, 181] on tspan "7/5" at bounding box center [489, 185] width 43 height 34
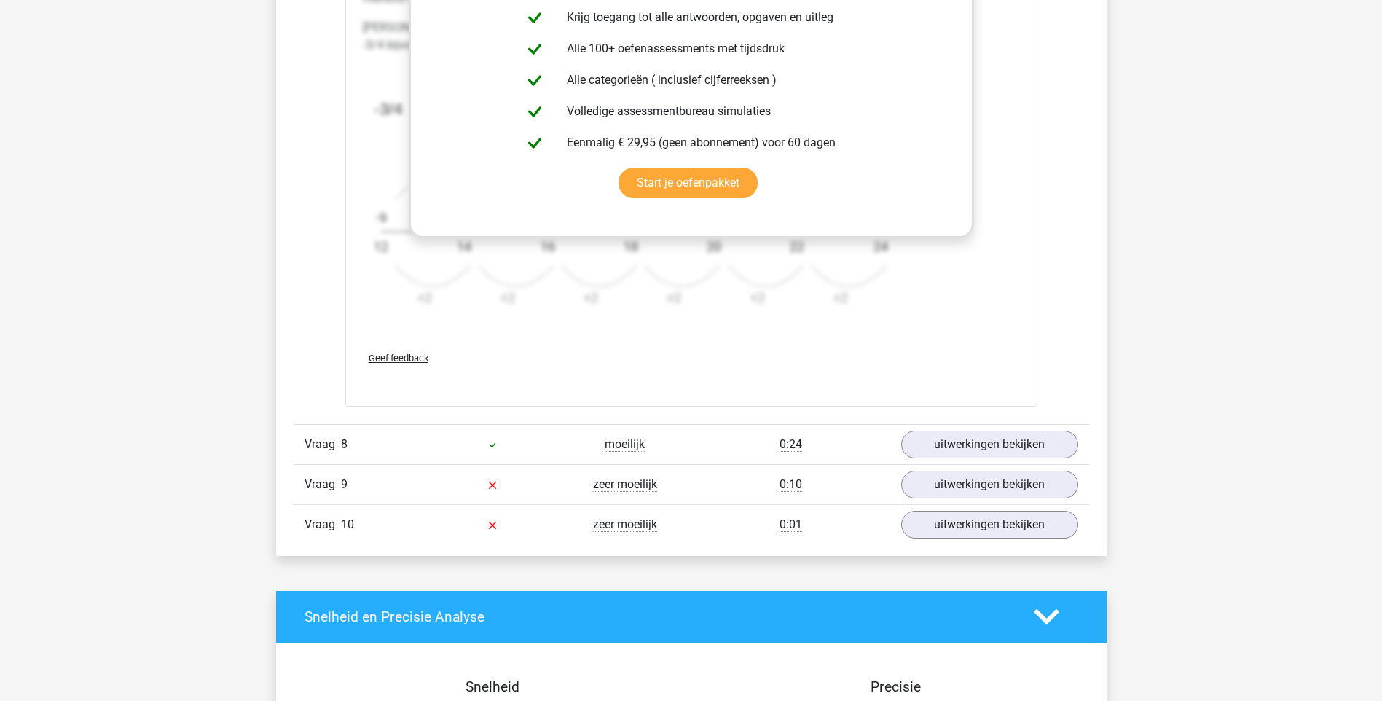
scroll to position [3716, 0]
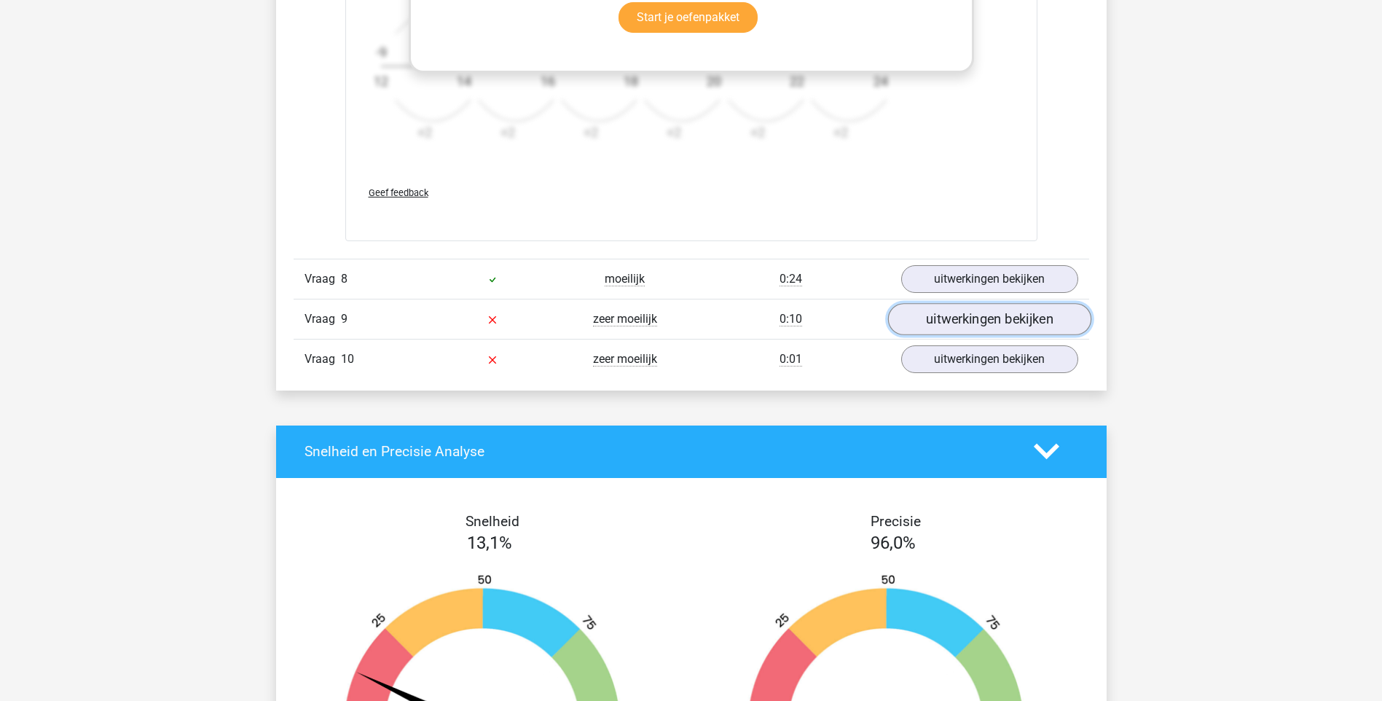
click at [979, 319] on link "uitwerkingen bekijken" at bounding box center [989, 319] width 203 height 32
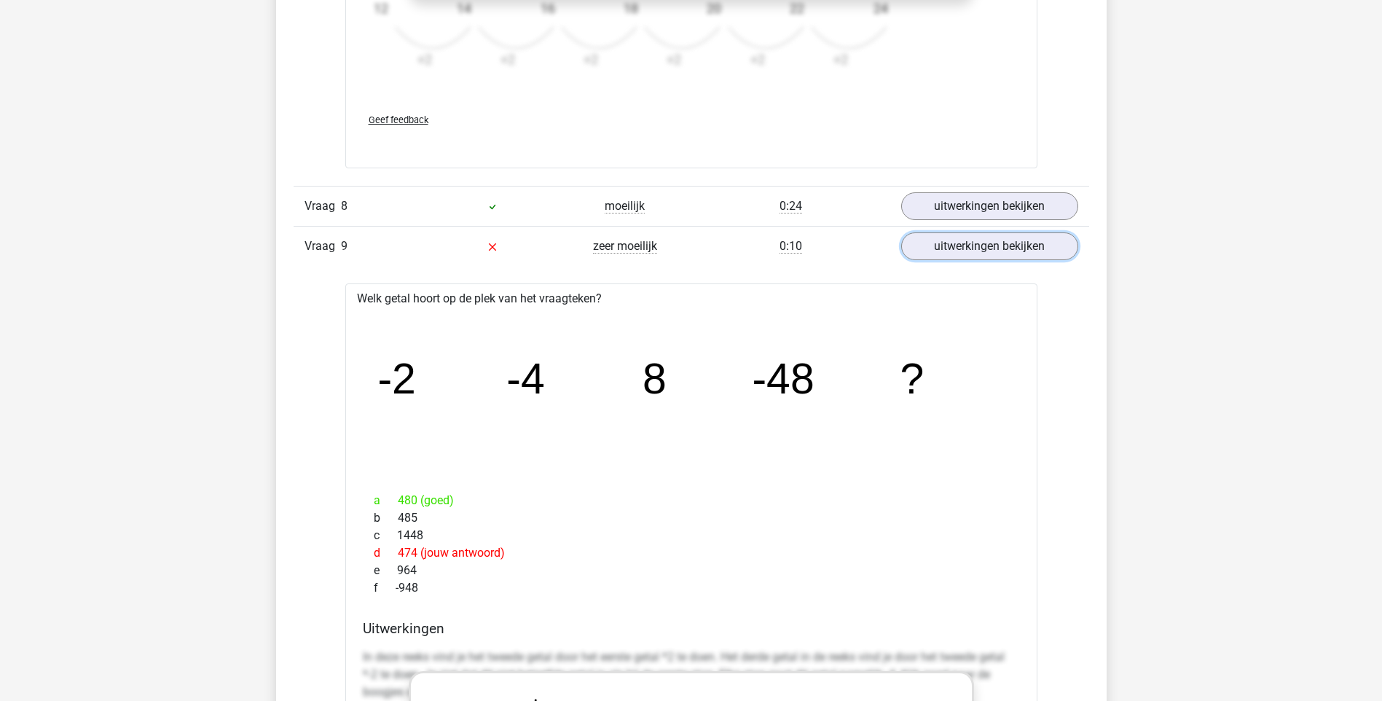
scroll to position [3862, 0]
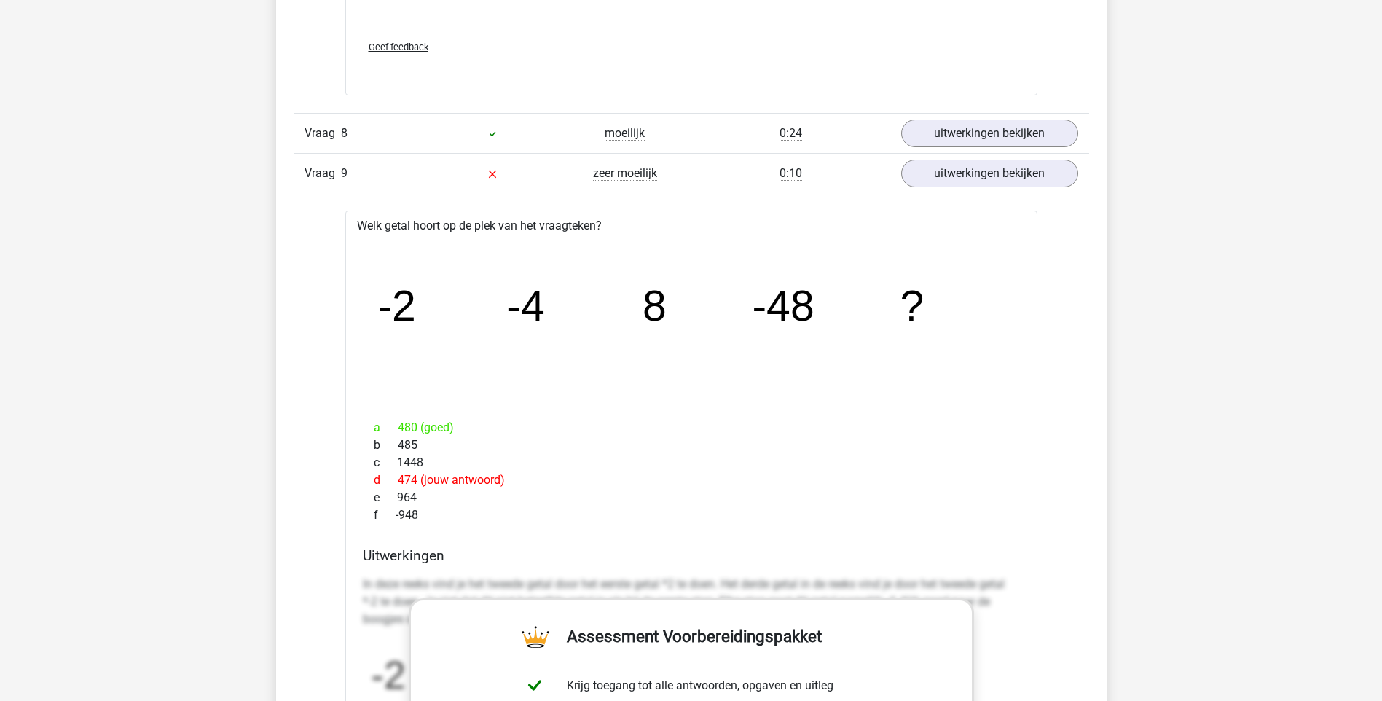
drag, startPoint x: 692, startPoint y: 178, endPoint x: 583, endPoint y: 171, distance: 108.8
click at [583, 171] on div "Vraag 9 zeer moeilijk 0:10 uitwerkingen bekijken" at bounding box center [692, 173] width 796 height 40
drag, startPoint x: 771, startPoint y: 304, endPoint x: 818, endPoint y: 304, distance: 47.4
click at [818, 304] on icon "image/svg+xml -2 -4 8 -48 ?" at bounding box center [692, 321] width 646 height 162
drag, startPoint x: 818, startPoint y: 304, endPoint x: 831, endPoint y: 332, distance: 30.6
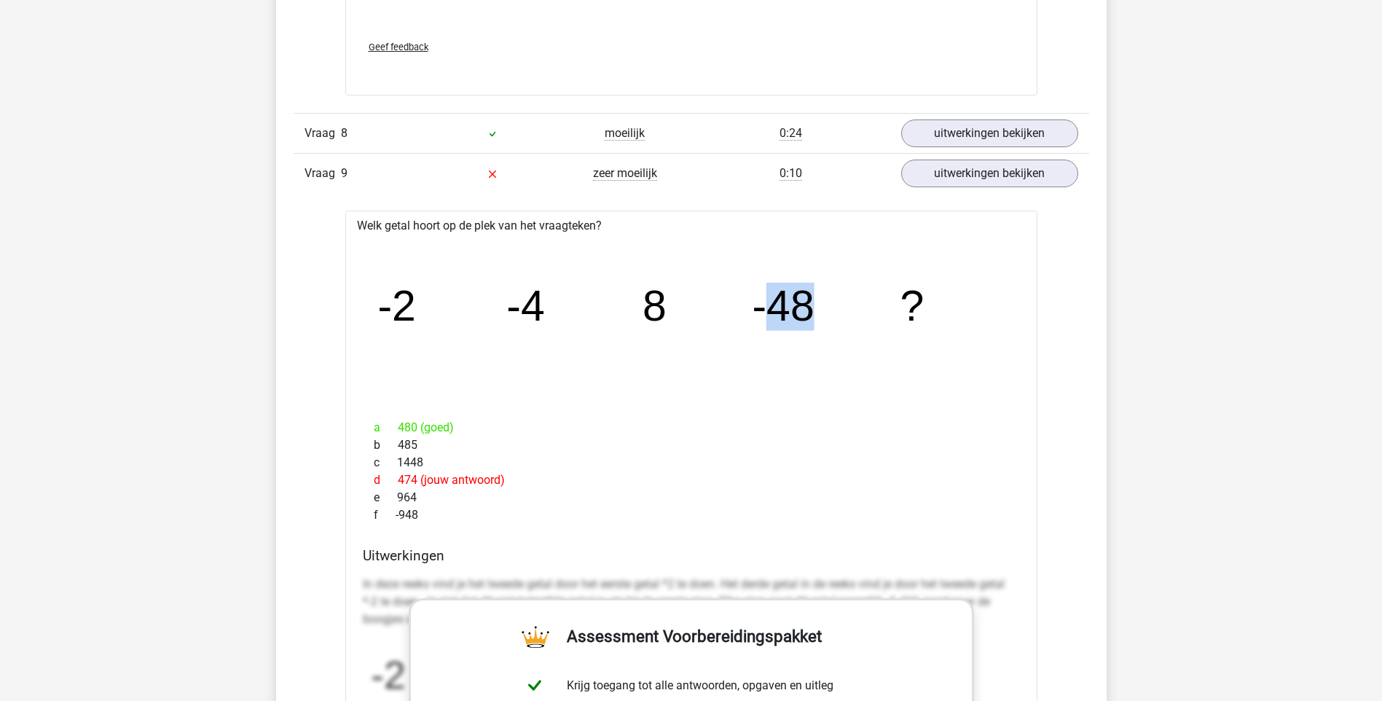
click at [831, 332] on icon "image/svg+xml -2 -4 8 -48 ?" at bounding box center [692, 321] width 646 height 162
drag, startPoint x: 649, startPoint y: 308, endPoint x: 822, endPoint y: 307, distance: 172.7
click at [822, 307] on icon "image/svg+xml -2 -4 8 -48 ?" at bounding box center [692, 321] width 646 height 162
click at [632, 371] on icon "image/svg+xml -2 -4 8 -48 ?" at bounding box center [692, 321] width 646 height 162
drag, startPoint x: 361, startPoint y: 434, endPoint x: 488, endPoint y: 430, distance: 126.8
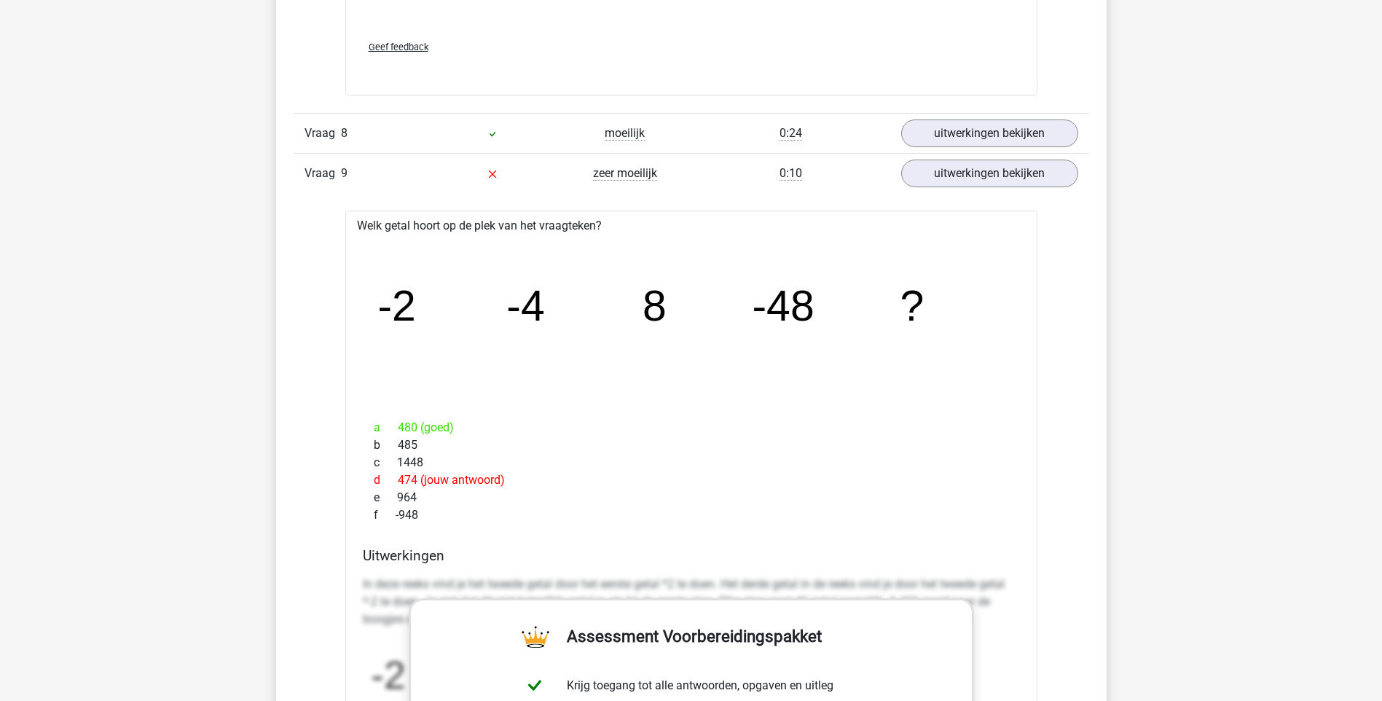
click at [488, 430] on div "Welk getal hoort op de plek van het vraagteken? image/svg+xml -2 -4 8 -48 ? a 4…" at bounding box center [691, 643] width 692 height 864
drag, startPoint x: 488, startPoint y: 430, endPoint x: 726, endPoint y: 431, distance: 238.3
click at [726, 431] on div "a 480 (goed)" at bounding box center [691, 427] width 657 height 17
drag, startPoint x: 525, startPoint y: 304, endPoint x: 537, endPoint y: 305, distance: 11.7
click at [537, 305] on tspan "-4" at bounding box center [525, 307] width 39 height 48
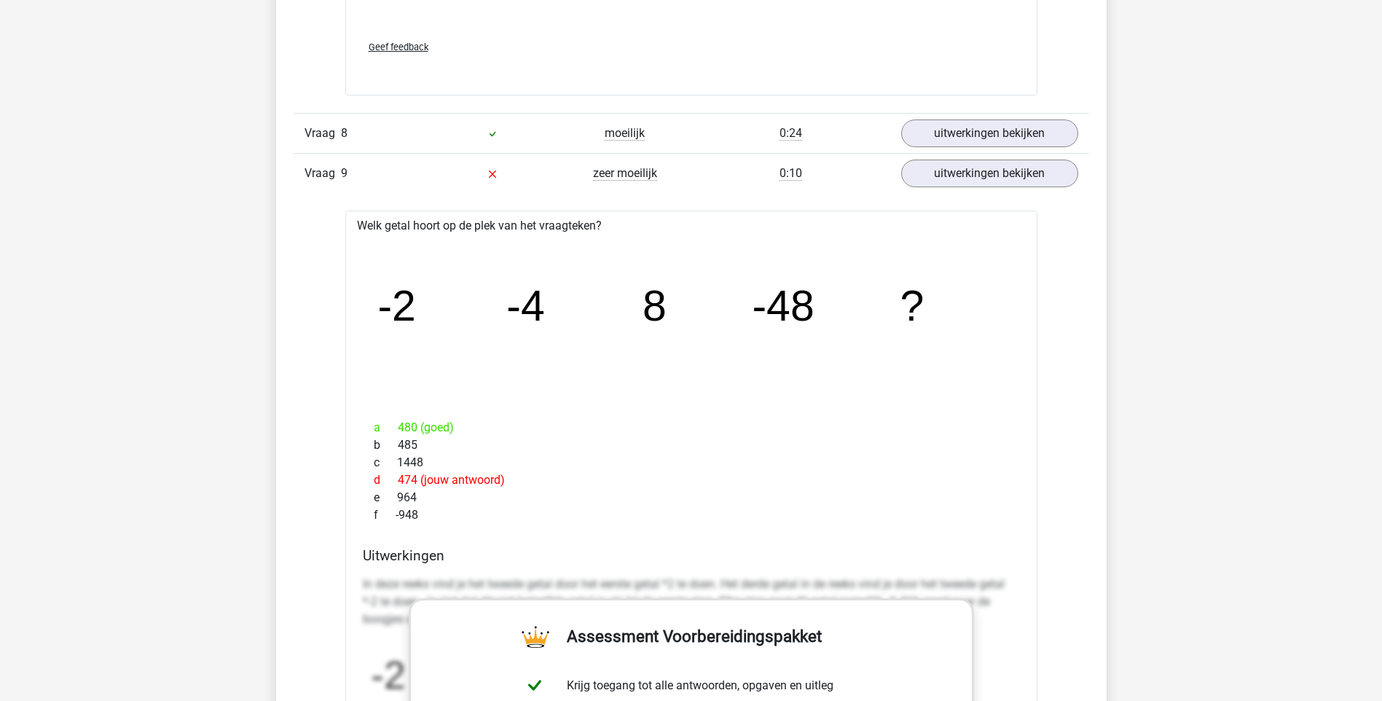
drag, startPoint x: 537, startPoint y: 305, endPoint x: 764, endPoint y: 309, distance: 226.7
click at [745, 316] on icon "image/svg+xml -2 -4 8 -48 ?" at bounding box center [692, 321] width 646 height 162
drag, startPoint x: 785, startPoint y: 309, endPoint x: 792, endPoint y: 308, distance: 7.3
click at [792, 308] on icon "image/svg+xml -2 -4 8 -48 ?" at bounding box center [692, 321] width 646 height 162
drag, startPoint x: 792, startPoint y: 308, endPoint x: 663, endPoint y: 316, distance: 129.2
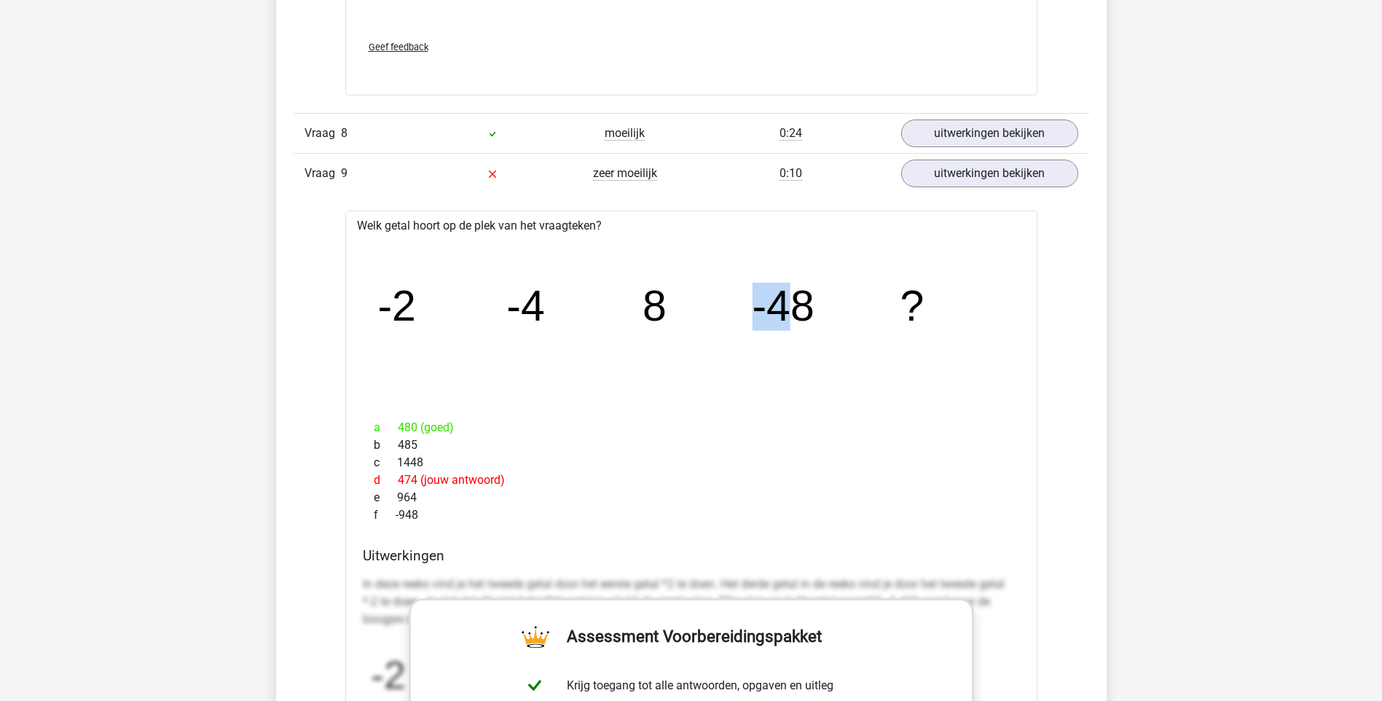
click at [794, 317] on tspan "-48" at bounding box center [784, 307] width 62 height 48
click at [378, 307] on tspan "-2" at bounding box center [396, 307] width 39 height 48
drag, startPoint x: 382, startPoint y: 308, endPoint x: 420, endPoint y: 305, distance: 38.0
click at [420, 305] on icon "image/svg+xml -2 -4 8 -48 ?" at bounding box center [692, 321] width 646 height 162
drag, startPoint x: 420, startPoint y: 305, endPoint x: 650, endPoint y: 310, distance: 230.3
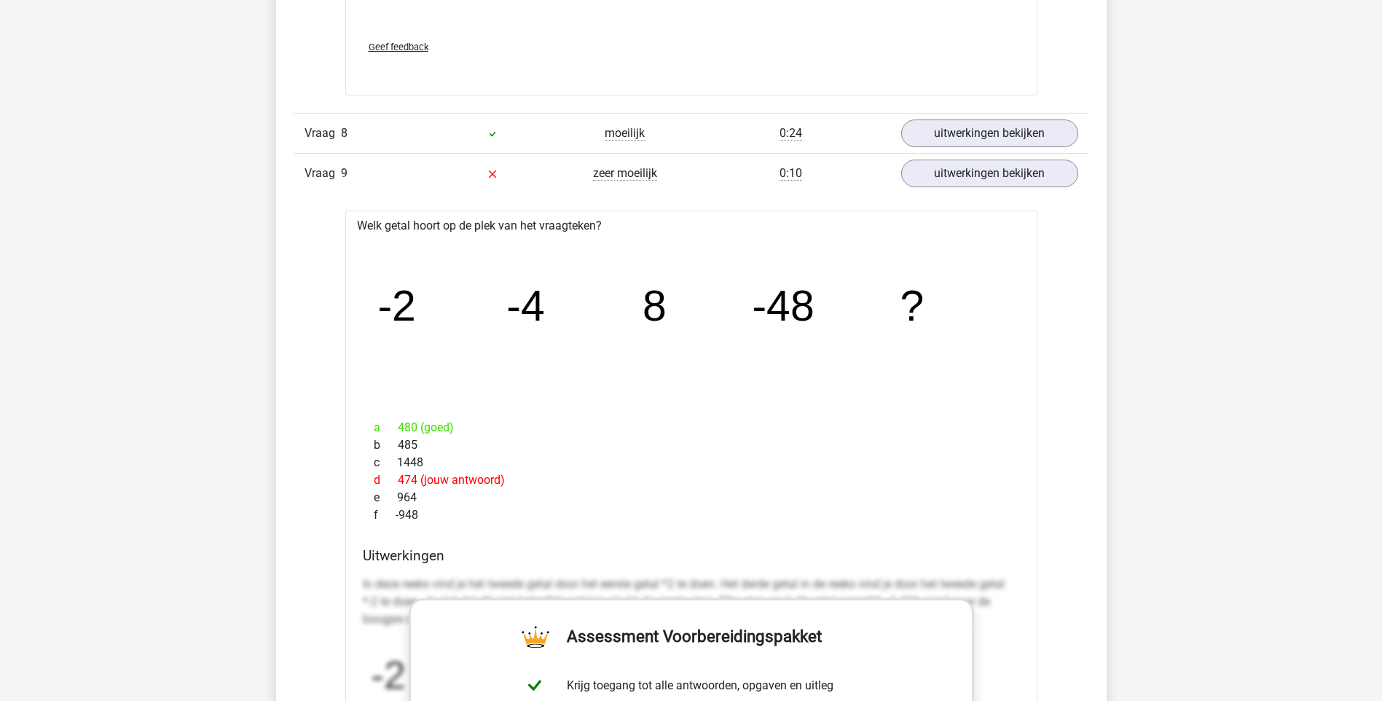
click at [635, 320] on icon "image/svg+xml -2 -4 8 -48 ?" at bounding box center [692, 321] width 646 height 162
click at [662, 308] on tspan "8" at bounding box center [655, 307] width 24 height 48
drag, startPoint x: 662, startPoint y: 308, endPoint x: 536, endPoint y: 329, distance: 127.9
click at [530, 326] on tspan "-4" at bounding box center [525, 307] width 39 height 48
drag, startPoint x: 498, startPoint y: 302, endPoint x: 581, endPoint y: 305, distance: 83.1
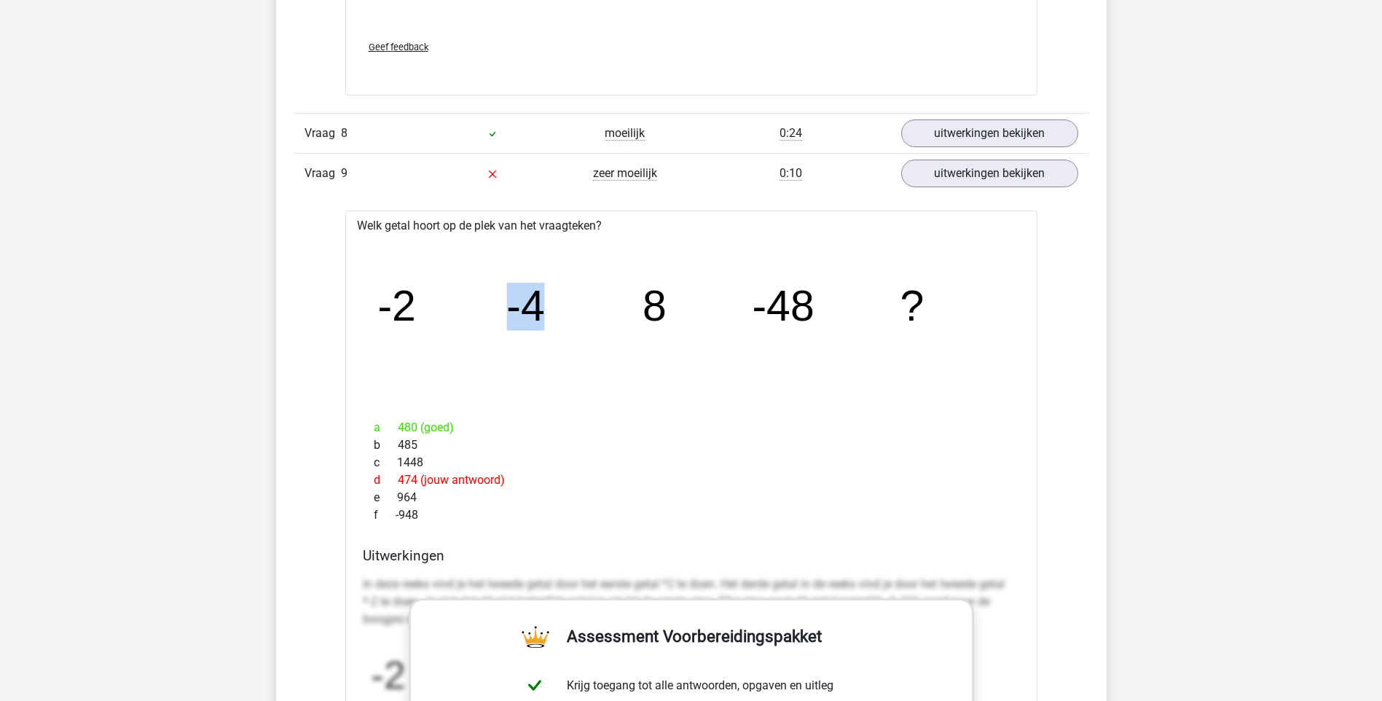
click at [581, 305] on icon "image/svg+xml -2 -4 8 -48 ?" at bounding box center [692, 321] width 646 height 162
click at [499, 298] on icon "image/svg+xml -2 -4 8 -48 ?" at bounding box center [692, 321] width 646 height 162
click at [650, 299] on tspan "8" at bounding box center [655, 307] width 24 height 48
drag, startPoint x: 654, startPoint y: 298, endPoint x: 684, endPoint y: 300, distance: 29.2
click at [684, 300] on icon "image/svg+xml -2 -4 8 -48 ?" at bounding box center [692, 321] width 646 height 162
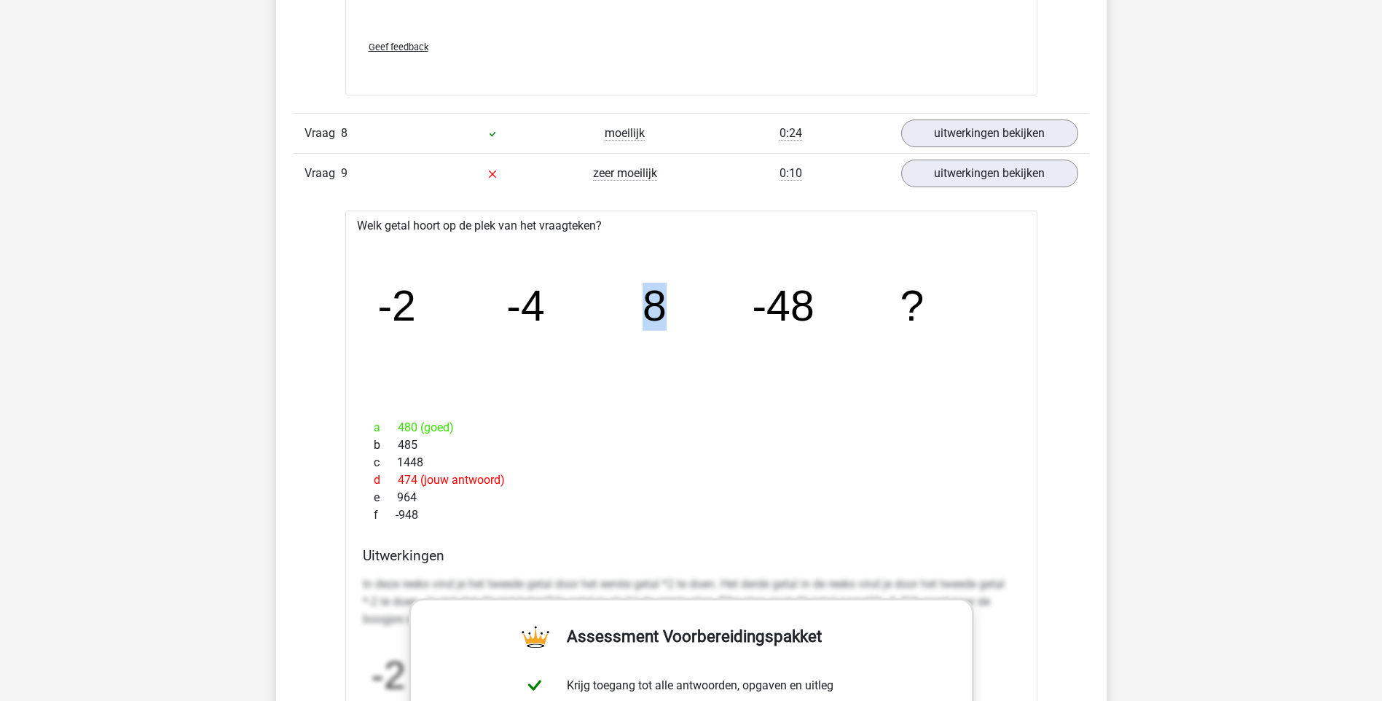
drag, startPoint x: 684, startPoint y: 300, endPoint x: 629, endPoint y: 353, distance: 76.3
click at [629, 353] on icon "image/svg+xml -2 -4 8 -48 ?" at bounding box center [692, 321] width 646 height 162
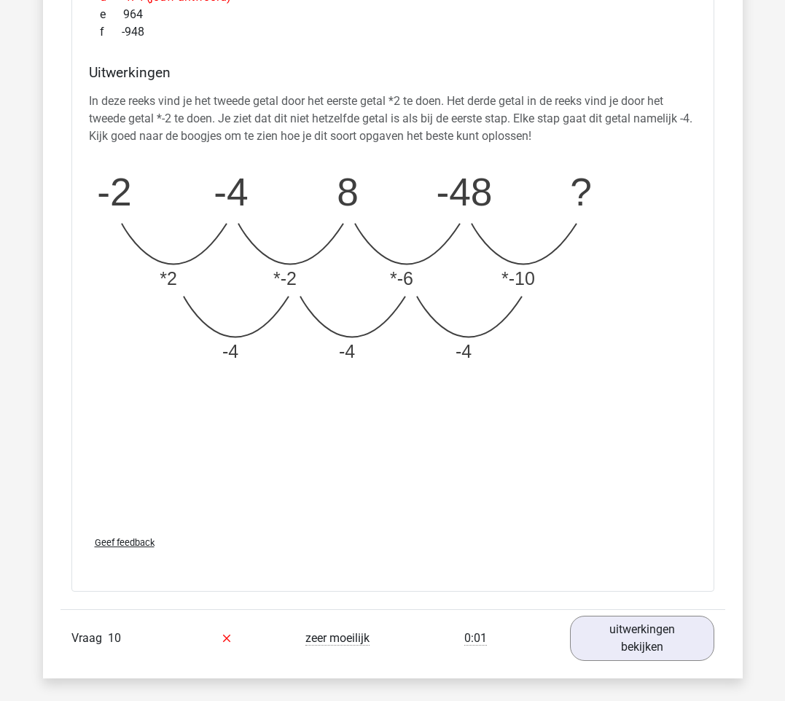
scroll to position [4445, 0]
drag, startPoint x: 229, startPoint y: 375, endPoint x: 512, endPoint y: 369, distance: 282.8
click at [512, 369] on icon "image/svg+xml -2 -4 8 -48 ? *2 *-2 *-6 *-10 -4 -4 -4" at bounding box center [380, 265] width 583 height 219
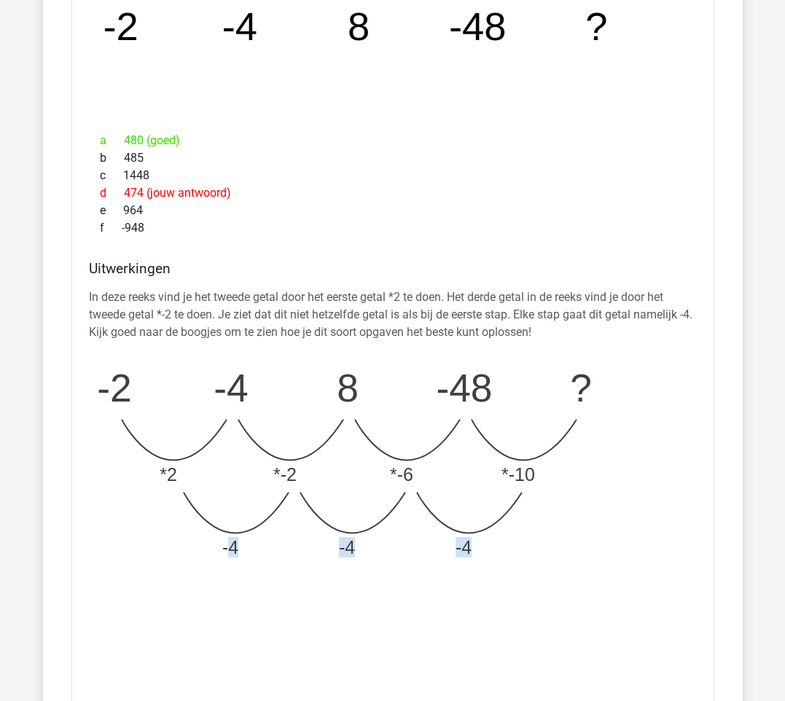
scroll to position [4226, 0]
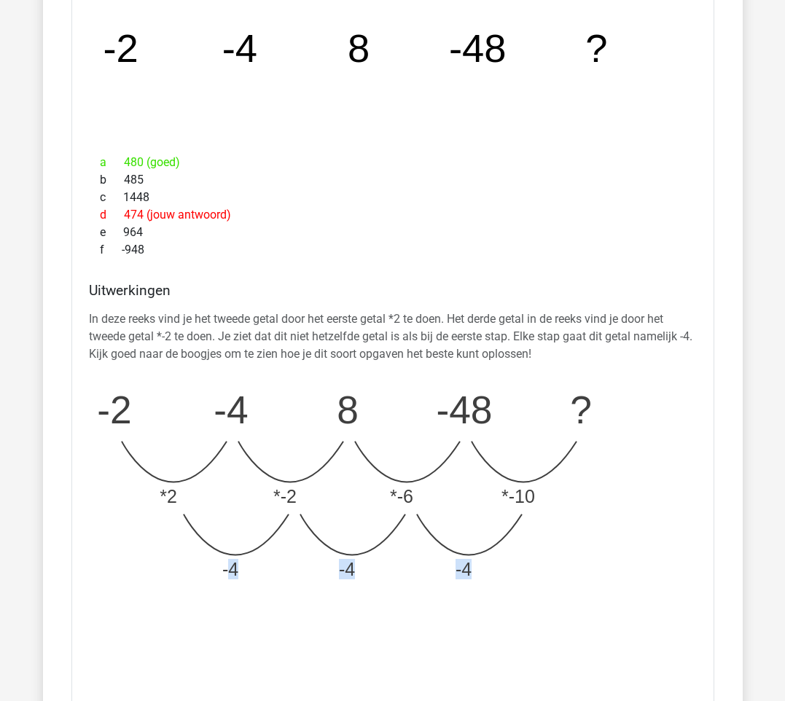
drag, startPoint x: 190, startPoint y: 182, endPoint x: 86, endPoint y: 184, distance: 104.2
click at [86, 184] on div "Welk getal hoort op de plek van het vraagteken? image/svg+xml -2 -4 8 -48 ? a 4…" at bounding box center [392, 384] width 643 height 852
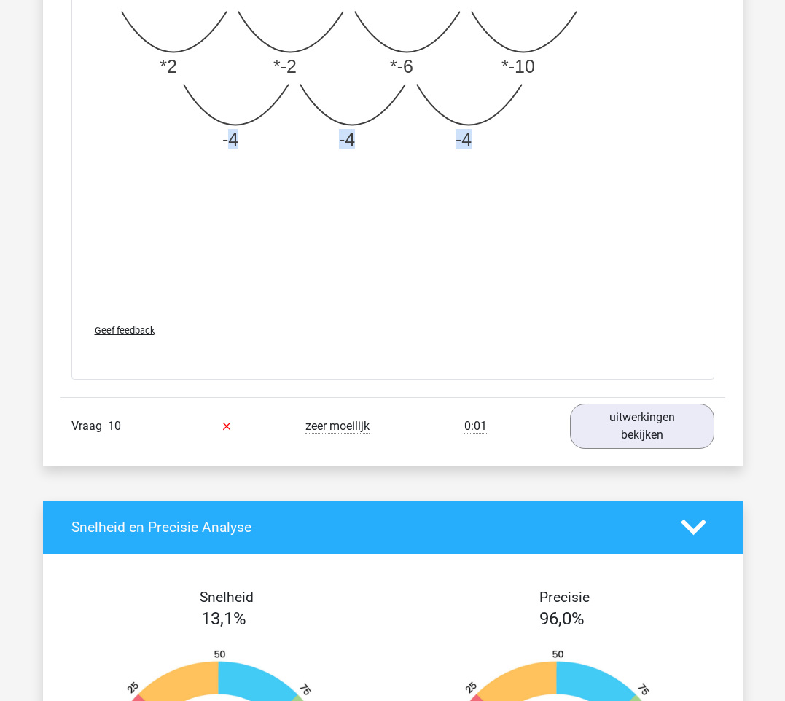
scroll to position [4882, 0]
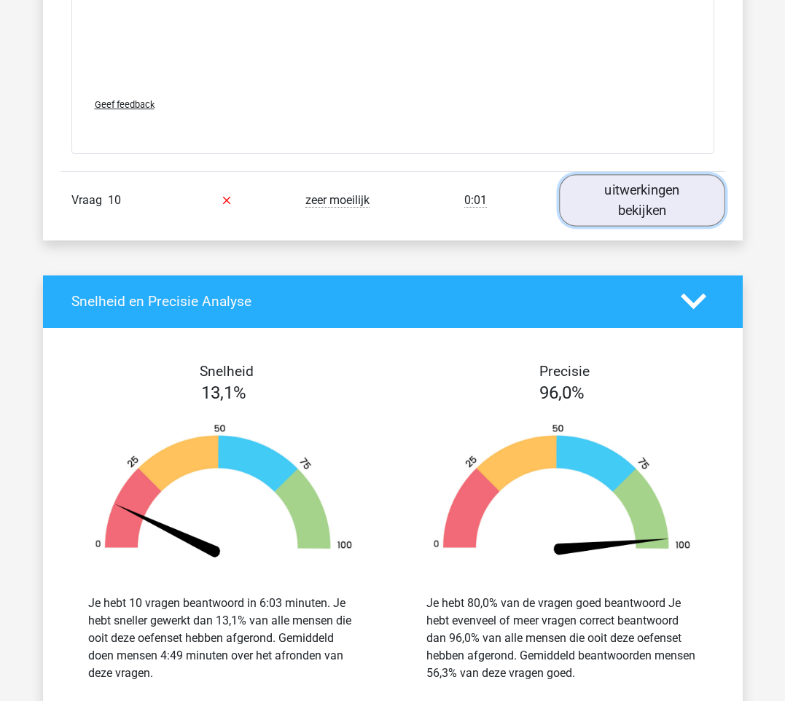
click at [657, 214] on link "uitwerkingen bekijken" at bounding box center [642, 200] width 166 height 52
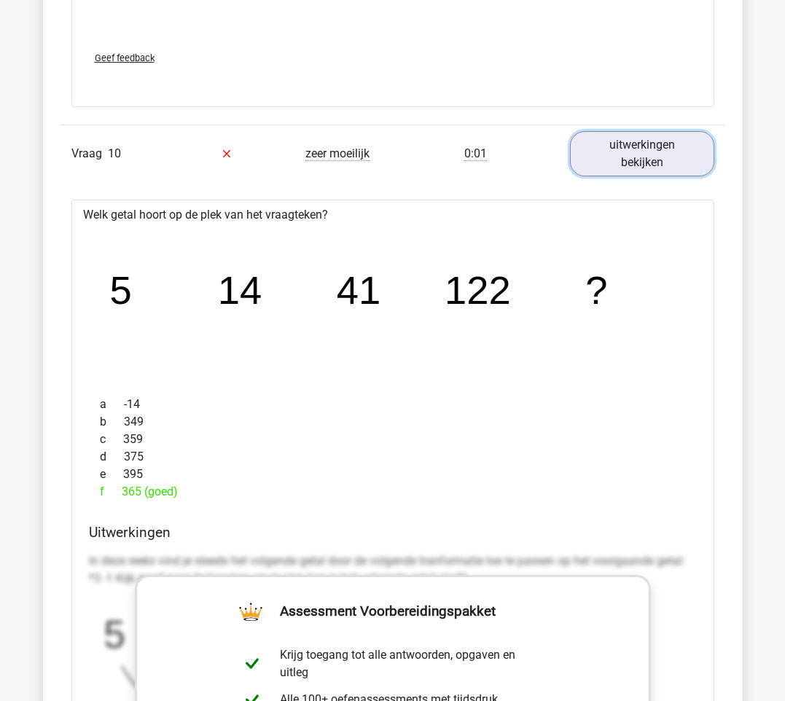
scroll to position [4955, 0]
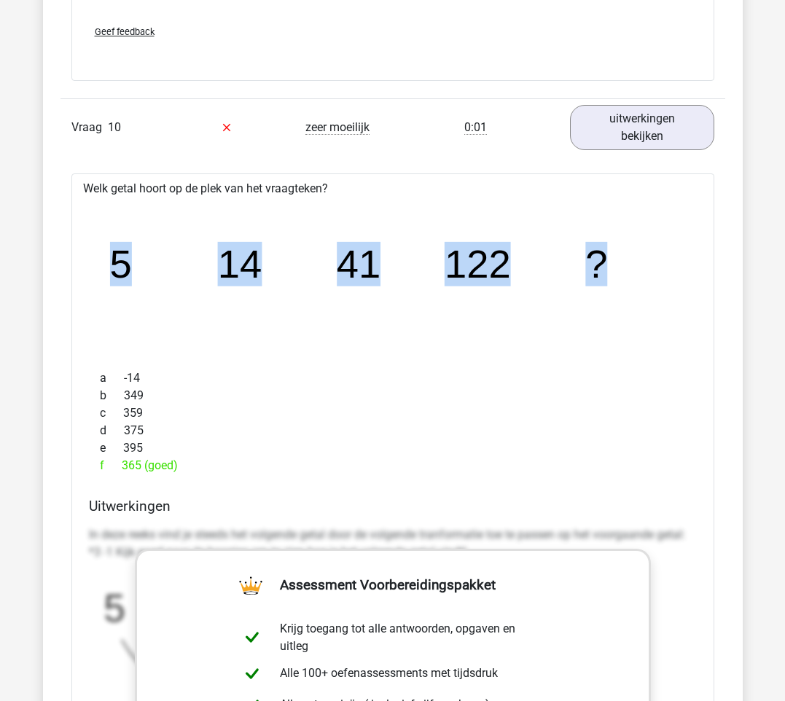
drag, startPoint x: 112, startPoint y: 273, endPoint x: 641, endPoint y: 273, distance: 528.3
click at [641, 273] on icon "image/svg+xml 5 14 41 122 ?" at bounding box center [393, 277] width 596 height 149
drag, startPoint x: 641, startPoint y: 273, endPoint x: 544, endPoint y: 353, distance: 125.2
click at [546, 352] on icon "image/svg+xml 5 14 41 122 ?" at bounding box center [393, 277] width 596 height 149
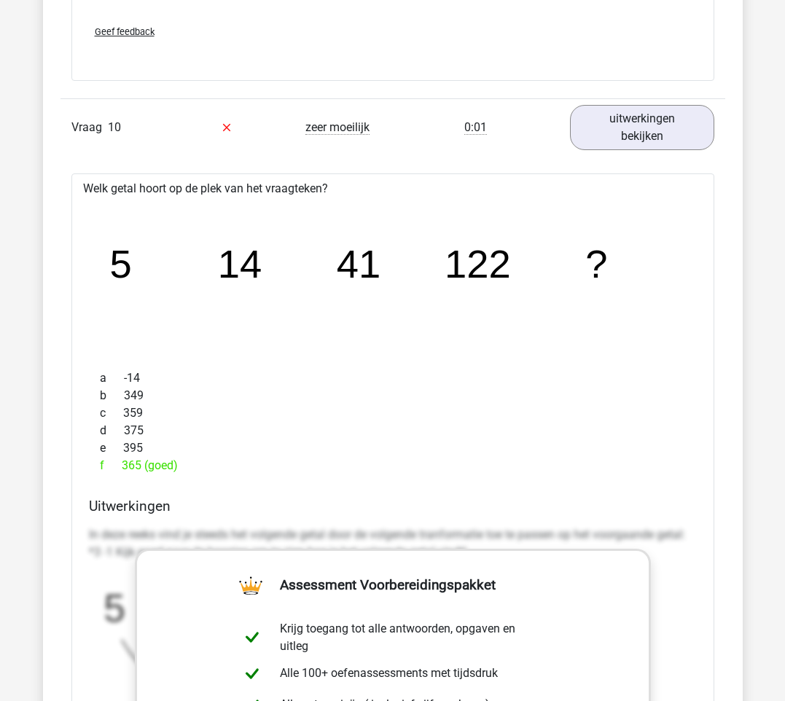
drag, startPoint x: 195, startPoint y: 478, endPoint x: 60, endPoint y: 482, distance: 134.1
drag, startPoint x: 60, startPoint y: 482, endPoint x: 200, endPoint y: 374, distance: 177.1
click at [197, 378] on div "Welk getal hoort op de plek van het vraagteken? image/svg+xml 5 14 41 122 ? a -…" at bounding box center [392, 599] width 643 height 852
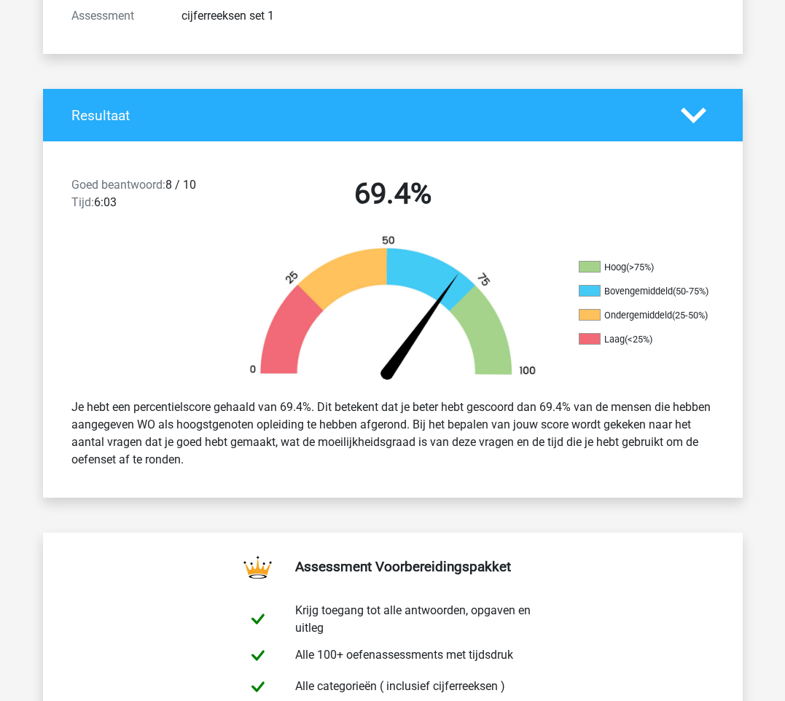
scroll to position [146, 0]
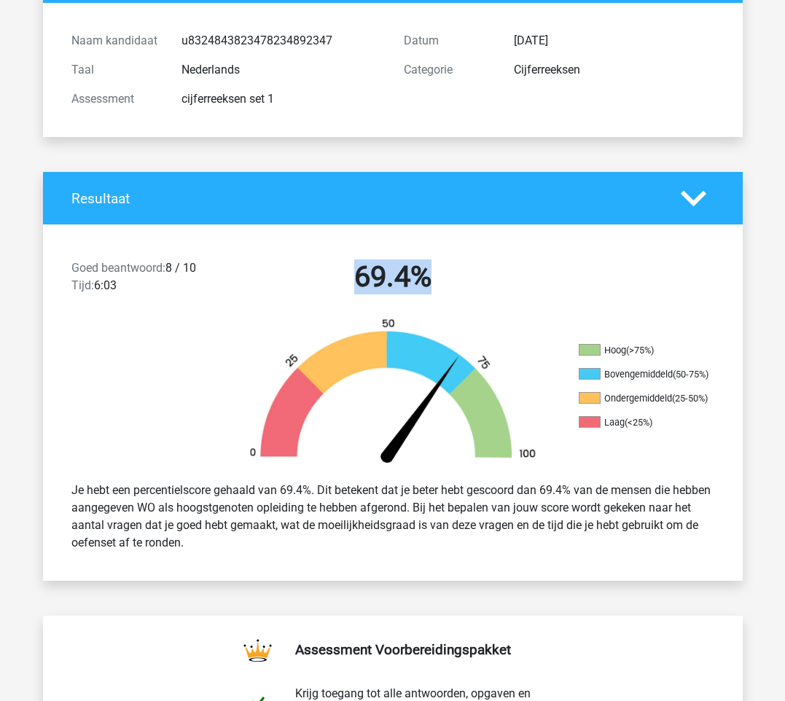
click at [447, 279] on h2 "69.4%" at bounding box center [393, 276] width 310 height 35
click at [474, 297] on div "69.4%" at bounding box center [393, 279] width 332 height 41
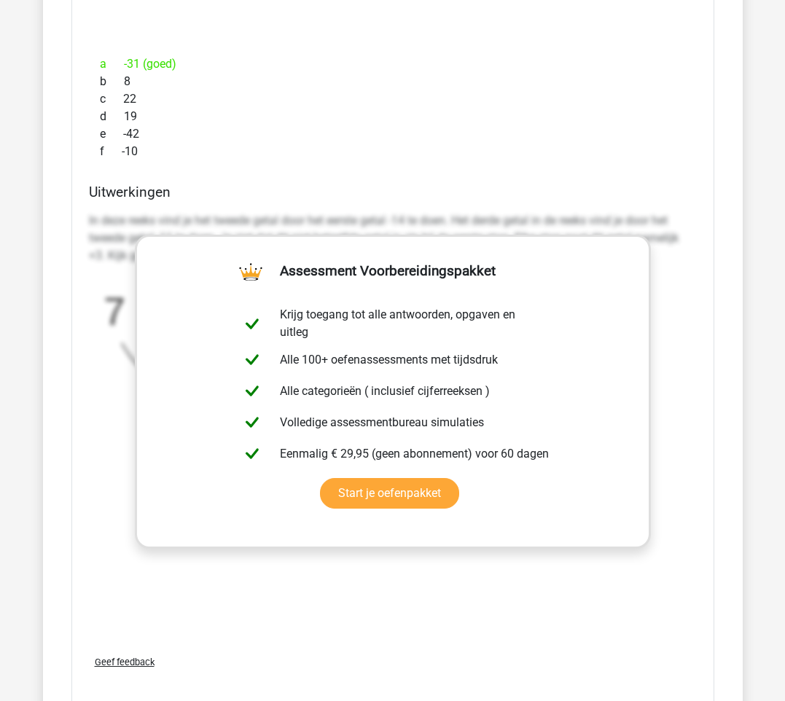
scroll to position [1967, 0]
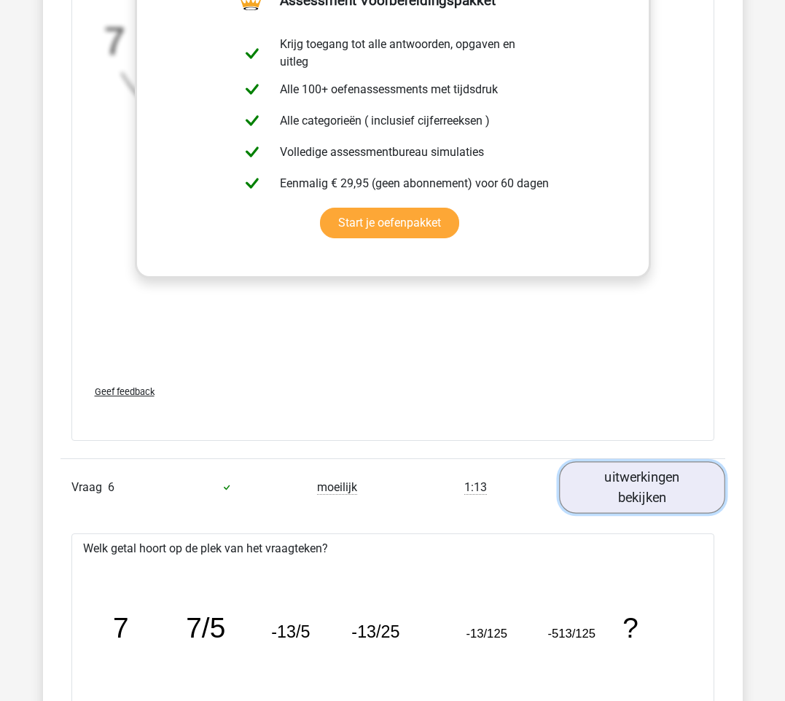
click at [664, 481] on link "uitwerkingen bekijken" at bounding box center [642, 487] width 166 height 52
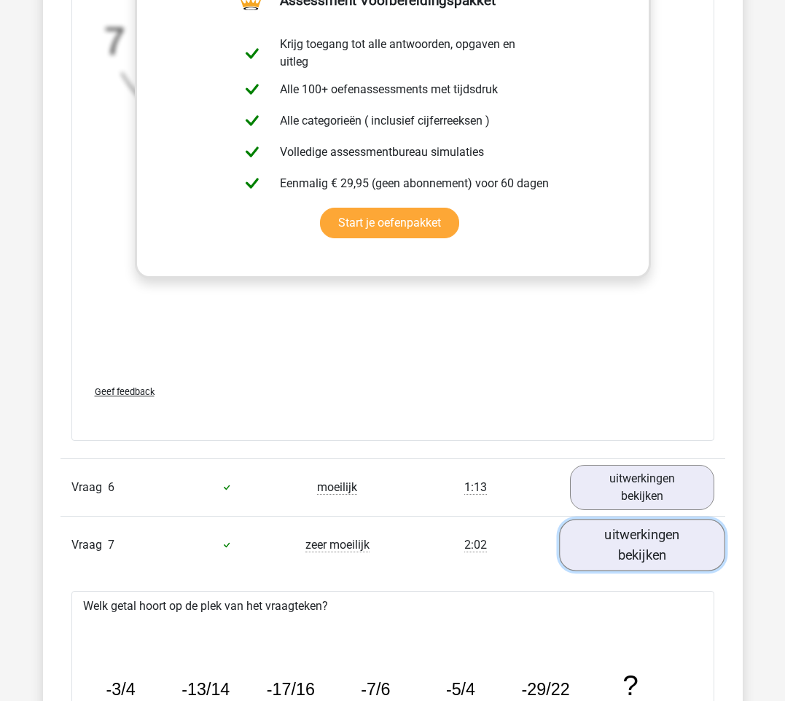
click at [659, 533] on link "uitwerkingen bekijken" at bounding box center [642, 545] width 166 height 52
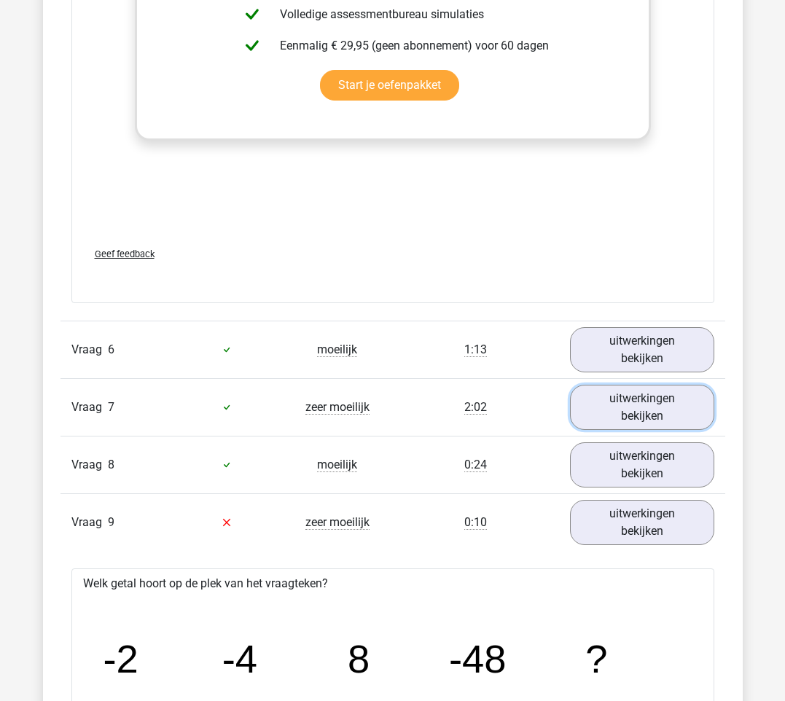
scroll to position [2259, 0]
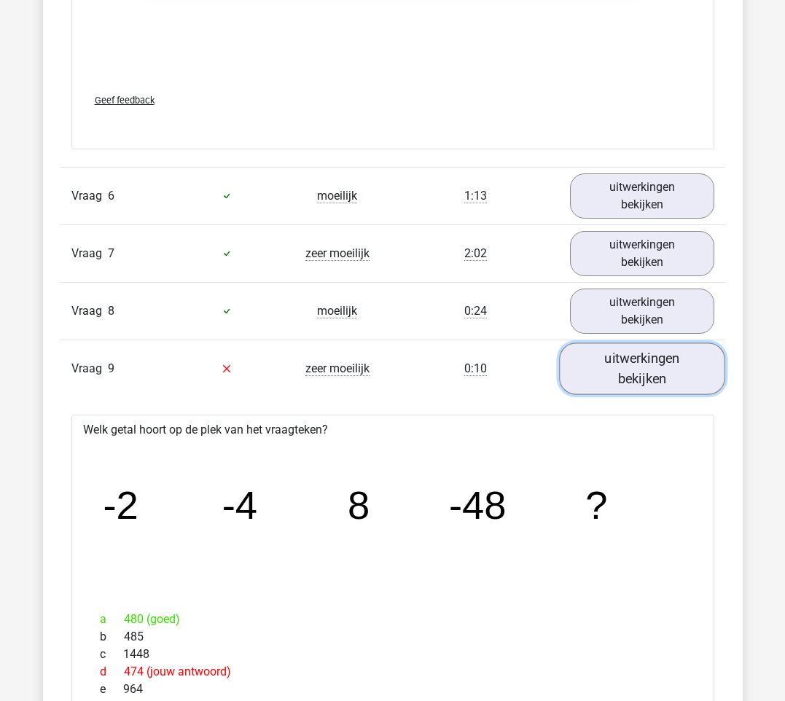
click at [647, 355] on link "uitwerkingen bekijken" at bounding box center [642, 368] width 166 height 52
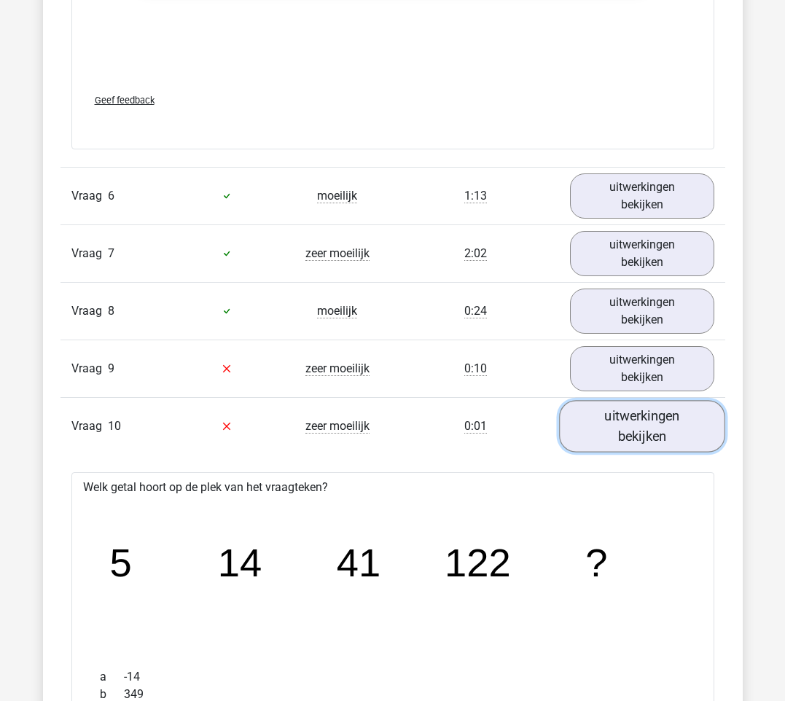
click at [654, 412] on link "uitwerkingen bekijken" at bounding box center [642, 426] width 166 height 52
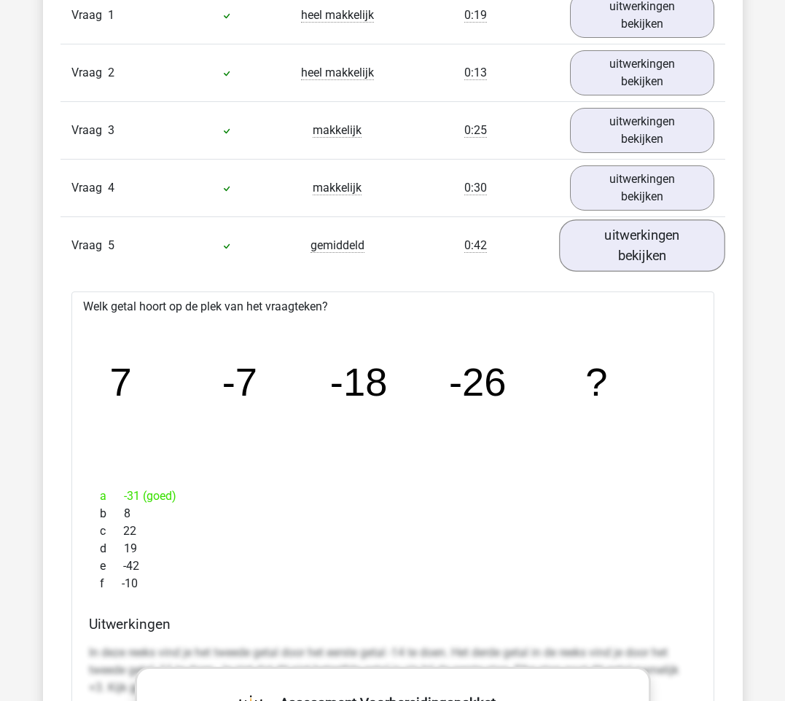
scroll to position [1239, 0]
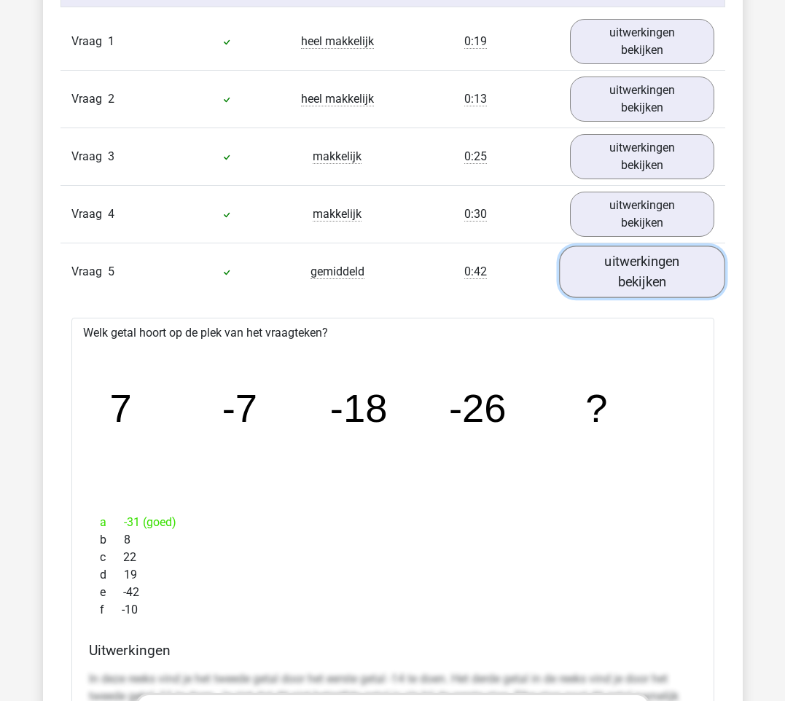
click at [639, 273] on link "uitwerkingen bekijken" at bounding box center [642, 272] width 166 height 52
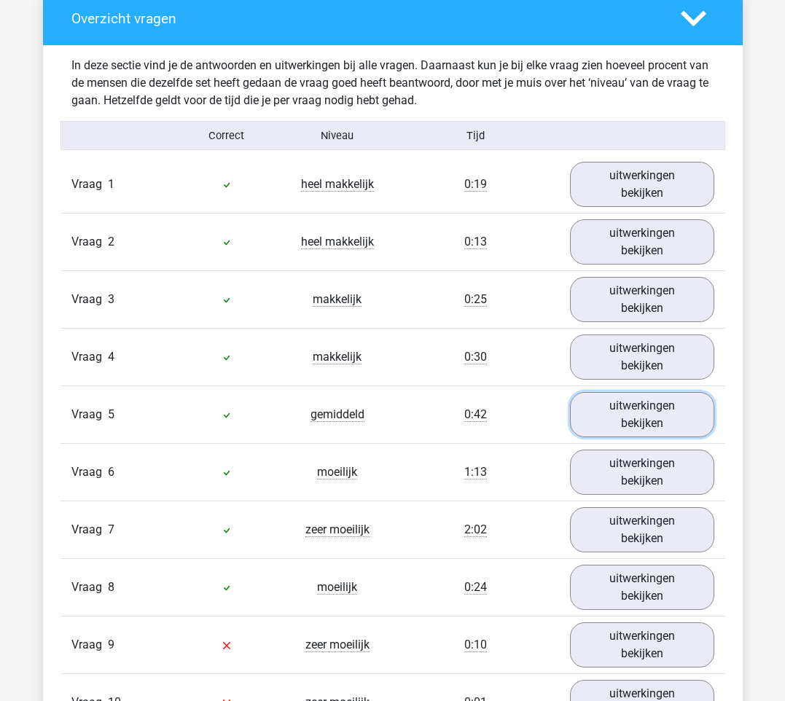
scroll to position [1166, 0]
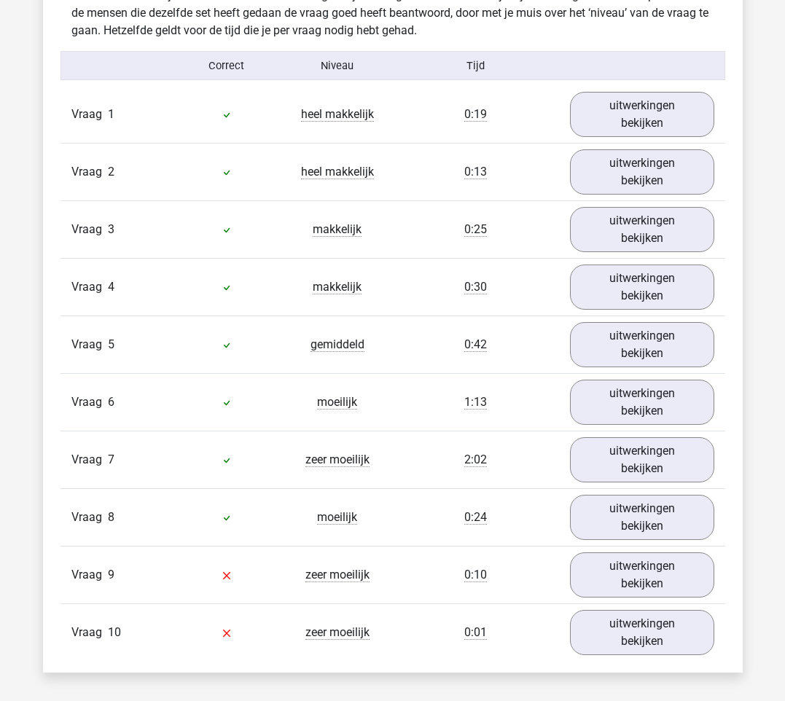
drag, startPoint x: 242, startPoint y: 619, endPoint x: 246, endPoint y: 641, distance: 21.4
click at [246, 641] on div "Vraag 1 heel makkelijk 0:19 uitwerkingen bekijken Welk getal hoort op de plek v…" at bounding box center [392, 373] width 643 height 575
copy div "zeer moeilijk 0:10 uitwerkingen bekijken Welk getal hoort op de plek van het vr…"
click at [273, 580] on div at bounding box center [226, 574] width 111 height 17
click at [632, 457] on link "uitwerkingen bekijken" at bounding box center [642, 460] width 166 height 52
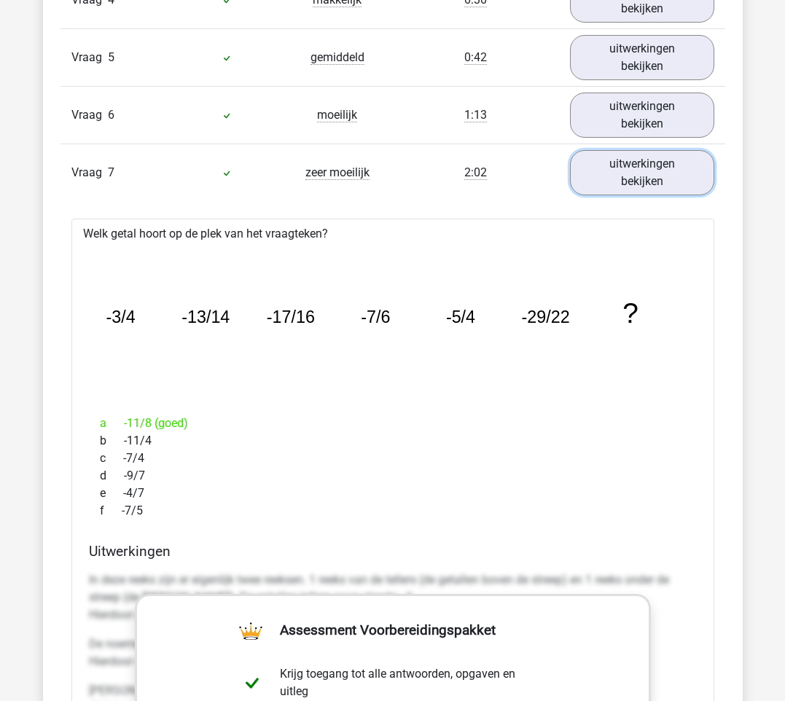
scroll to position [1384, 0]
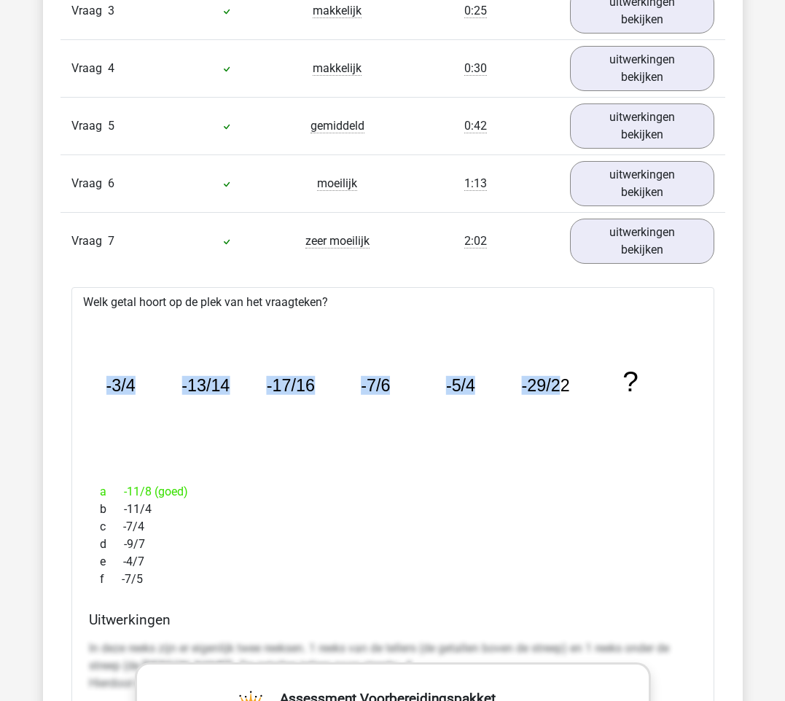
drag, startPoint x: 108, startPoint y: 377, endPoint x: 559, endPoint y: 388, distance: 451.2
click at [559, 388] on g "-3/4 -13/14 -17/16 -7/6 -5/4 -29/22 ?" at bounding box center [372, 381] width 533 height 31
drag, startPoint x: 559, startPoint y: 388, endPoint x: 432, endPoint y: 486, distance: 160.5
click at [433, 483] on div "a -11/8 (goed)" at bounding box center [393, 491] width 608 height 17
drag, startPoint x: 104, startPoint y: 384, endPoint x: 600, endPoint y: 376, distance: 495.6
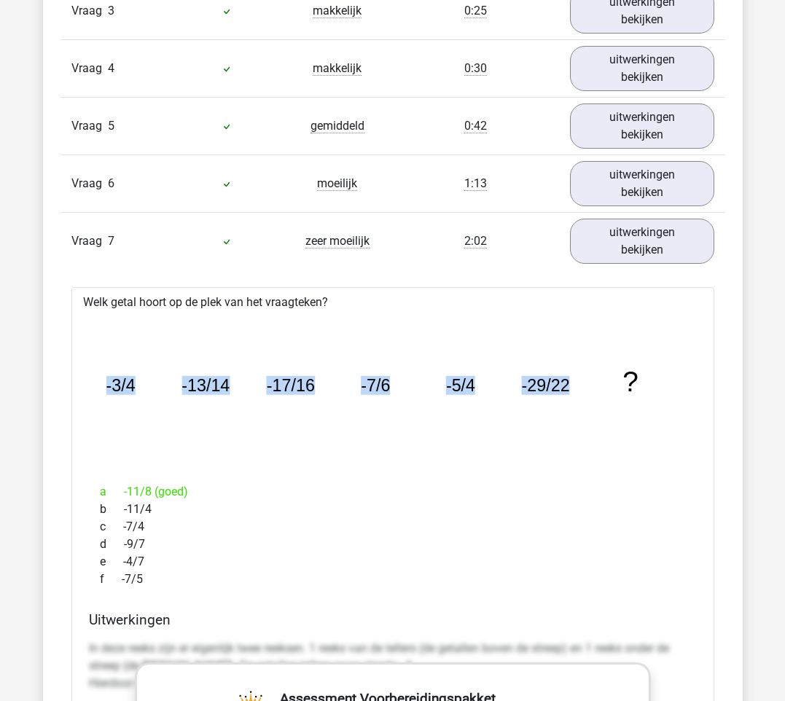
click at [600, 376] on icon "image/svg+xml -3/4 -13/14 -17/16 -7/6 -5/4 -29/22 ?" at bounding box center [393, 391] width 596 height 149
click at [653, 377] on icon "image/svg+xml -3/4 -13/14 -17/16 -7/6 -5/4 -29/22 ?" at bounding box center [393, 391] width 596 height 149
drag, startPoint x: 653, startPoint y: 377, endPoint x: 448, endPoint y: 485, distance: 231.8
click at [541, 483] on div "a -11/8 (goed) b -11/4 c -7/4 d -9/7 e -4/7 f -7/5" at bounding box center [393, 535] width 608 height 117
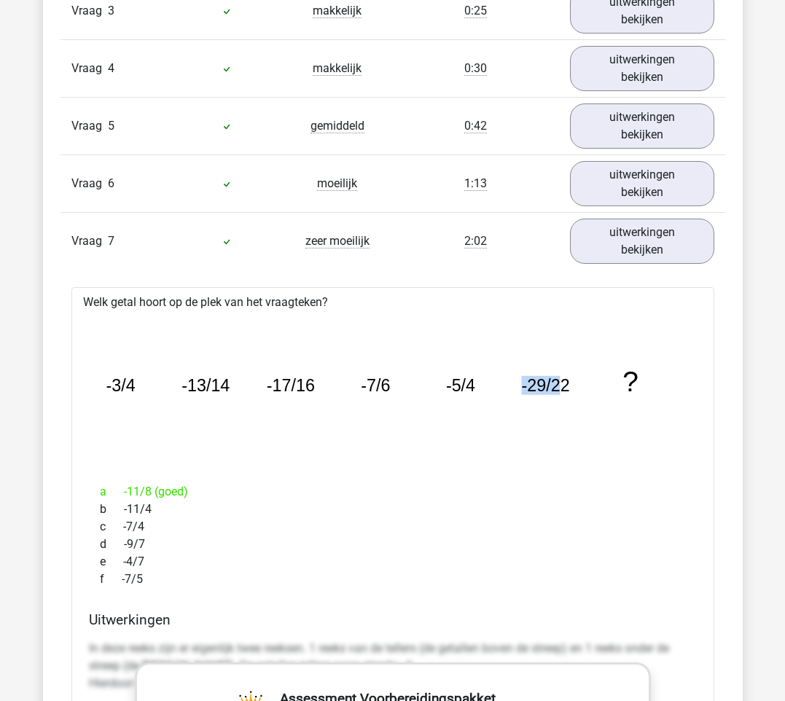
drag, startPoint x: 517, startPoint y: 383, endPoint x: 573, endPoint y: 391, distance: 55.9
click at [573, 391] on icon "image/svg+xml -3/4 -13/14 -17/16 -7/6 -5/4 -29/22 ?" at bounding box center [393, 391] width 596 height 149
drag, startPoint x: 573, startPoint y: 391, endPoint x: 492, endPoint y: 497, distance: 133.6
click at [520, 497] on div "a -11/8 (goed)" at bounding box center [393, 491] width 608 height 17
drag, startPoint x: 103, startPoint y: 383, endPoint x: 601, endPoint y: 380, distance: 498.4
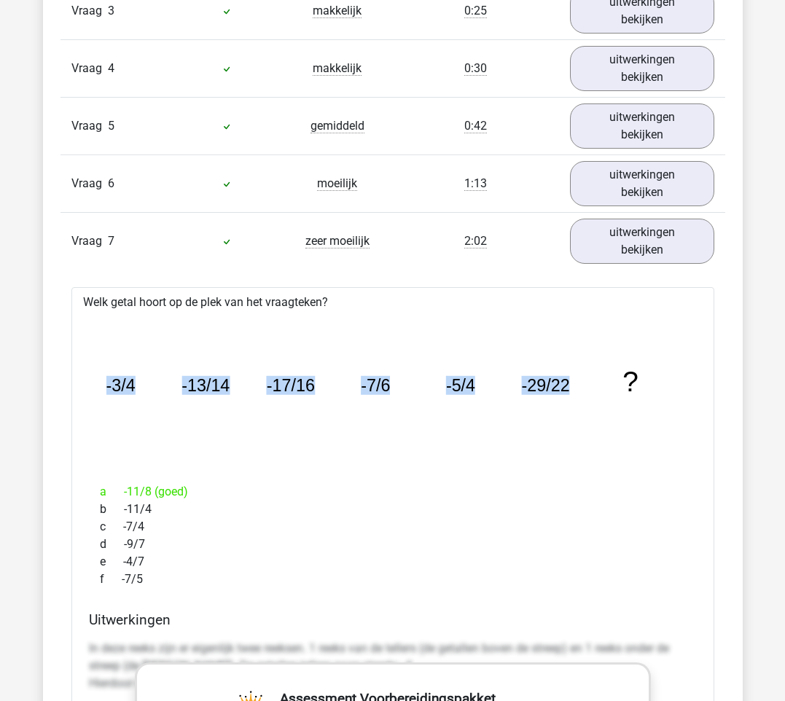
click at [601, 380] on icon "image/svg+xml -3/4 -13/14 -17/16 -7/6 -5/4 -29/22 ?" at bounding box center [393, 391] width 596 height 149
drag, startPoint x: 601, startPoint y: 380, endPoint x: 511, endPoint y: 450, distance: 114.3
click at [511, 450] on icon "image/svg+xml -3/4 -13/14 -17/16 -7/6 -5/4 -29/22 ?" at bounding box center [393, 391] width 596 height 149
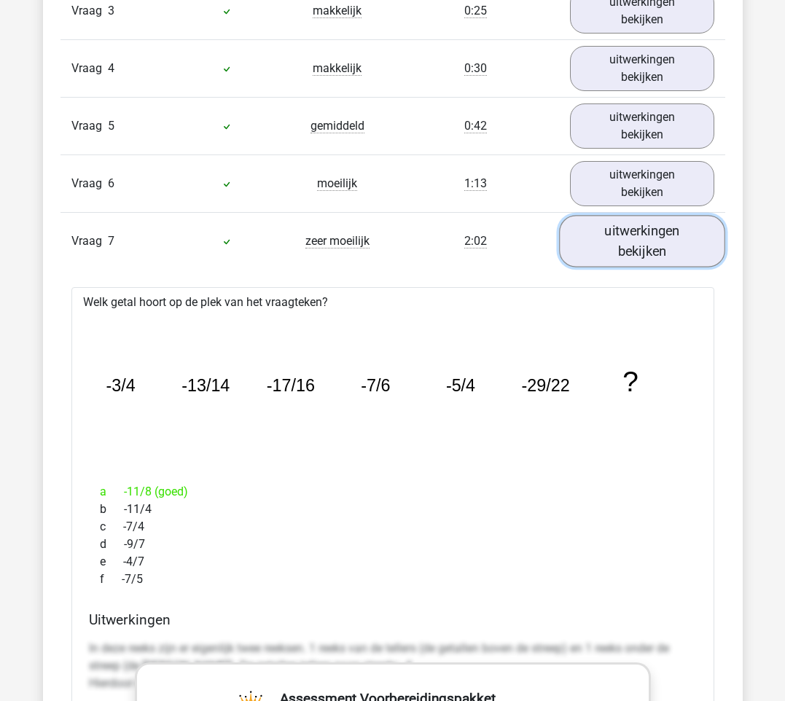
click at [638, 247] on link "uitwerkingen bekijken" at bounding box center [642, 241] width 166 height 52
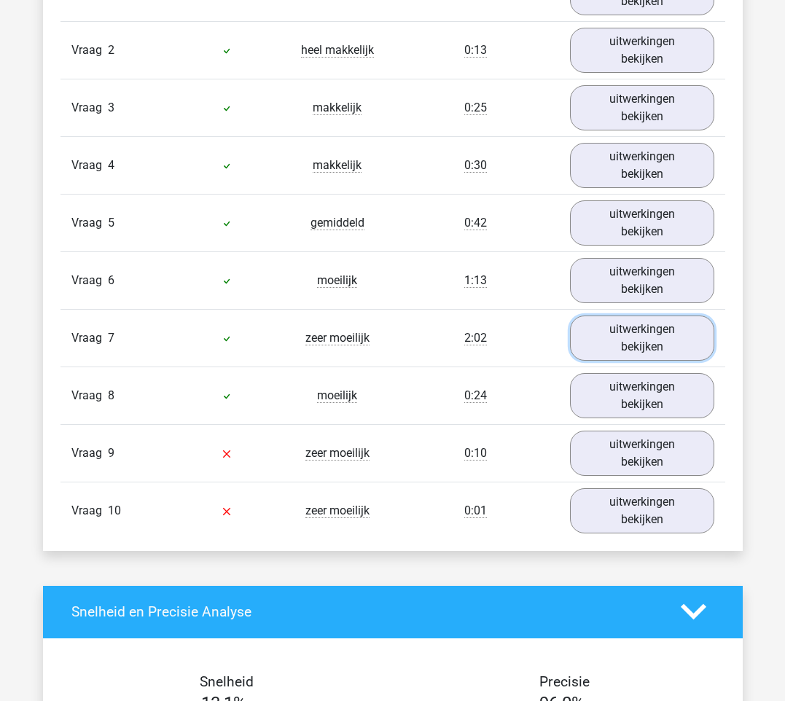
scroll to position [1093, 0]
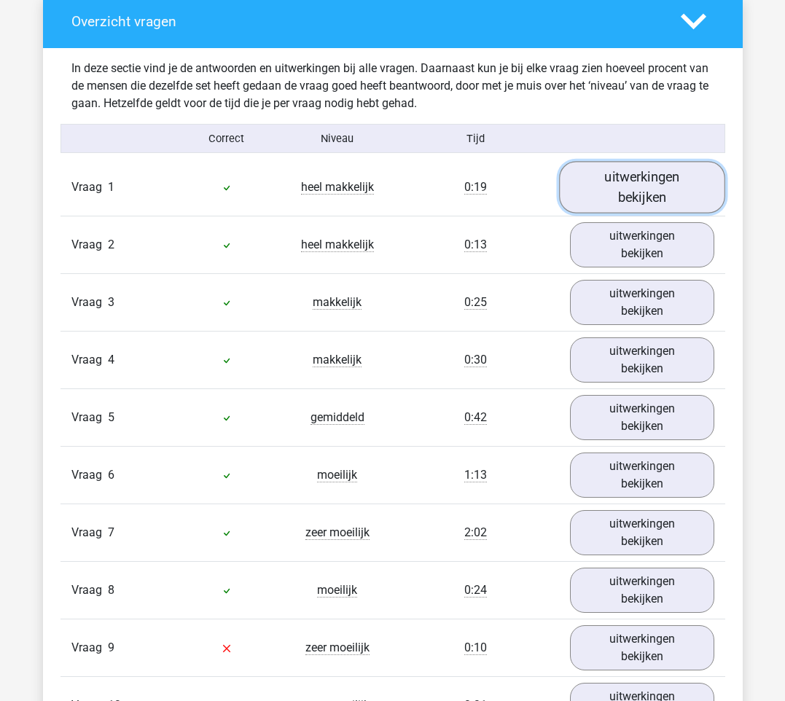
click at [621, 175] on link "uitwerkingen bekijken" at bounding box center [642, 187] width 166 height 52
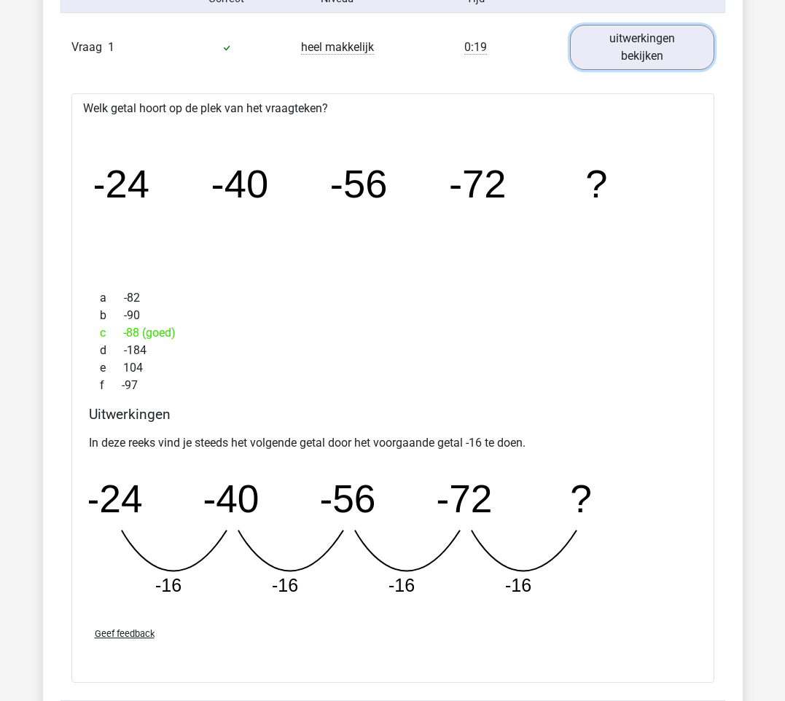
scroll to position [1239, 0]
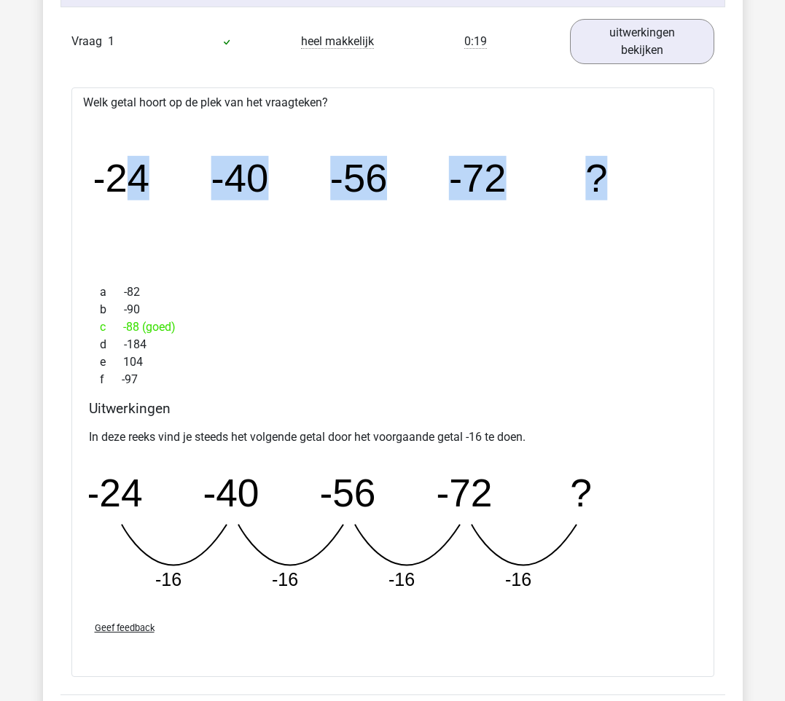
drag, startPoint x: 171, startPoint y: 173, endPoint x: 608, endPoint y: 173, distance: 437.9
click at [608, 173] on icon "image/svg+xml -24 -40 -56 -72 ?" at bounding box center [393, 191] width 596 height 149
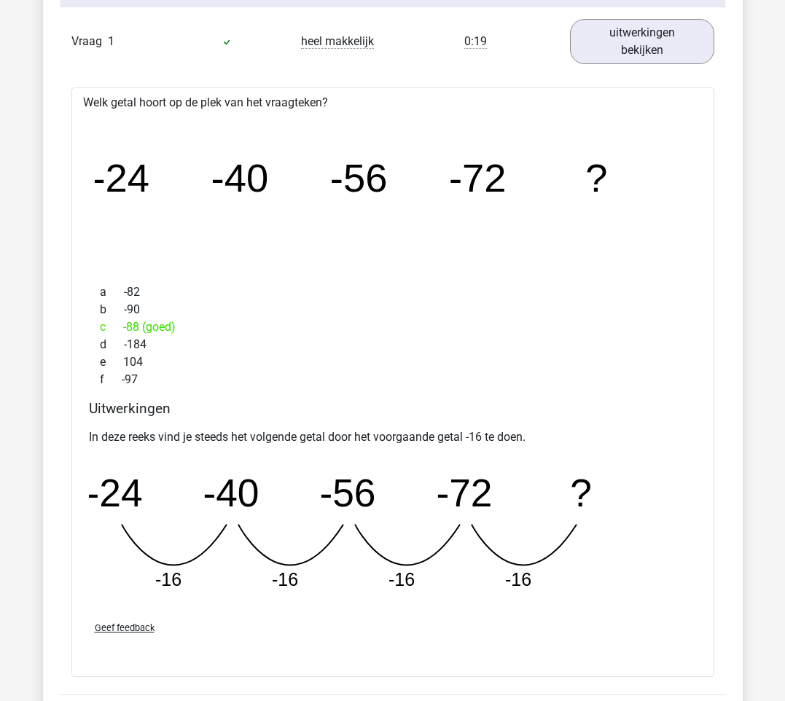
drag, startPoint x: 608, startPoint y: 173, endPoint x: 548, endPoint y: 317, distance: 155.8
click at [548, 317] on div "b -90" at bounding box center [393, 309] width 608 height 17
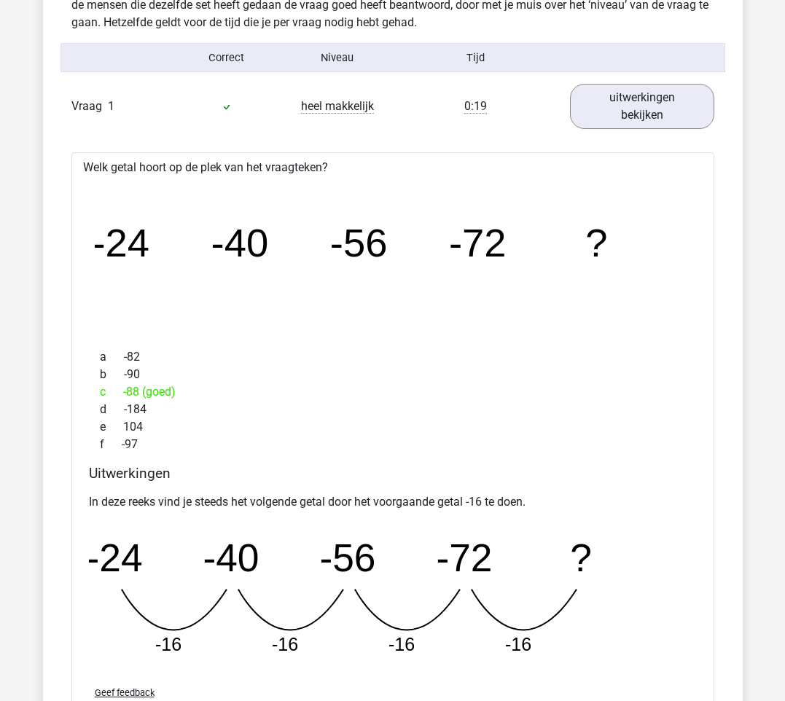
scroll to position [1166, 0]
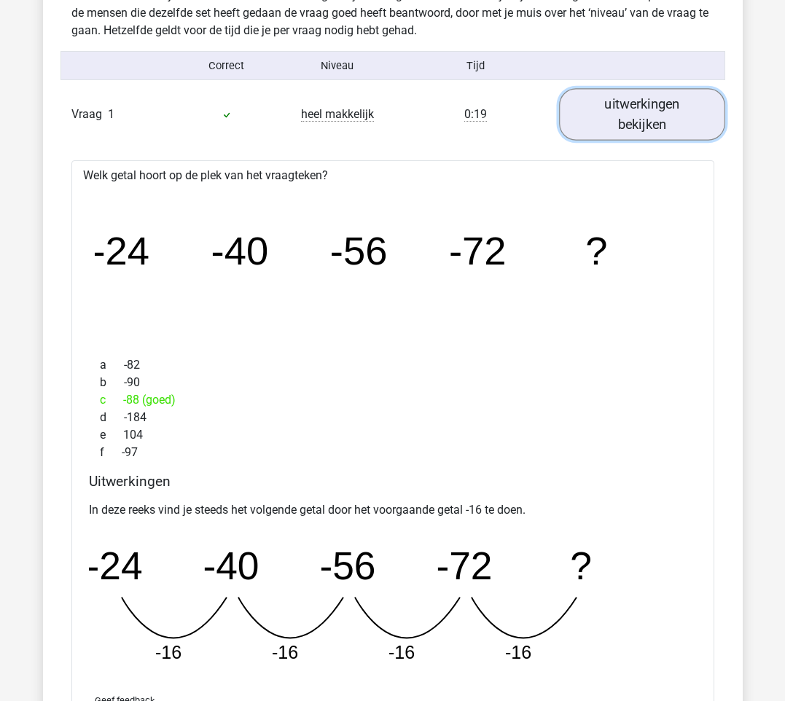
click at [645, 117] on link "uitwerkingen bekijken" at bounding box center [642, 114] width 166 height 52
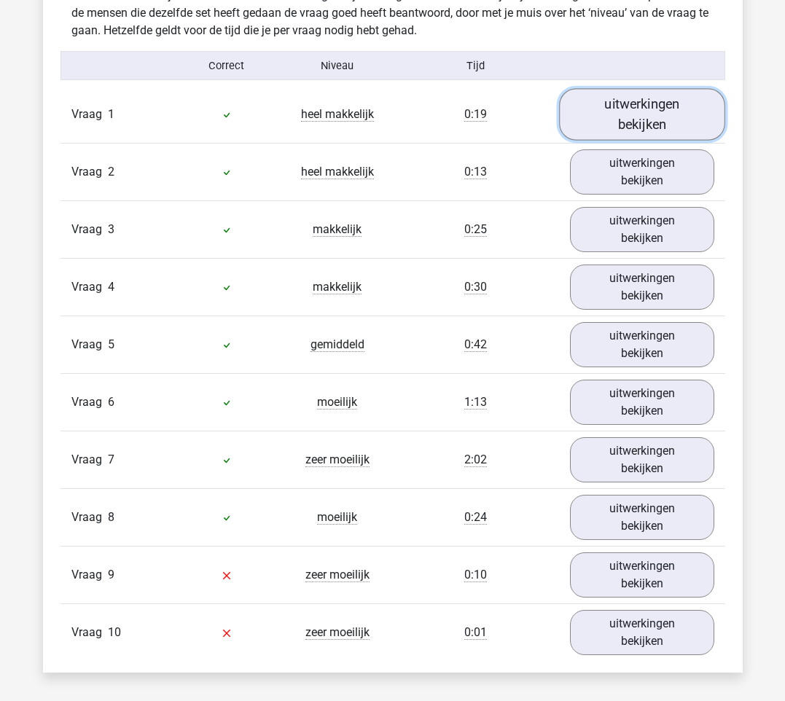
click at [654, 102] on link "uitwerkingen bekijken" at bounding box center [642, 114] width 166 height 52
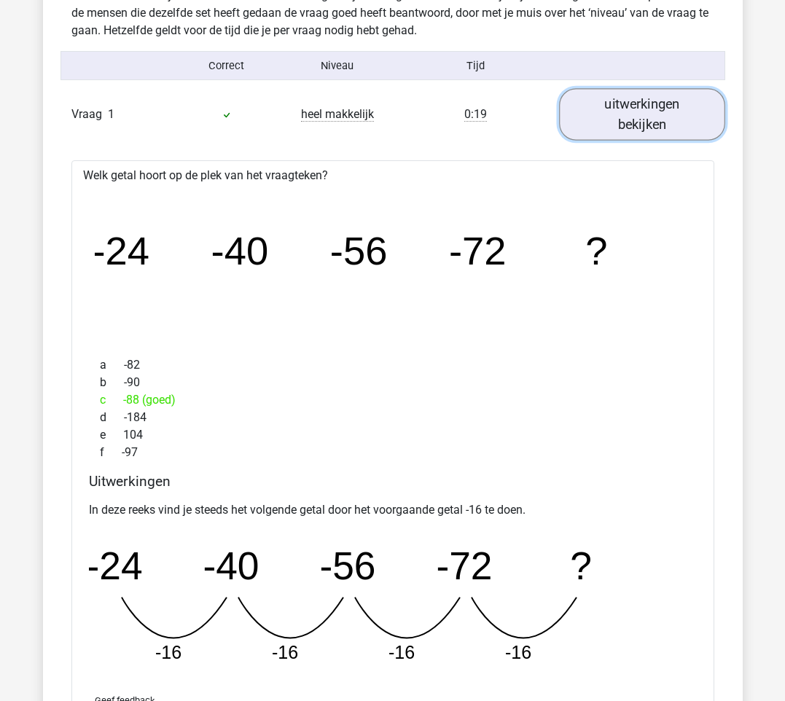
click at [573, 119] on link "uitwerkingen bekijken" at bounding box center [642, 114] width 166 height 52
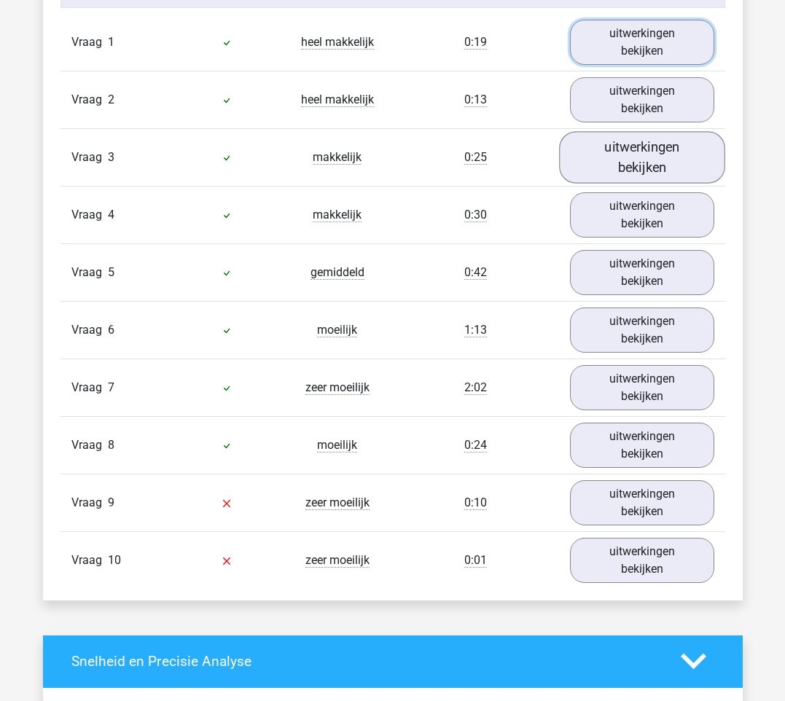
scroll to position [1239, 0]
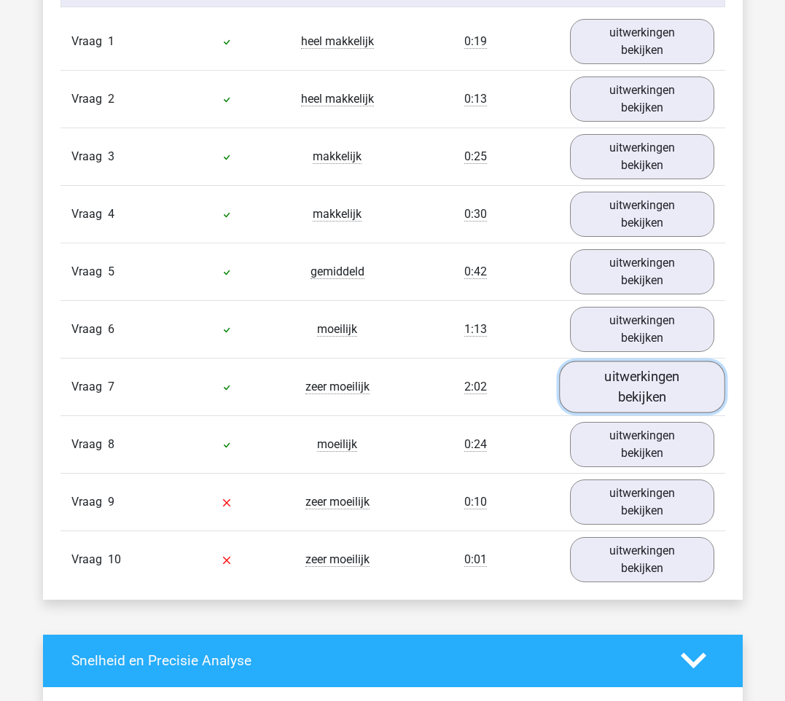
click at [643, 397] on link "uitwerkingen bekijken" at bounding box center [642, 387] width 166 height 52
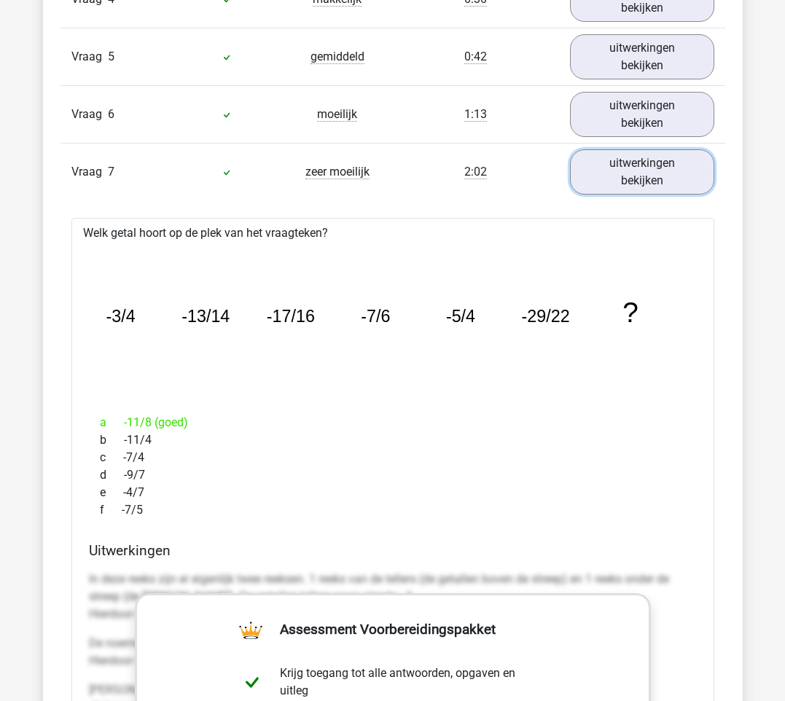
scroll to position [1457, 0]
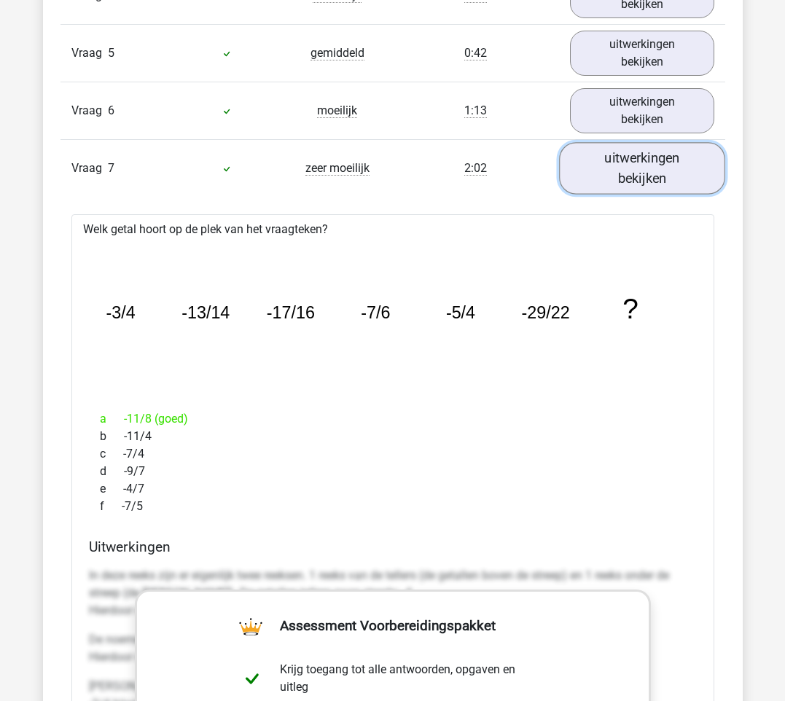
click at [654, 164] on link "uitwerkingen bekijken" at bounding box center [642, 168] width 166 height 52
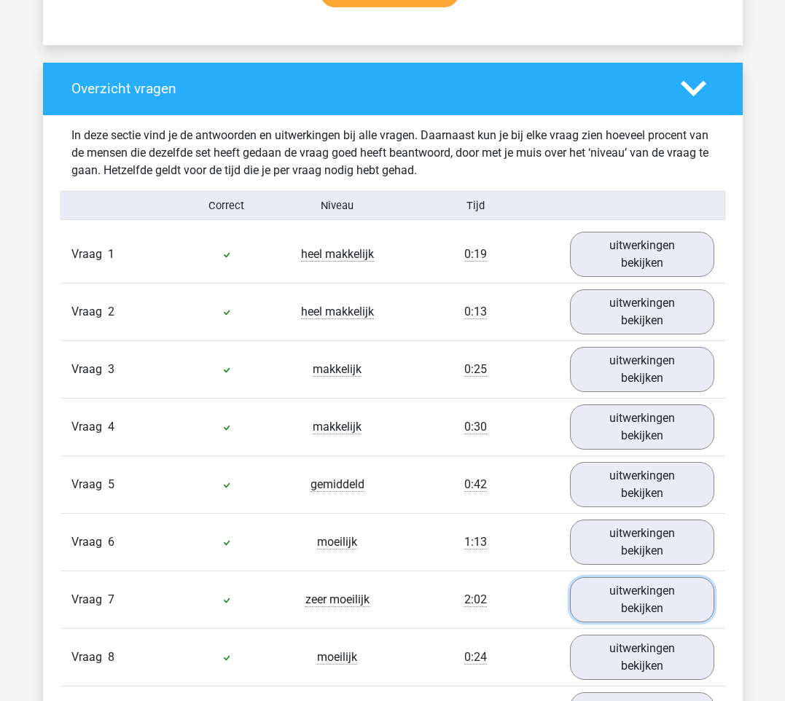
scroll to position [1020, 0]
